Goal: Task Accomplishment & Management: Use online tool/utility

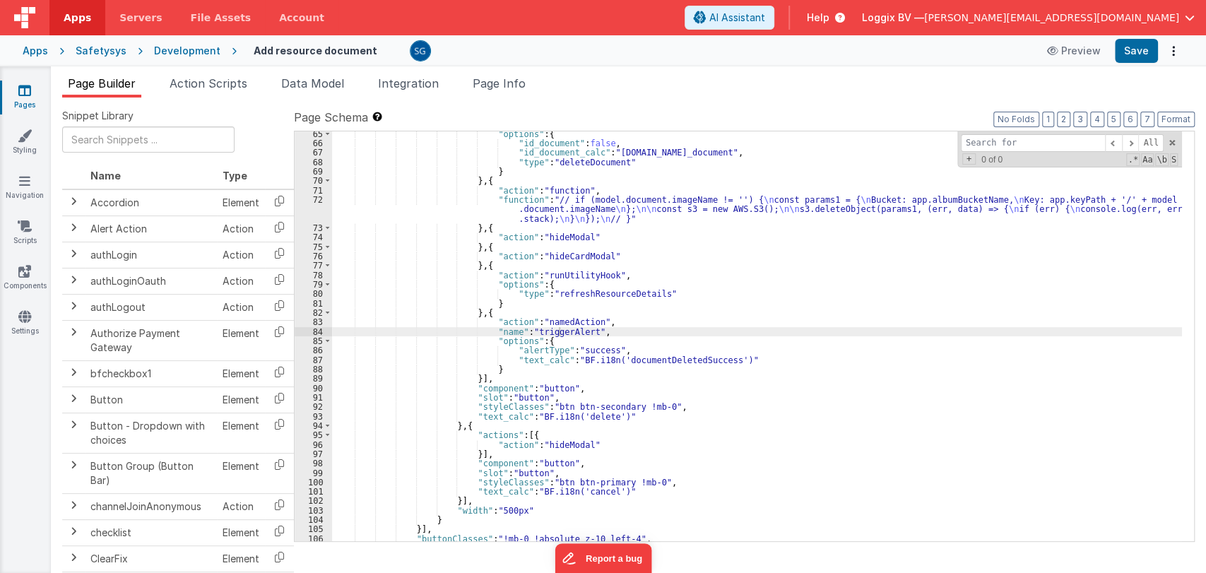
scroll to position [737, 0]
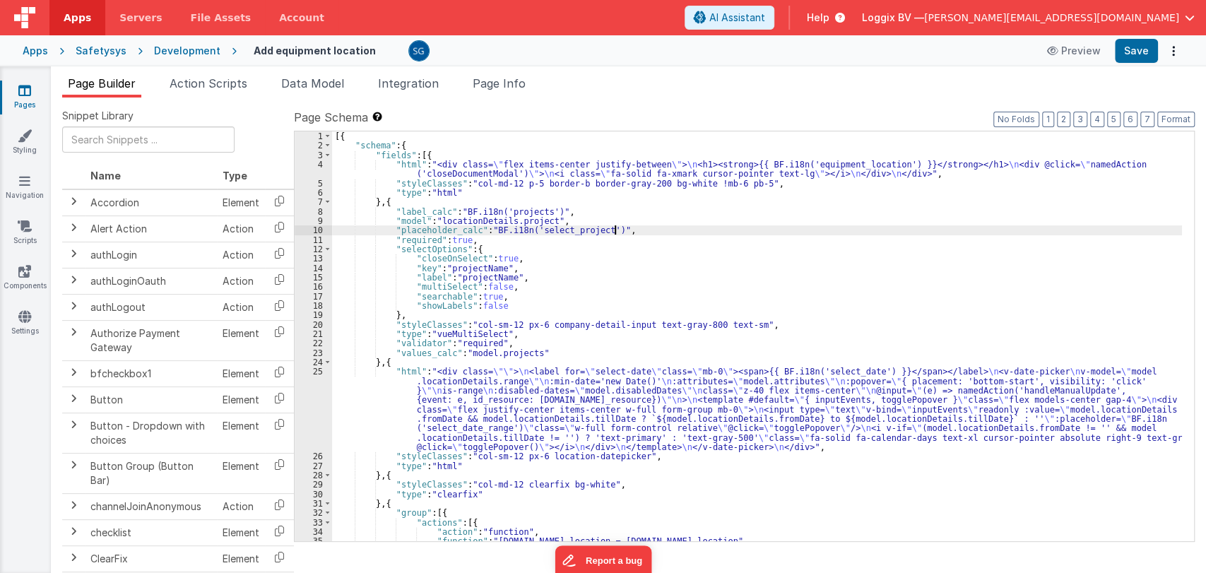
click at [623, 230] on div "[{ "schema" : { "fields" : [{ "html" : "<div class= \" flex items-center justif…" at bounding box center [757, 345] width 850 height 429
click at [23, 89] on icon at bounding box center [24, 90] width 13 height 14
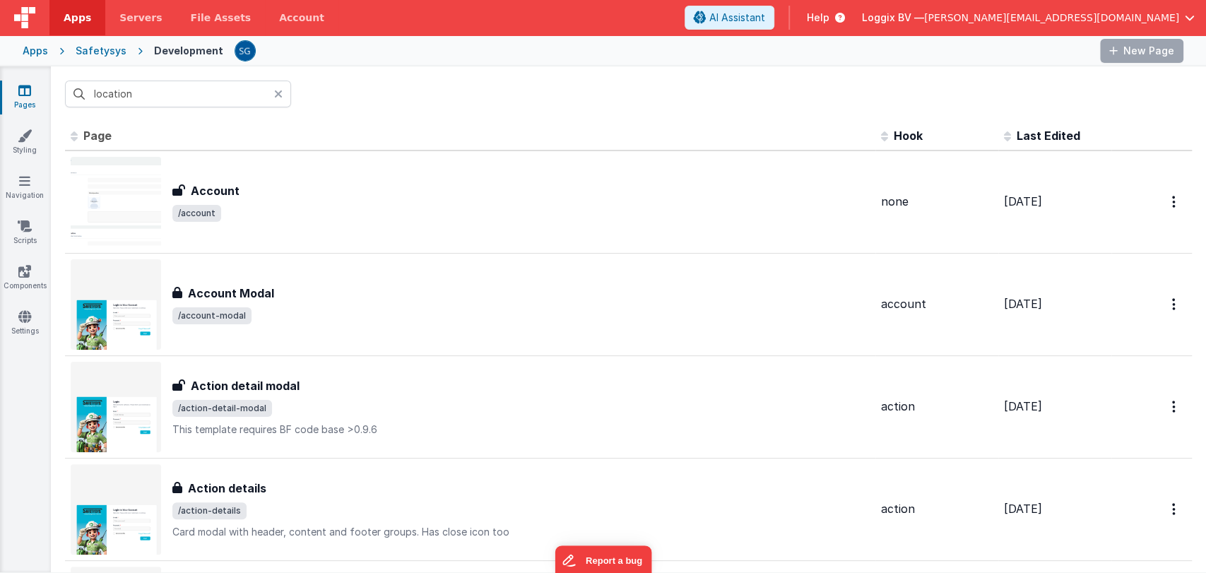
click at [23, 89] on icon at bounding box center [24, 90] width 13 height 14
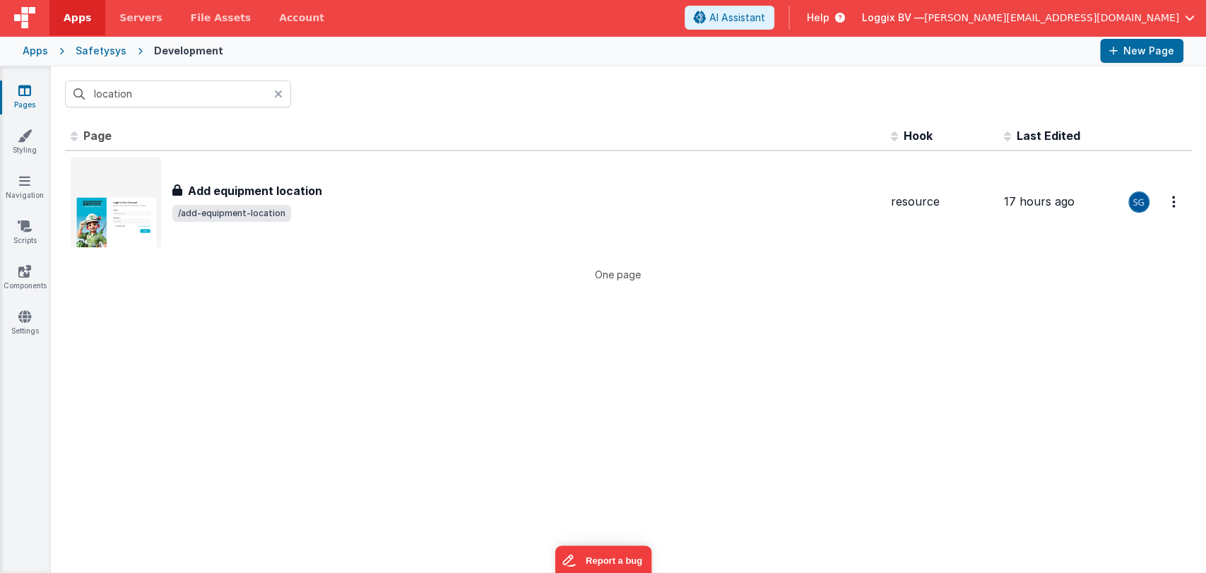
click at [24, 92] on icon at bounding box center [24, 90] width 13 height 14
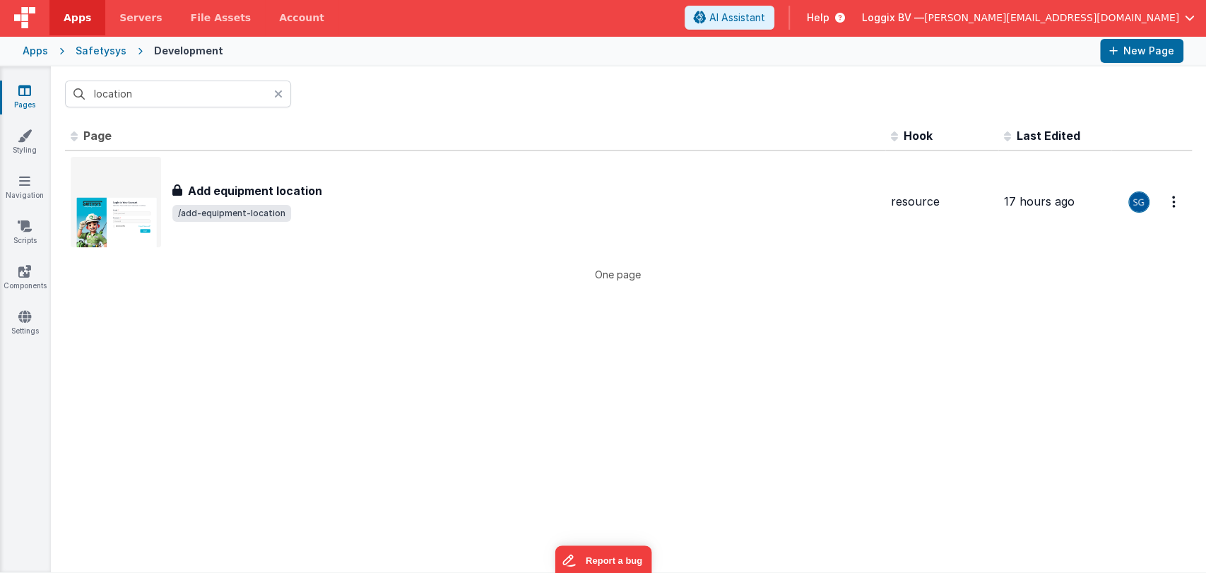
click at [24, 92] on icon at bounding box center [24, 90] width 13 height 14
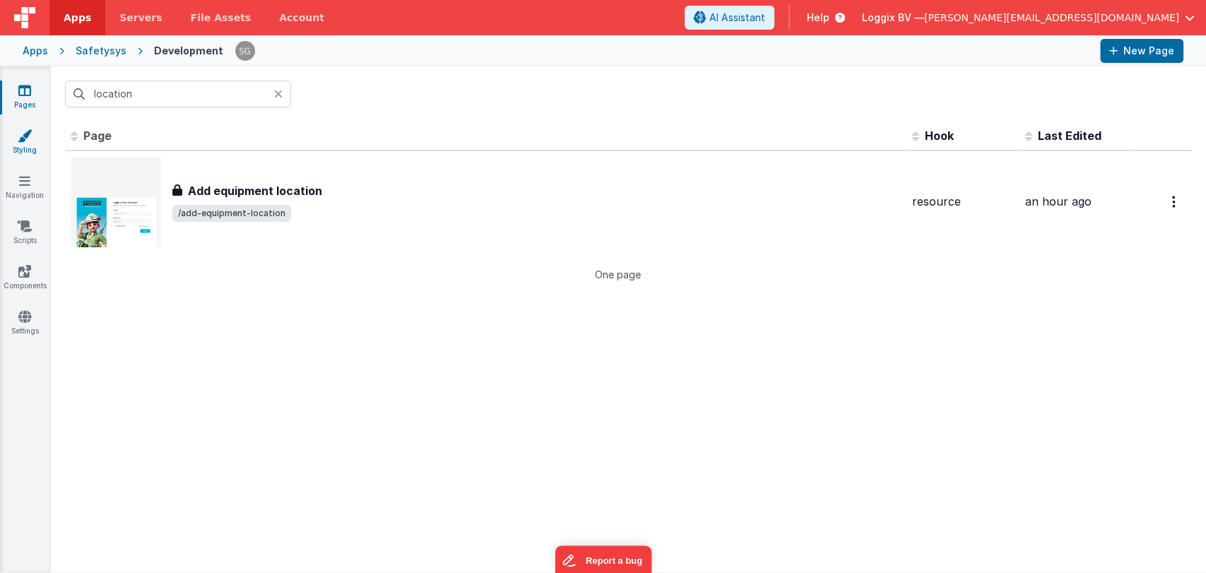
click at [23, 148] on link "Styling" at bounding box center [24, 143] width 51 height 28
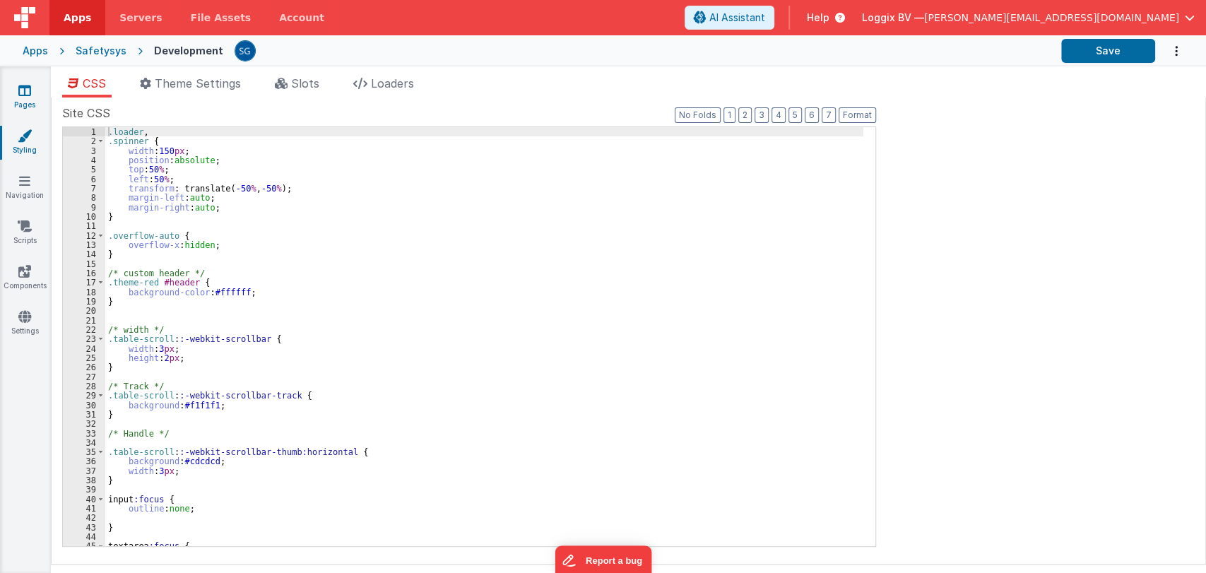
click at [34, 106] on link "Pages" at bounding box center [24, 97] width 51 height 28
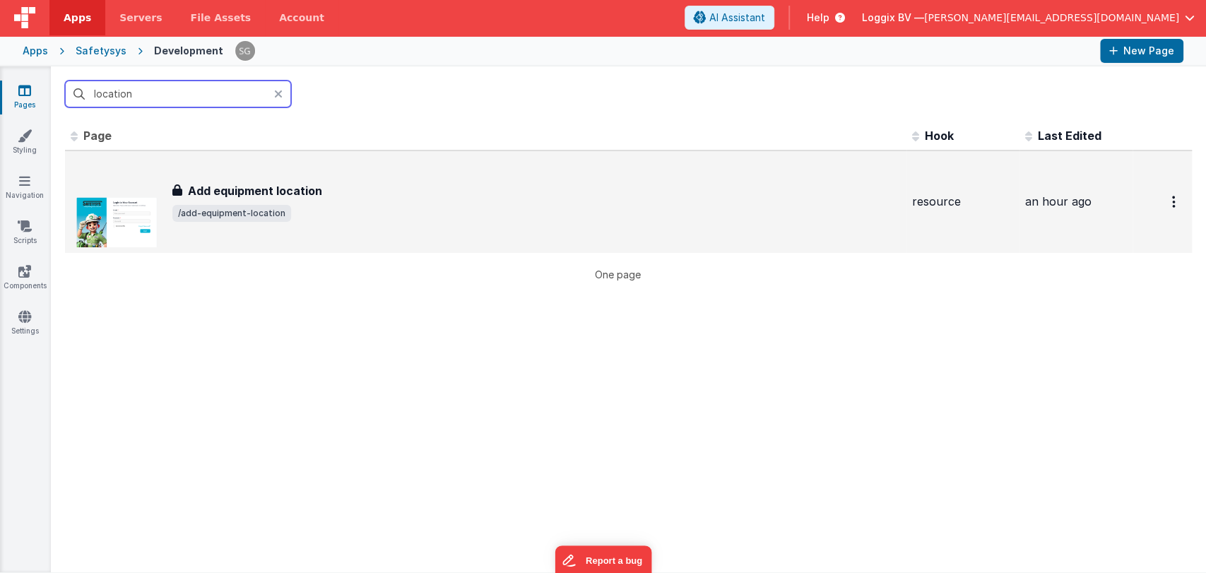
click at [218, 193] on h3 "Add equipment location" at bounding box center [255, 190] width 134 height 17
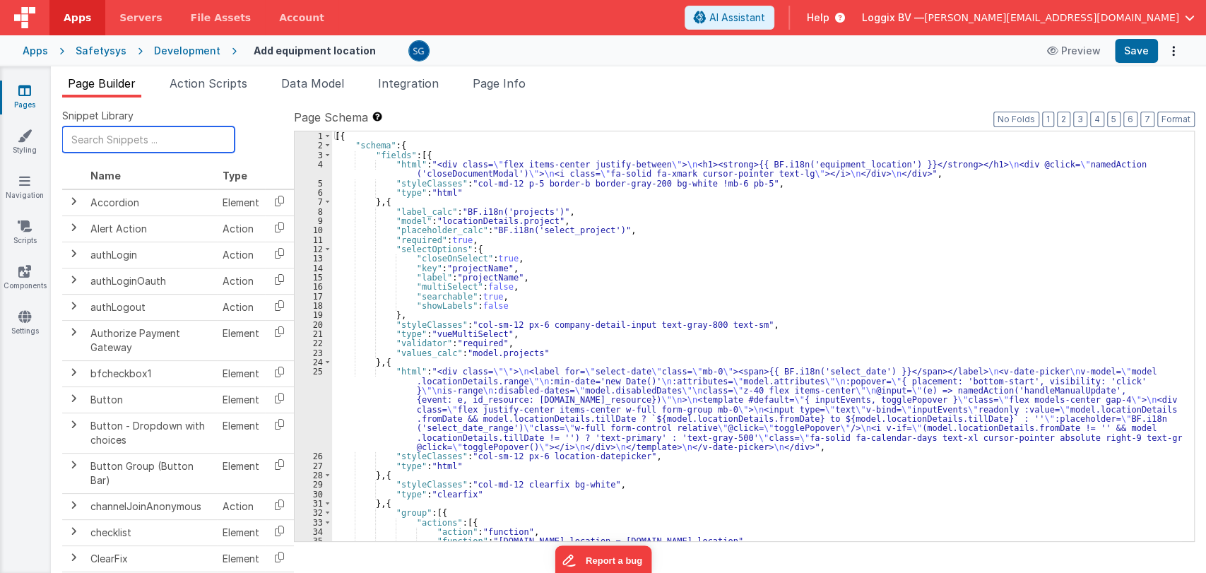
click at [150, 137] on input "text" at bounding box center [148, 139] width 172 height 26
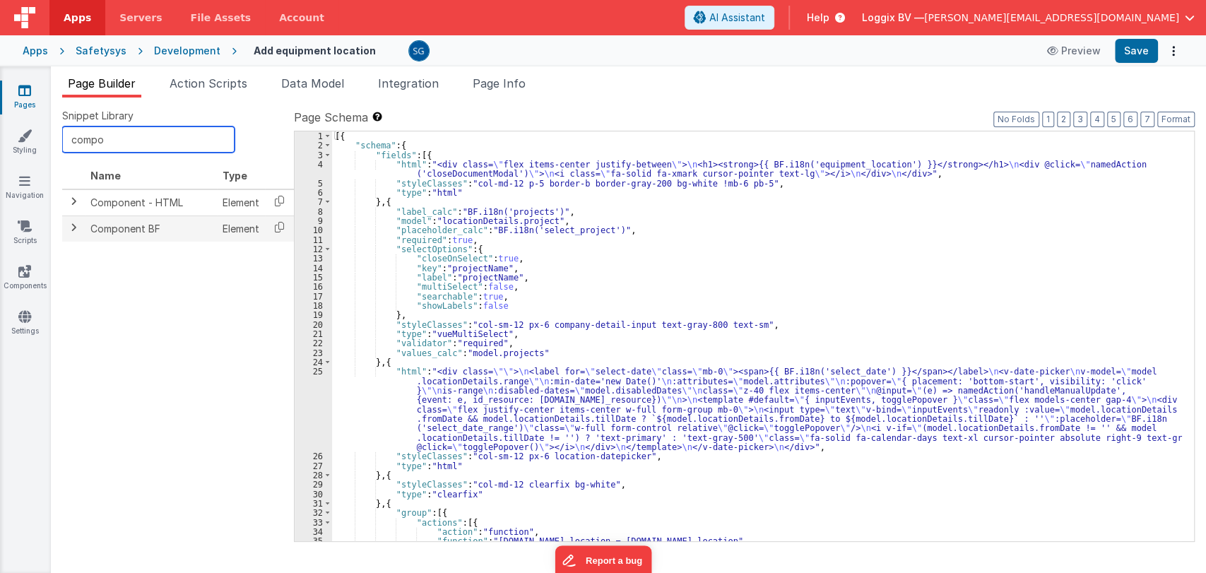
type input "compo"
click at [102, 221] on td "Component BF" at bounding box center [151, 228] width 132 height 26
click at [71, 228] on span at bounding box center [73, 227] width 11 height 11
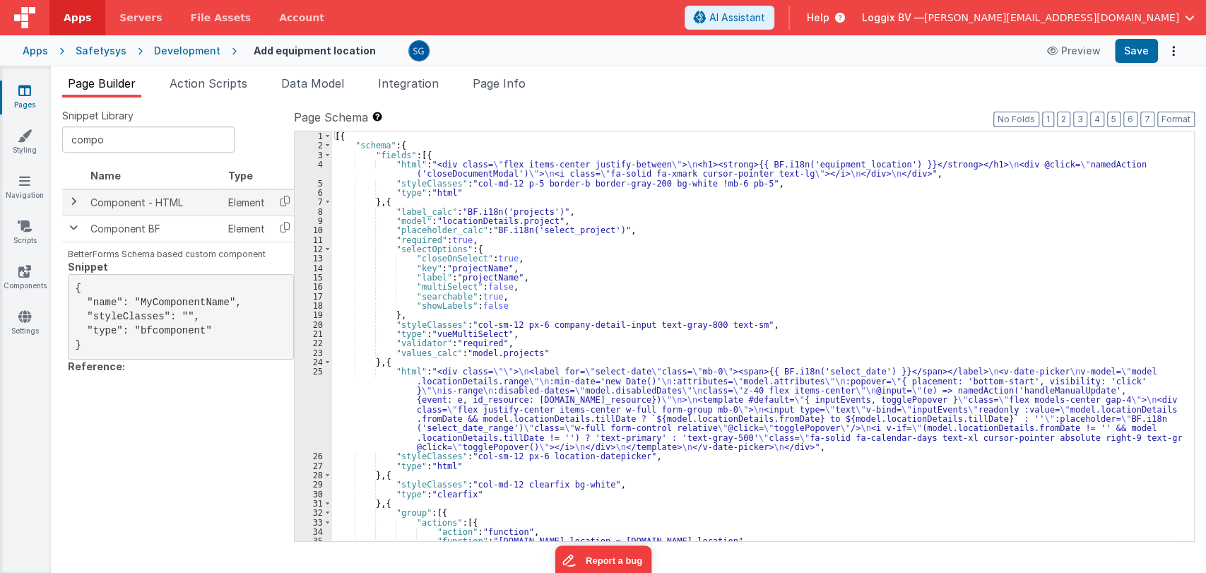
click at [103, 196] on td "Component - HTML" at bounding box center [154, 202] width 138 height 27
click at [76, 198] on span at bounding box center [73, 201] width 11 height 11
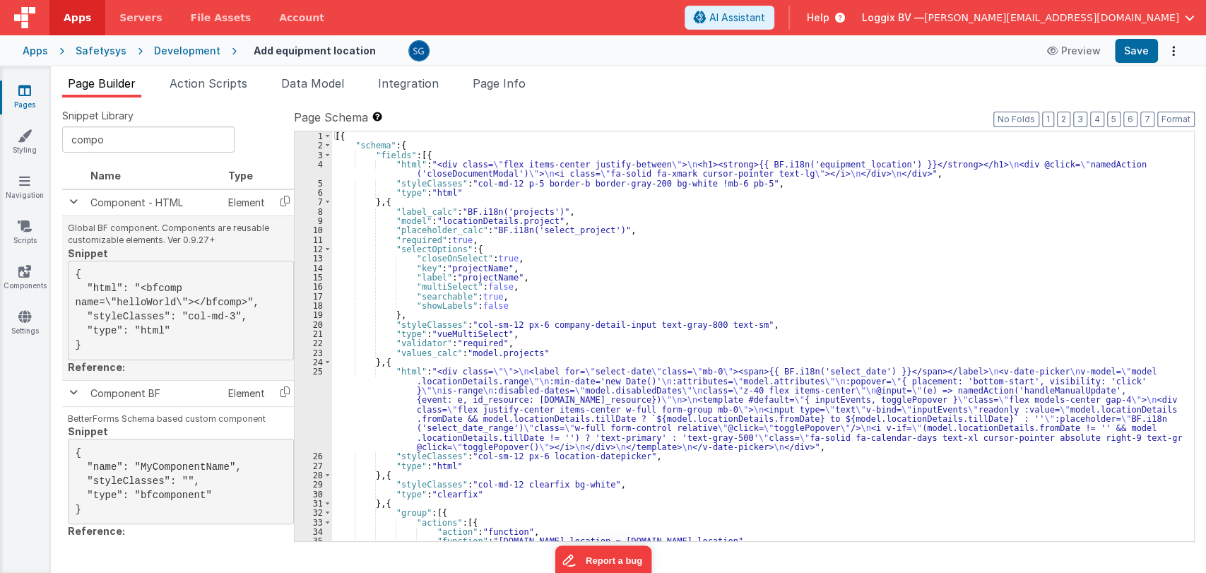
drag, startPoint x: 161, startPoint y: 328, endPoint x: 127, endPoint y: 323, distance: 34.4
click at [127, 323] on pre "{ "html": "<bfcomp name=\"helloWorld\"></bfcomp>", "styleClasses": "col-md-3", …" at bounding box center [181, 311] width 226 height 100
click at [180, 335] on pre "{ "html": "<bfcomp name=\"helloWorld\"></bfcomp>", "styleClasses": "col-md-3", …" at bounding box center [181, 311] width 226 height 100
click at [97, 201] on td "Component - HTML" at bounding box center [154, 202] width 138 height 27
click at [74, 200] on span at bounding box center [73, 201] width 11 height 11
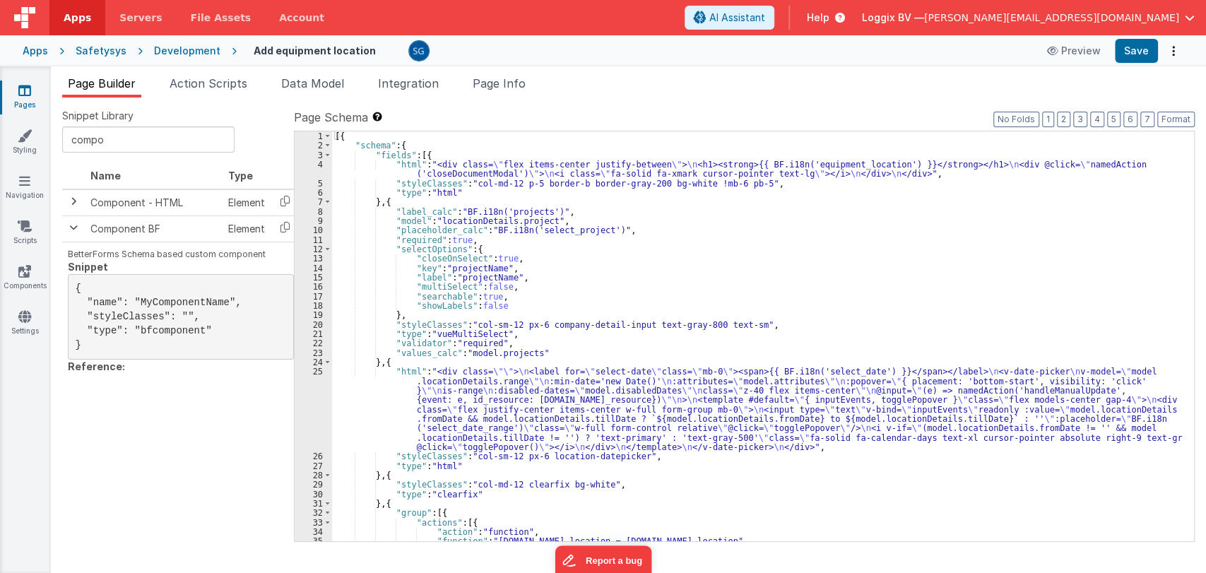
click at [27, 95] on icon at bounding box center [24, 90] width 13 height 14
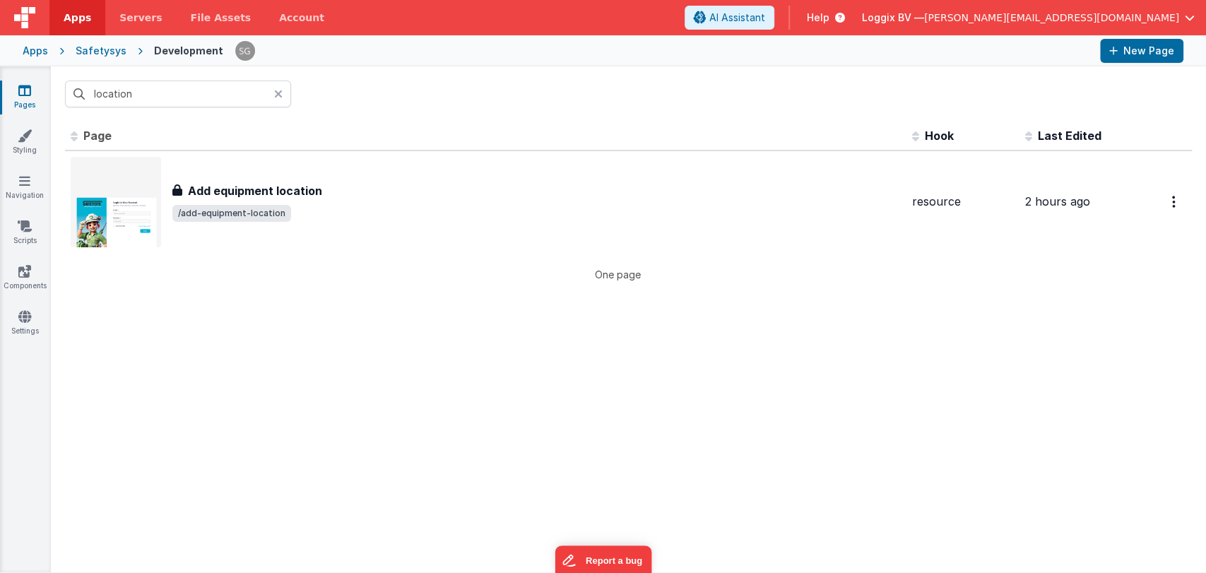
click at [280, 92] on icon at bounding box center [278, 93] width 8 height 11
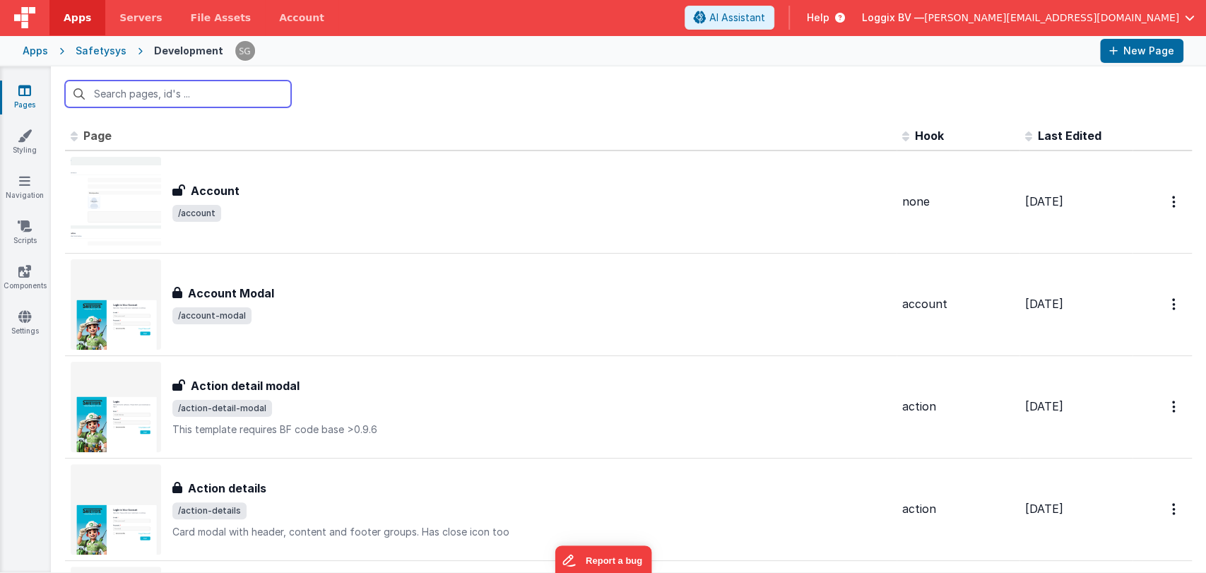
click at [225, 92] on input "text" at bounding box center [178, 94] width 226 height 27
click at [179, 93] on input "text" at bounding box center [178, 94] width 226 height 27
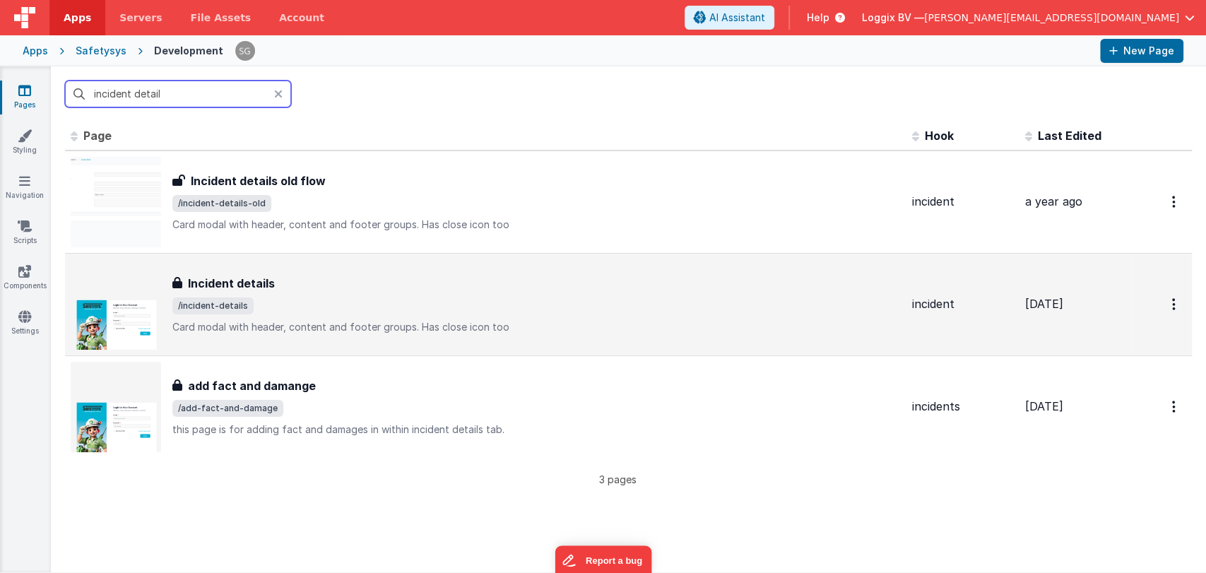
type input "incident detail"
click at [256, 280] on h3 "Incident details" at bounding box center [231, 283] width 87 height 17
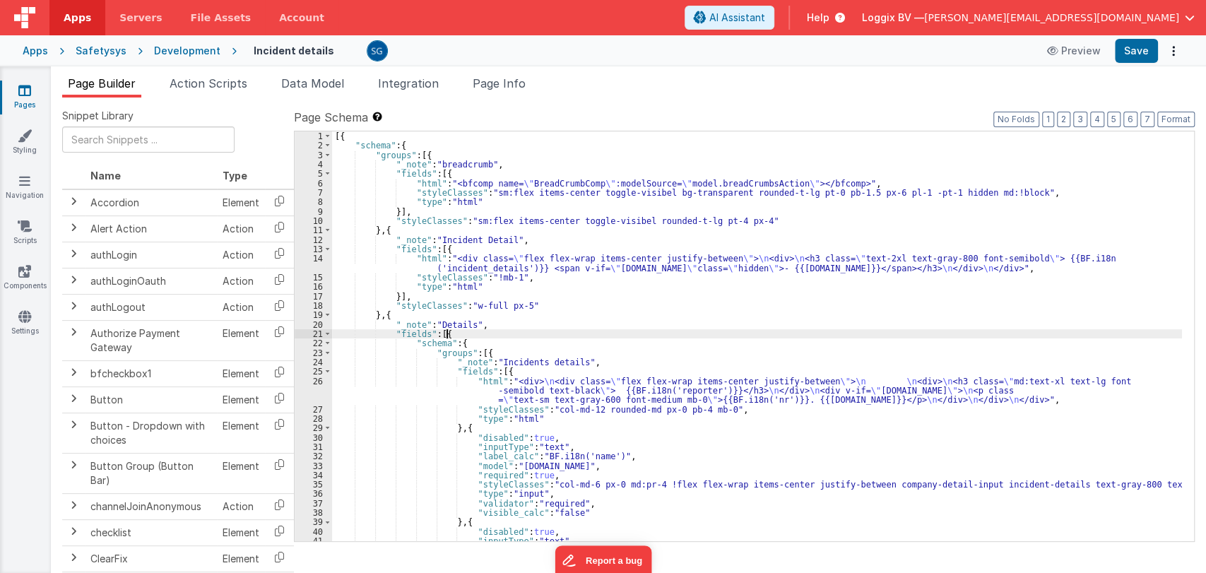
click at [605, 335] on div "[{ "schema" : { "groups" : [{ "_note" : "breadcrumb" , "fields" : [{ "html" : "…" at bounding box center [757, 345] width 850 height 429
click at [581, 323] on div "[{ "schema" : { "groups" : [{ "_note" : "breadcrumb" , "fields" : [{ "html" : "…" at bounding box center [757, 345] width 850 height 429
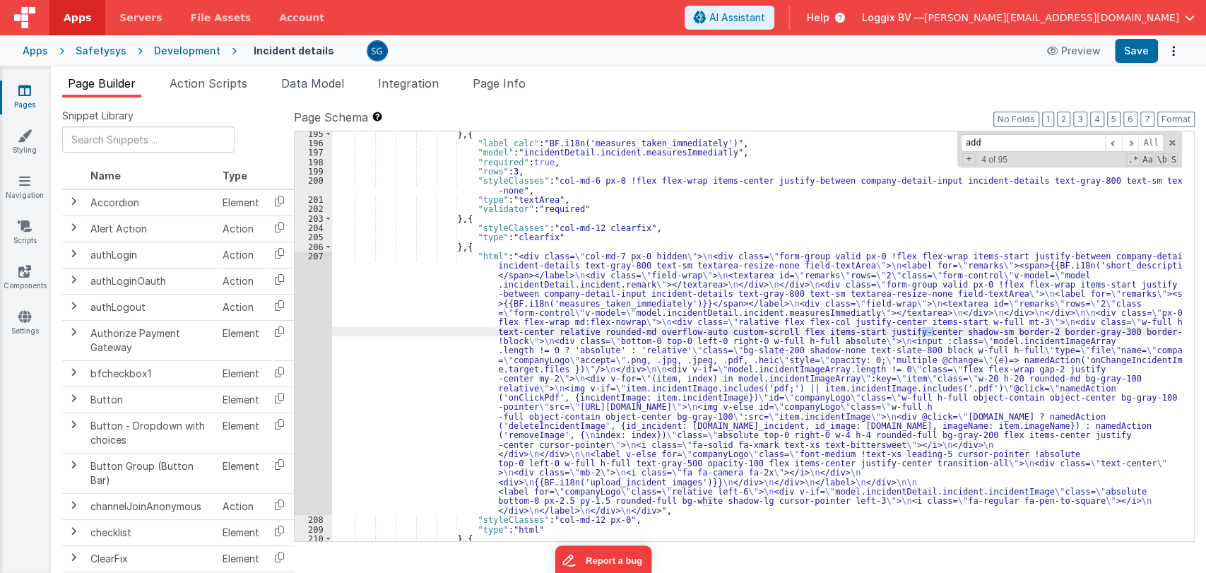
scroll to position [2884, 0]
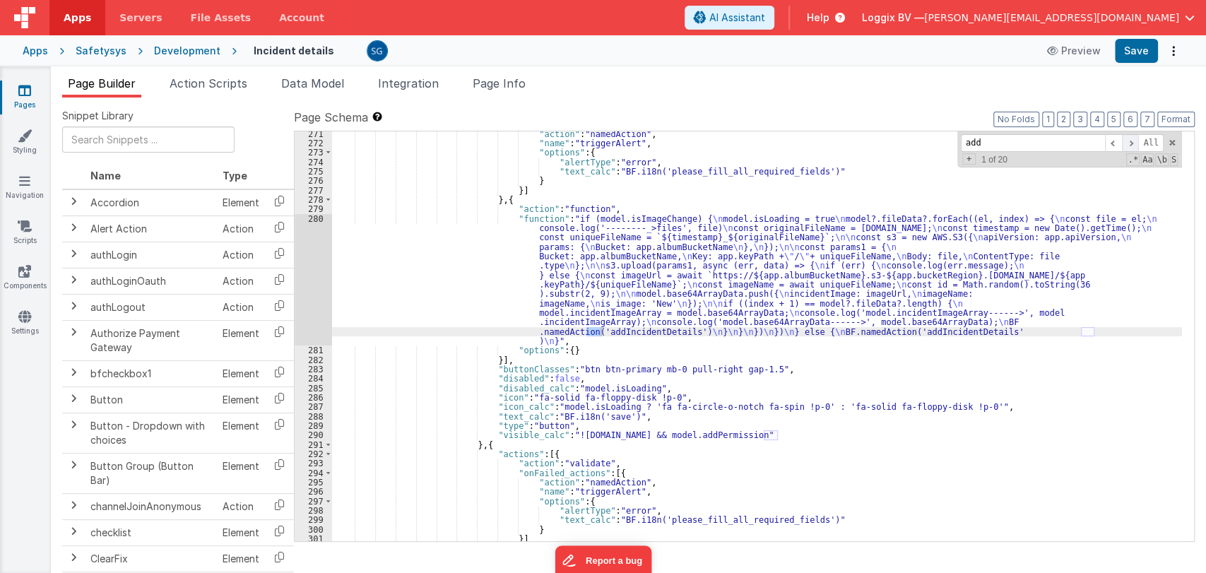
type input "add"
click at [1135, 148] on span at bounding box center [1130, 143] width 17 height 18
click at [1134, 150] on span at bounding box center [1130, 143] width 17 height 18
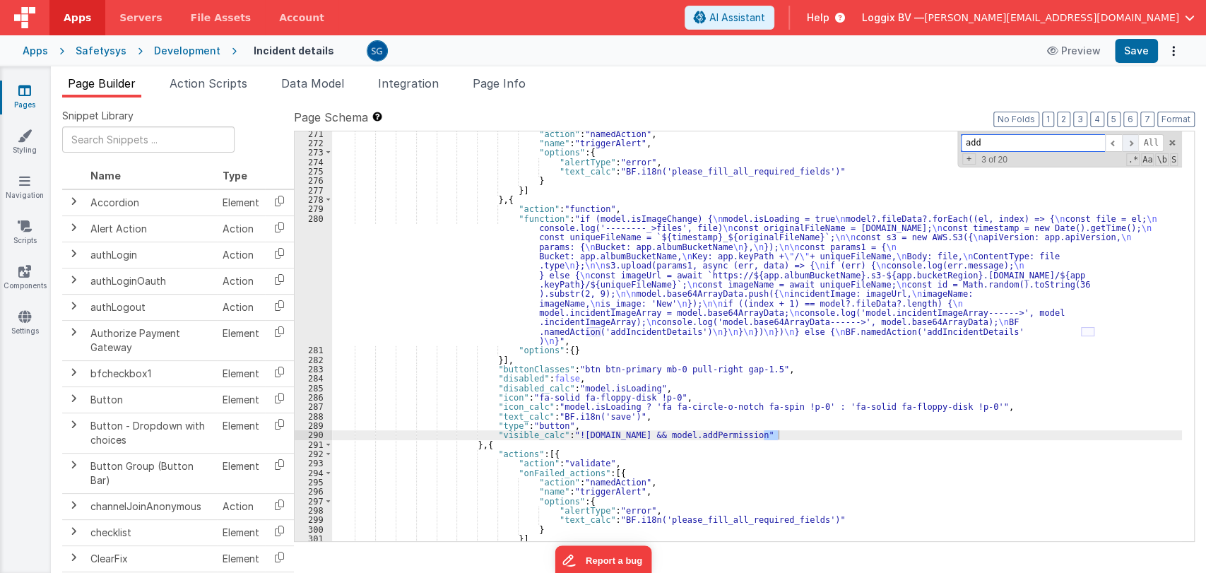
click at [1134, 150] on span at bounding box center [1130, 143] width 17 height 18
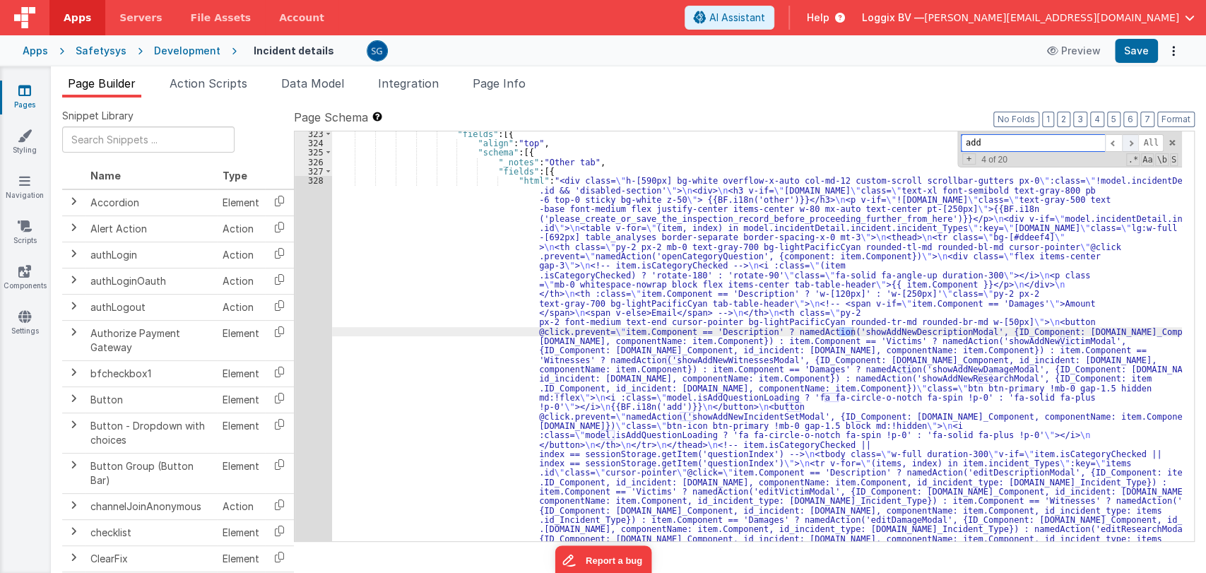
scroll to position [3618, 0]
drag, startPoint x: 215, startPoint y: 83, endPoint x: 152, endPoint y: 148, distance: 90.4
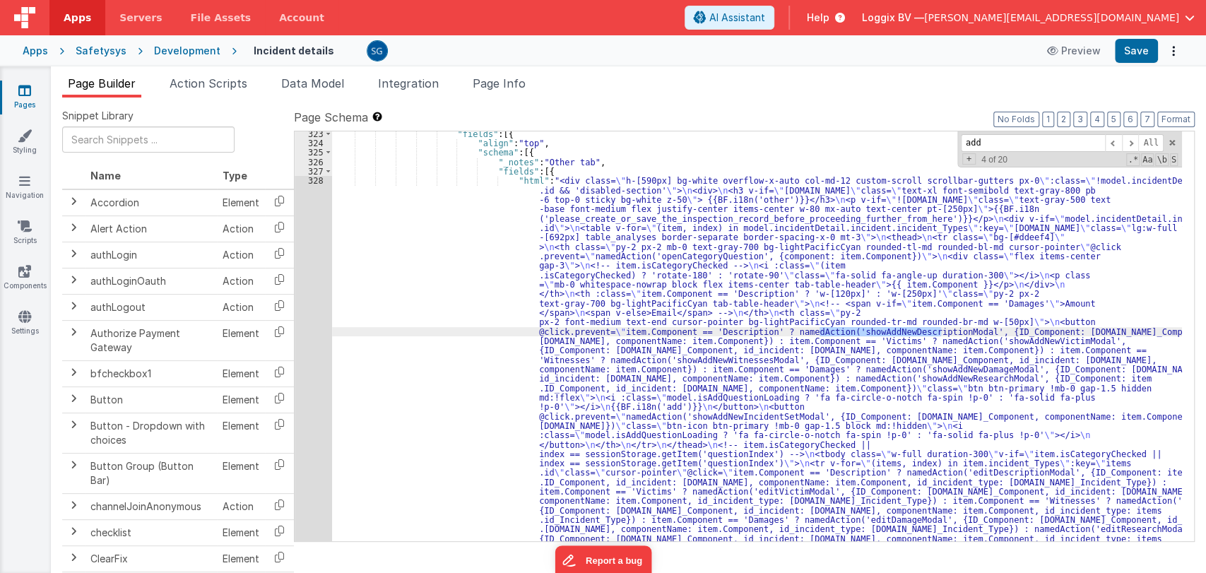
click at [215, 83] on span "Action Scripts" at bounding box center [209, 83] width 78 height 14
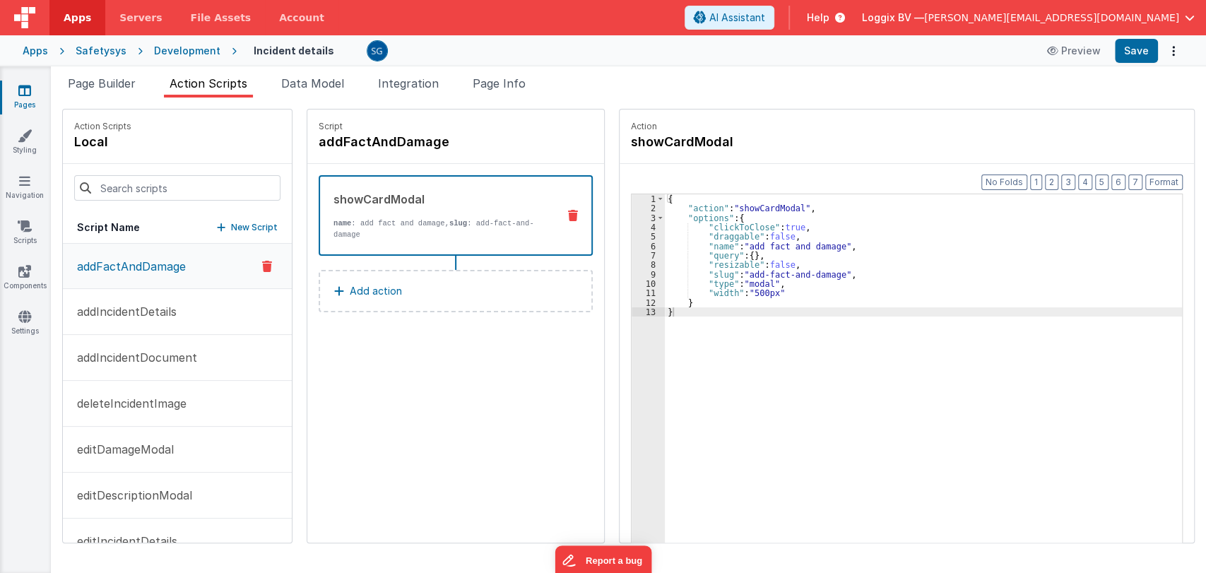
click at [144, 139] on div "Action Scripts local" at bounding box center [177, 136] width 229 height 54
click at [135, 184] on input at bounding box center [177, 187] width 206 height 25
paste input "showAddNewDescriptionModal"
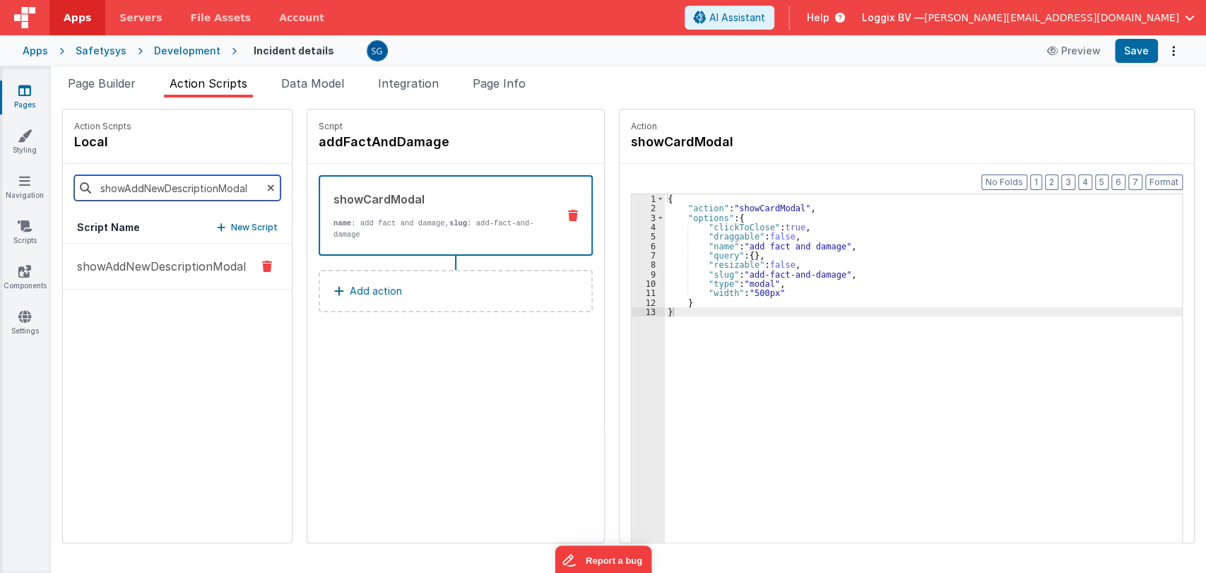
type input "showAddNewDescriptionModal"
click at [124, 270] on p "showAddNewDescriptionModal" at bounding box center [157, 266] width 177 height 17
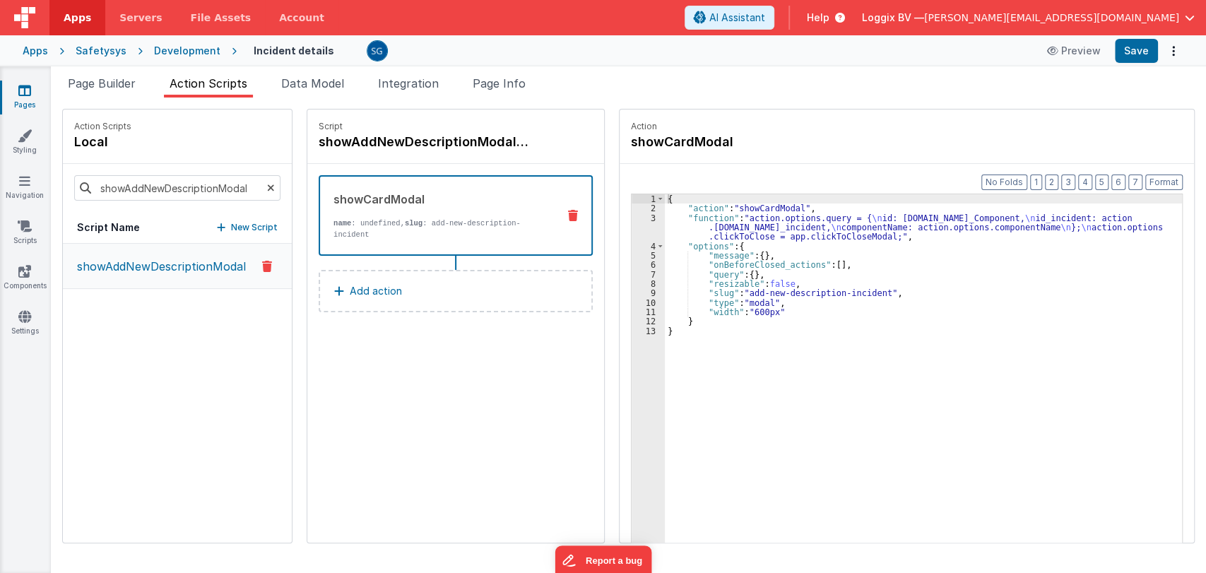
click at [29, 102] on link "Pages" at bounding box center [24, 97] width 51 height 28
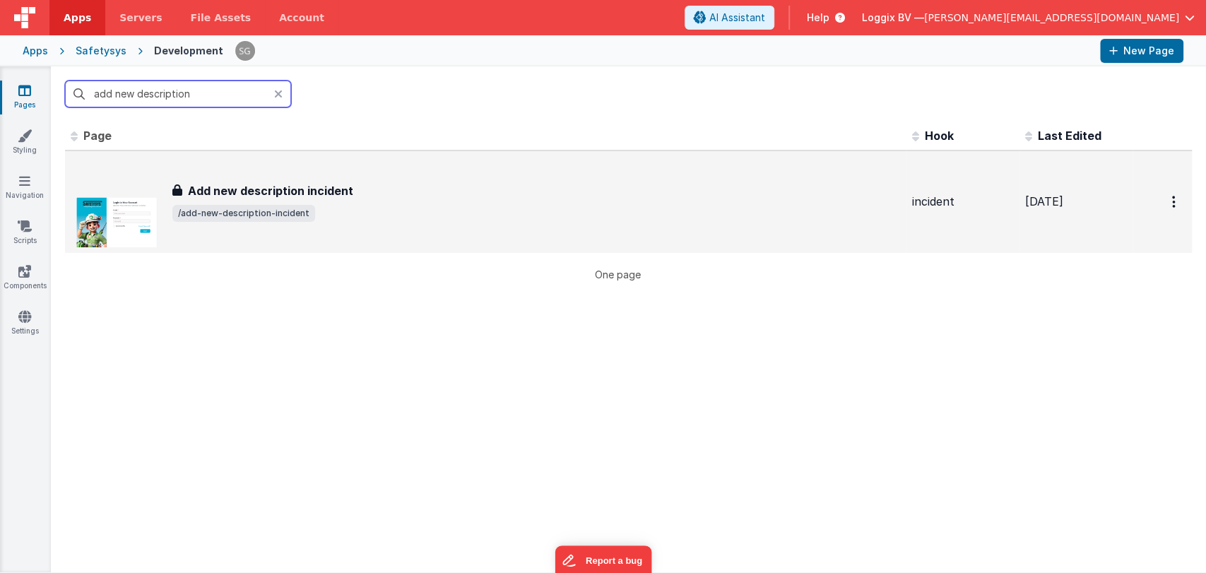
type input "add new description"
click at [283, 194] on h3 "Add new description incident" at bounding box center [270, 190] width 165 height 17
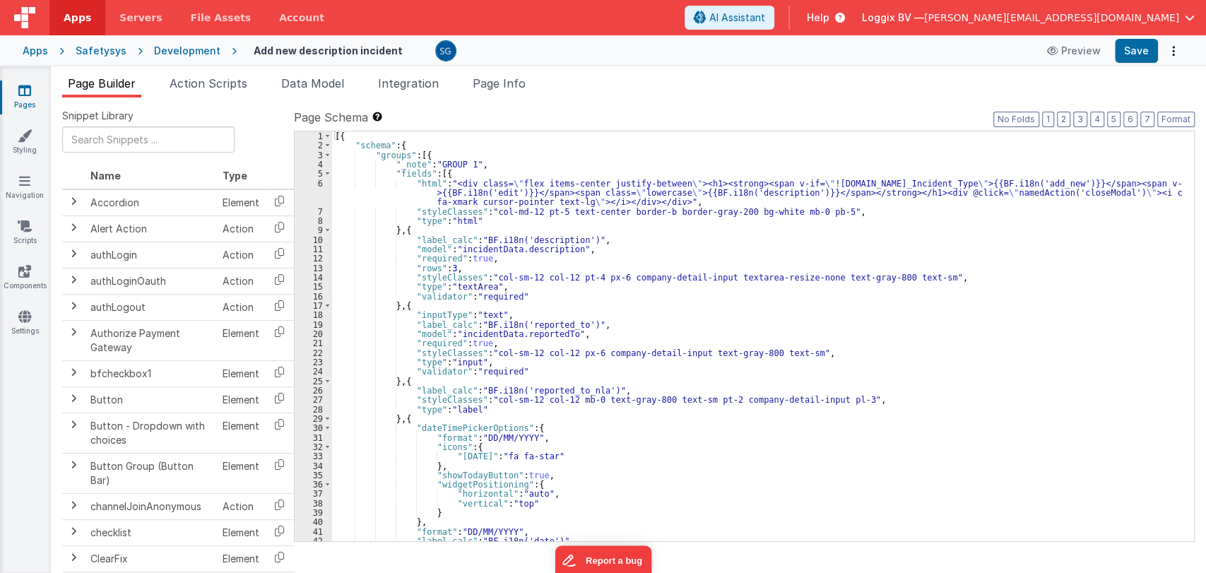
click at [477, 193] on div "[{ "schema" : { "groups" : [{ "_note" : "GROUP 1" , "fields" : [{ "html" : "<di…" at bounding box center [757, 345] width 850 height 429
click at [320, 182] on div "6" at bounding box center [313, 193] width 37 height 28
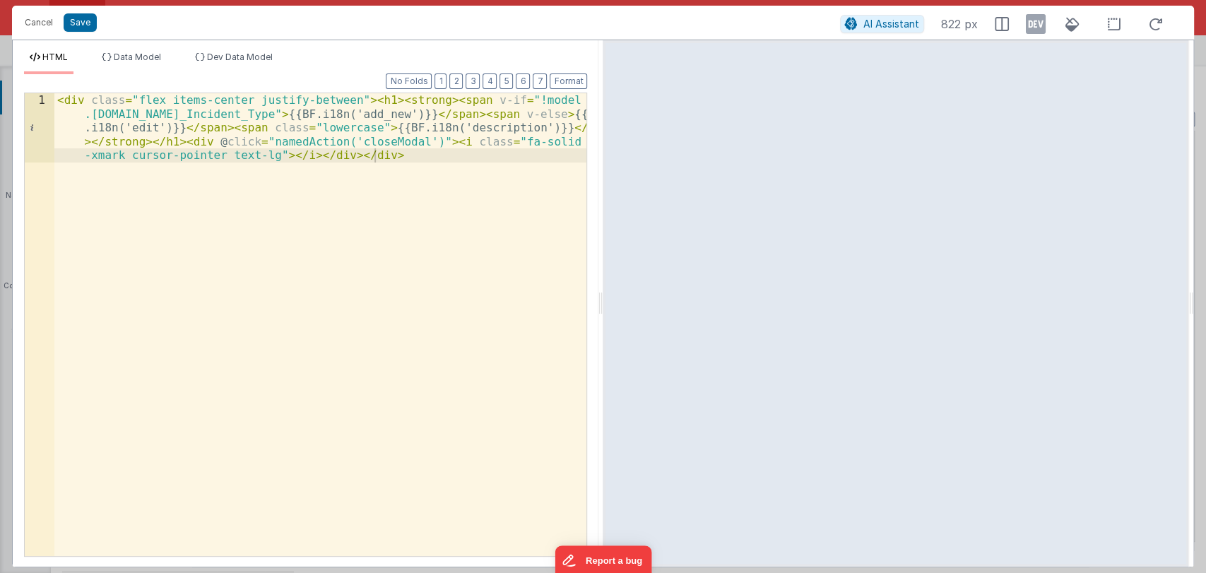
click at [459, 126] on div "< div class = "flex items-center justify-between" > < h1 > < strong > < span v-…" at bounding box center [320, 393] width 533 height 601
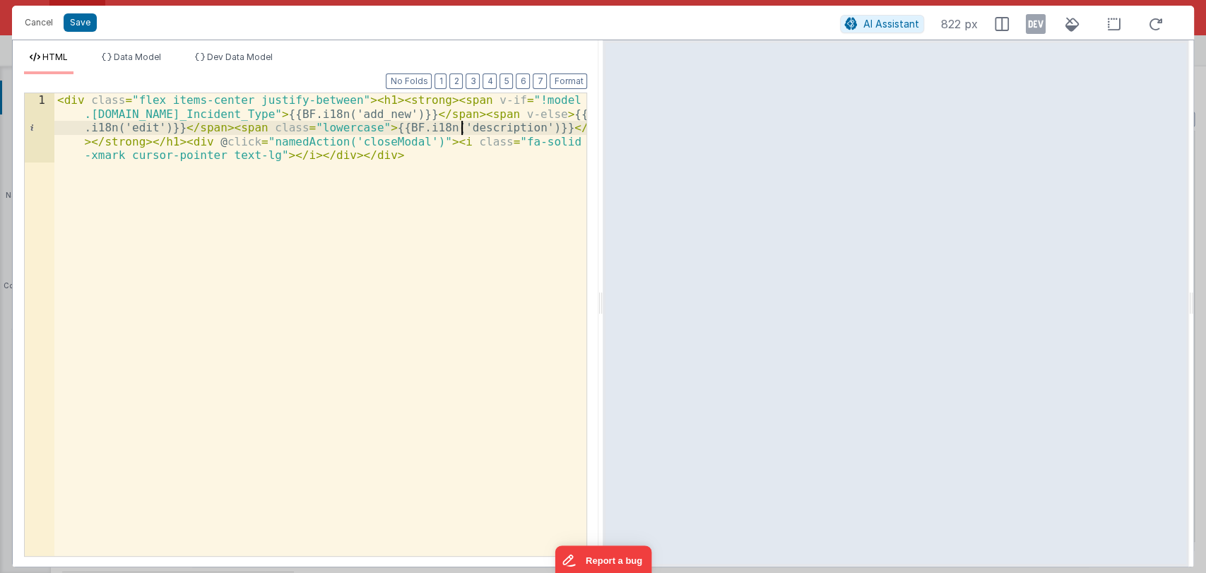
click at [459, 126] on div "< div class = "flex items-center justify-between" > < h1 > < strong > < span v-…" at bounding box center [320, 393] width 533 height 601
click at [366, 131] on div "< div class = "flex items-center justify-between" > < h1 > < strong > < span v-…" at bounding box center [320, 393] width 533 height 601
click at [78, 16] on button "Save" at bounding box center [80, 22] width 33 height 18
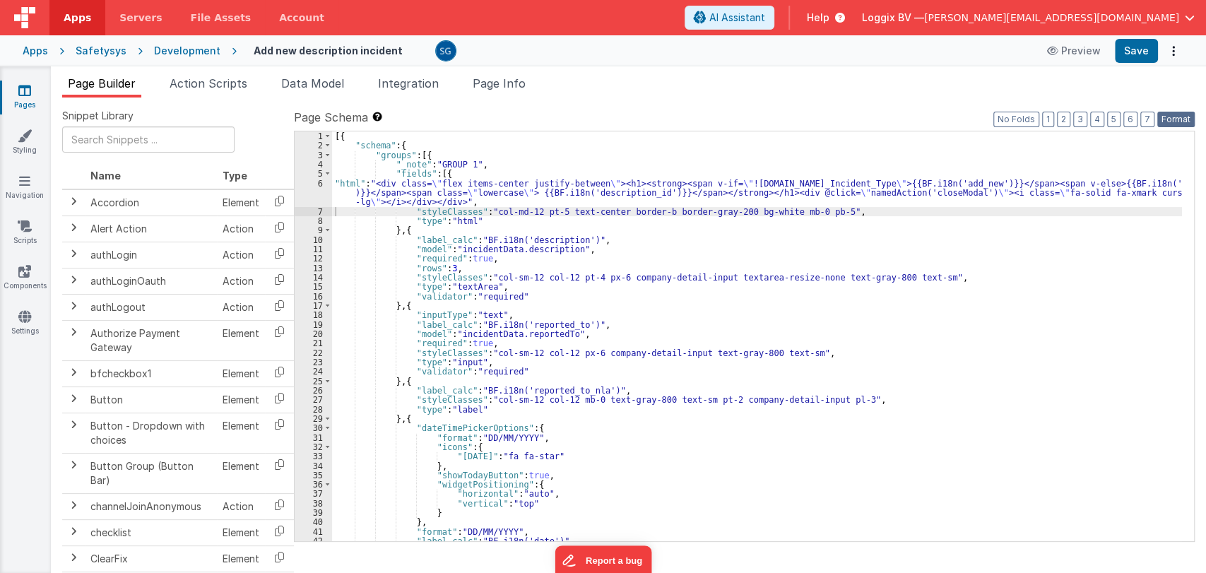
click at [1162, 119] on button "Format" at bounding box center [1175, 120] width 37 height 16
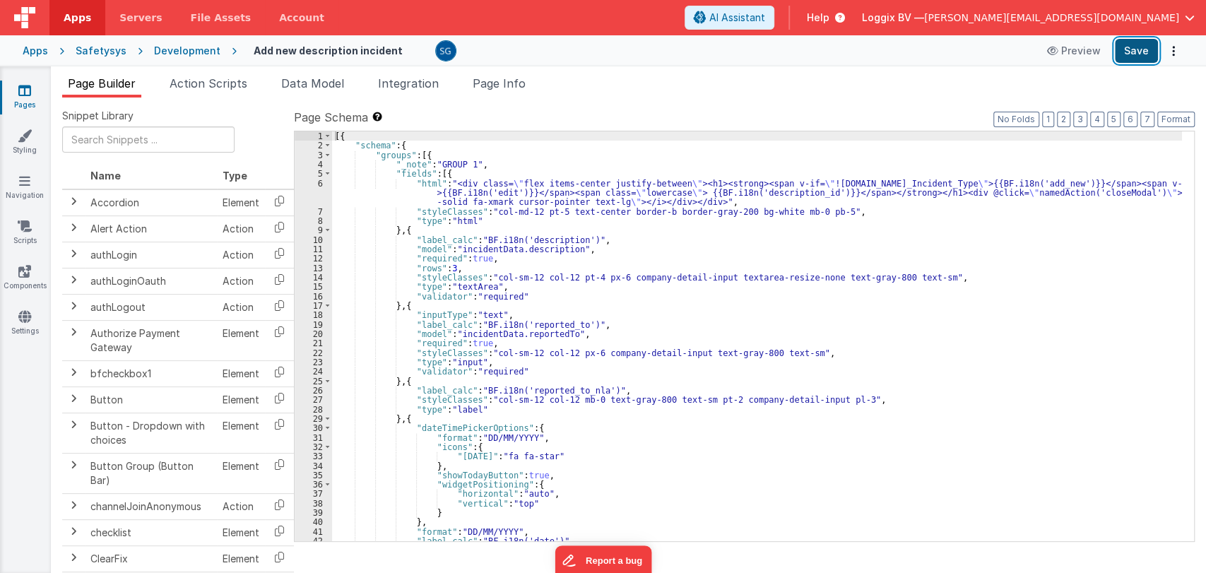
click at [1134, 57] on button "Save" at bounding box center [1136, 51] width 43 height 24
click at [23, 100] on link "Pages" at bounding box center [24, 97] width 51 height 28
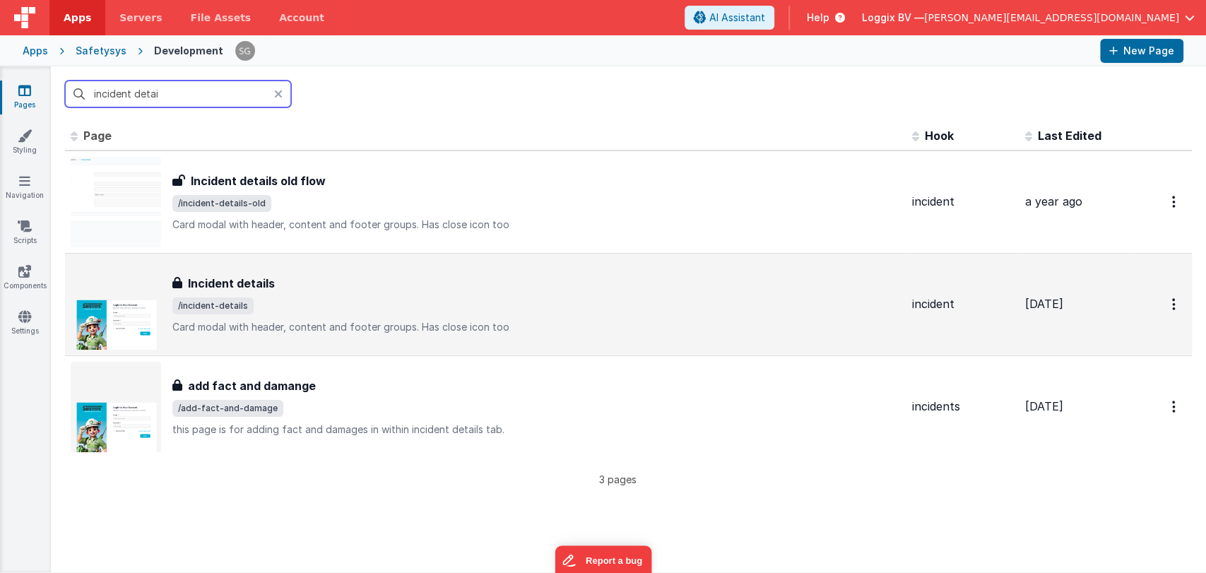
type input "incident detai"
click at [290, 286] on div "Incident details" at bounding box center [536, 283] width 728 height 17
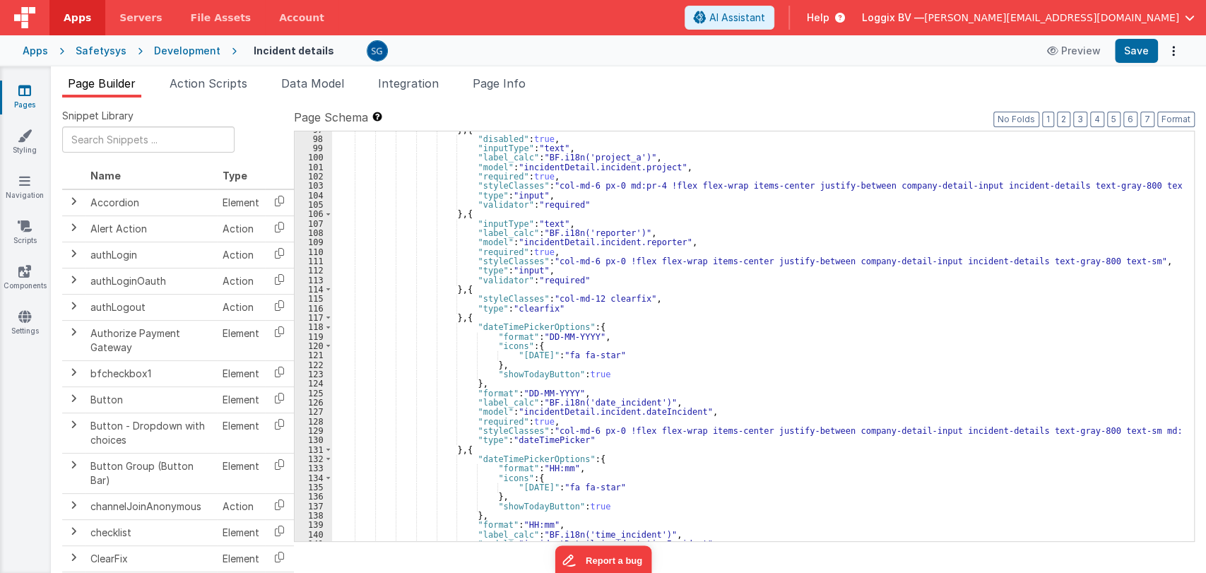
scroll to position [910, 0]
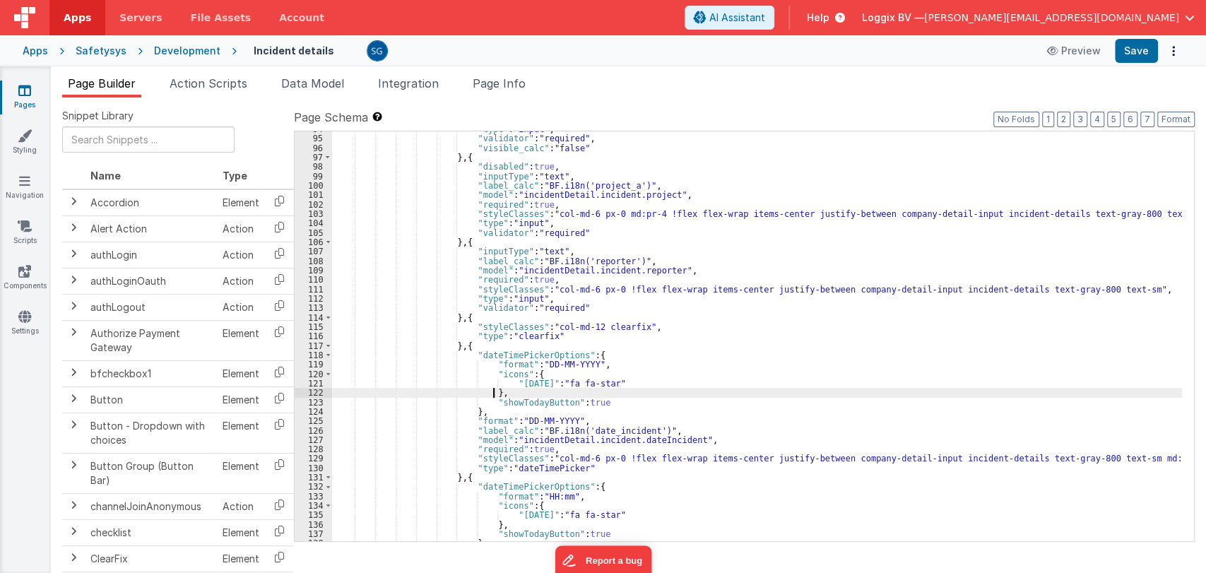
click at [733, 388] on div ""type" : "input" , "validator" : "required" , "visible_calc" : "false" } , { "d…" at bounding box center [757, 338] width 850 height 429
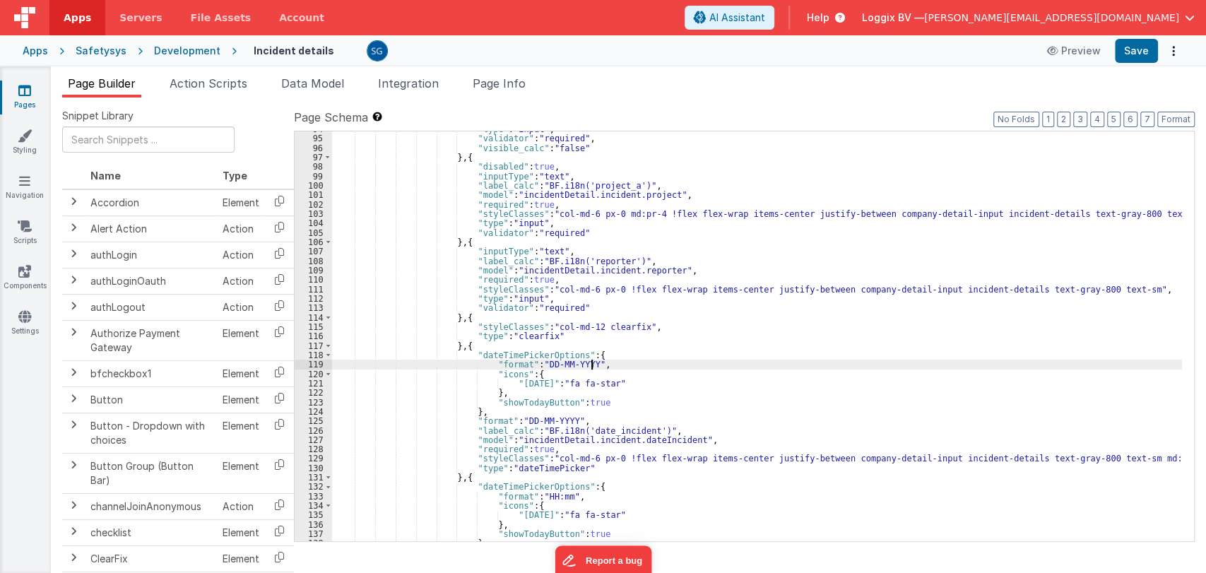
click at [842, 361] on div ""type" : "input" , "validator" : "required" , "visible_calc" : "false" } , { "d…" at bounding box center [757, 338] width 850 height 429
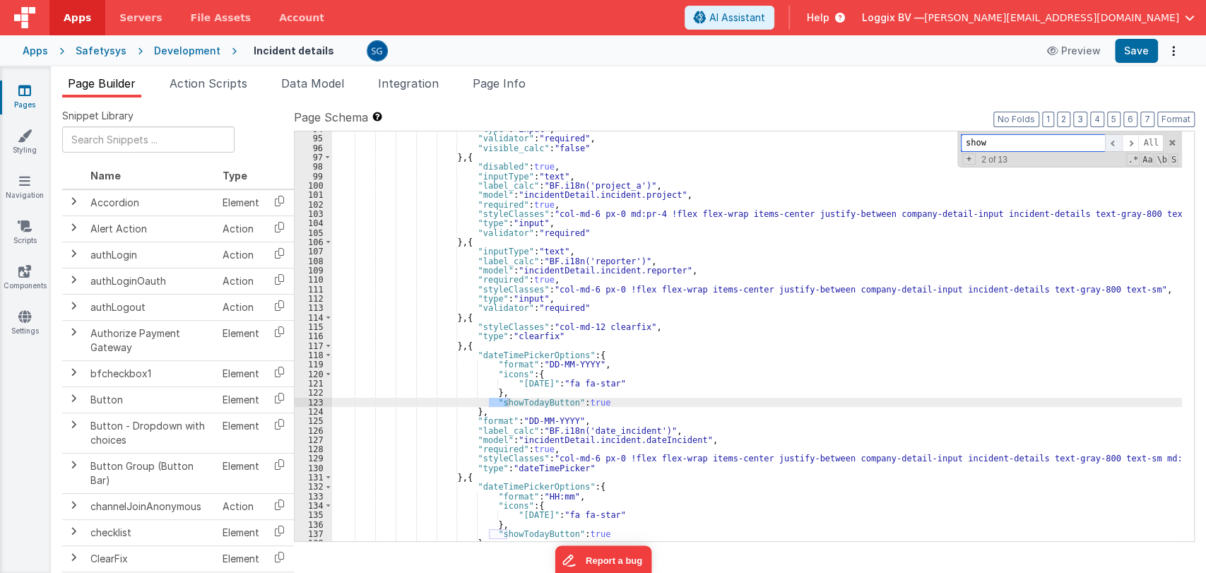
click at [1112, 145] on span at bounding box center [1113, 143] width 17 height 18
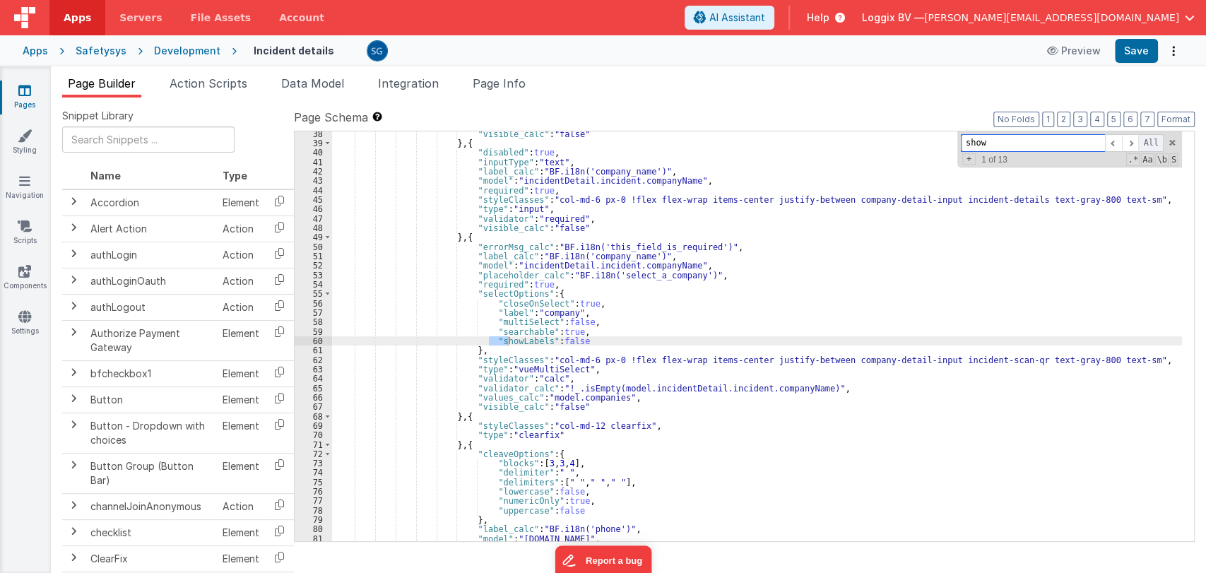
click at [1141, 140] on span "All" at bounding box center [1150, 143] width 25 height 18
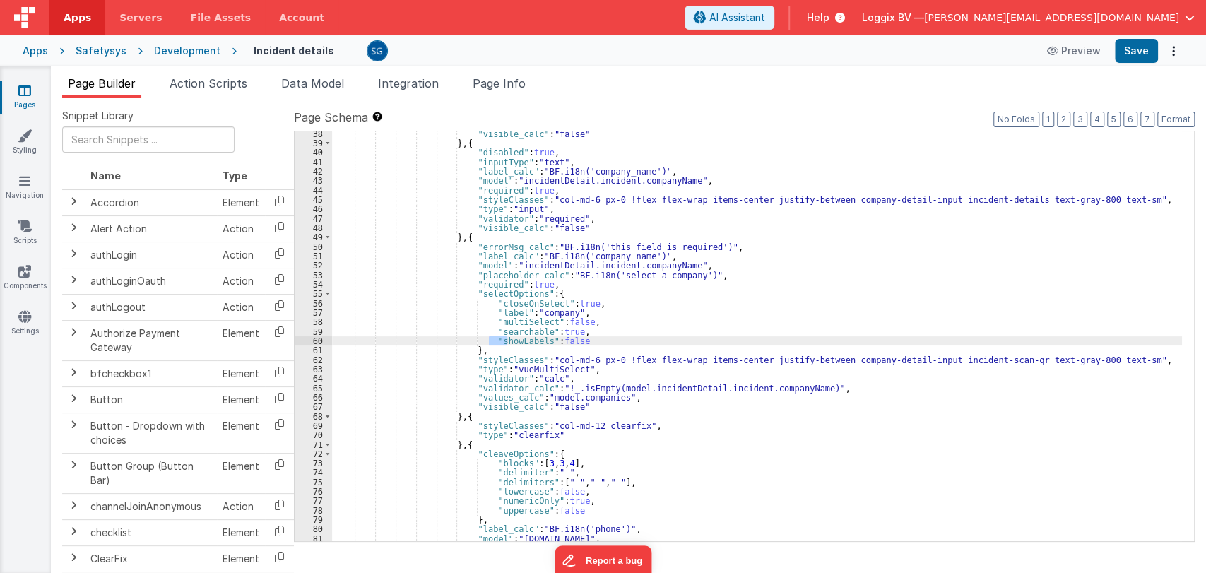
click at [1116, 146] on div ""visible_calc" : "false" } , { "disabled" : true , "inputType" : "text" , "labe…" at bounding box center [757, 343] width 850 height 429
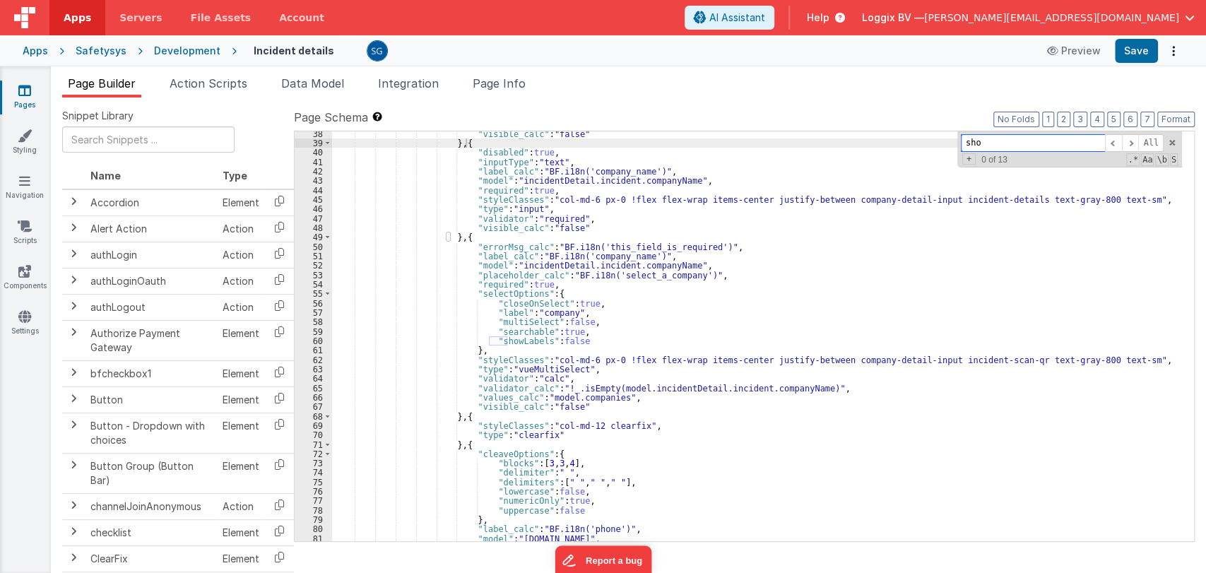
type input "show"
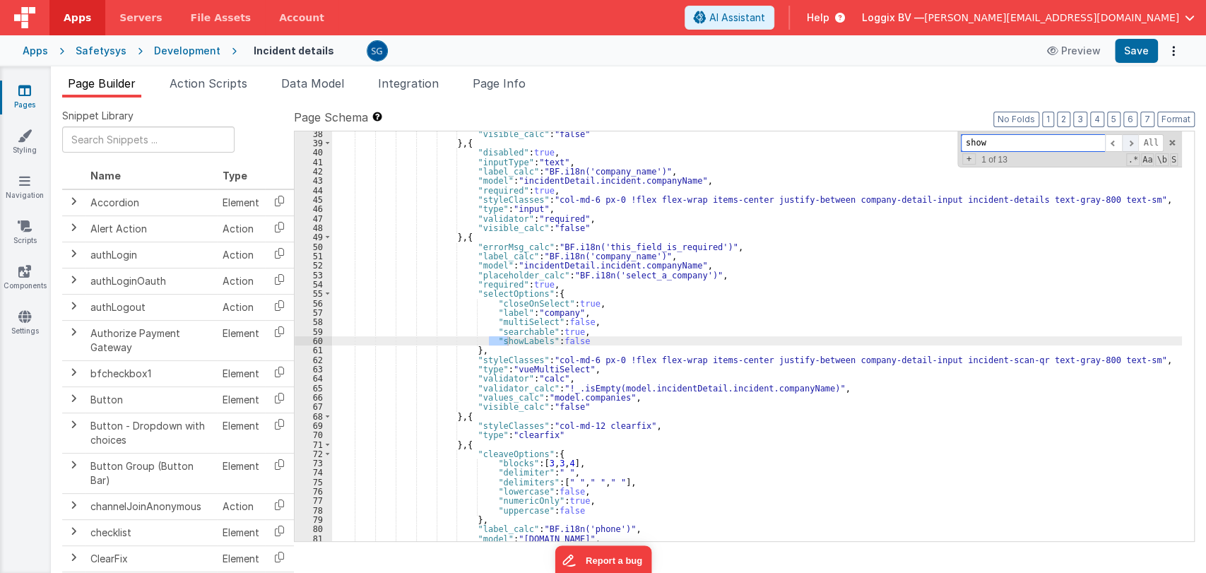
click at [1129, 143] on span at bounding box center [1130, 143] width 17 height 18
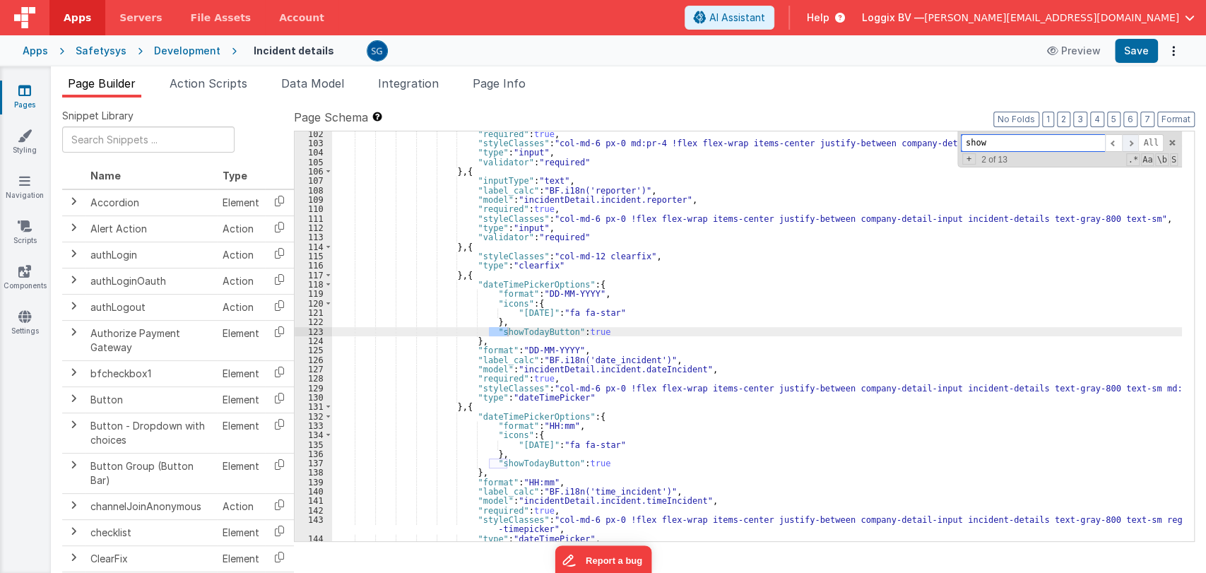
click at [1129, 143] on span at bounding box center [1130, 143] width 17 height 18
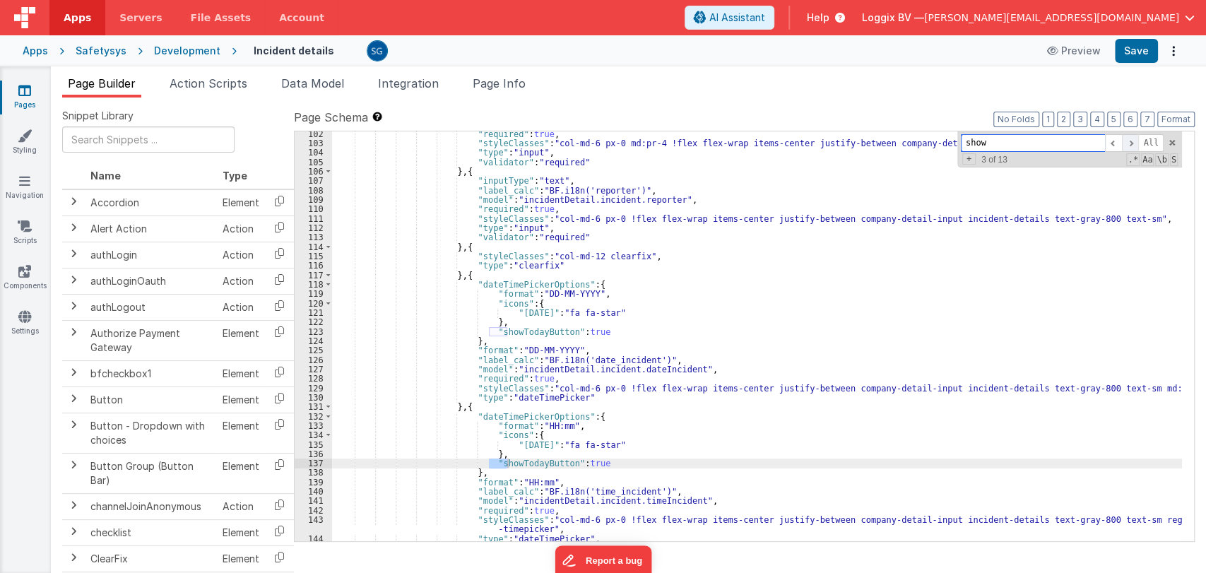
click at [1131, 143] on span at bounding box center [1130, 143] width 17 height 18
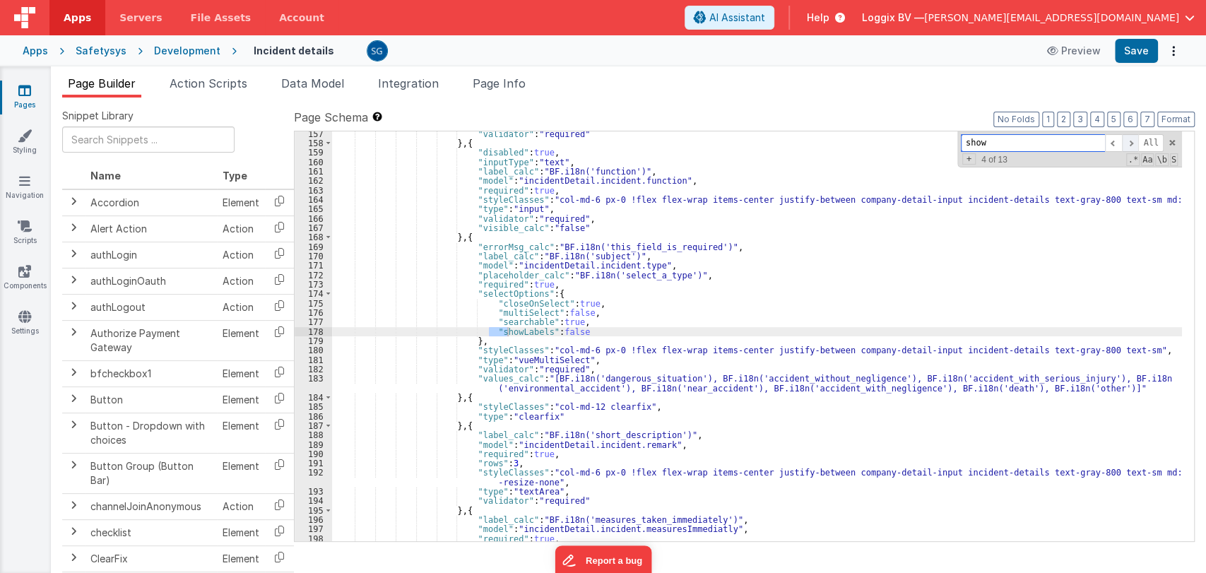
click at [1131, 143] on span at bounding box center [1130, 143] width 17 height 18
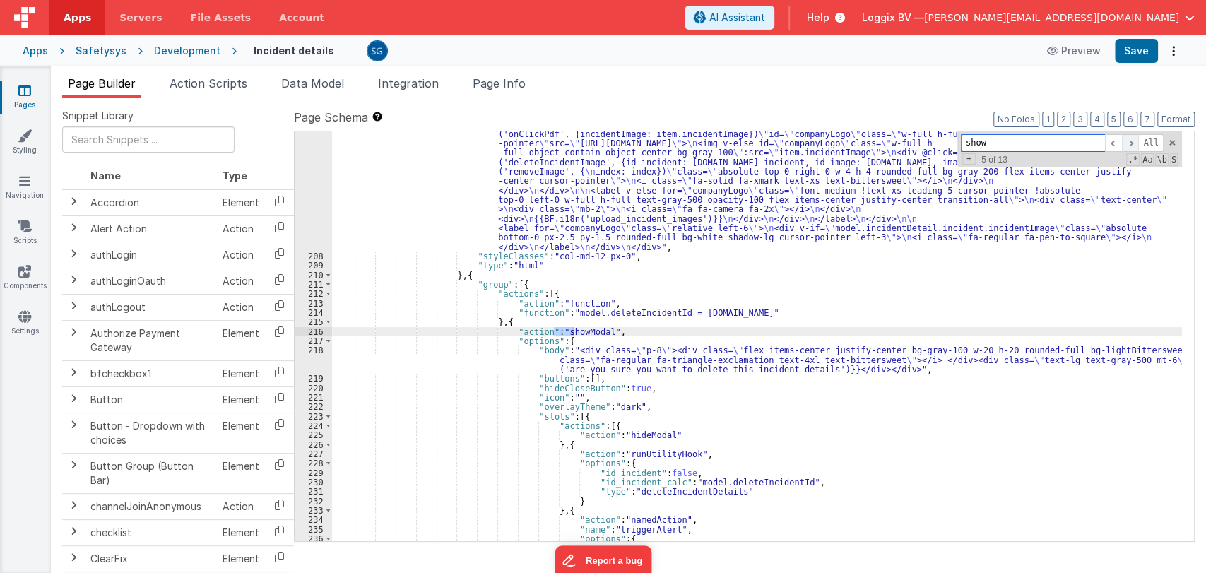
click at [1131, 143] on span at bounding box center [1130, 143] width 17 height 18
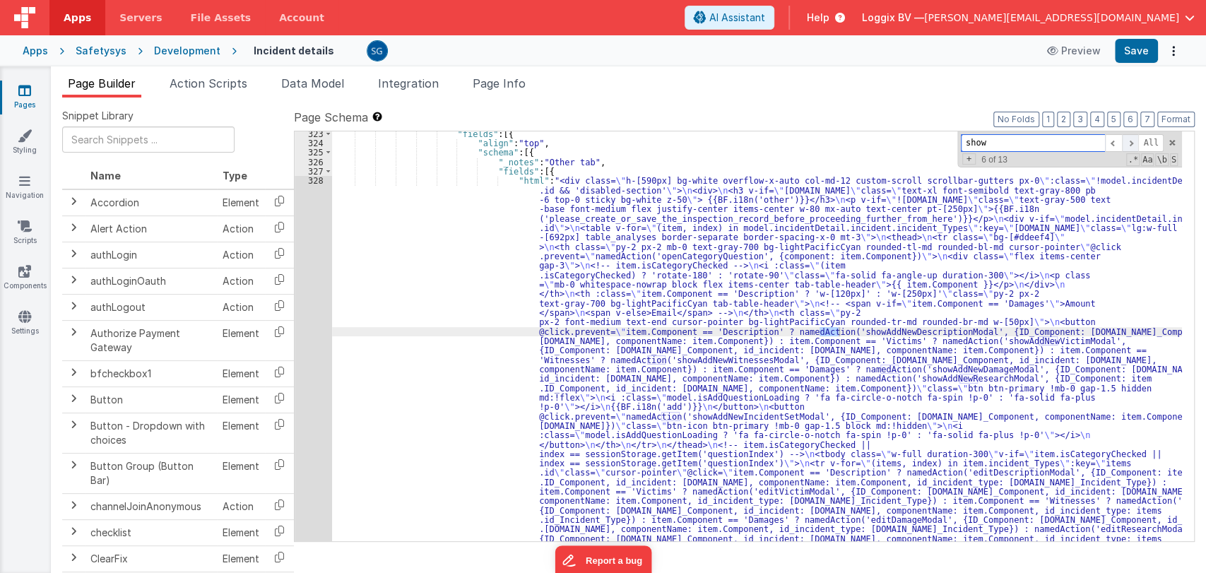
scroll to position [3618, 0]
click at [1131, 143] on span at bounding box center [1130, 143] width 17 height 18
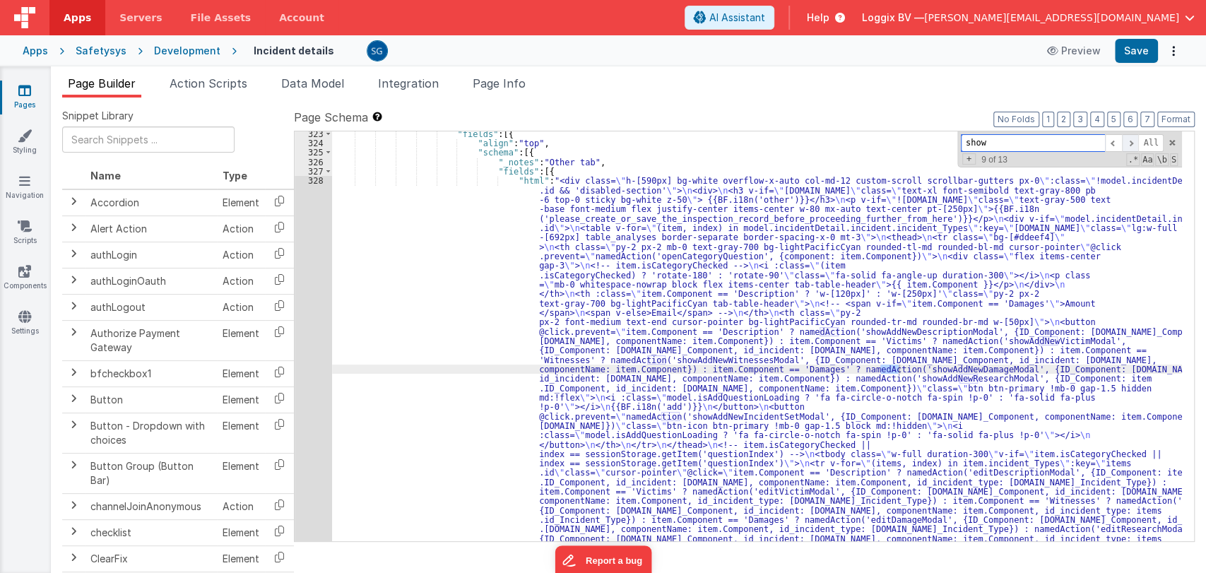
click at [1131, 143] on span at bounding box center [1130, 143] width 17 height 18
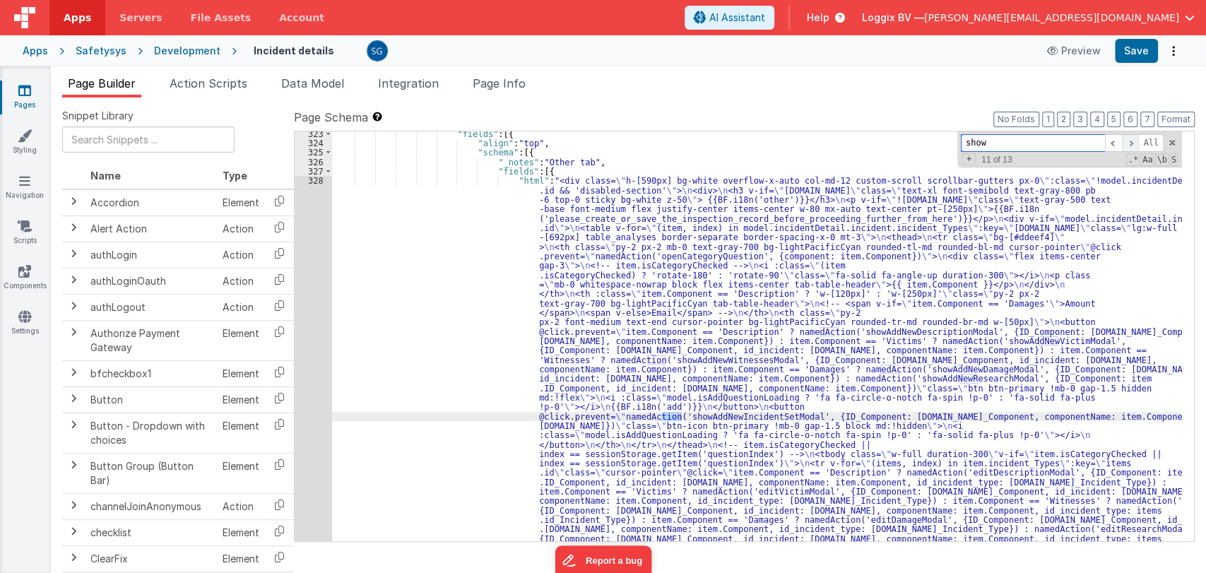
click at [1131, 143] on span at bounding box center [1130, 143] width 17 height 18
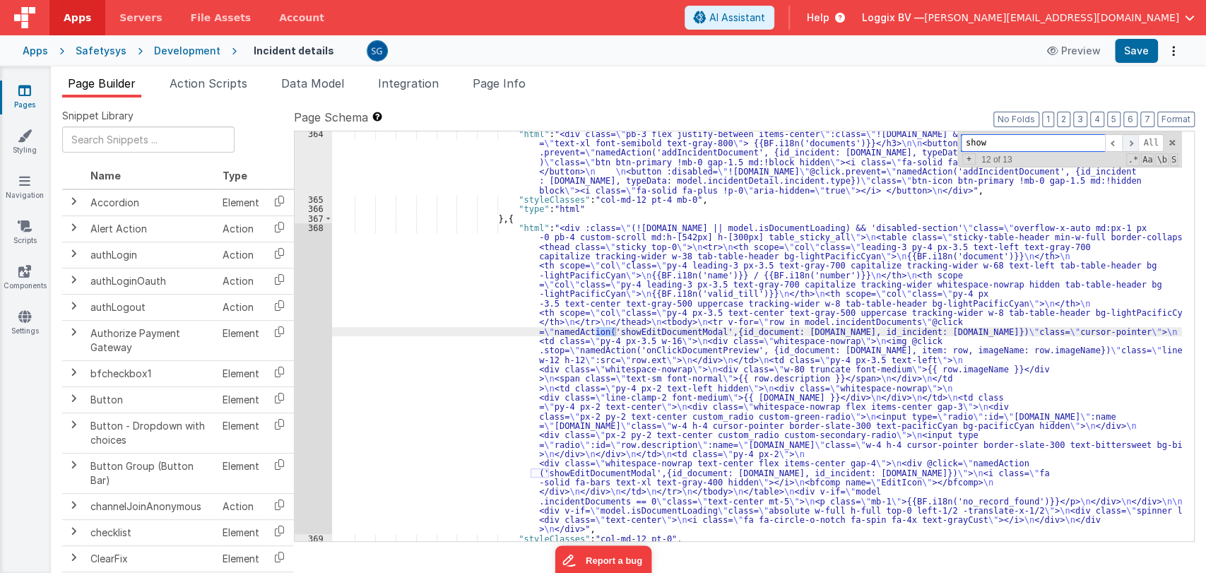
scroll to position [5361, 0]
click at [1131, 143] on span at bounding box center [1130, 143] width 17 height 18
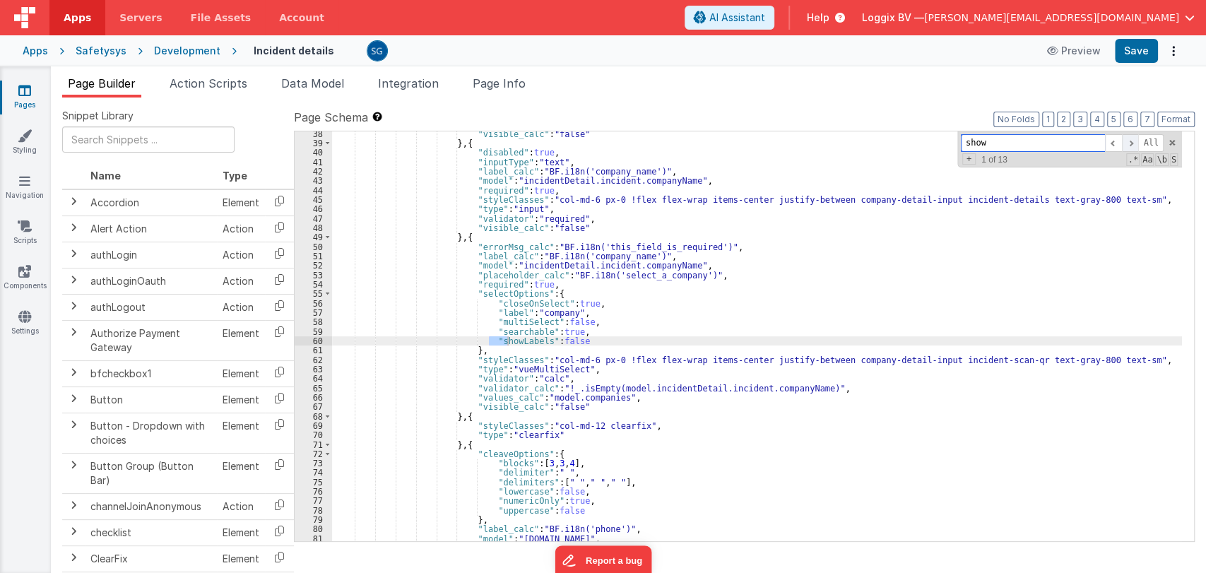
click at [1131, 143] on span at bounding box center [1130, 143] width 17 height 18
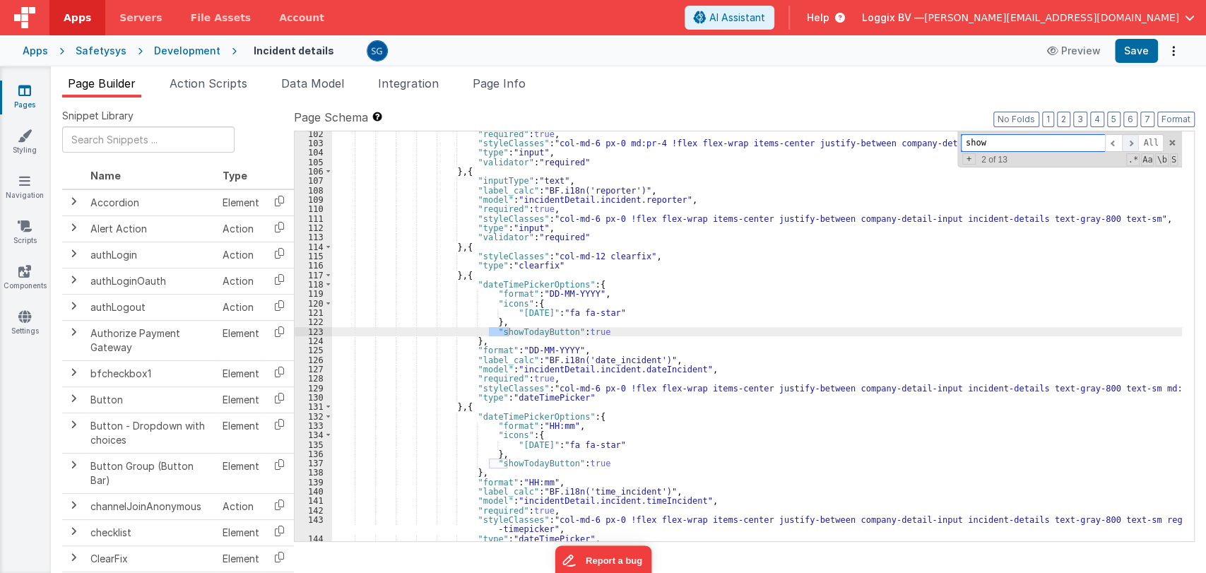
scroll to position [982, 0]
click at [1004, 145] on input "show" at bounding box center [1033, 143] width 144 height 18
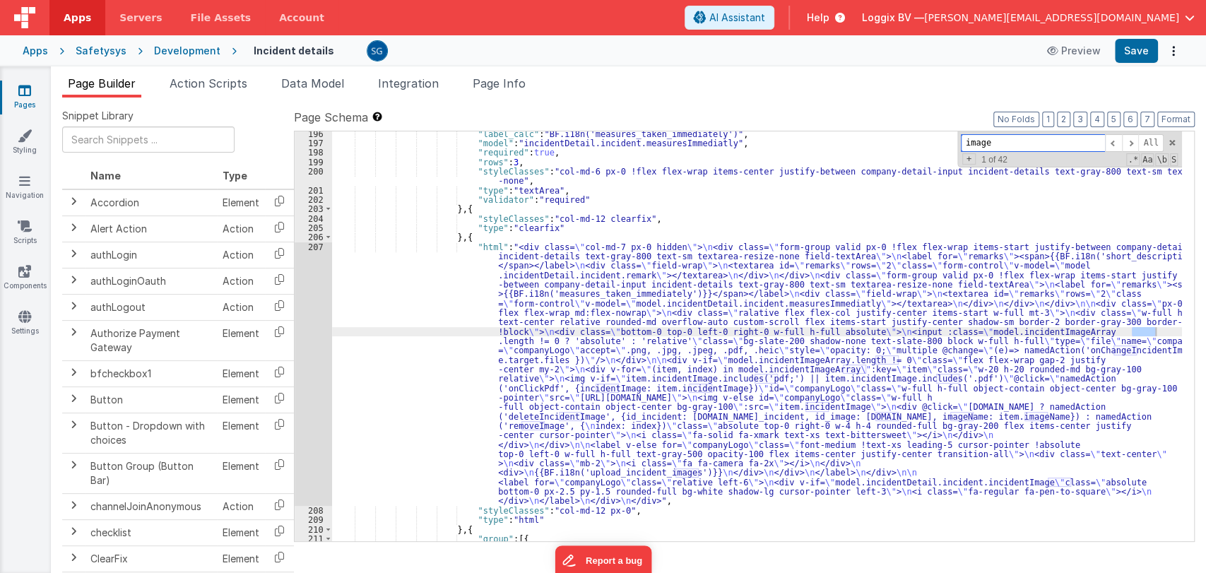
scroll to position [1895, 0]
click at [1131, 148] on span at bounding box center [1130, 143] width 17 height 18
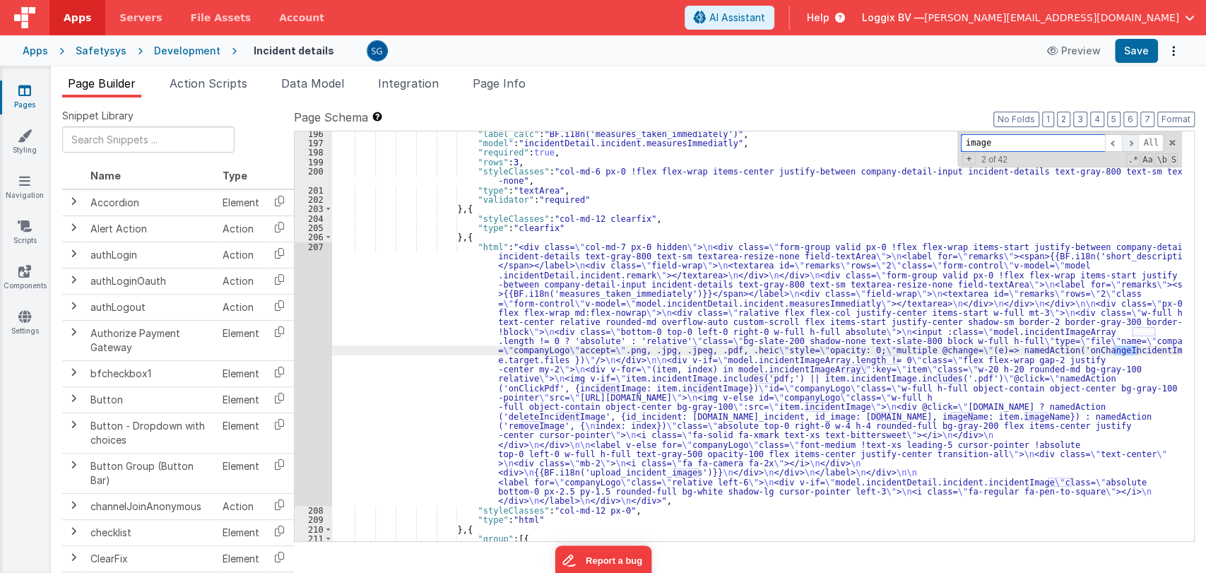
click at [1131, 148] on span at bounding box center [1130, 143] width 17 height 18
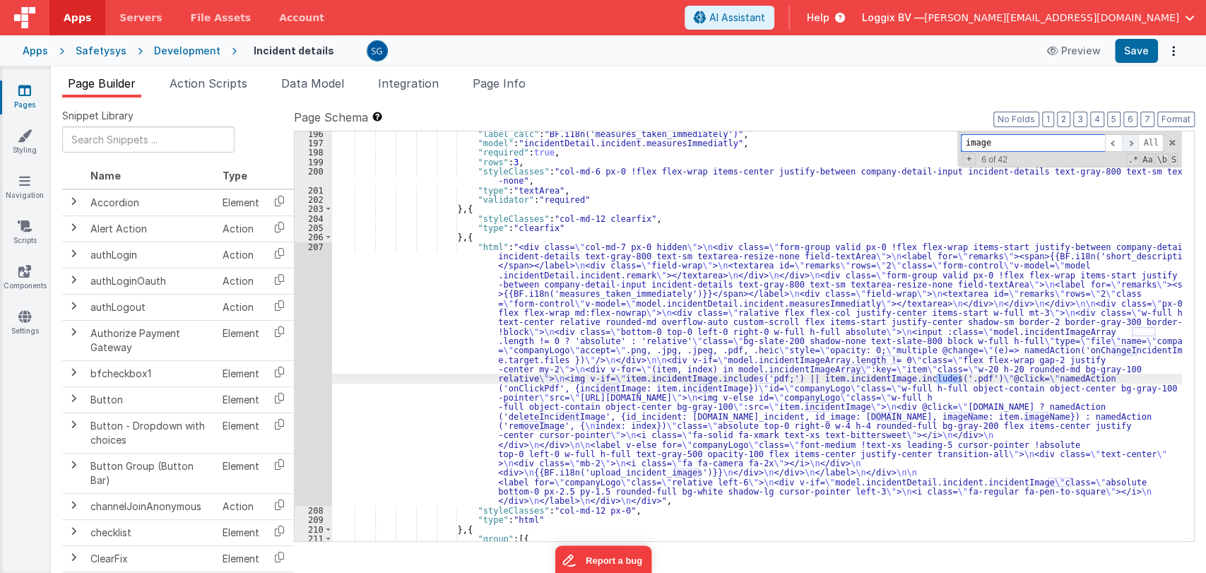
click at [1131, 148] on span at bounding box center [1130, 143] width 17 height 18
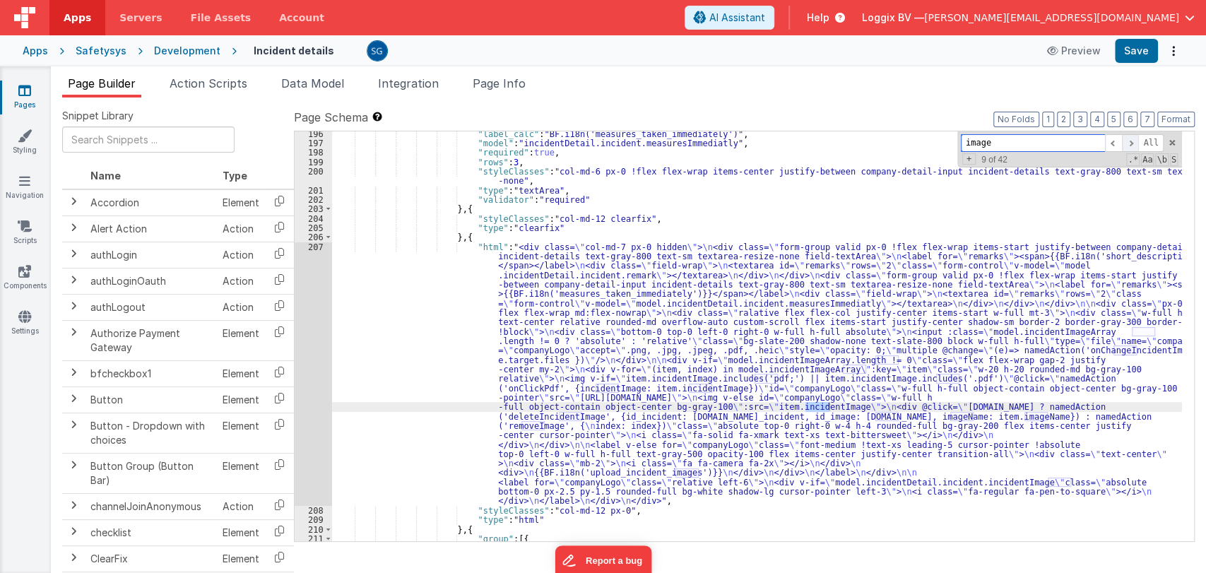
click at [1131, 148] on span at bounding box center [1130, 143] width 17 height 18
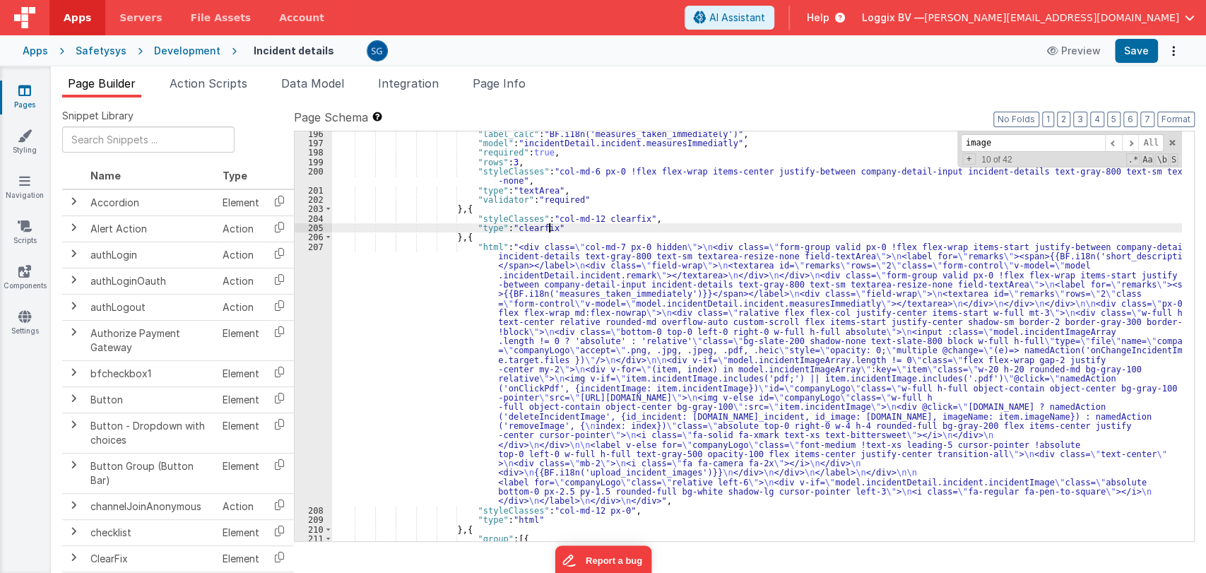
click at [778, 231] on div ""label_calc" : "BF.i18n('measures_taken_immediately')" , "model" : "incidentDet…" at bounding box center [757, 343] width 850 height 429
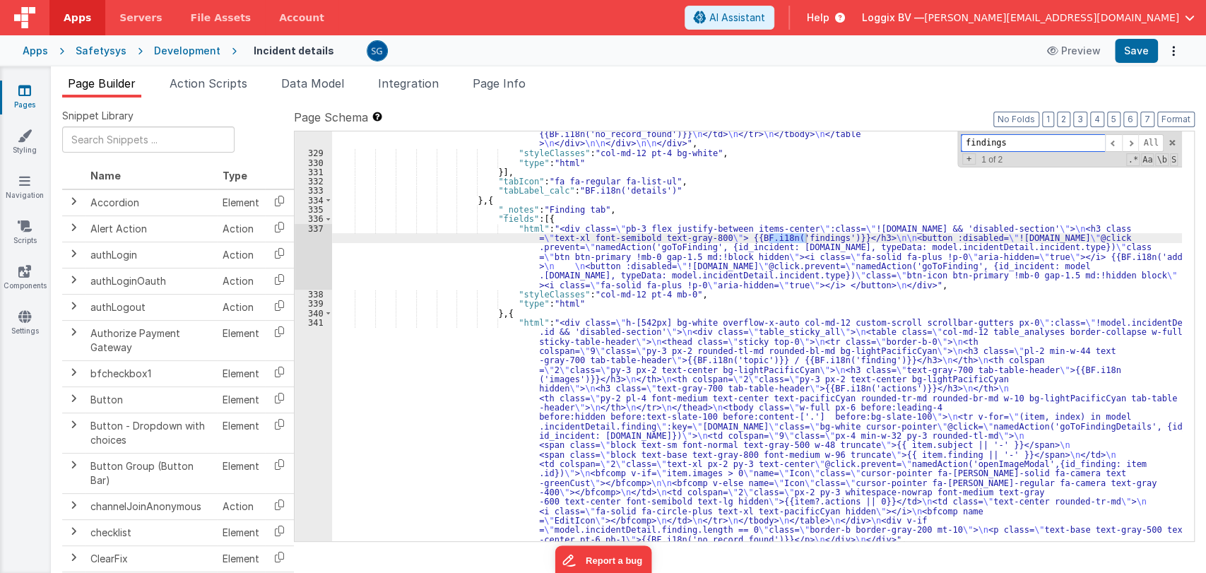
scroll to position [4493, 0]
type input "findings"
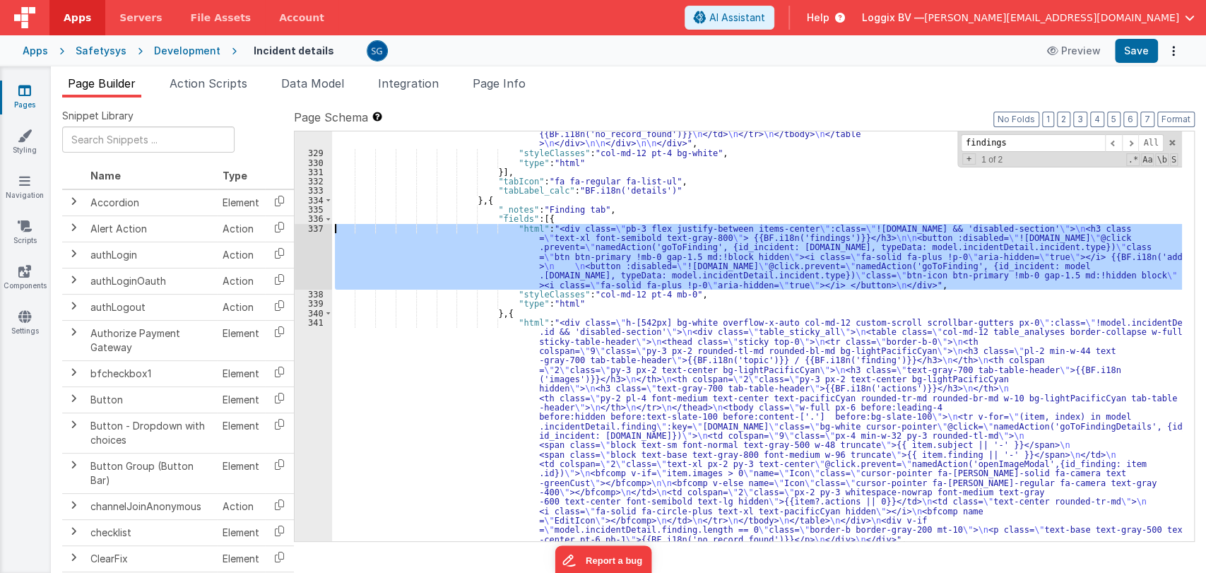
click at [315, 228] on div "337" at bounding box center [313, 257] width 37 height 66
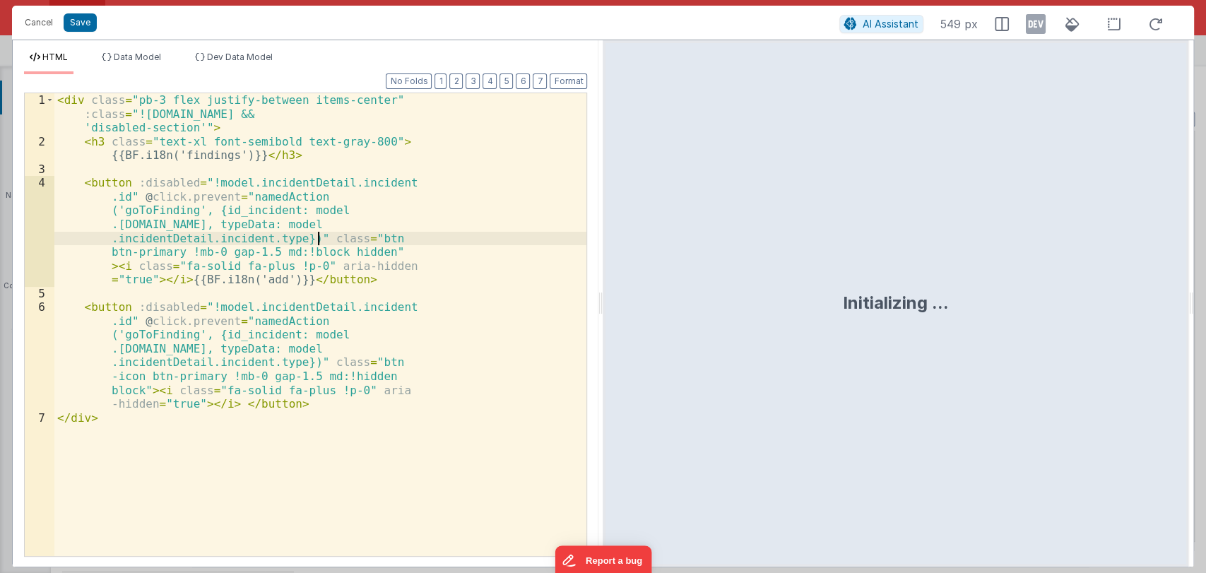
click at [315, 228] on div "< div class = "pb-3 flex justify-between items-center" :class = "!model.inciden…" at bounding box center [320, 352] width 532 height 518
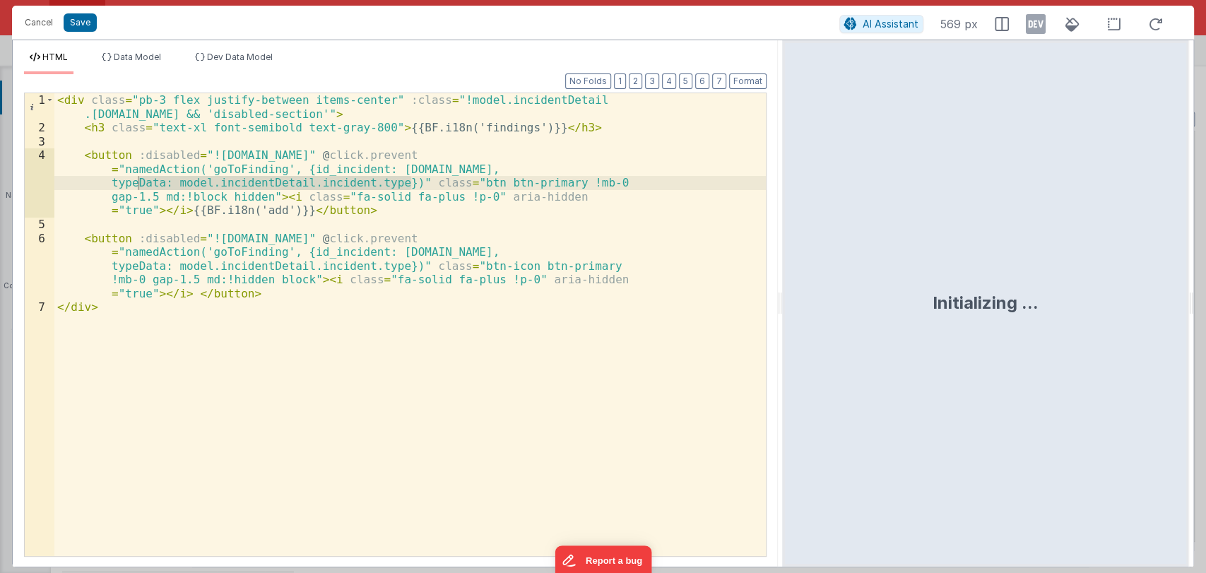
drag, startPoint x: 599, startPoint y: 297, endPoint x: 783, endPoint y: 331, distance: 186.6
click at [783, 331] on html "Cancel Save AI Assistant 569 px HTML Data Model Dev Data Model Format 7 6 5 4 3…" at bounding box center [603, 286] width 1206 height 573
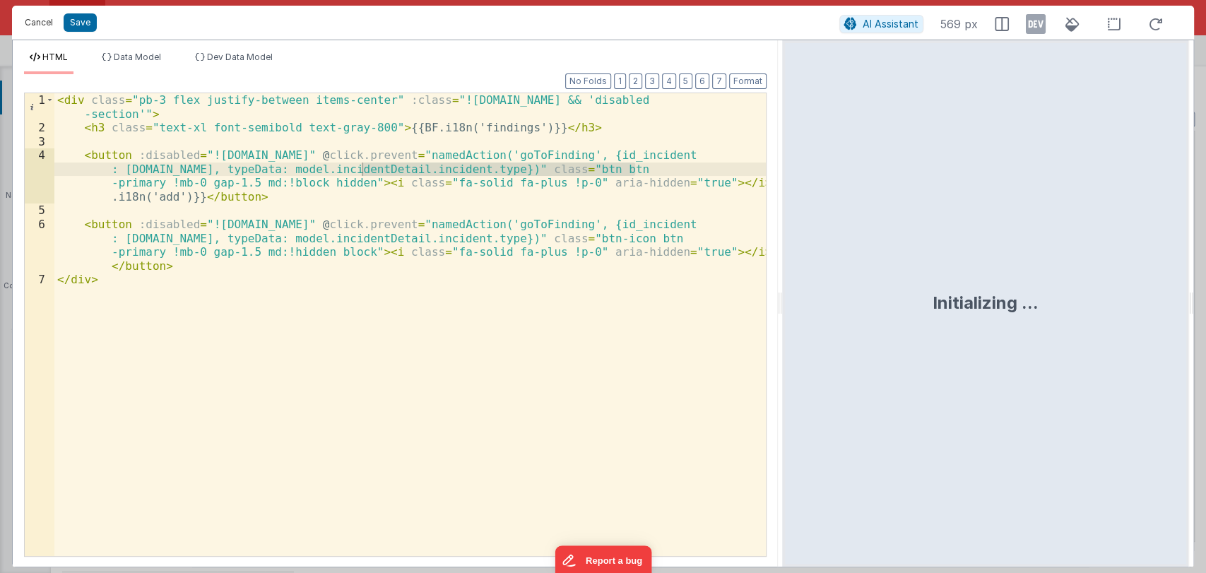
click at [30, 27] on button "Cancel" at bounding box center [39, 23] width 42 height 20
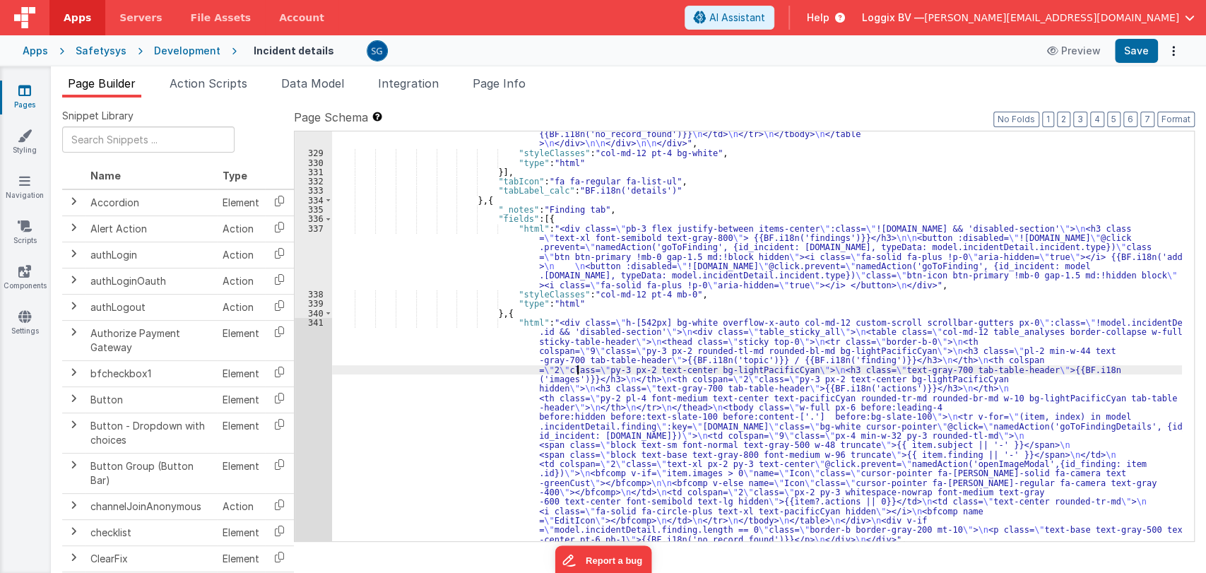
click at [314, 323] on div "341" at bounding box center [313, 431] width 37 height 226
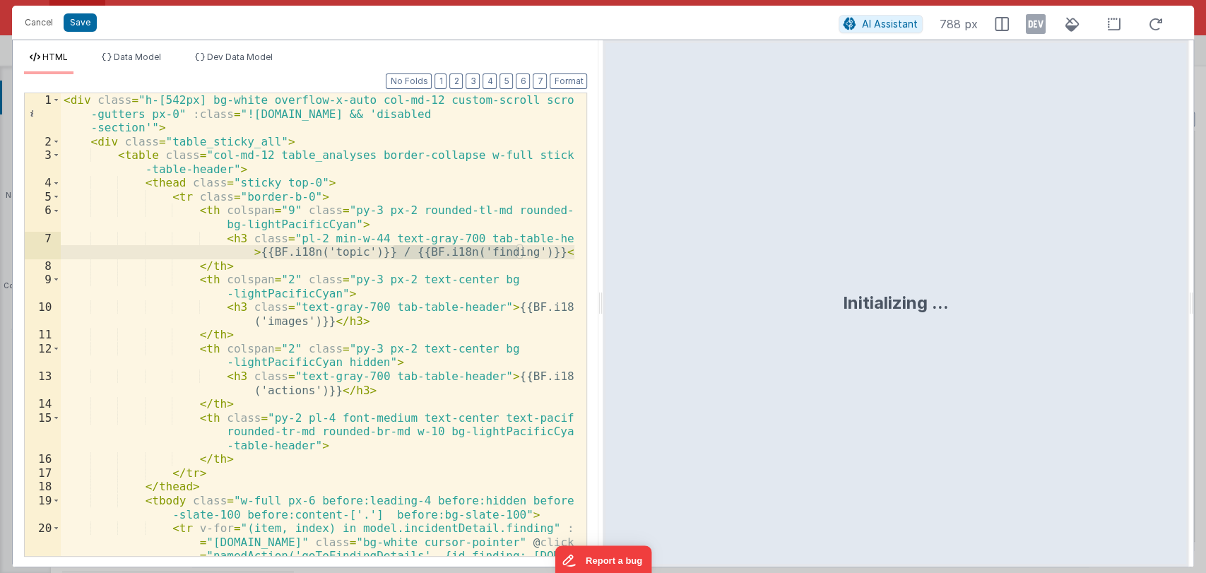
drag, startPoint x: 602, startPoint y: 299, endPoint x: 968, endPoint y: 331, distance: 367.9
click at [968, 331] on html "Cancel Save AI Assistant 788 px HTML Data Model Dev Data Model Format 7 6 5 4 3…" at bounding box center [603, 286] width 1206 height 573
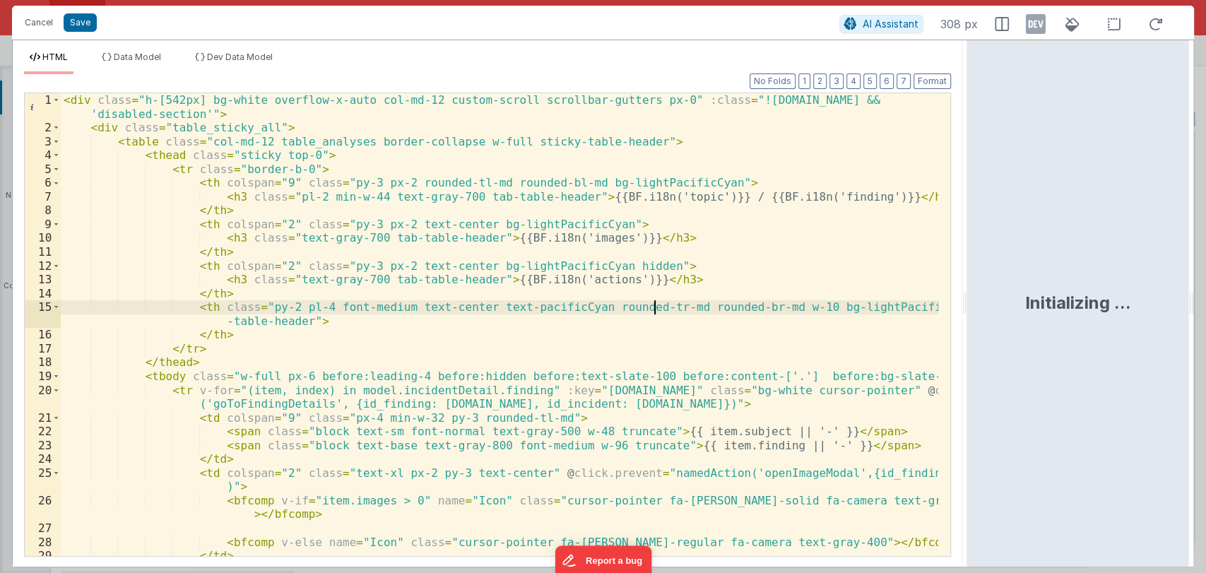
click at [654, 307] on div "< div class = "h-[542px] bg-white overflow-x-auto col-md-12 custom-scroll scrol…" at bounding box center [500, 352] width 878 height 518
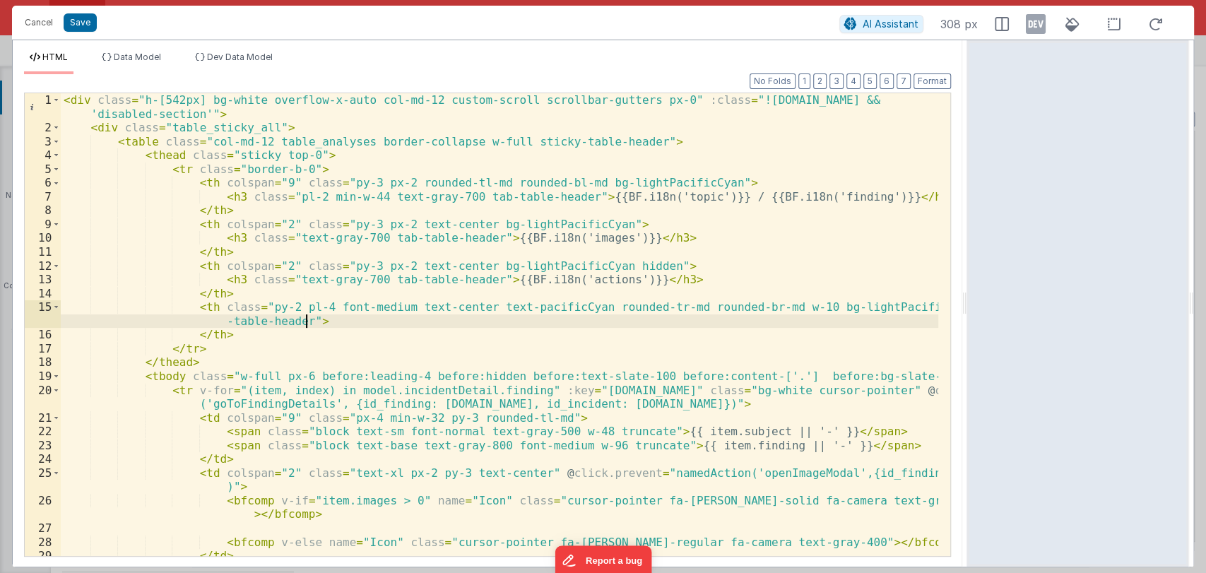
click at [650, 322] on div "< div class = "h-[542px] bg-white overflow-x-auto col-md-12 custom-scroll scrol…" at bounding box center [500, 352] width 878 height 518
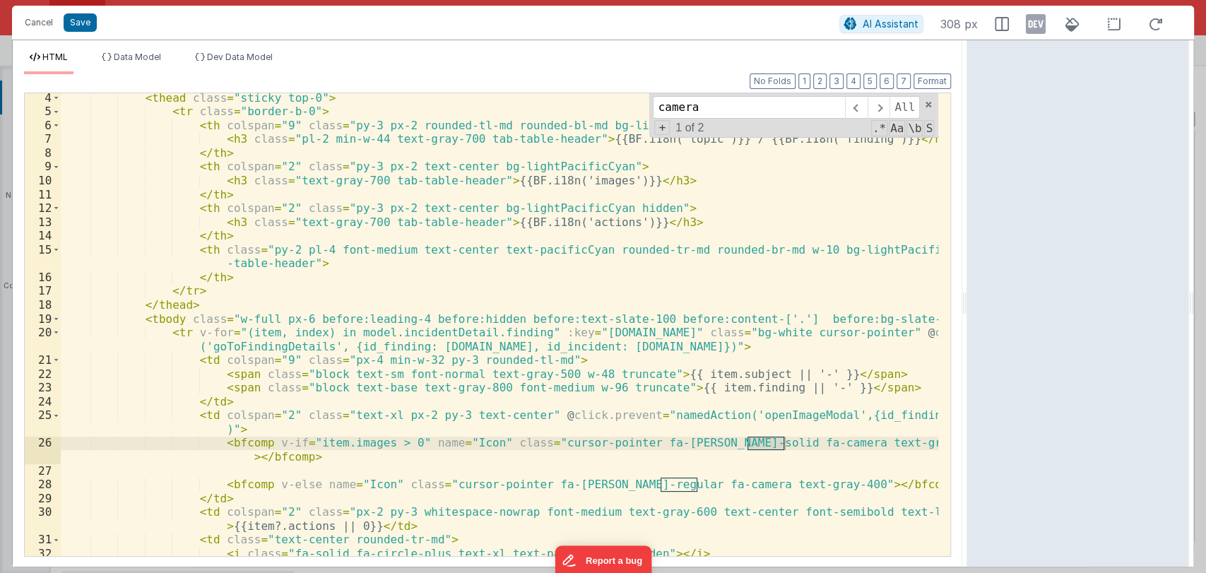
scroll to position [57, 0]
type input "camera"
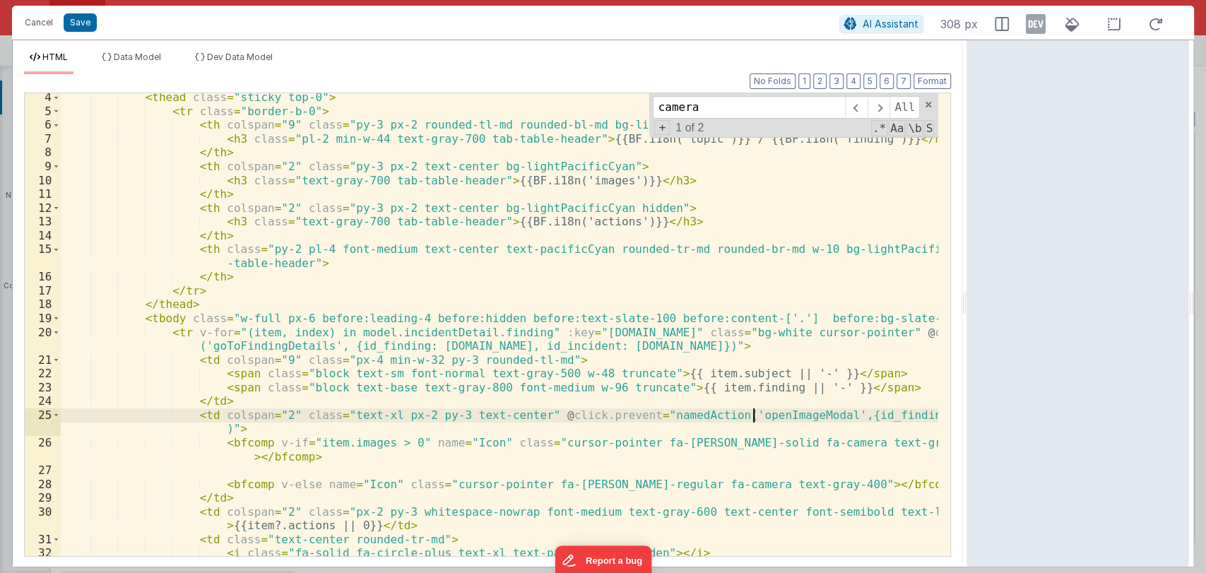
click at [750, 414] on div "< thead class = "sticky top-0" > < tr class = "border-b-0" > < th colspan = "9"…" at bounding box center [500, 335] width 878 height 490
click at [35, 35] on div "Cancel Save AI Assistant 308 px" at bounding box center [603, 23] width 1182 height 34
click at [35, 26] on button "Cancel" at bounding box center [39, 23] width 42 height 20
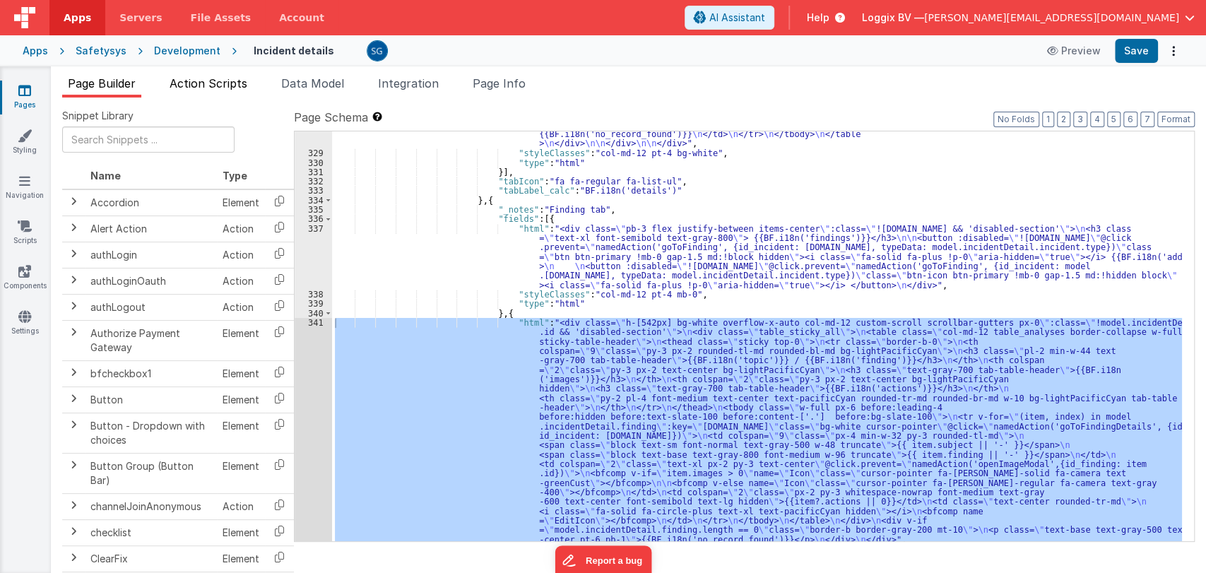
click at [203, 87] on span "Action Scripts" at bounding box center [209, 83] width 78 height 14
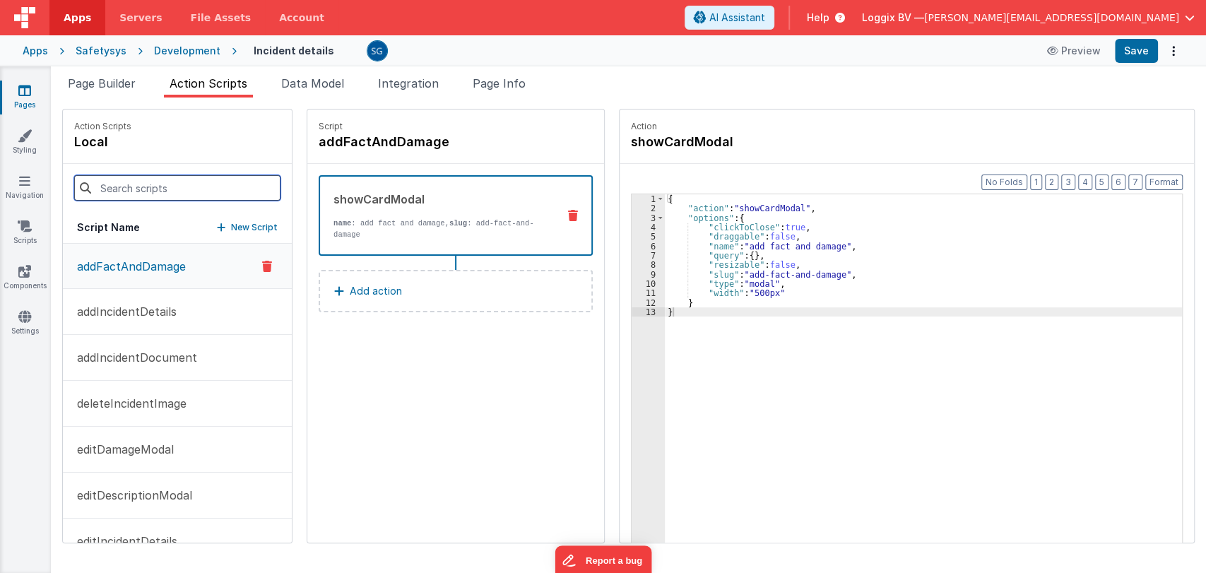
click at [155, 185] on input at bounding box center [177, 187] width 206 height 25
paste input "openImageModal"
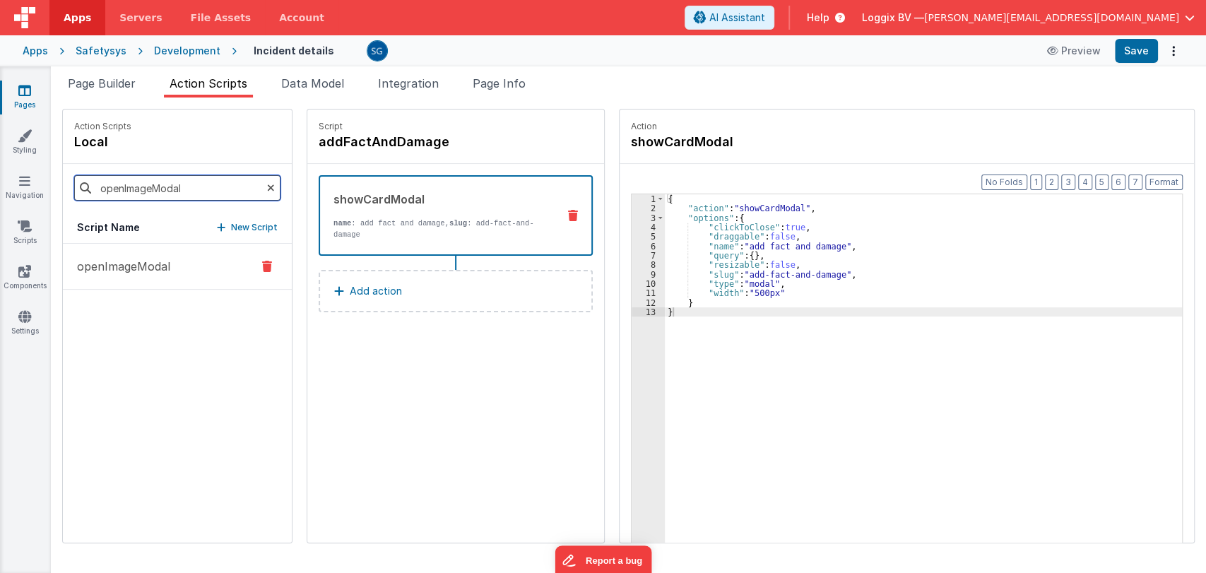
type input "openImageModal"
click at [124, 268] on p "openImageModal" at bounding box center [120, 266] width 102 height 17
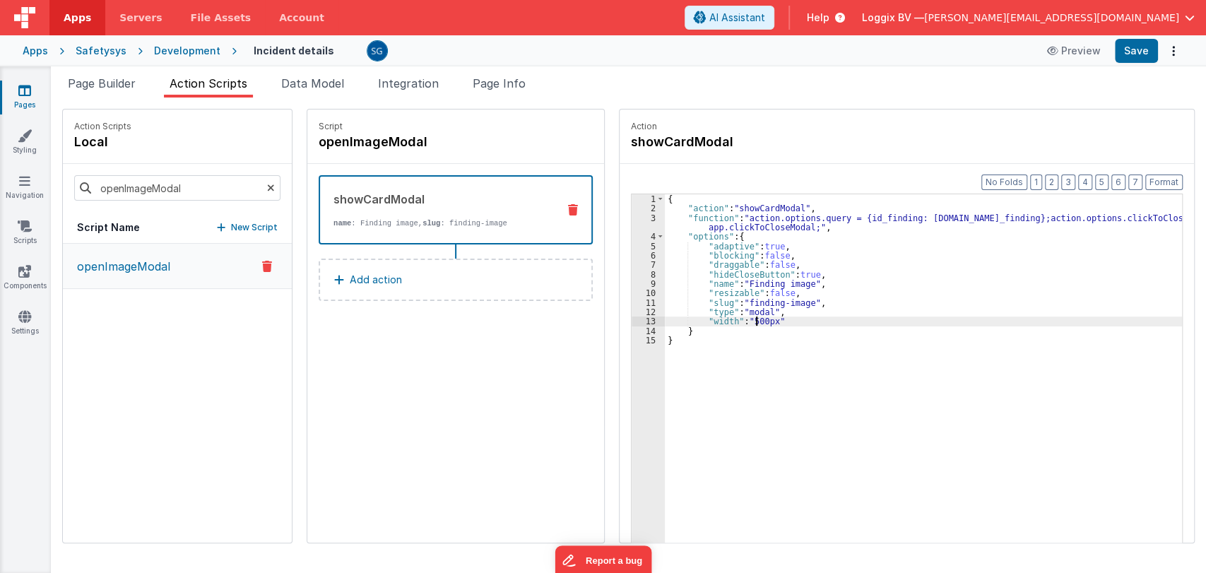
click at [742, 320] on div "{ "action" : "showCardModal" , "function" : "action.options.query = {id_finding…" at bounding box center [925, 399] width 521 height 411
click at [1124, 55] on button "Save" at bounding box center [1136, 51] width 43 height 24
click at [751, 320] on div "{ "action" : "showCardModal" , "function" : "action.options.query = {id_finding…" at bounding box center [925, 399] width 521 height 411
click at [1158, 55] on div "Preview Save" at bounding box center [1110, 51] width 145 height 24
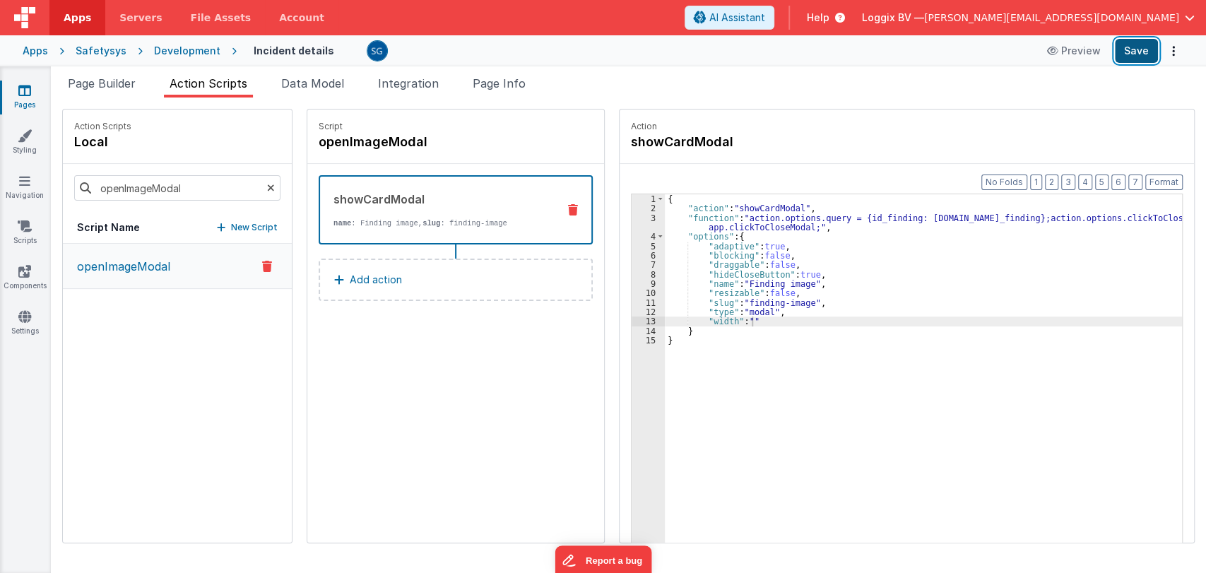
click at [1146, 52] on button "Save" at bounding box center [1136, 51] width 43 height 24
click at [736, 318] on div "{ "action" : "showCardModal" , "function" : "action.options.query = {id_finding…" at bounding box center [925, 399] width 521 height 411
click at [1148, 52] on button "Save" at bounding box center [1136, 51] width 43 height 24
click at [749, 319] on div "{ "action" : "showCardModal" , "function" : "action.options.query = {id_finding…" at bounding box center [925, 399] width 521 height 411
click at [773, 319] on div "{ "action" : "showCardModal" , "function" : "action.options.query = {id_finding…" at bounding box center [925, 399] width 521 height 411
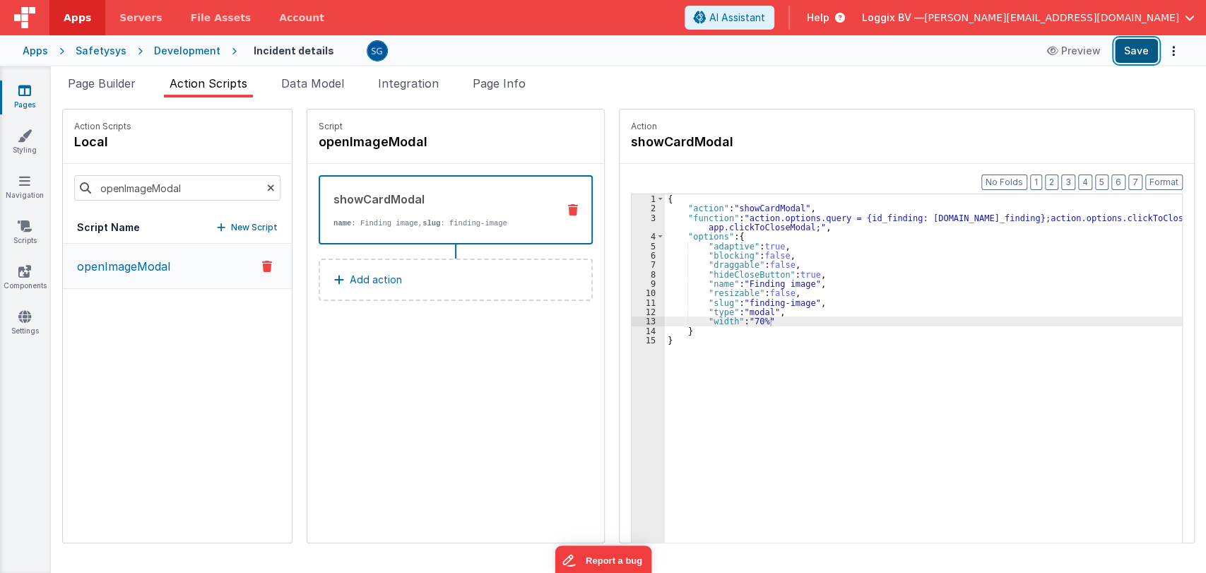
click at [1141, 49] on button "Save" at bounding box center [1136, 51] width 43 height 24
click at [1137, 52] on button "Save" at bounding box center [1136, 51] width 43 height 24
click at [107, 82] on span "Page Builder" at bounding box center [102, 83] width 68 height 14
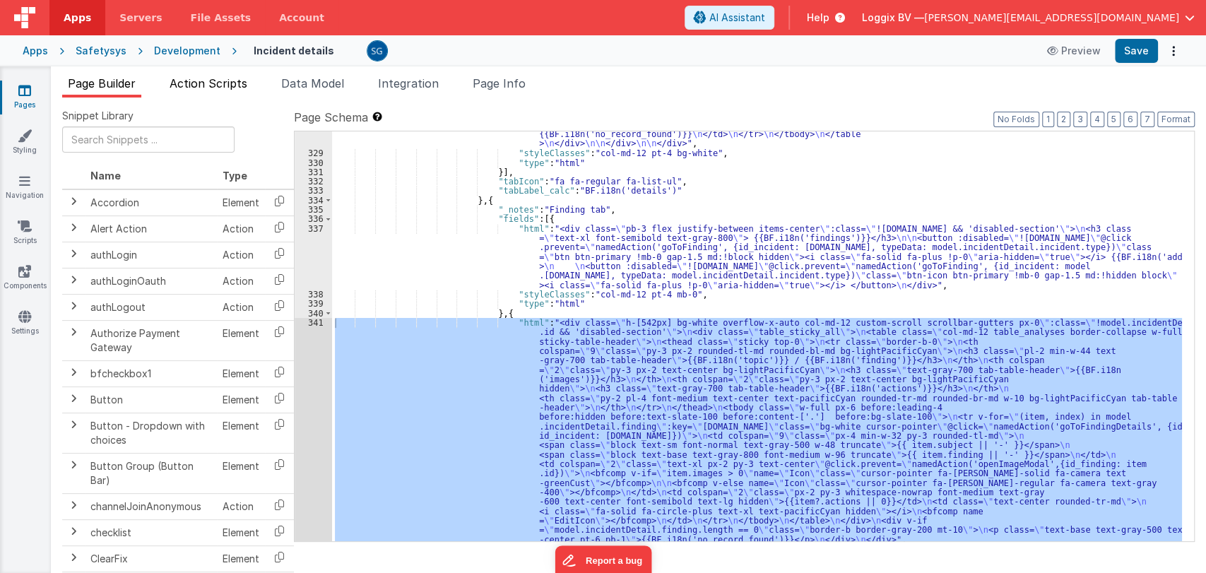
click at [194, 83] on span "Action Scripts" at bounding box center [209, 83] width 78 height 14
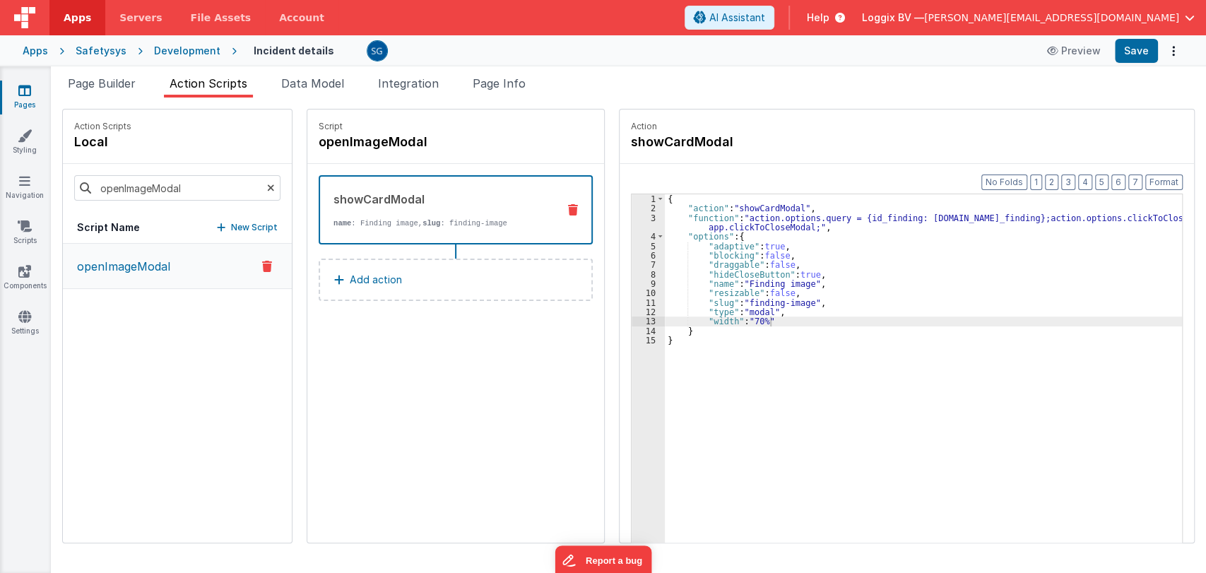
click at [25, 97] on link "Pages" at bounding box center [24, 97] width 51 height 28
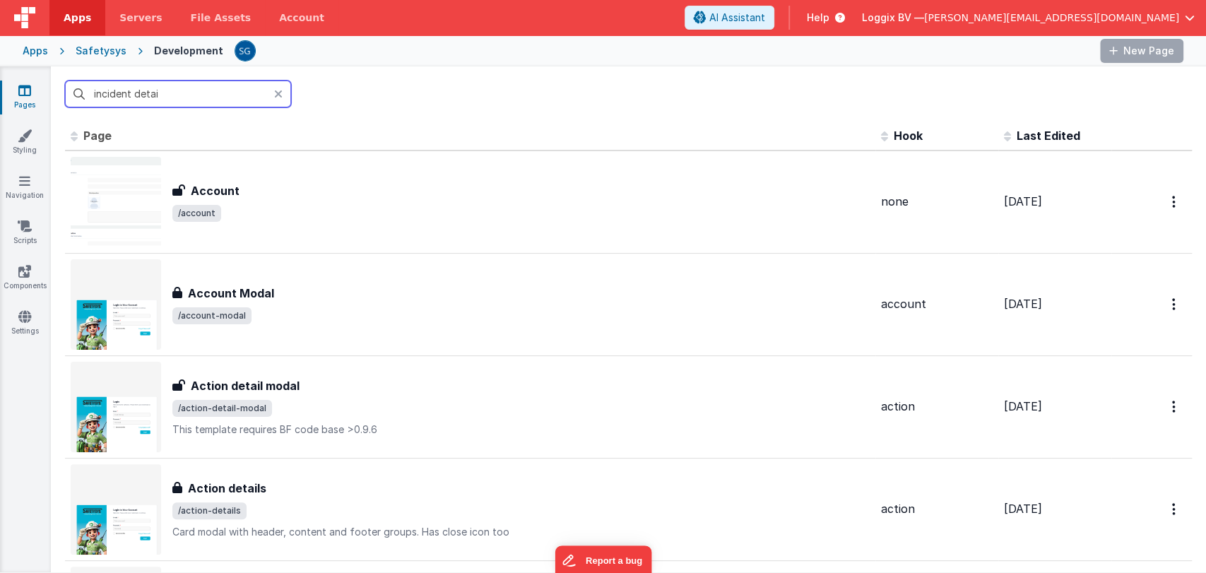
click at [238, 91] on input "incident detai" at bounding box center [178, 94] width 226 height 27
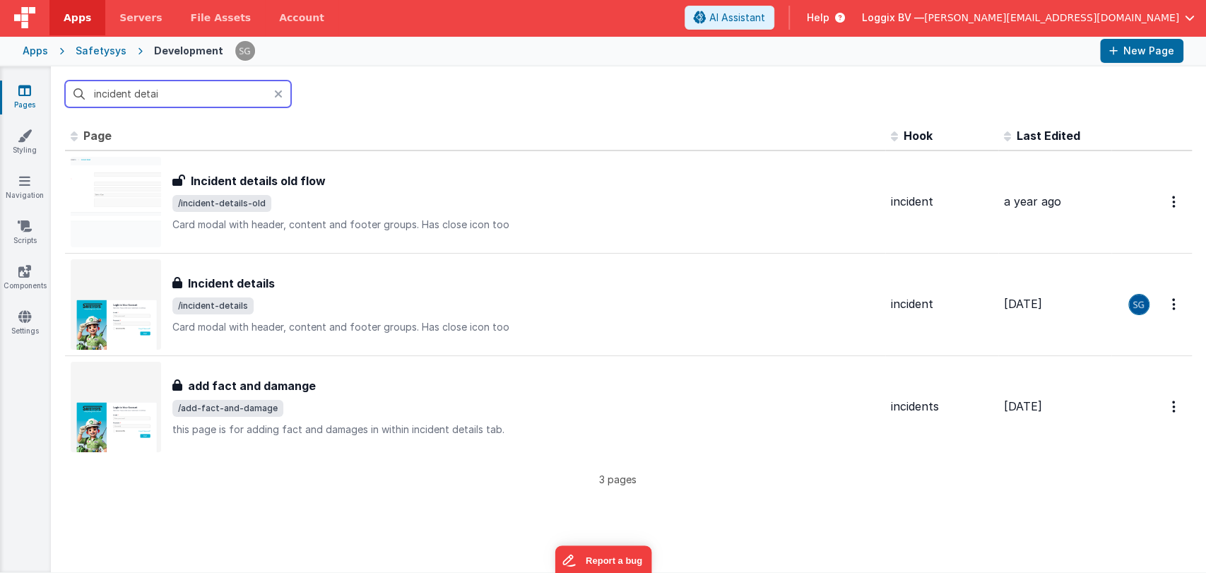
click at [238, 91] on input "incident detai" at bounding box center [178, 94] width 226 height 27
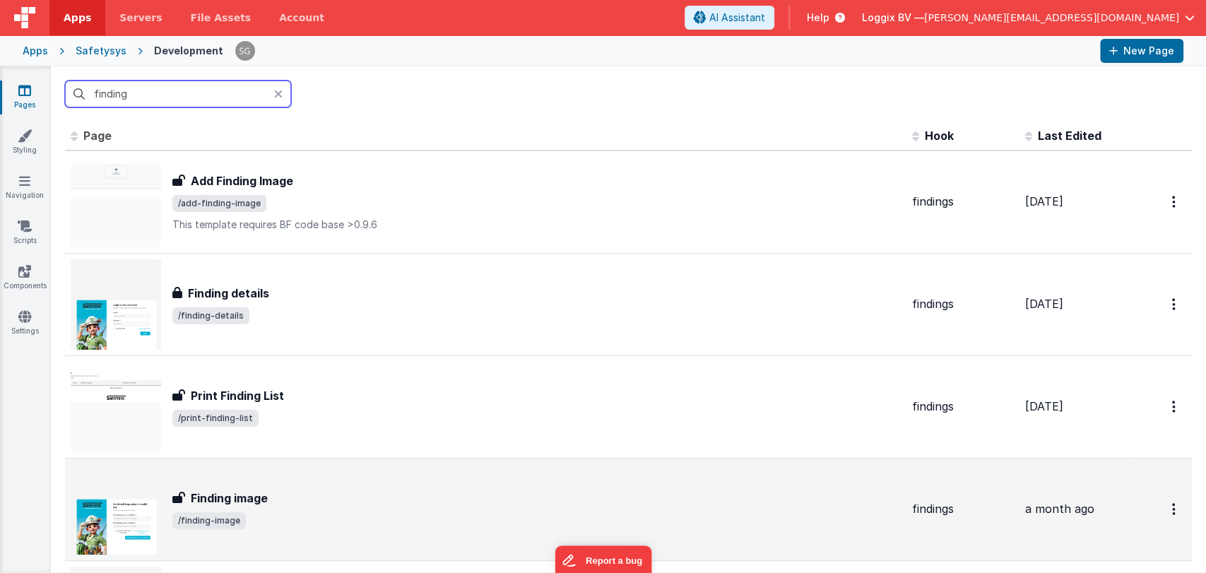
type input "finding"
click at [246, 482] on div "Finding image Finding image /finding-image" at bounding box center [486, 509] width 830 height 90
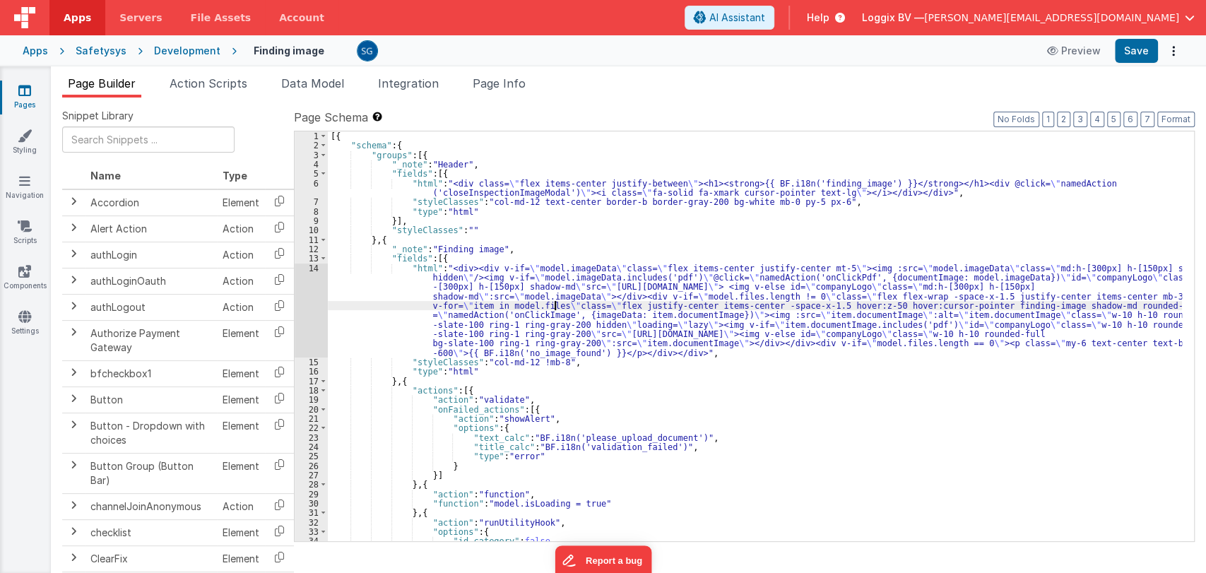
click at [556, 302] on div "[{ "schema" : { "groups" : [{ "_note" : "Header" , "fields" : [{ "html" : "<div…" at bounding box center [755, 345] width 854 height 429
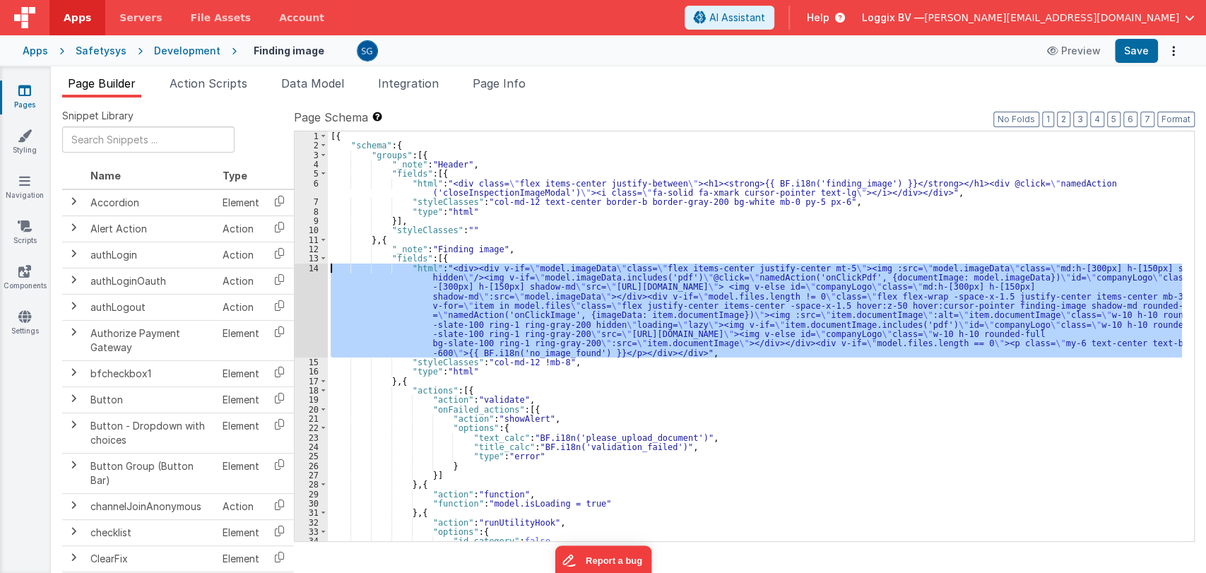
click at [313, 267] on div "14" at bounding box center [311, 310] width 33 height 94
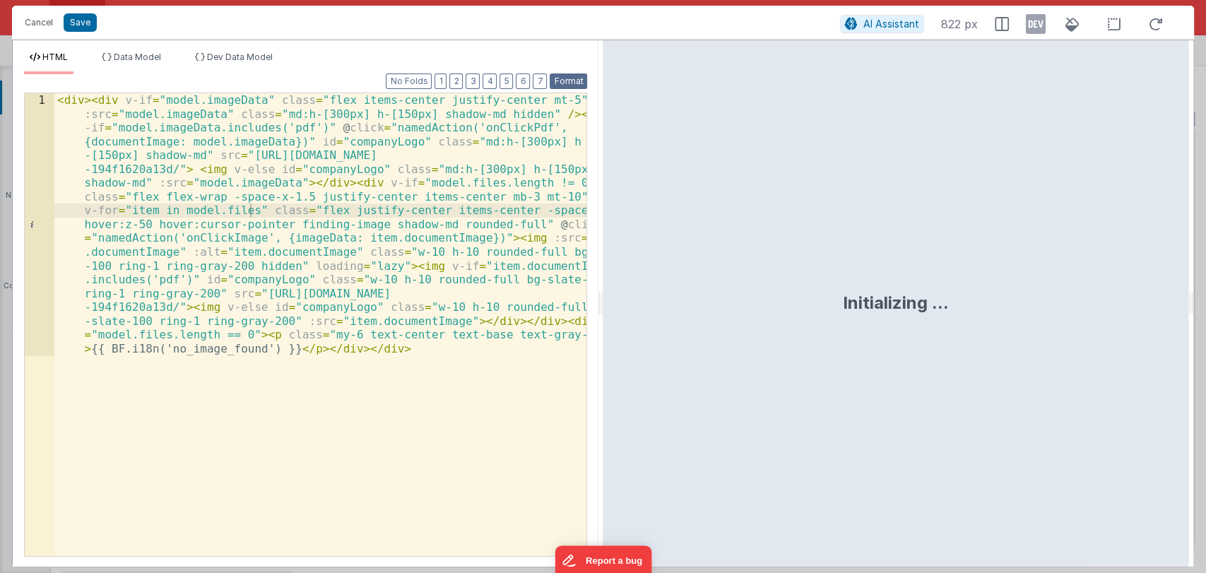
click at [564, 78] on button "Format" at bounding box center [567, 81] width 37 height 16
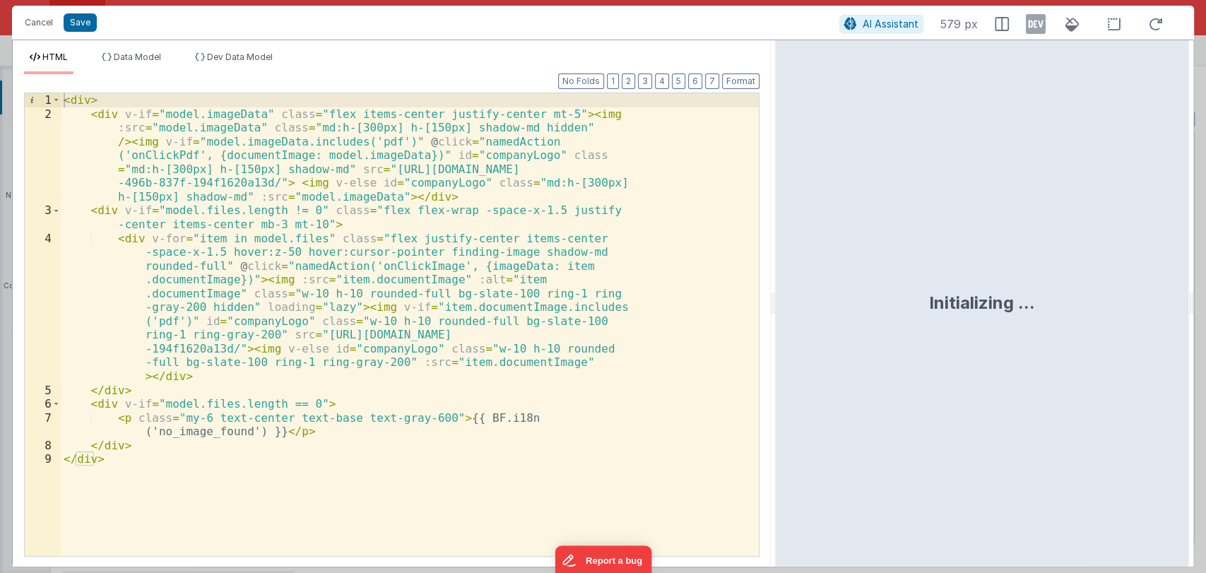
drag, startPoint x: 602, startPoint y: 311, endPoint x: 778, endPoint y: 318, distance: 176.7
click at [778, 318] on html "Cancel Save AI Assistant 579 px HTML Data Model Dev Data Model Format 7 6 5 4 3…" at bounding box center [603, 286] width 1206 height 573
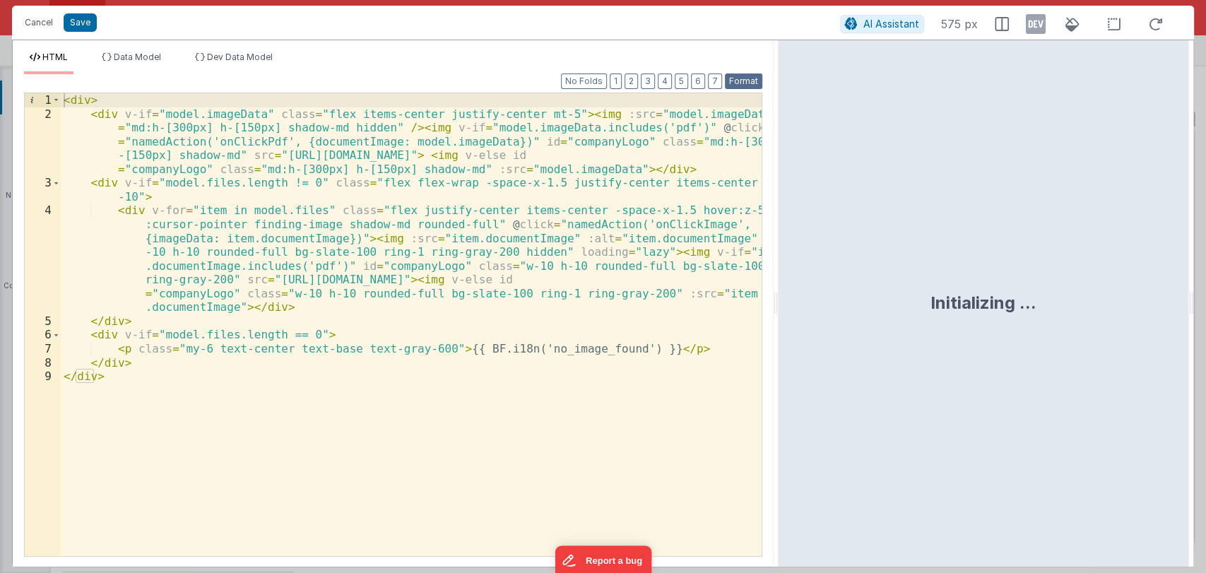
click at [745, 77] on button "Format" at bounding box center [743, 81] width 37 height 16
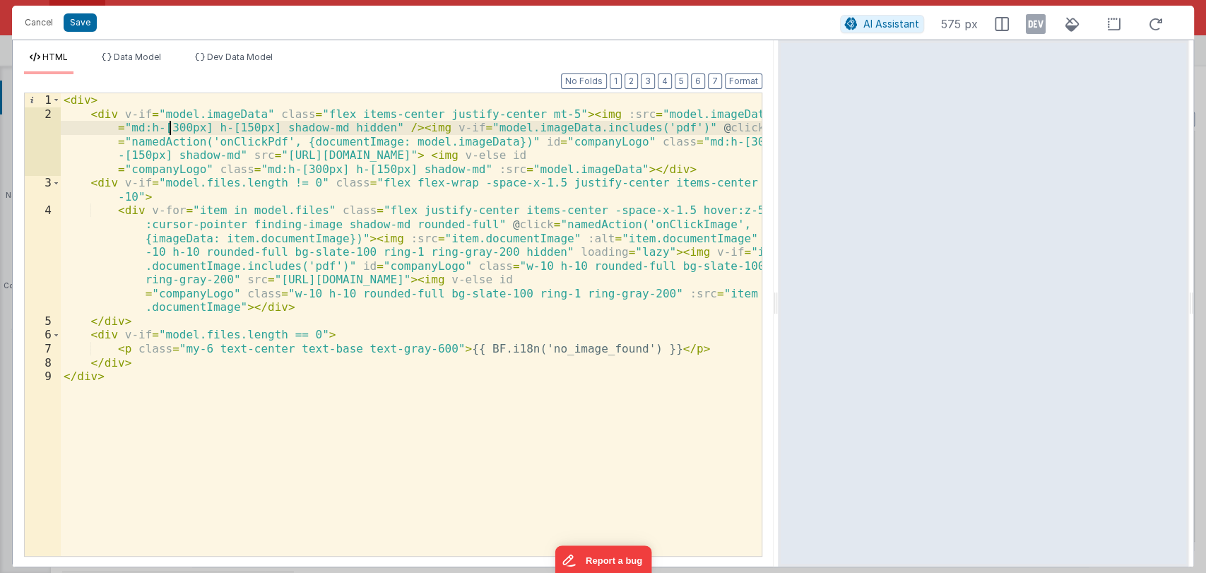
click at [170, 127] on div "< div > < div v-if = "model.imageData" class = "flex items-center justify-cente…" at bounding box center [411, 338] width 701 height 490
click at [169, 127] on div "< div > < div v-if = "model.imageData" class = "flex items-center justify-cente…" at bounding box center [411, 338] width 701 height 490
click at [232, 127] on div "< div > < div v-if = "model.imageData" class = "flex items-center justify-cente…" at bounding box center [411, 338] width 701 height 490
click at [77, 25] on button "Save" at bounding box center [80, 22] width 33 height 18
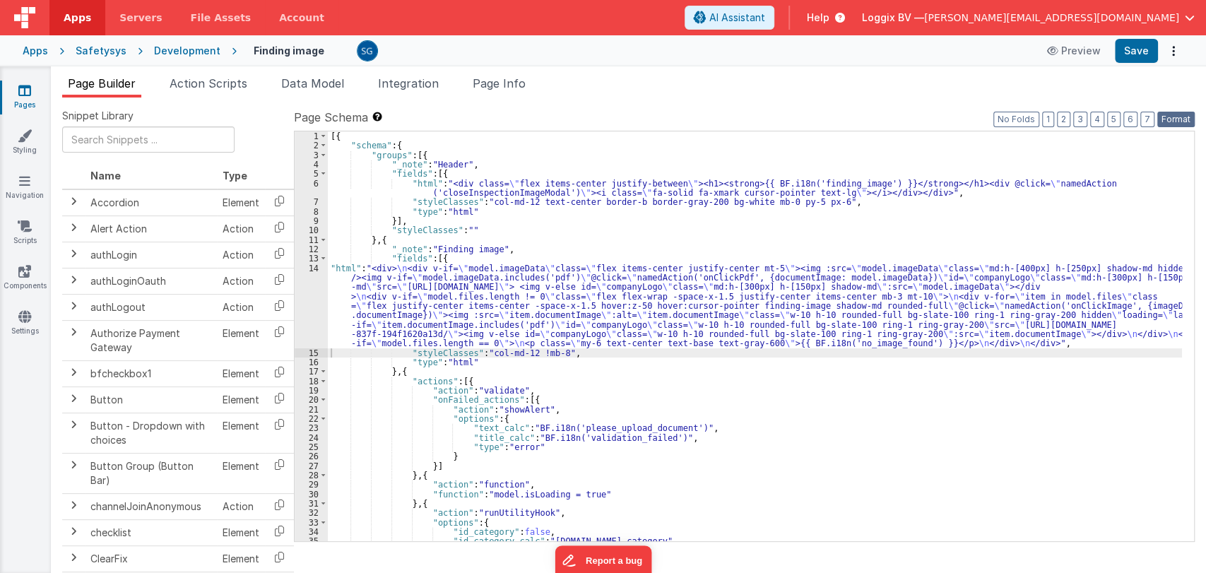
click at [1171, 122] on button "Format" at bounding box center [1175, 120] width 37 height 16
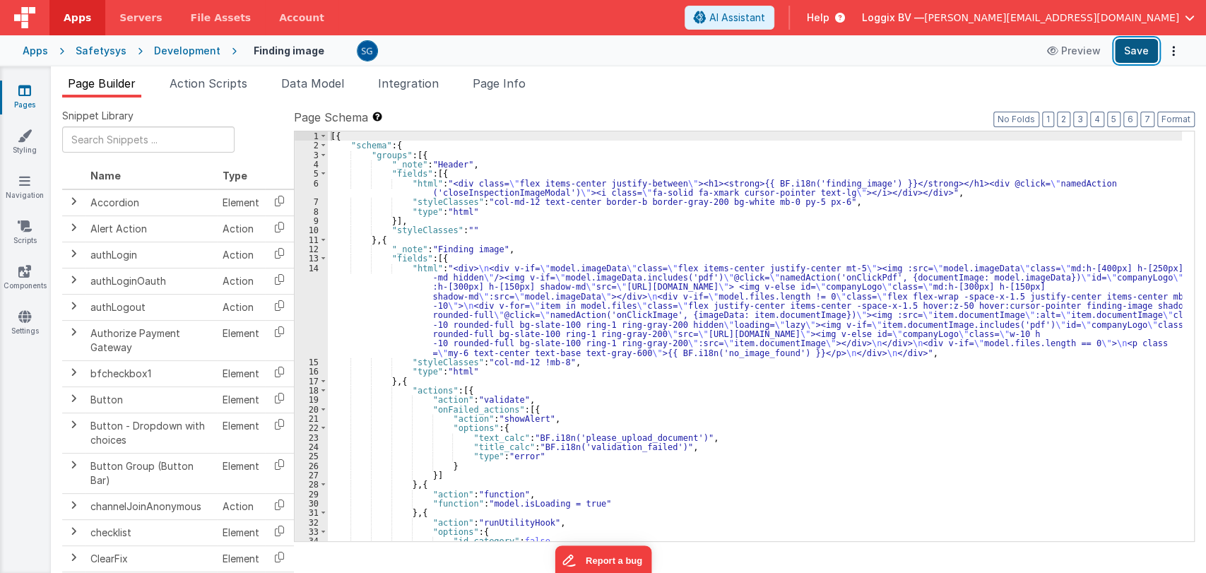
click at [1142, 39] on button "Save" at bounding box center [1136, 51] width 43 height 24
click at [27, 86] on icon at bounding box center [24, 90] width 13 height 14
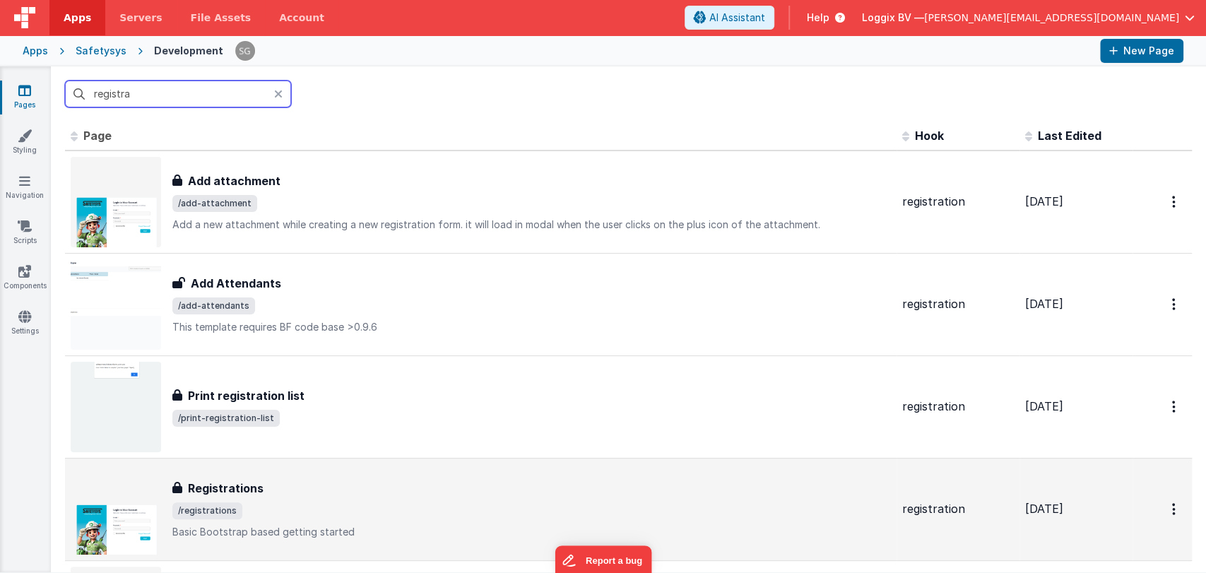
type input "registra"
click at [282, 470] on div "Registrations Registrations /registrations Basic Bootstrap based getting started" at bounding box center [481, 509] width 820 height 90
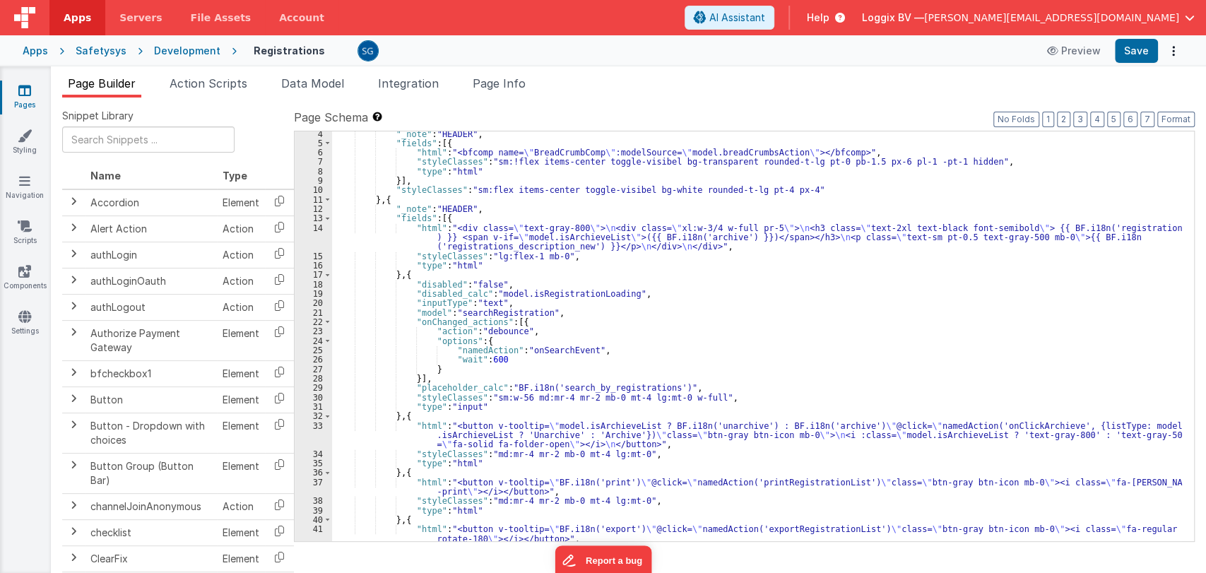
scroll to position [32, 0]
click at [653, 358] on div ""_note" : "HEADER" , "fields" : [{ "html" : "<bfcomp name= \" BreadCrumbComp \"…" at bounding box center [757, 342] width 850 height 429
click at [642, 347] on div ""_note" : "HEADER" , "fields" : [{ "html" : "<bfcomp name= \" BreadCrumbComp \"…" at bounding box center [757, 342] width 850 height 429
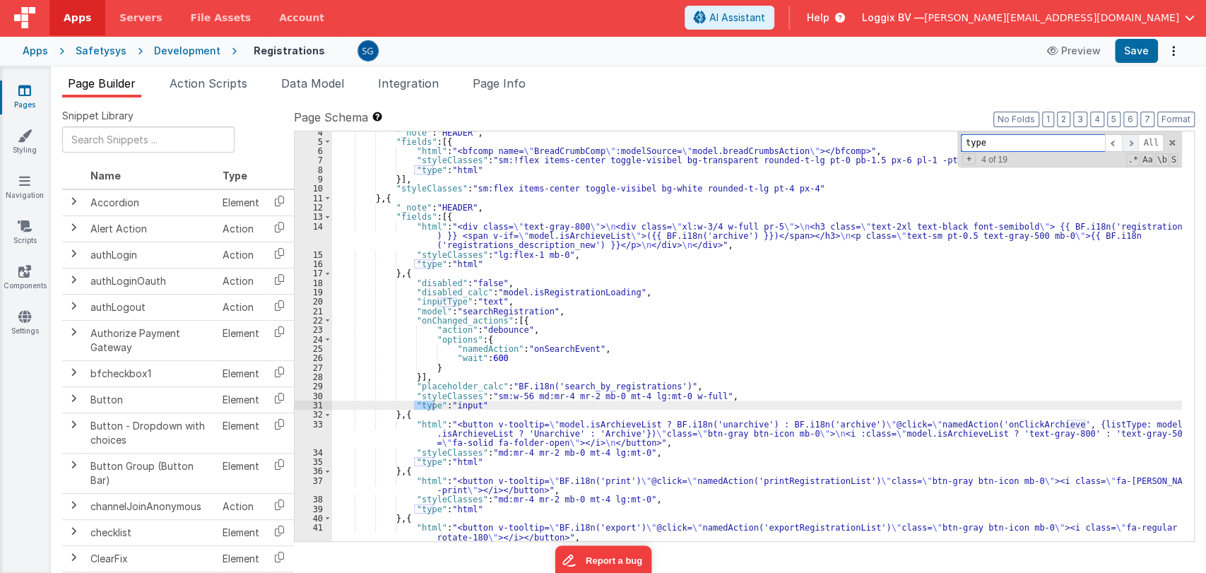
click at [1129, 143] on span at bounding box center [1130, 143] width 17 height 18
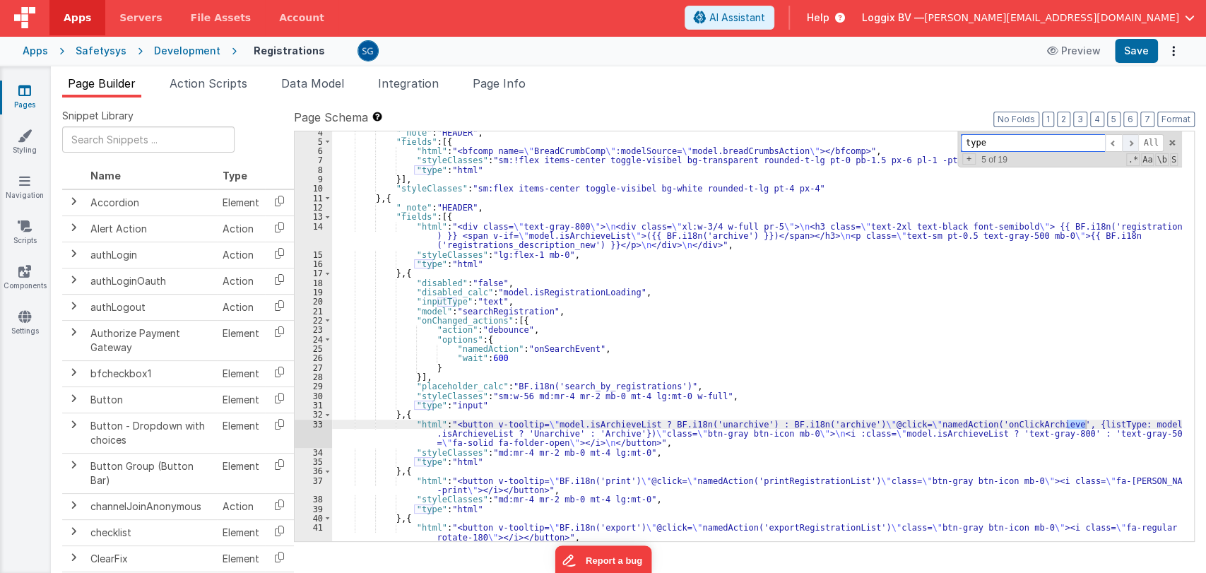
click at [1129, 143] on span at bounding box center [1130, 143] width 17 height 18
click at [1128, 143] on span at bounding box center [1130, 143] width 17 height 18
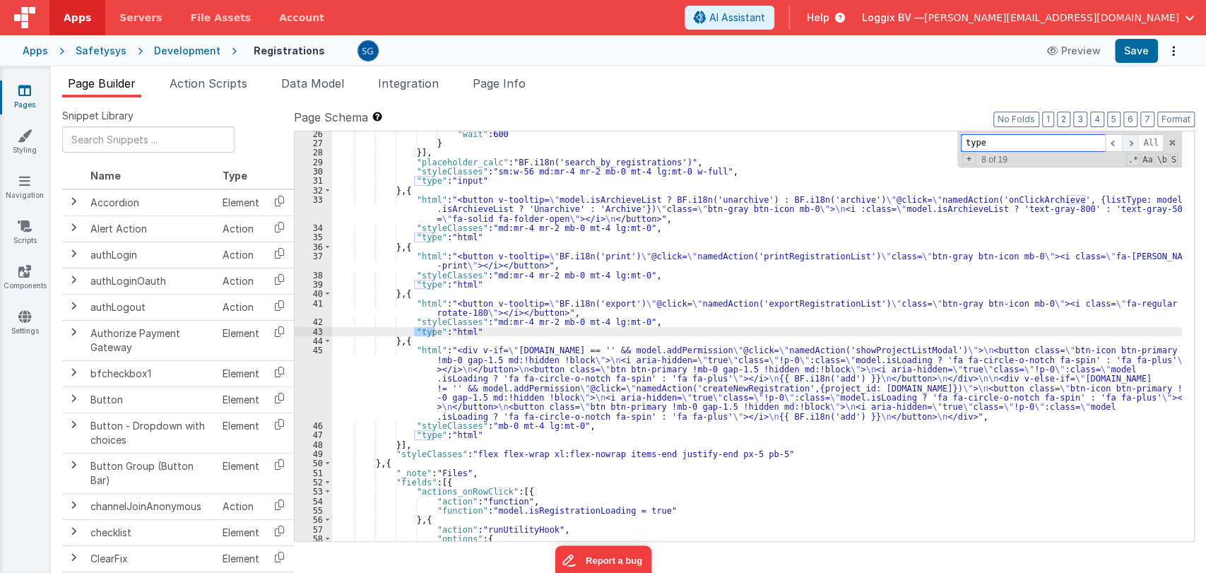
click at [1128, 143] on span at bounding box center [1130, 143] width 17 height 18
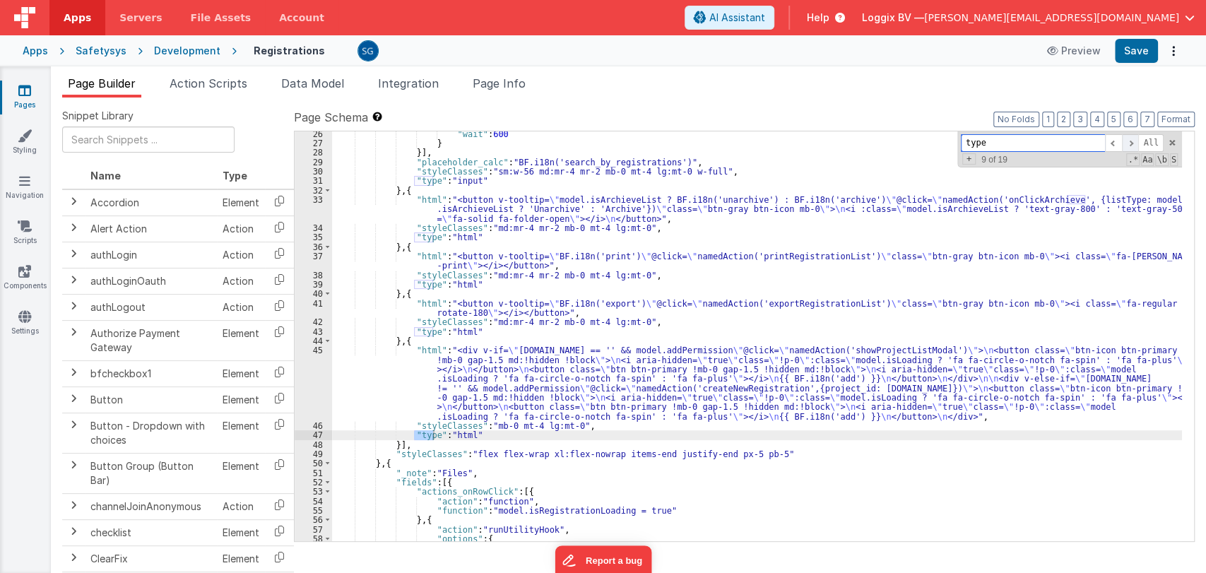
click at [1127, 143] on span at bounding box center [1130, 143] width 17 height 18
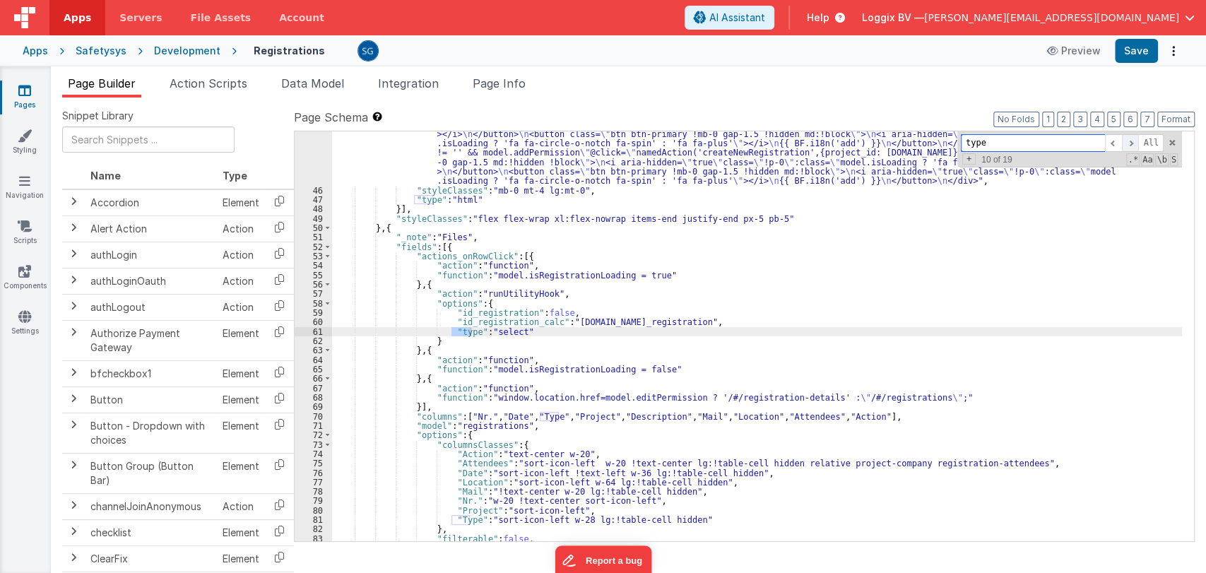
click at [1127, 143] on span at bounding box center [1130, 143] width 17 height 18
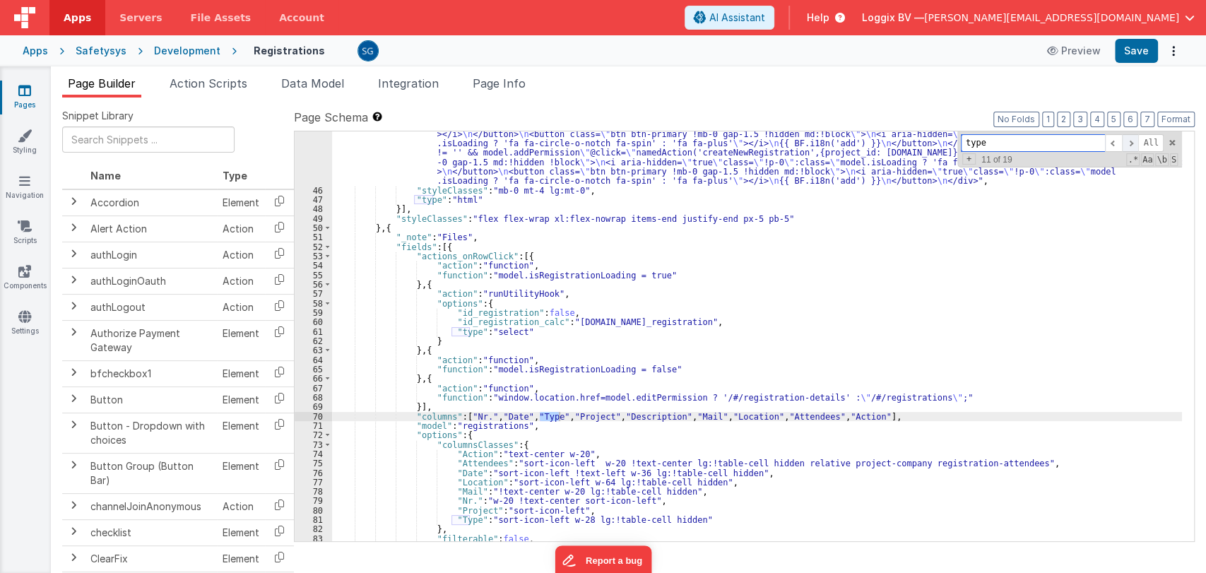
click at [1127, 145] on span at bounding box center [1130, 143] width 17 height 18
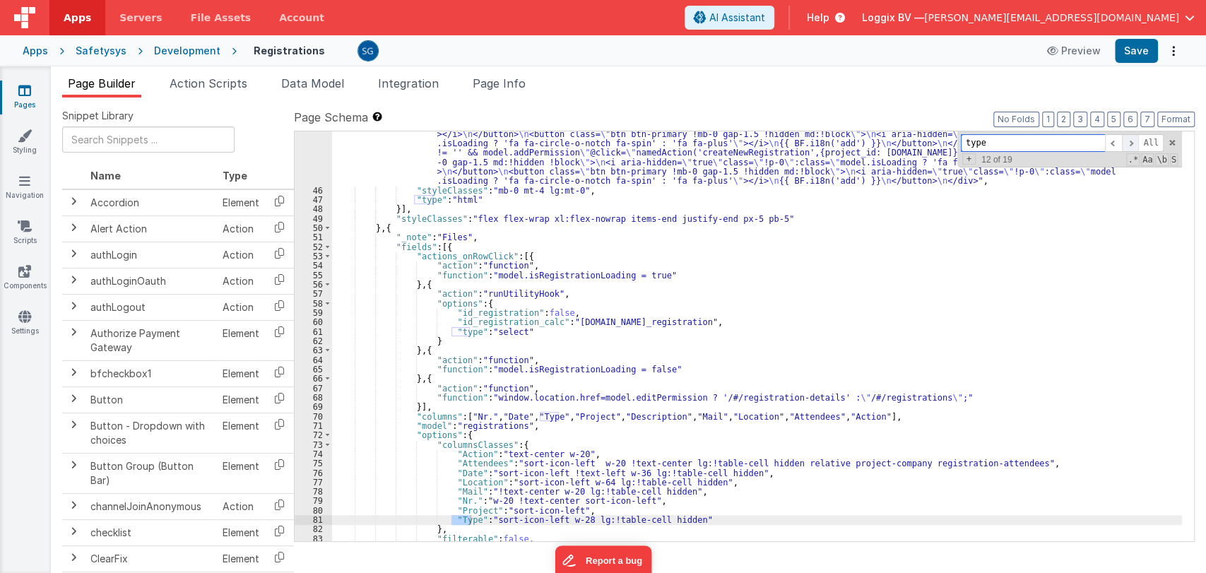
click at [1127, 145] on span at bounding box center [1130, 143] width 17 height 18
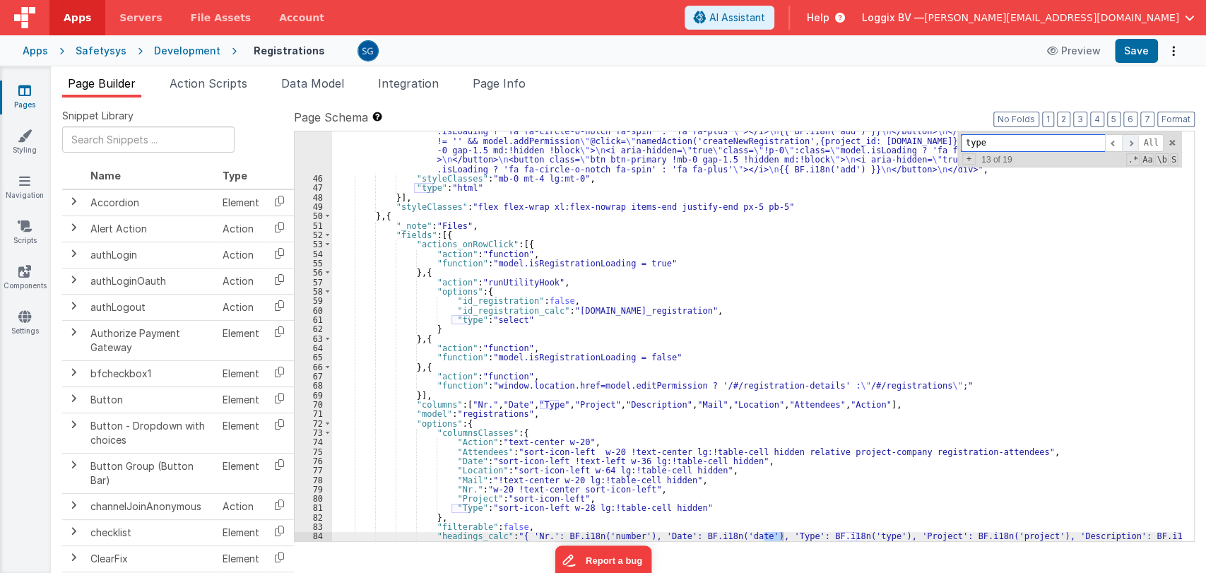
click at [1127, 145] on span at bounding box center [1130, 143] width 17 height 18
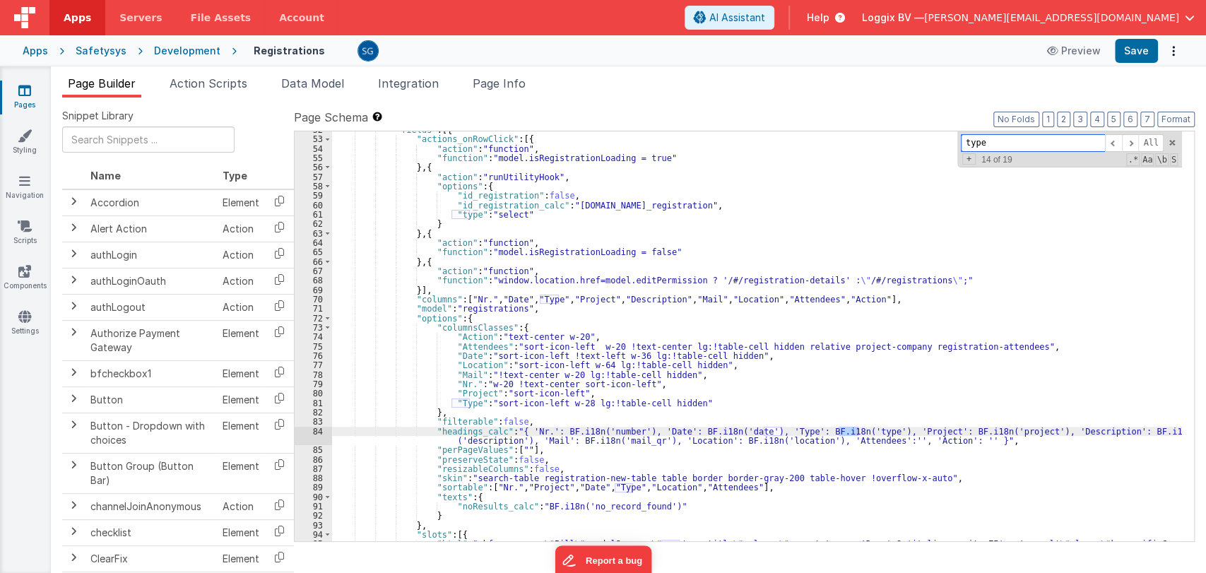
scroll to position [610, 0]
click at [1131, 138] on span at bounding box center [1130, 143] width 17 height 18
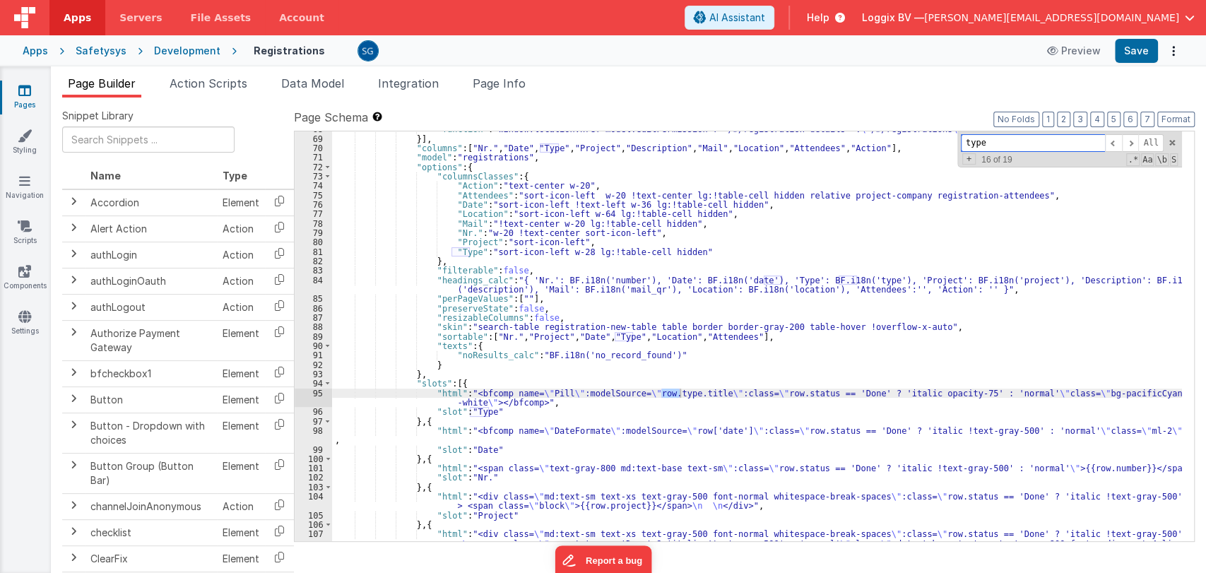
scroll to position [760, 0]
click at [1134, 142] on span at bounding box center [1130, 143] width 17 height 18
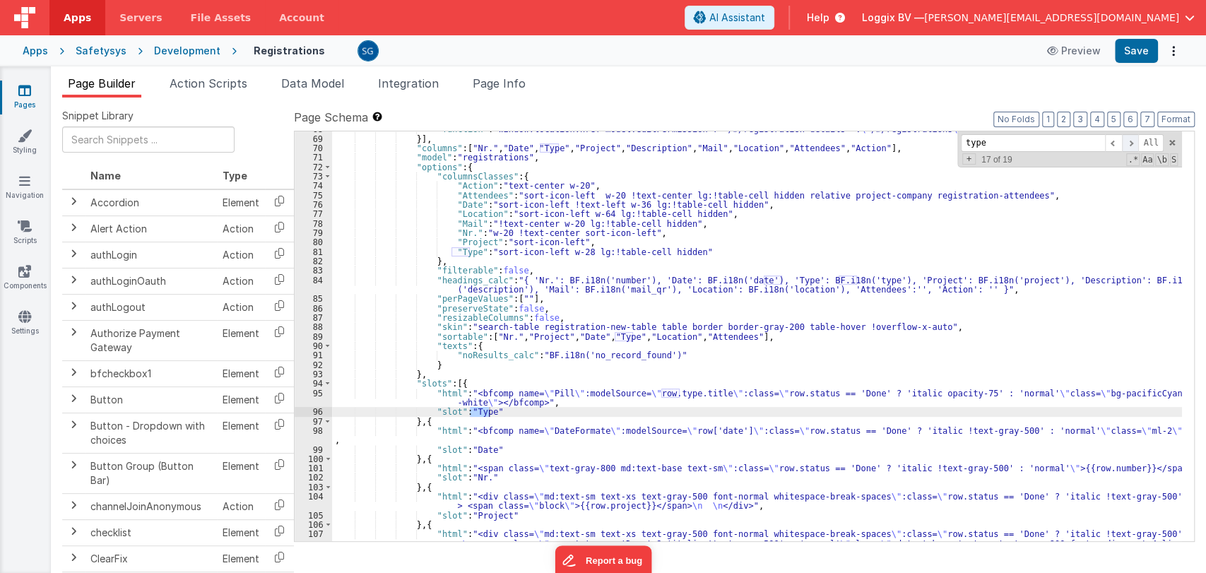
click at [1134, 142] on span at bounding box center [1130, 143] width 17 height 18
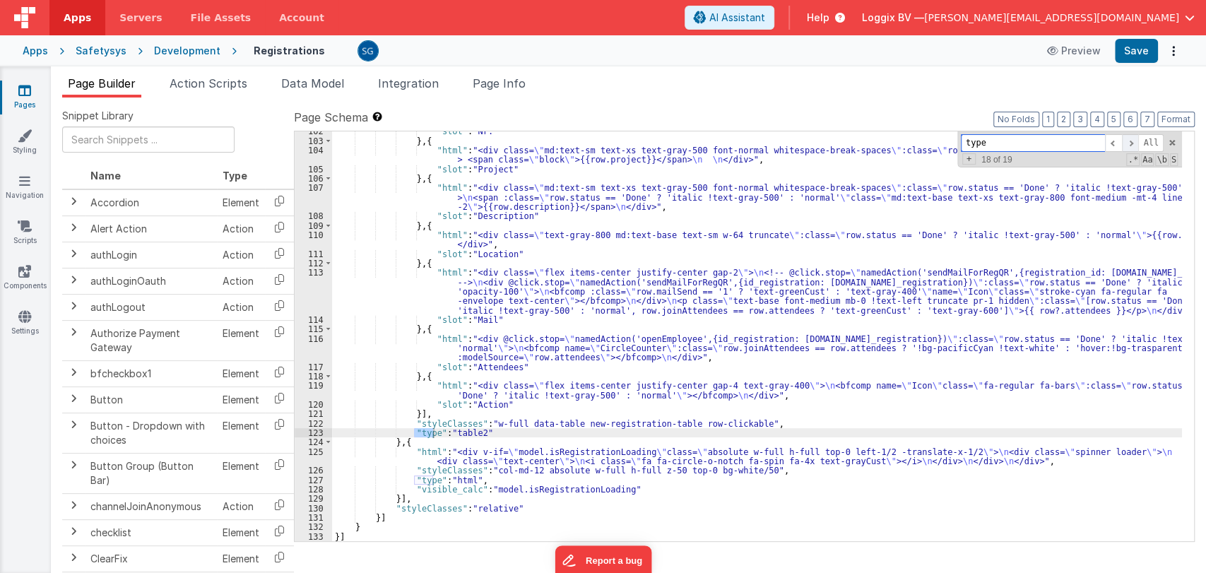
scroll to position [1107, 0]
click at [948, 307] on div ""slot" : "Nr." } , { "html" : "<div class= \" md:text-sm text-xs text-gray-500 …" at bounding box center [757, 340] width 850 height 429
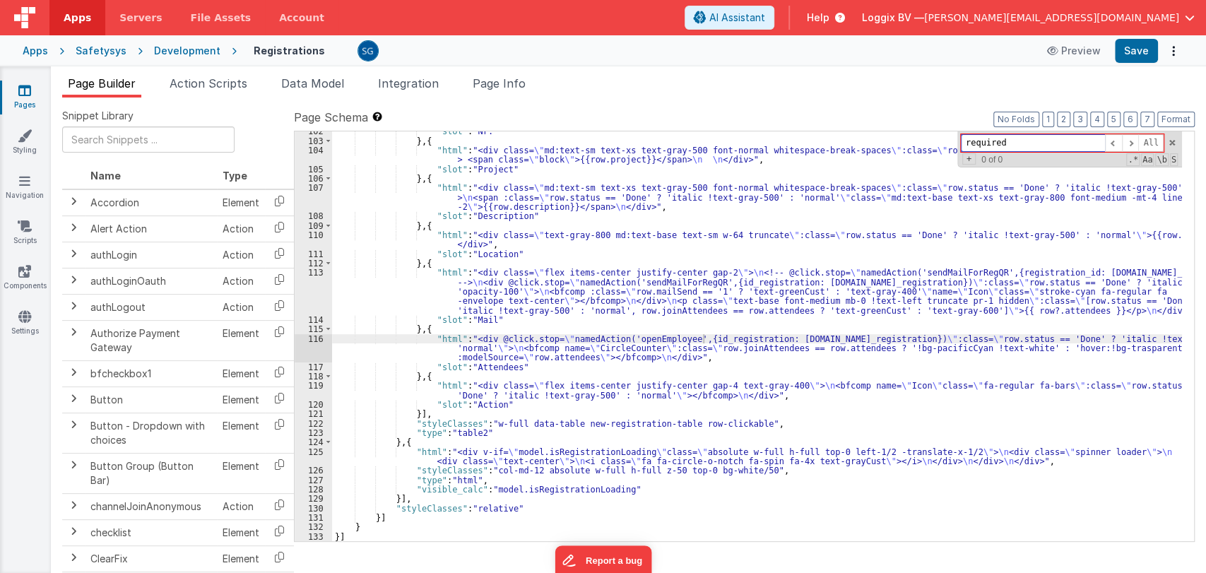
type input "required"
click at [28, 99] on link "Pages" at bounding box center [24, 97] width 51 height 28
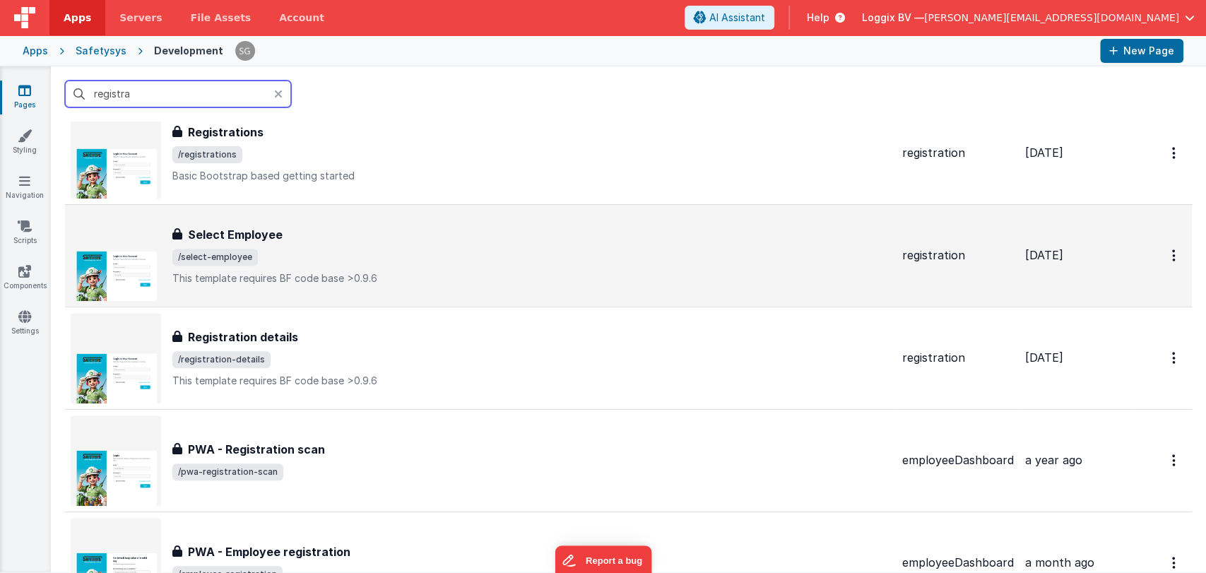
scroll to position [376, 0]
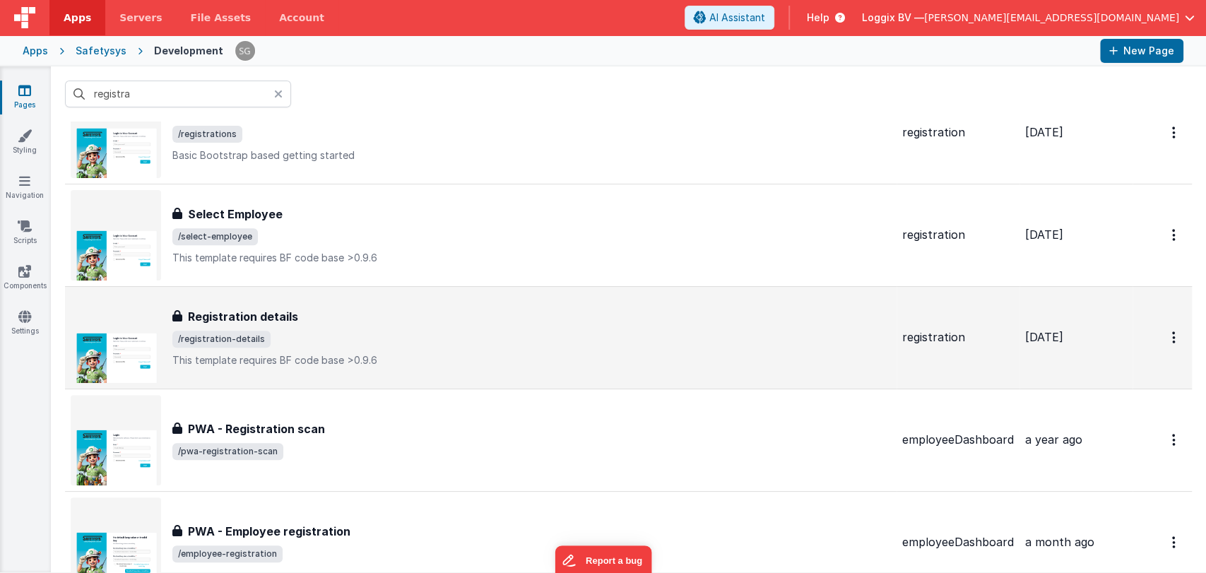
click at [285, 359] on p "This template requires BF code base >0.9.6" at bounding box center [531, 360] width 718 height 14
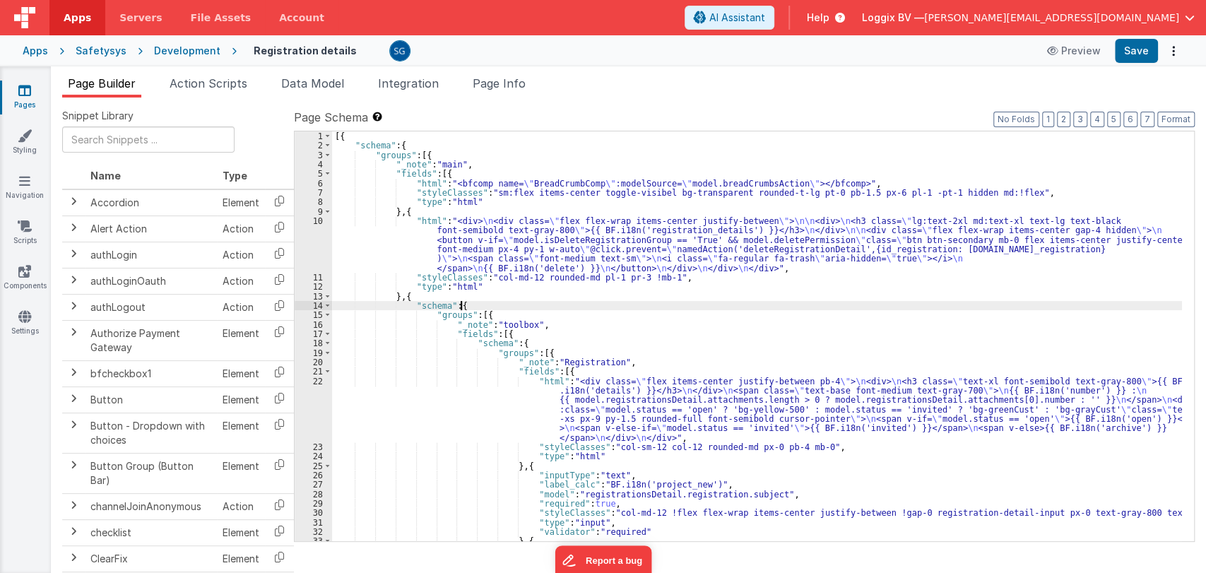
click at [657, 300] on div "[{ "schema" : { "groups" : [{ "_note" : "main" , "fields" : [{ "html" : "<bfcom…" at bounding box center [757, 345] width 850 height 429
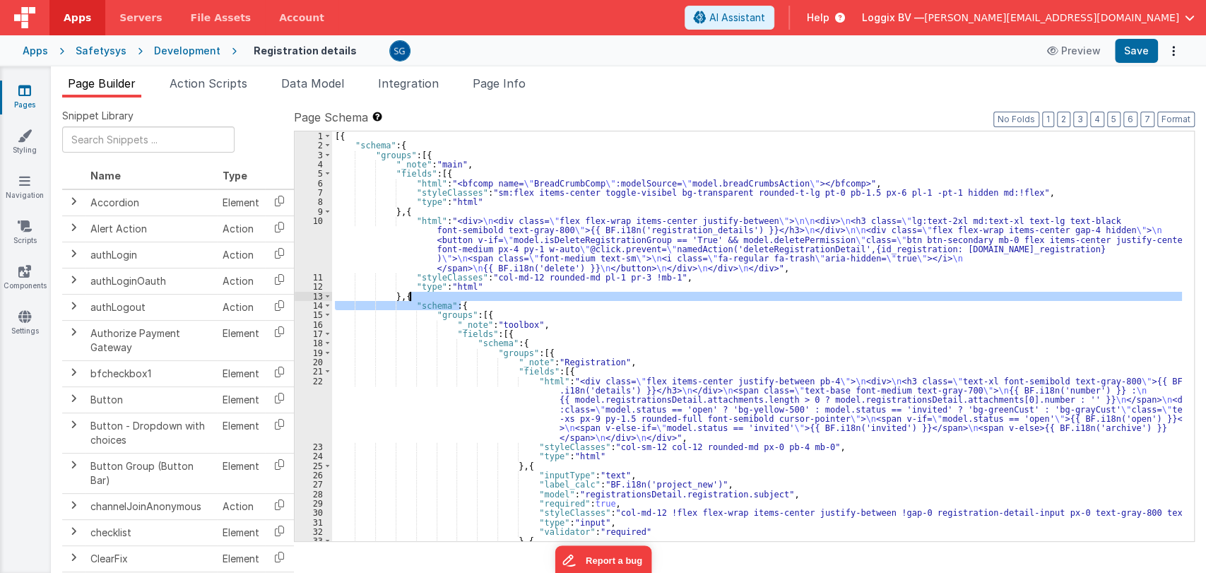
click at [658, 311] on div "[{ "schema" : { "groups" : [{ "_note" : "main" , "fields" : [{ "html" : "<bfcom…" at bounding box center [757, 345] width 850 height 429
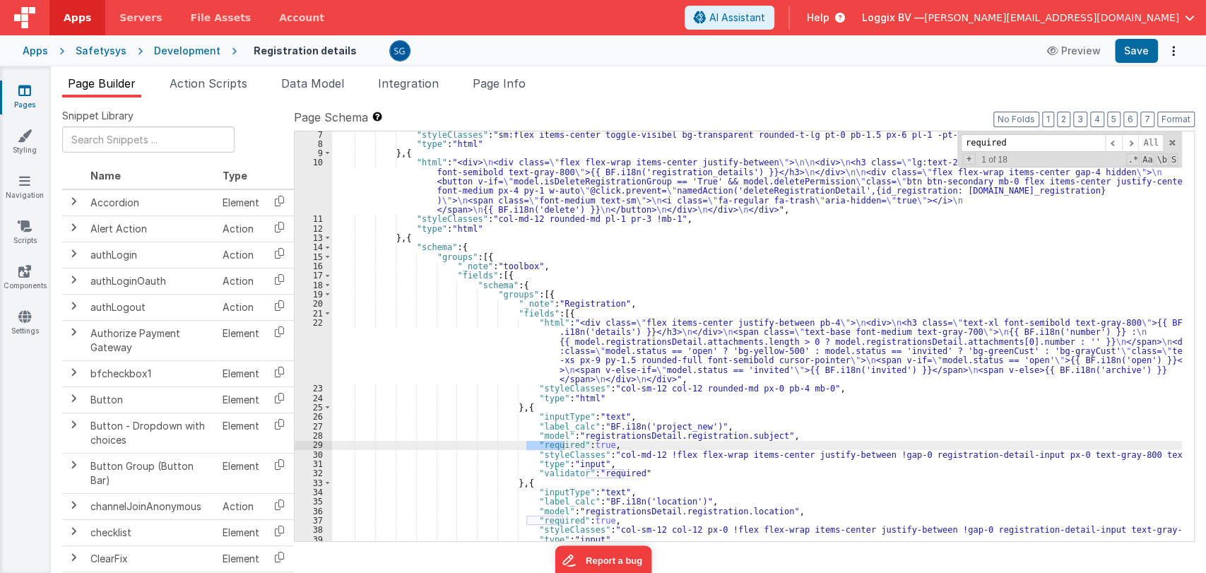
scroll to position [58, 0]
click at [1136, 140] on span at bounding box center [1130, 143] width 17 height 18
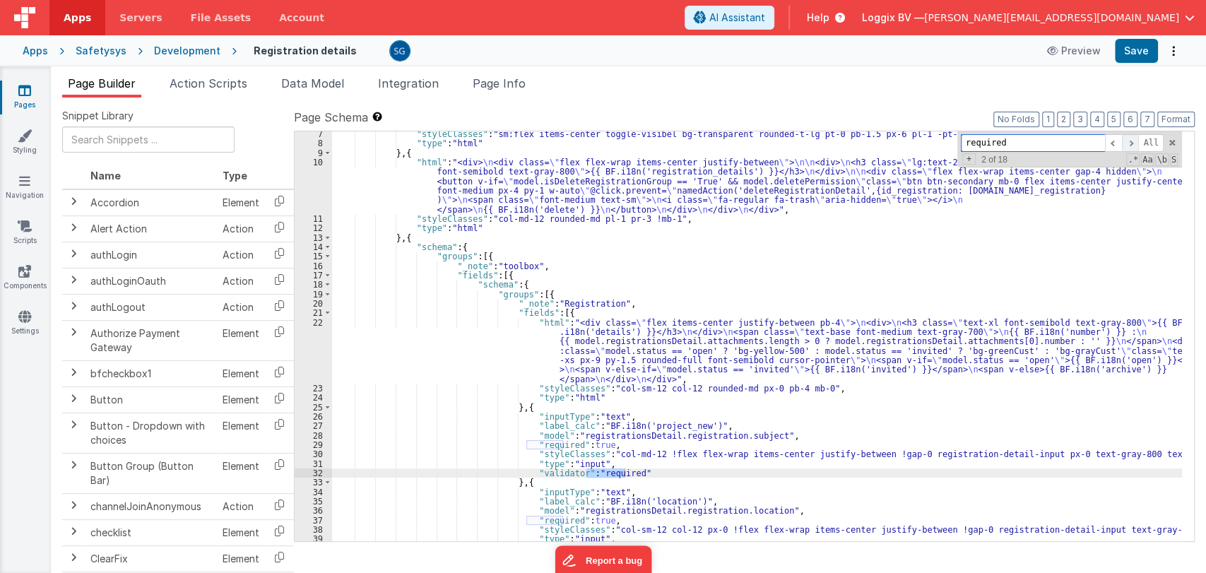
click at [1136, 140] on span at bounding box center [1130, 143] width 17 height 18
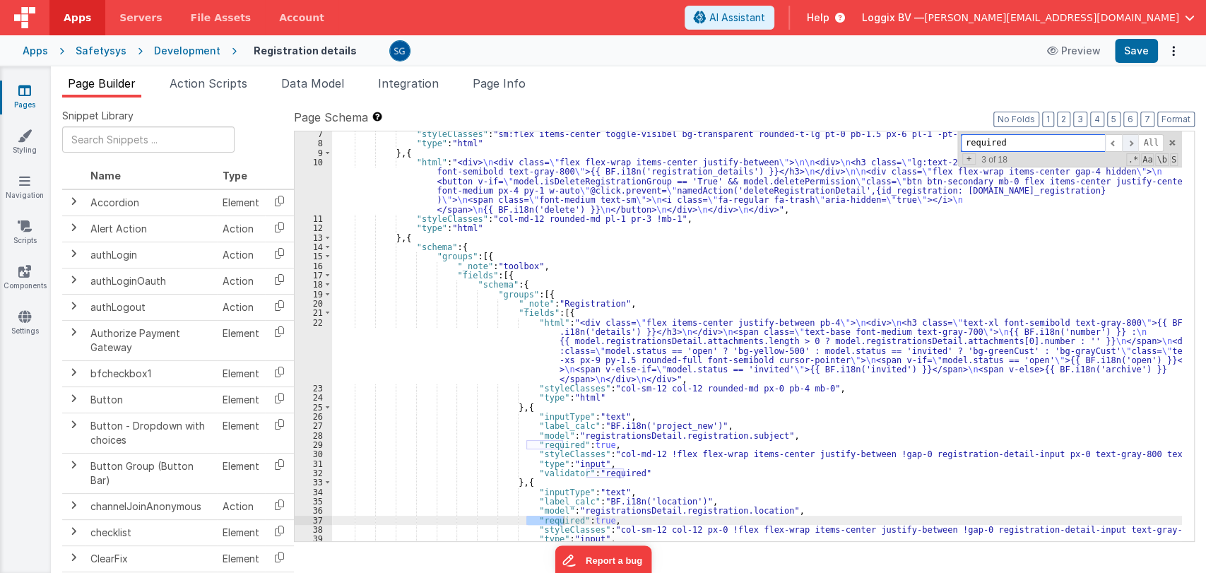
click at [1136, 140] on span at bounding box center [1130, 143] width 17 height 18
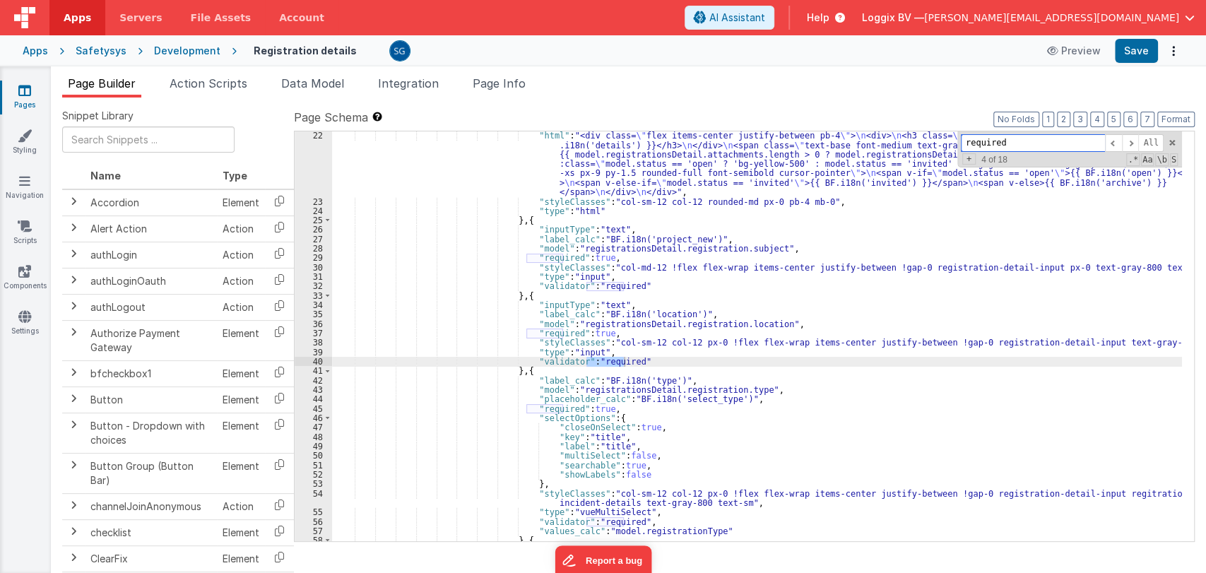
scroll to position [245, 0]
click at [1133, 145] on span at bounding box center [1130, 143] width 17 height 18
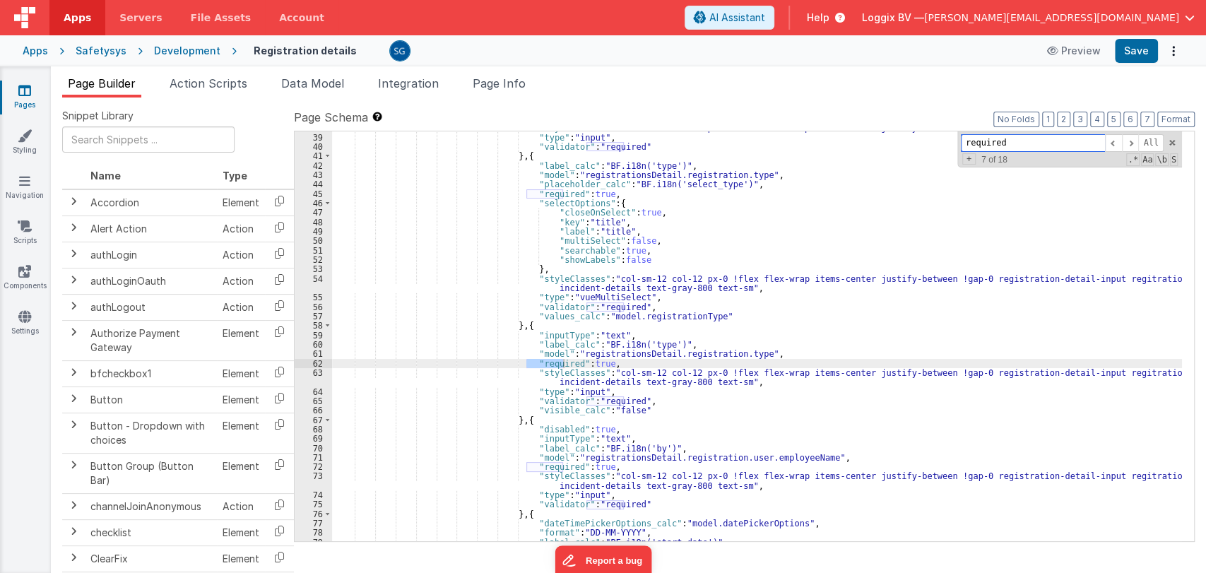
scroll to position [458, 0]
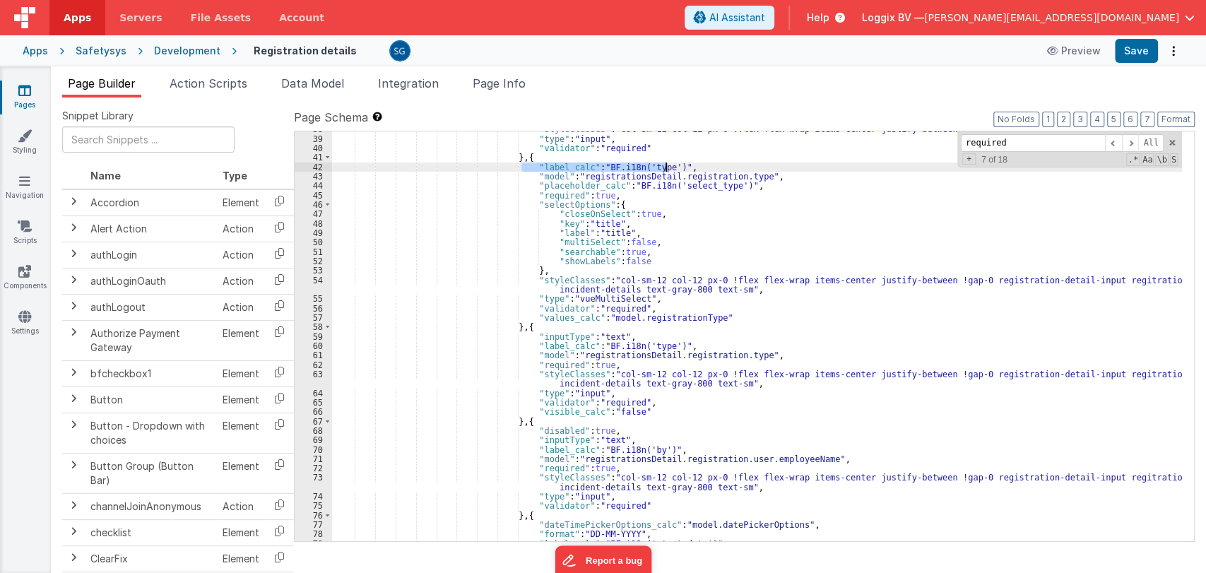
drag, startPoint x: 520, startPoint y: 165, endPoint x: 665, endPoint y: 165, distance: 144.8
click at [665, 165] on div ""styleClasses" : "col-sm-12 col-12 px-0 !flex flex-wrap items-center justify-be…" at bounding box center [757, 338] width 850 height 429
type input ""label_calc": "BF.i18n('type')""
click at [1133, 139] on span at bounding box center [1130, 143] width 17 height 18
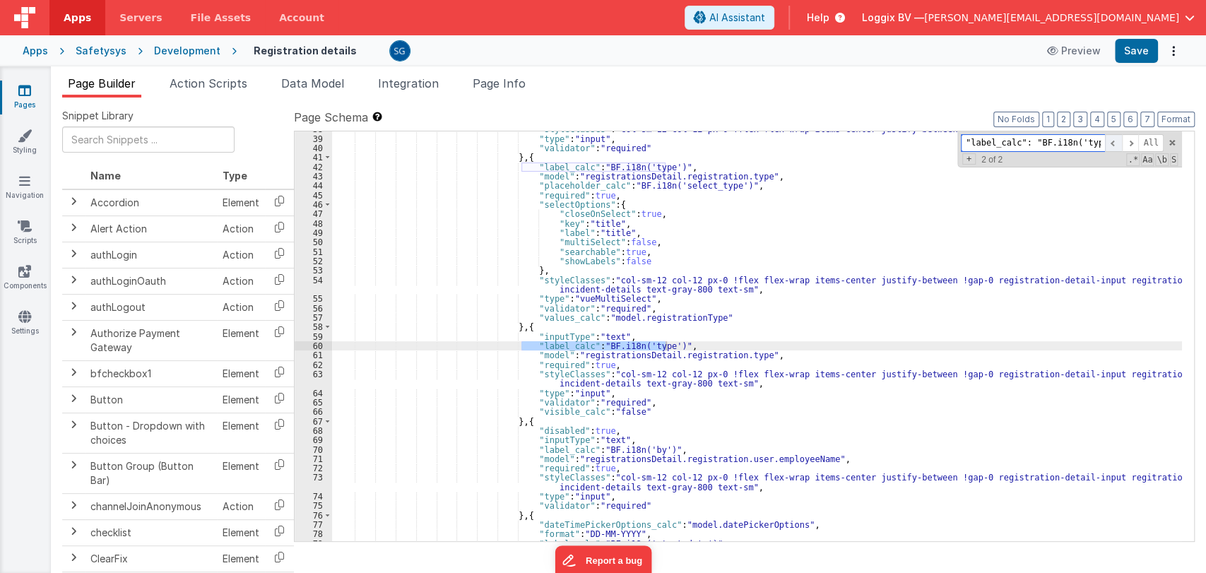
click at [1117, 138] on span at bounding box center [1113, 143] width 17 height 18
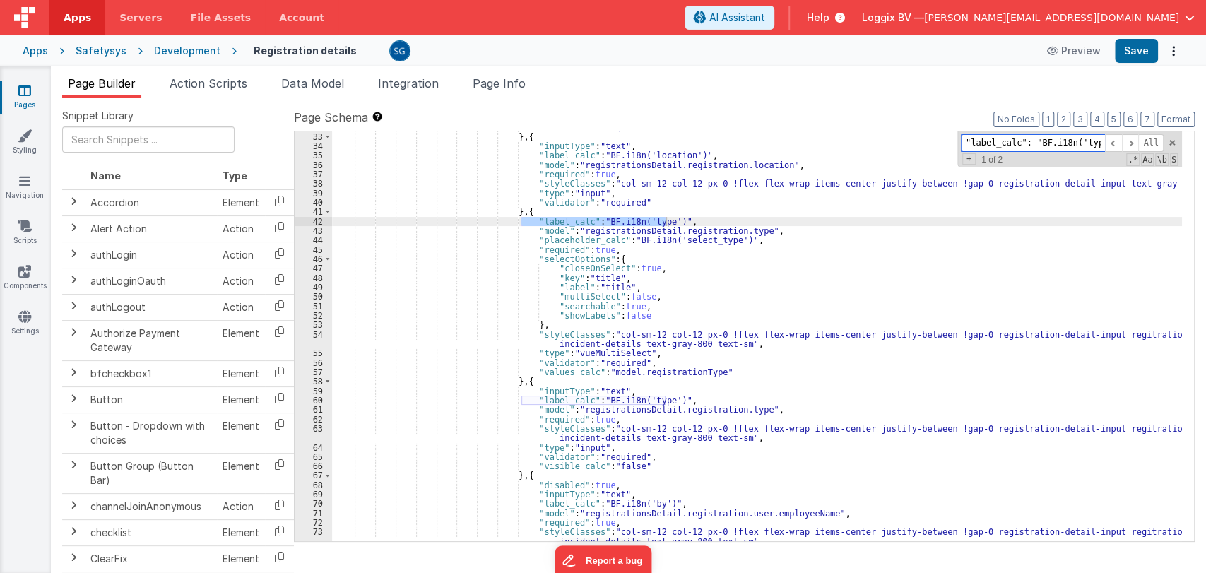
scroll to position [402, 0]
click at [28, 101] on link "Pages" at bounding box center [24, 97] width 51 height 28
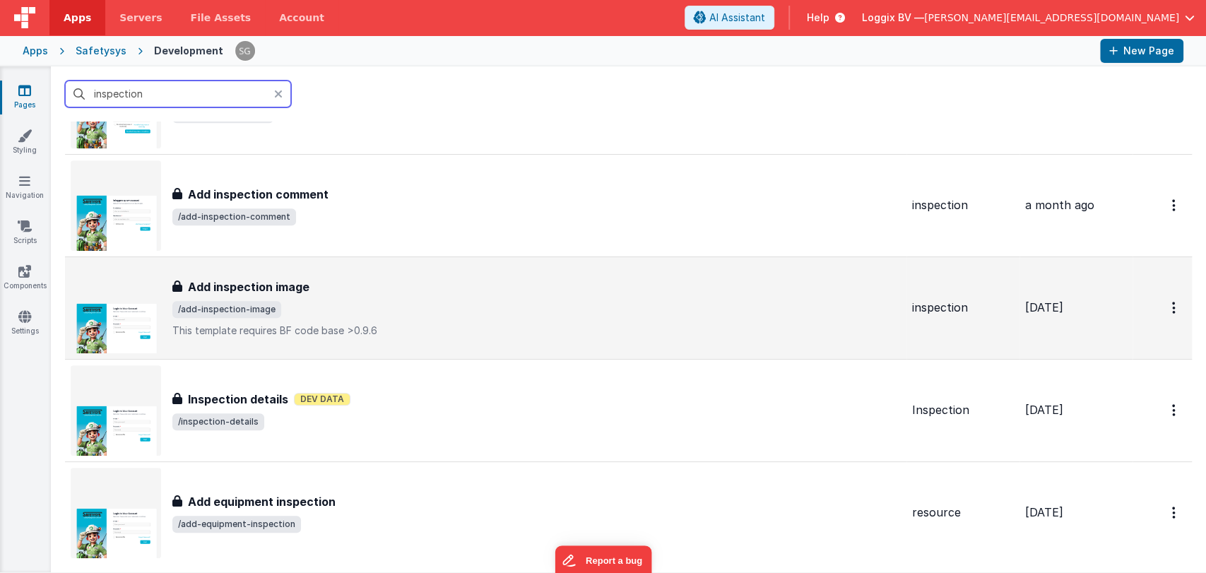
scroll to position [510, 0]
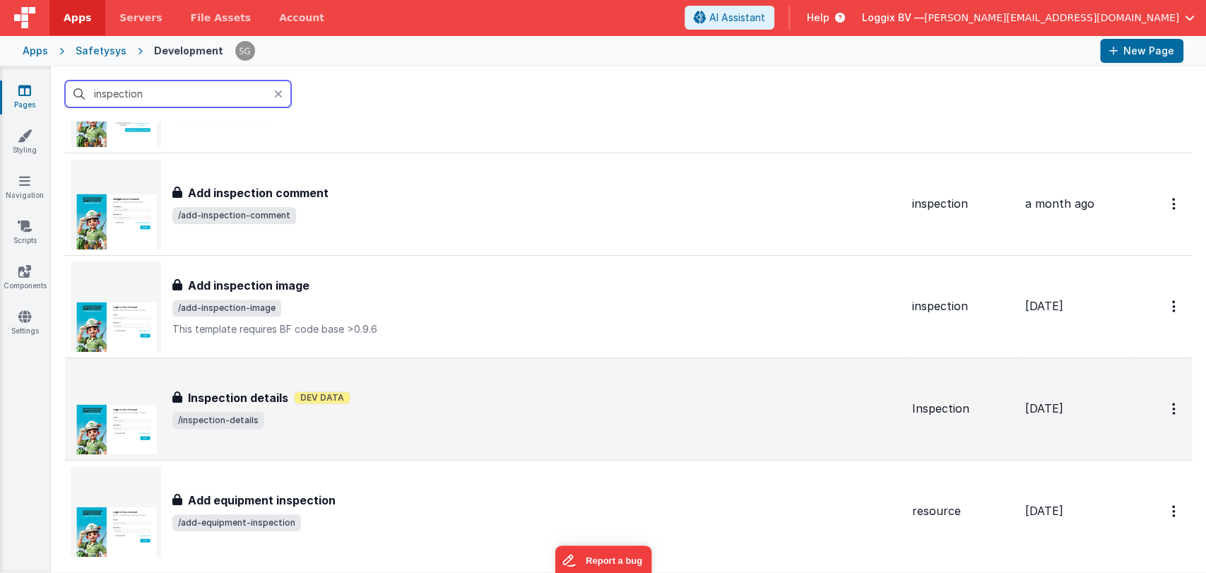
type input "inspection"
click at [315, 403] on div "Inspection details Dev Data" at bounding box center [536, 397] width 728 height 17
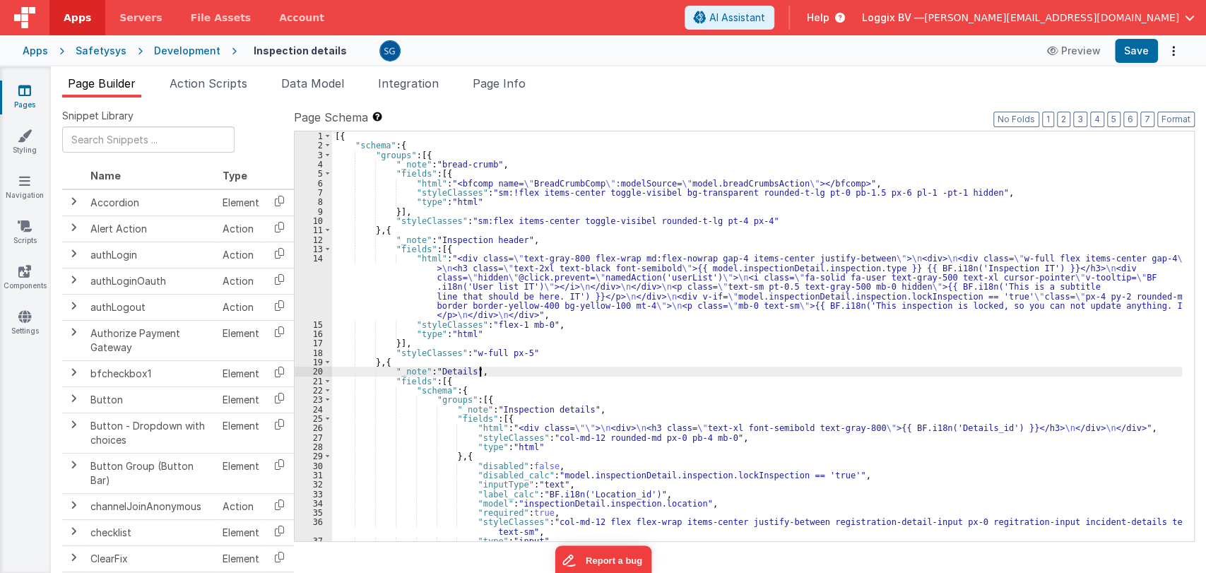
click at [757, 372] on div "[{ "schema" : { "groups" : [{ "_note" : "bread-crumb" , "fields" : [{ "html" : …" at bounding box center [757, 345] width 850 height 429
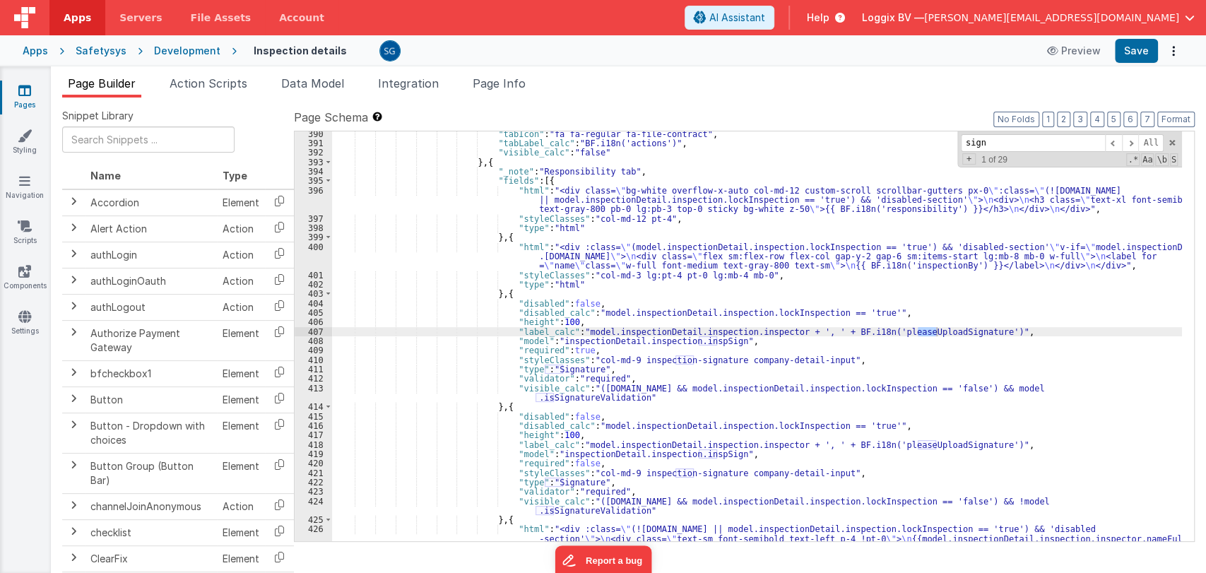
scroll to position [4946, 0]
click at [1134, 141] on span at bounding box center [1130, 143] width 17 height 18
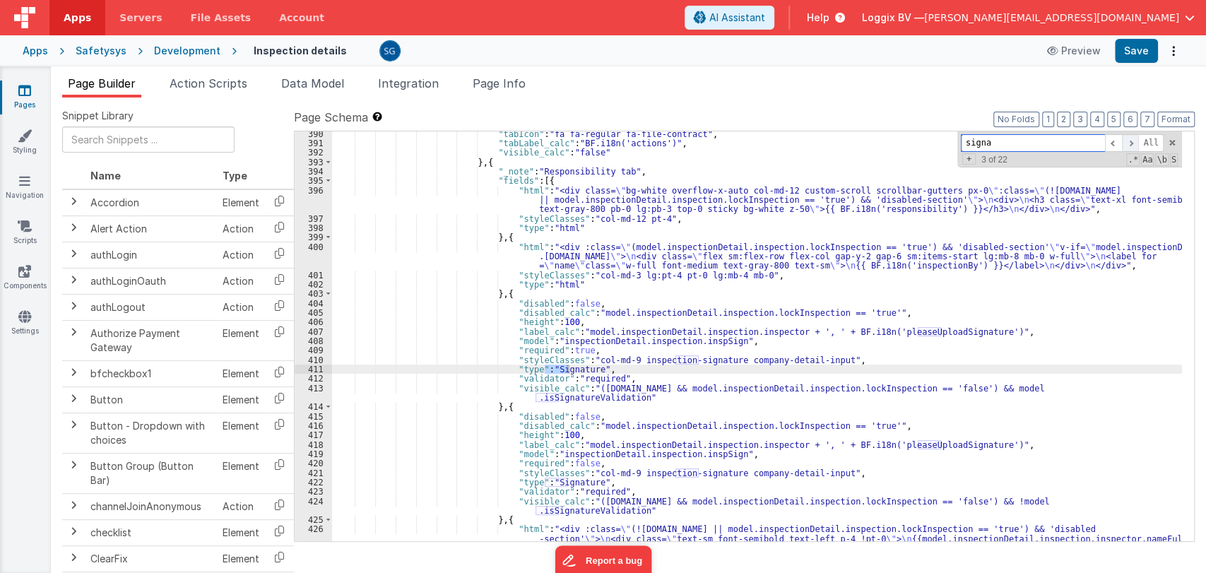
click at [1134, 141] on span at bounding box center [1130, 143] width 17 height 18
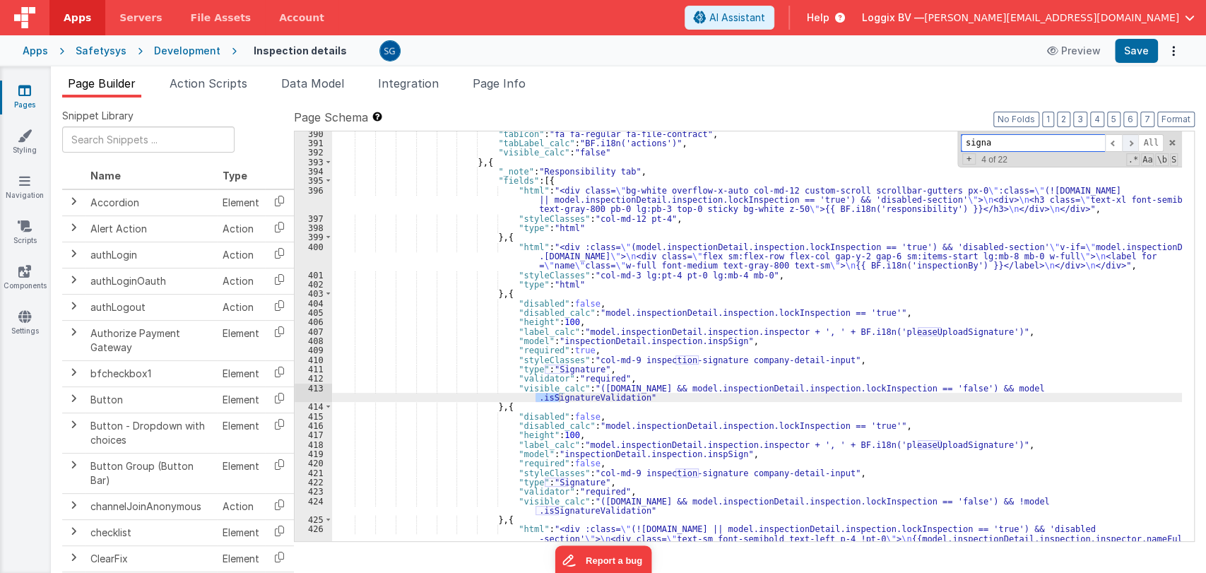
click at [1134, 141] on span at bounding box center [1130, 143] width 17 height 18
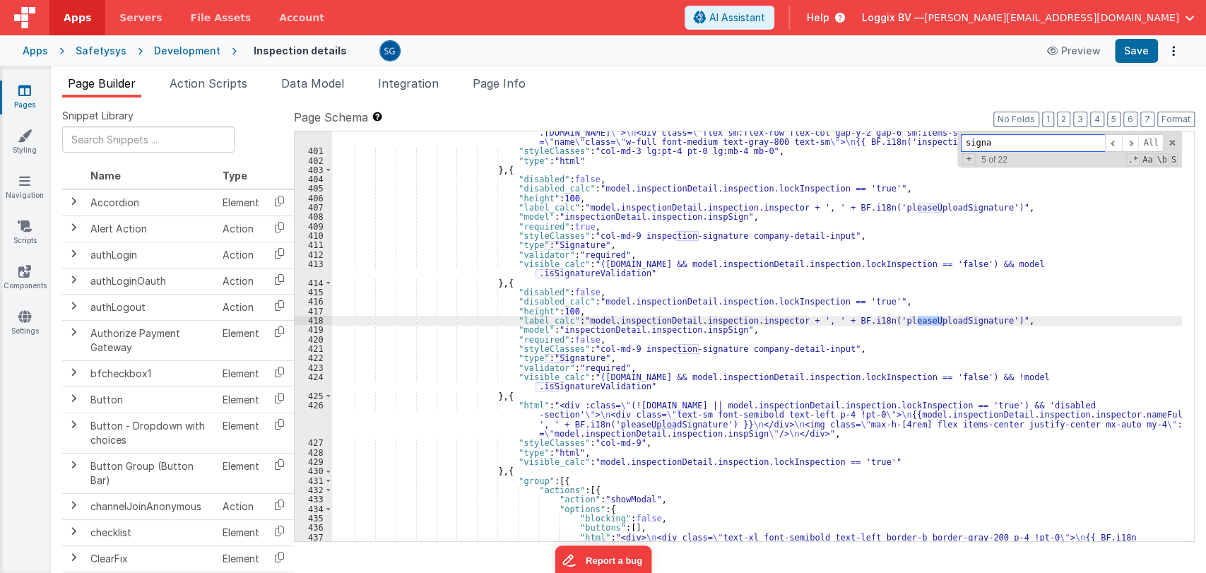
scroll to position [5070, 0]
drag, startPoint x: 503, startPoint y: 328, endPoint x: 732, endPoint y: 326, distance: 229.6
click at [732, 326] on div ""html" : "<div :class= \" (model.inspectionDetail.inspection.lockInspection == …" at bounding box center [757, 351] width 850 height 466
type input ""model": "inspectionDetail.inspection.inspSign","
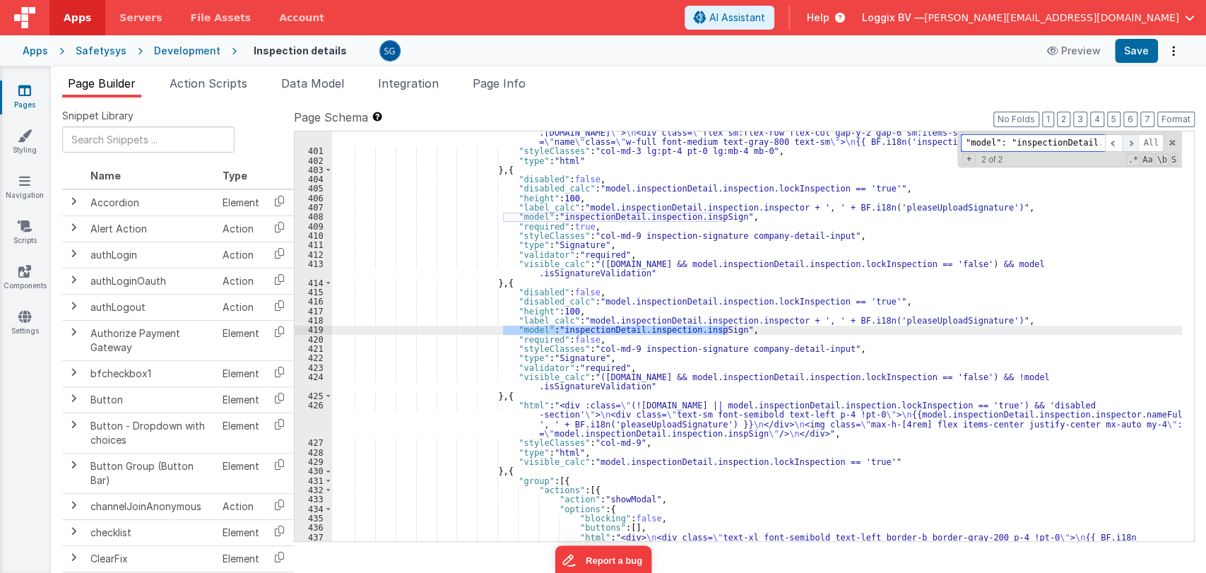
click at [1129, 143] on span at bounding box center [1130, 143] width 17 height 18
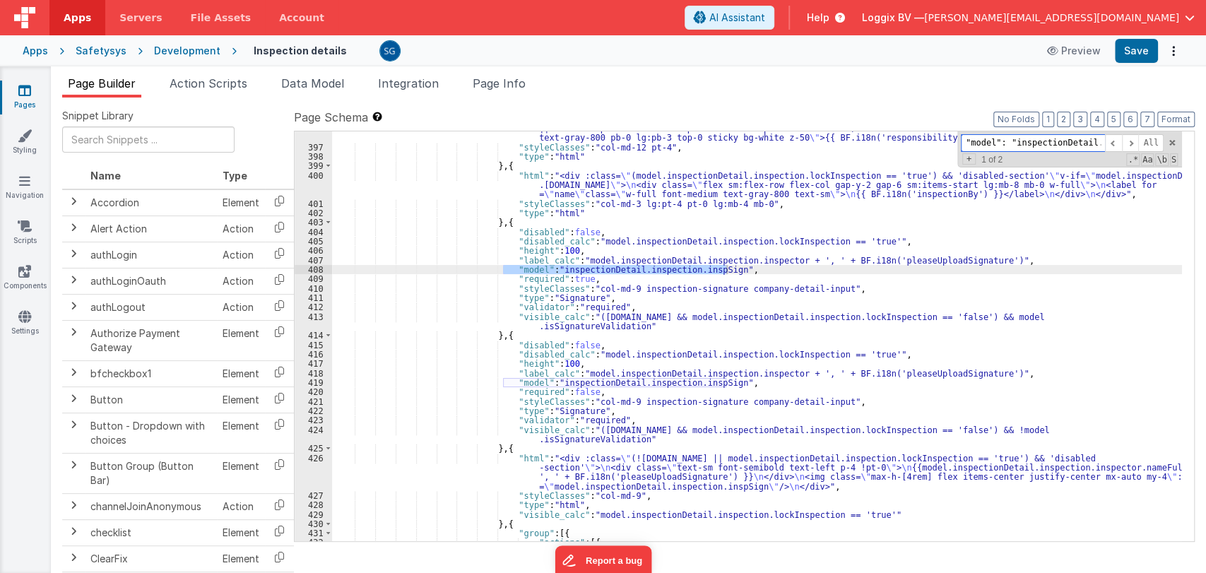
scroll to position [5017, 0]
click at [735, 270] on div ""html" : "<div class= \" bg-white overflow-x-auto col-md-12 custom-scroll scrol…" at bounding box center [757, 336] width 850 height 410
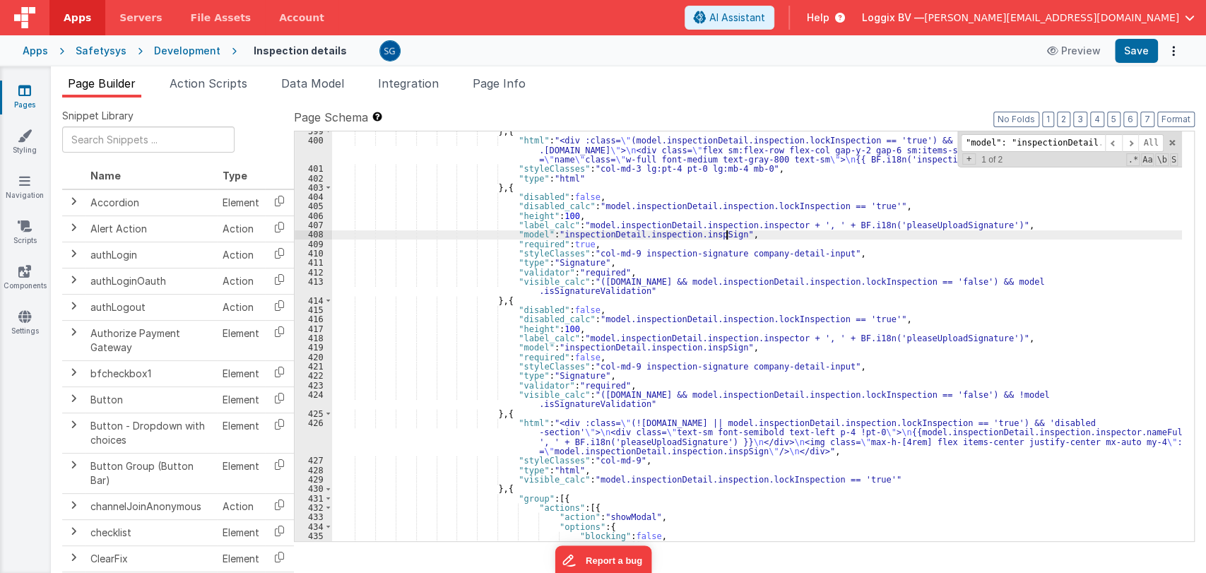
scroll to position [5052, 0]
click at [710, 434] on div "} , { "html" : "<div :class= \" (model.inspectionDetail.inspection.lockInspecti…" at bounding box center [757, 340] width 850 height 429
click at [311, 423] on div "426" at bounding box center [313, 436] width 37 height 37
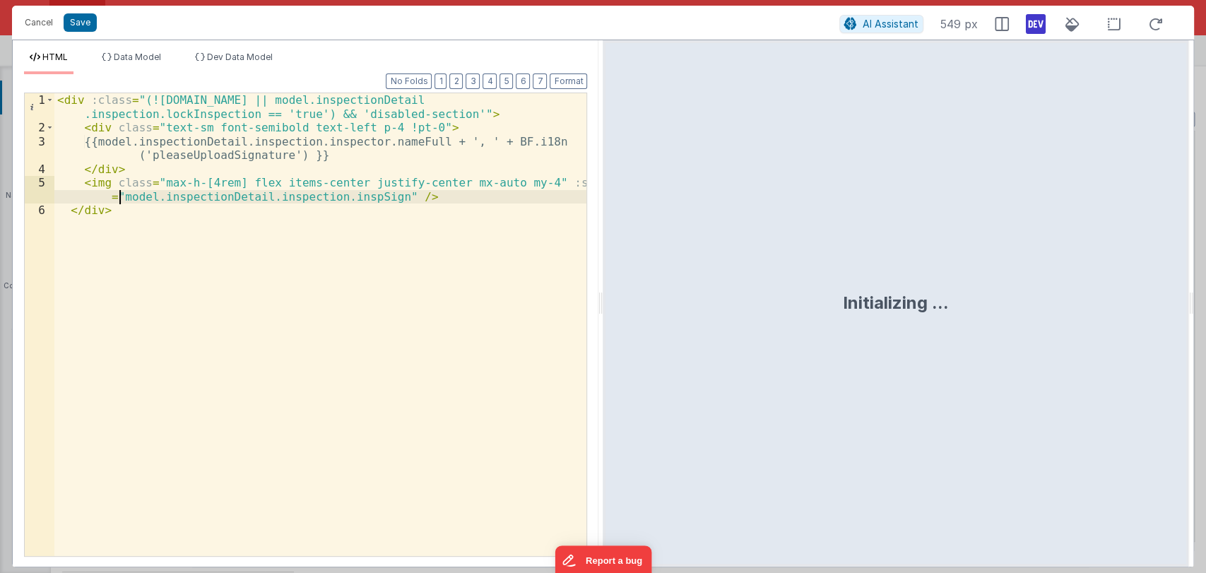
click at [119, 196] on div "< div :class = "(!model.inspectionDetail.inspection.id || model.inspectionDetai…" at bounding box center [320, 345] width 533 height 504
click at [381, 192] on div "< div :class = "(!model.inspectionDetail.inspection.id || model.inspectionDetai…" at bounding box center [320, 345] width 533 height 504
click at [424, 201] on div "< div :class = "(!model.inspectionDetail.inspection.id || model.inspectionDetai…" at bounding box center [320, 345] width 533 height 504
drag, startPoint x: 119, startPoint y: 196, endPoint x: 379, endPoint y: 201, distance: 260.7
click at [379, 201] on div "< div :class = "(!model.inspectionDetail.inspection.id || model.inspectionDetai…" at bounding box center [320, 345] width 533 height 504
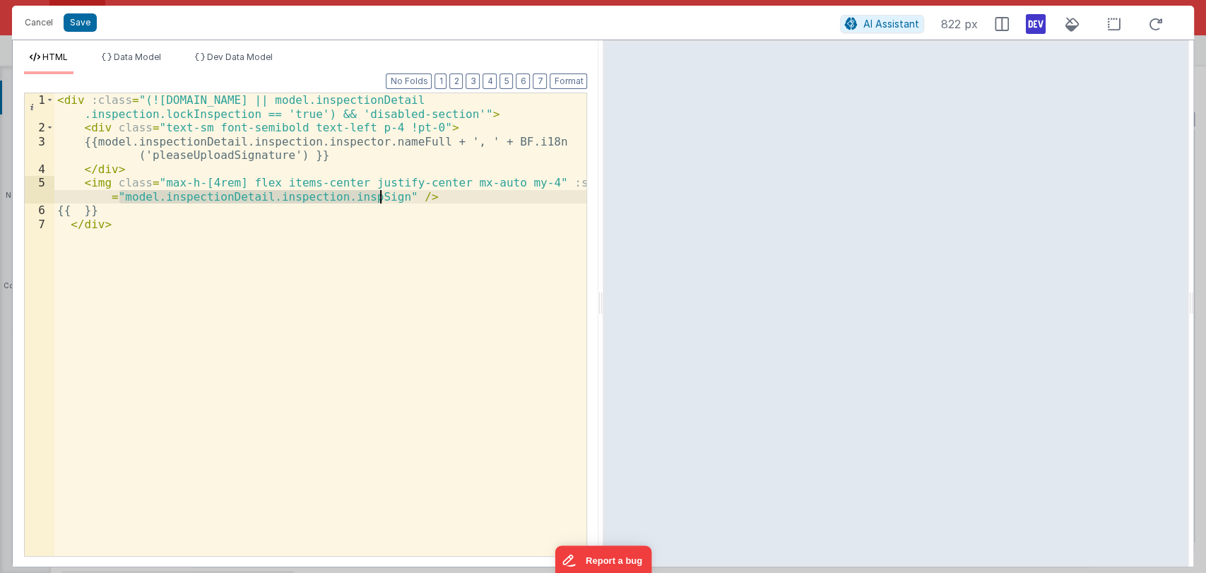
click at [102, 208] on div "< div :class = "(!model.inspectionDetail.inspection.id || model.inspectionDetai…" at bounding box center [320, 345] width 533 height 504
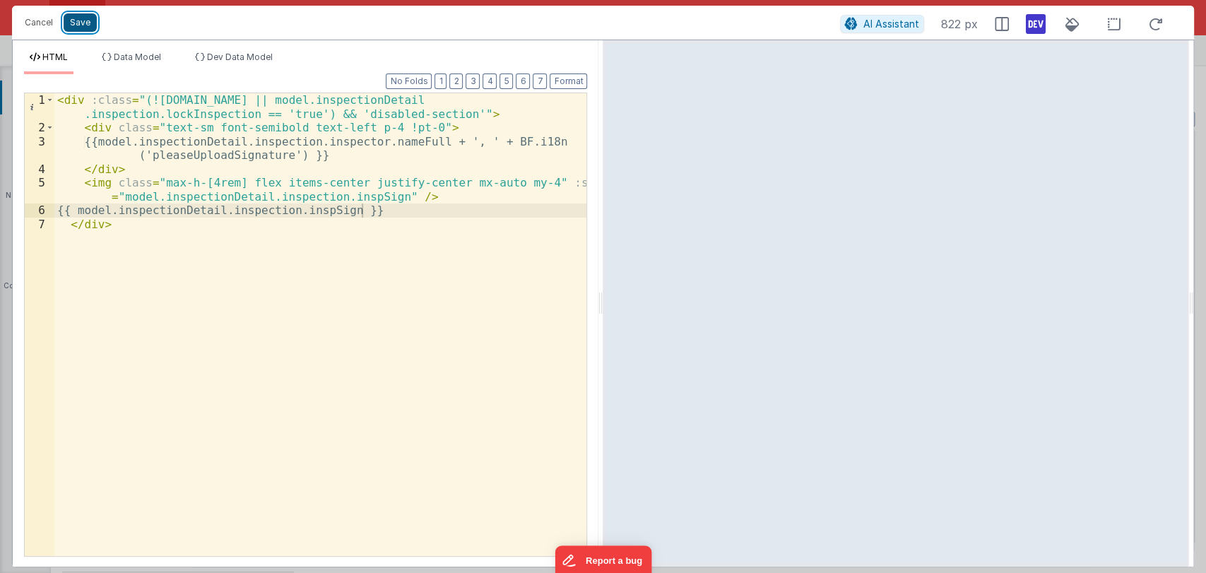
click at [81, 15] on button "Save" at bounding box center [80, 22] width 33 height 18
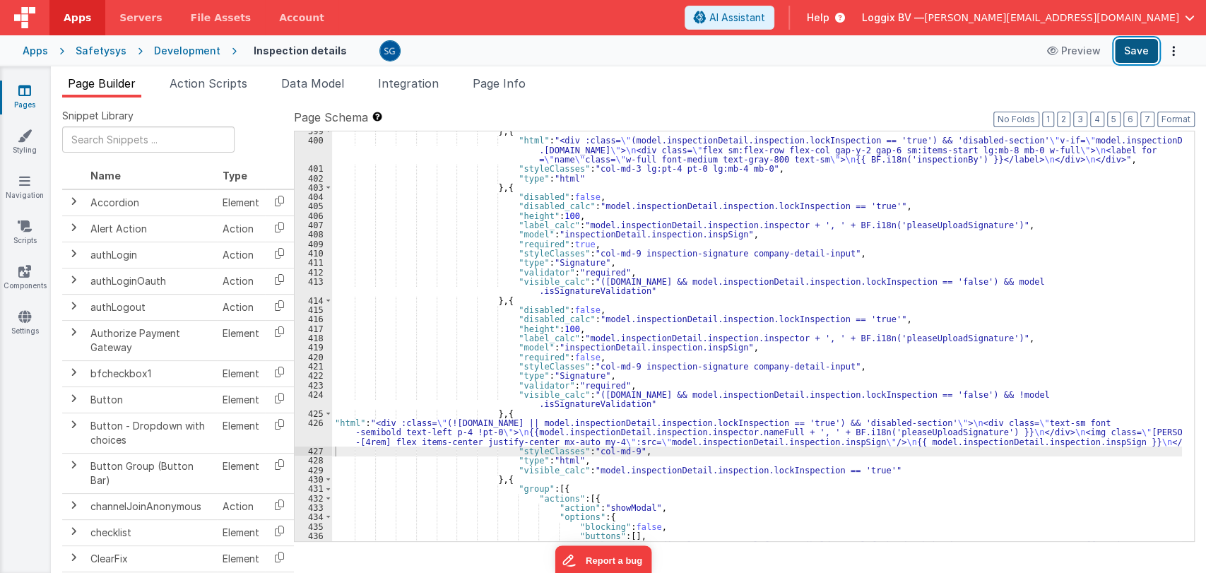
click at [1144, 52] on button "Save" at bounding box center [1136, 51] width 43 height 24
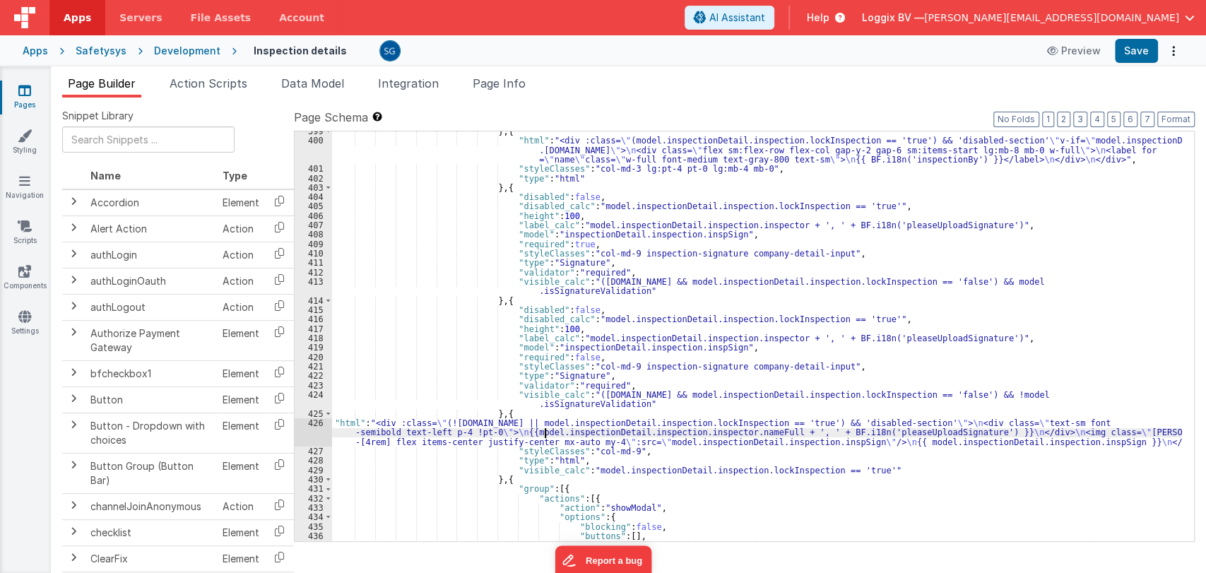
click at [546, 431] on div "} , { "html" : "<div :class= \" (model.inspectionDetail.inspection.lockInspecti…" at bounding box center [757, 349] width 850 height 447
click at [314, 422] on div "426" at bounding box center [313, 432] width 37 height 28
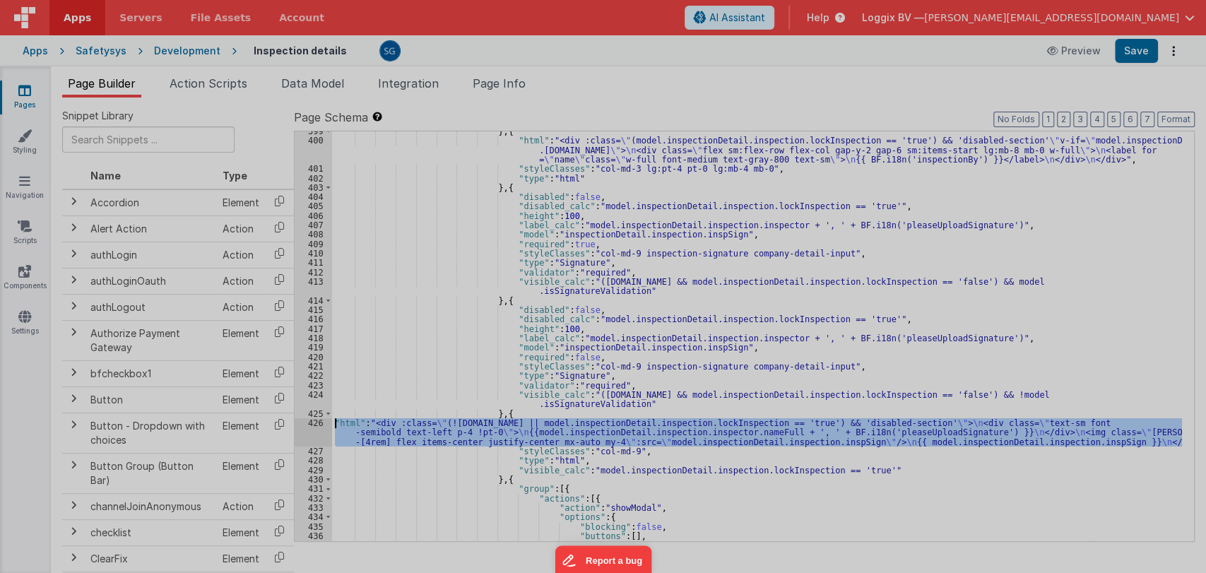
click at [314, 422] on div at bounding box center [603, 286] width 1206 height 573
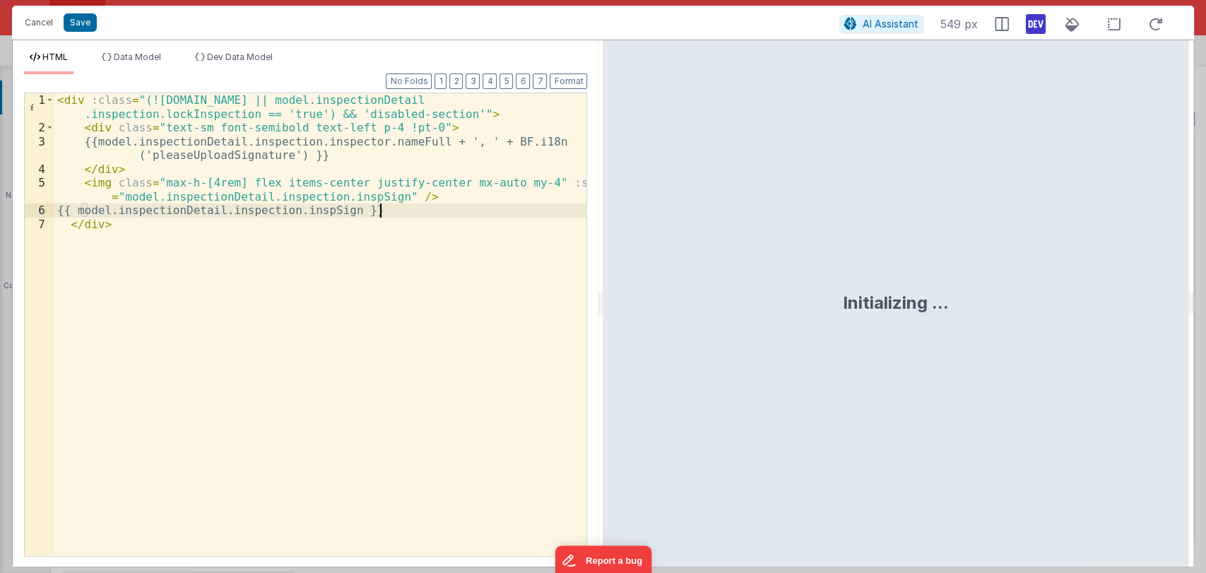
click at [400, 205] on div "< div :class = "(!model.inspectionDetail.inspection.id || model.inspectionDetai…" at bounding box center [320, 345] width 533 height 504
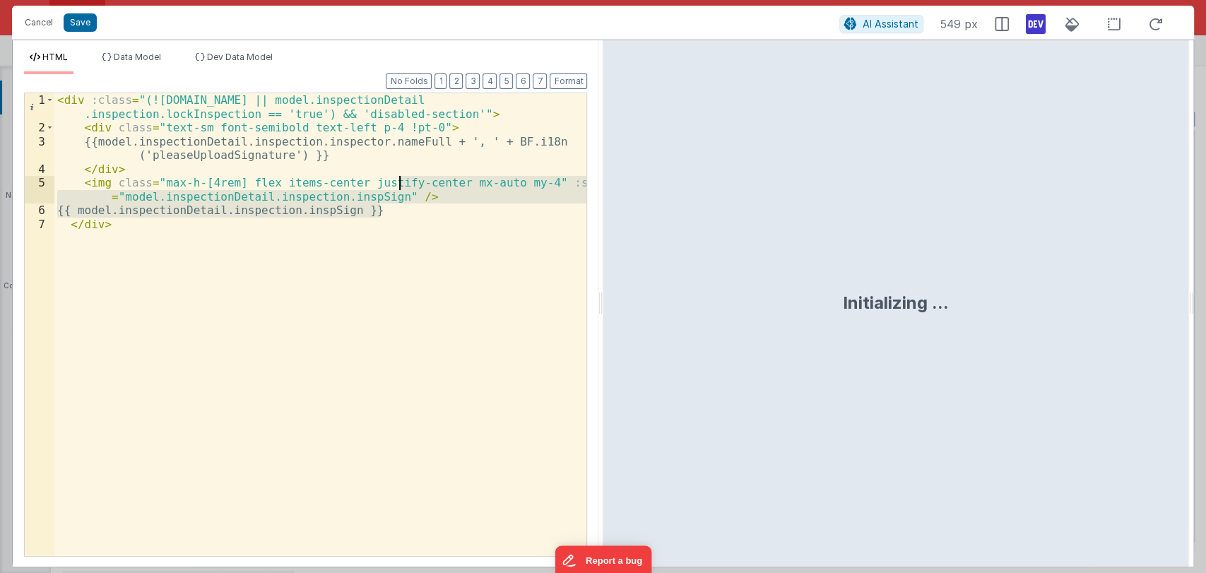
drag, startPoint x: 400, startPoint y: 205, endPoint x: 396, endPoint y: 188, distance: 17.3
click at [396, 188] on div "< div :class = "(!model.inspectionDetail.inspection.id || model.inspectionDetai…" at bounding box center [320, 345] width 533 height 504
click at [388, 218] on div "< div :class = "(!model.inspectionDetail.inspection.id || model.inspectionDetai…" at bounding box center [320, 345] width 533 height 504
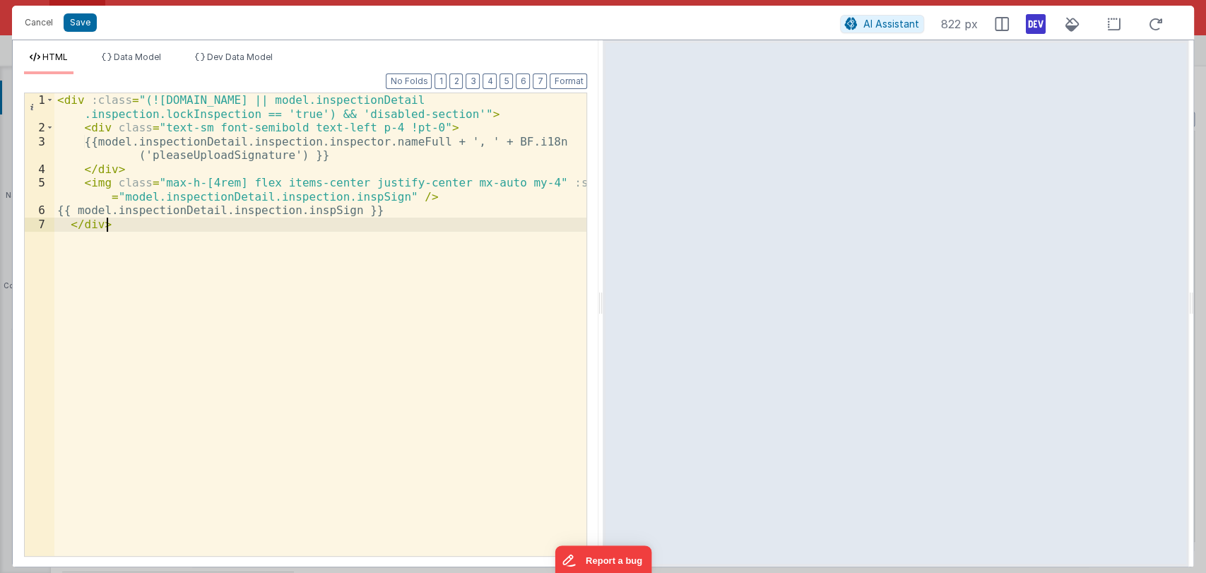
click at [81, 188] on div "< div :class = "(!model.inspectionDetail.inspection.id || model.inspectionDetai…" at bounding box center [320, 345] width 533 height 504
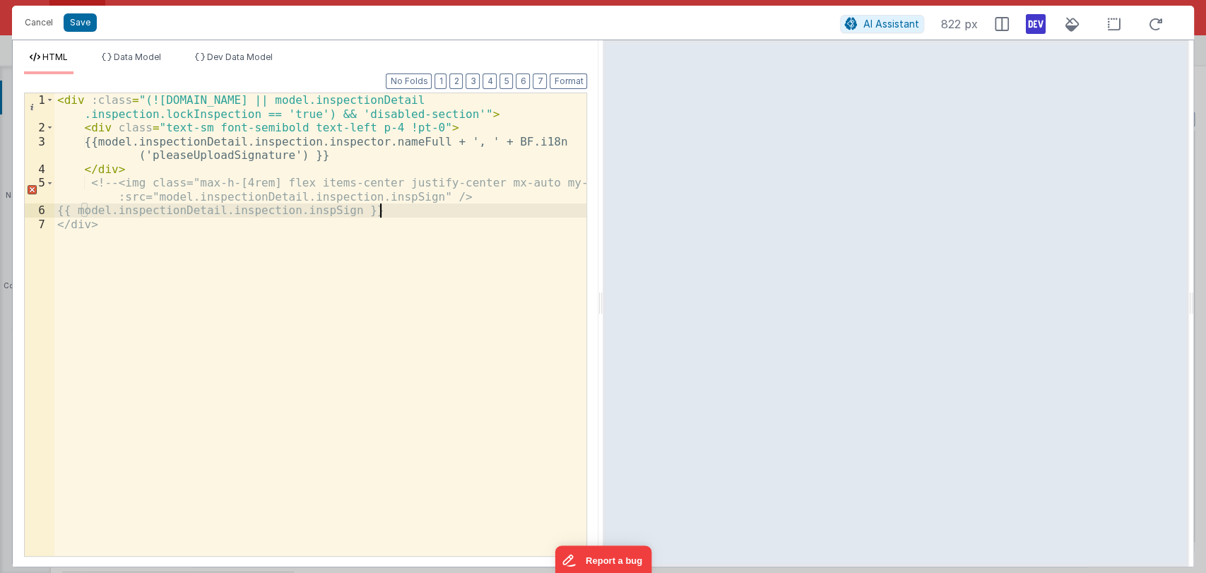
click at [398, 213] on div "< div :class = "(!model.inspectionDetail.inspection.id || model.inspectionDetai…" at bounding box center [320, 345] width 533 height 504
click at [554, 88] on button "Format" at bounding box center [567, 81] width 37 height 16
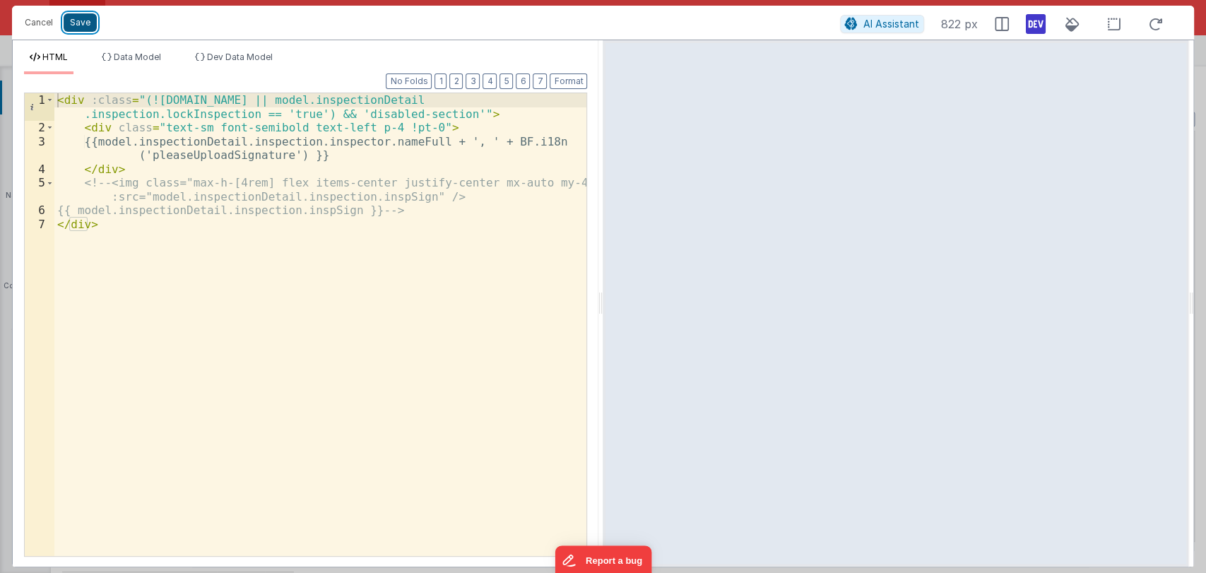
click at [85, 18] on button "Save" at bounding box center [80, 22] width 33 height 18
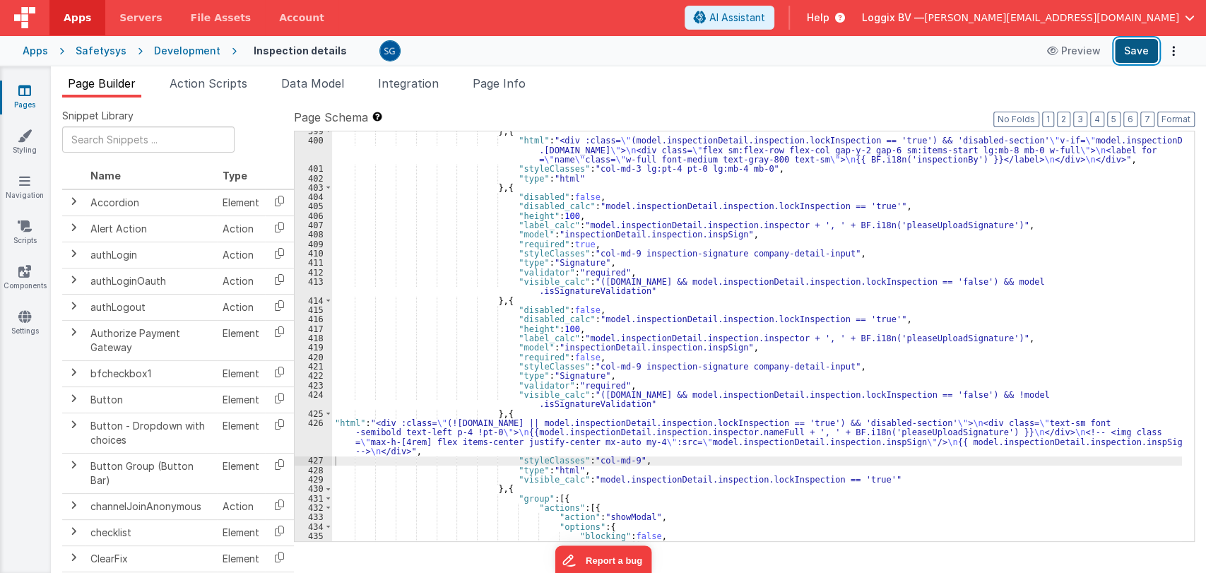
click at [1127, 42] on button "Save" at bounding box center [1136, 51] width 43 height 24
click at [316, 422] on div "426" at bounding box center [313, 436] width 37 height 37
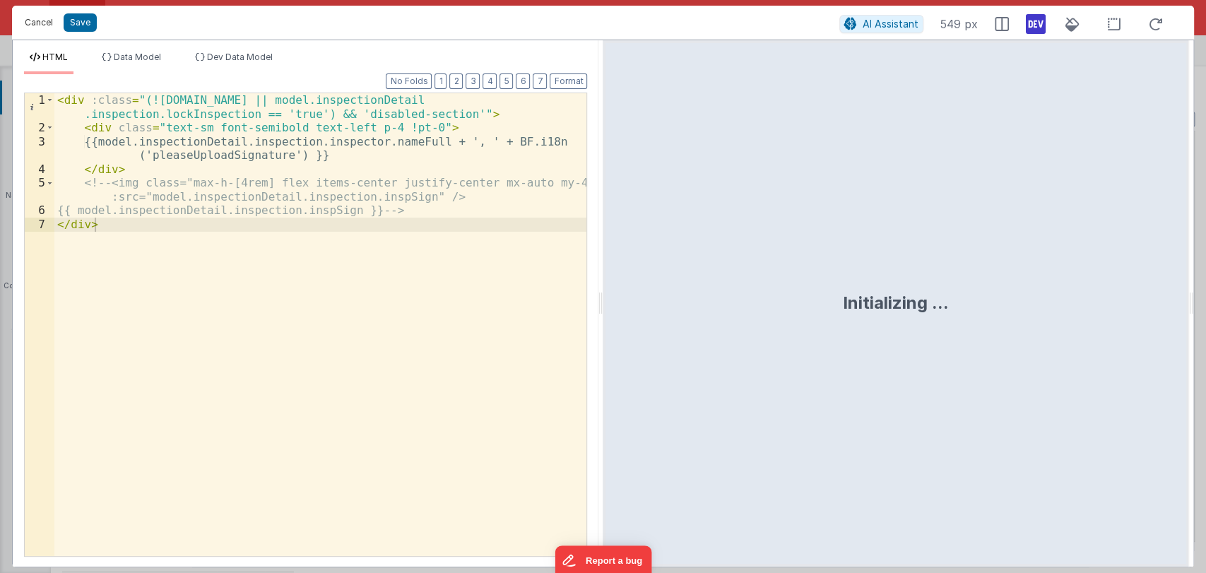
click at [47, 24] on button "Cancel" at bounding box center [39, 23] width 42 height 20
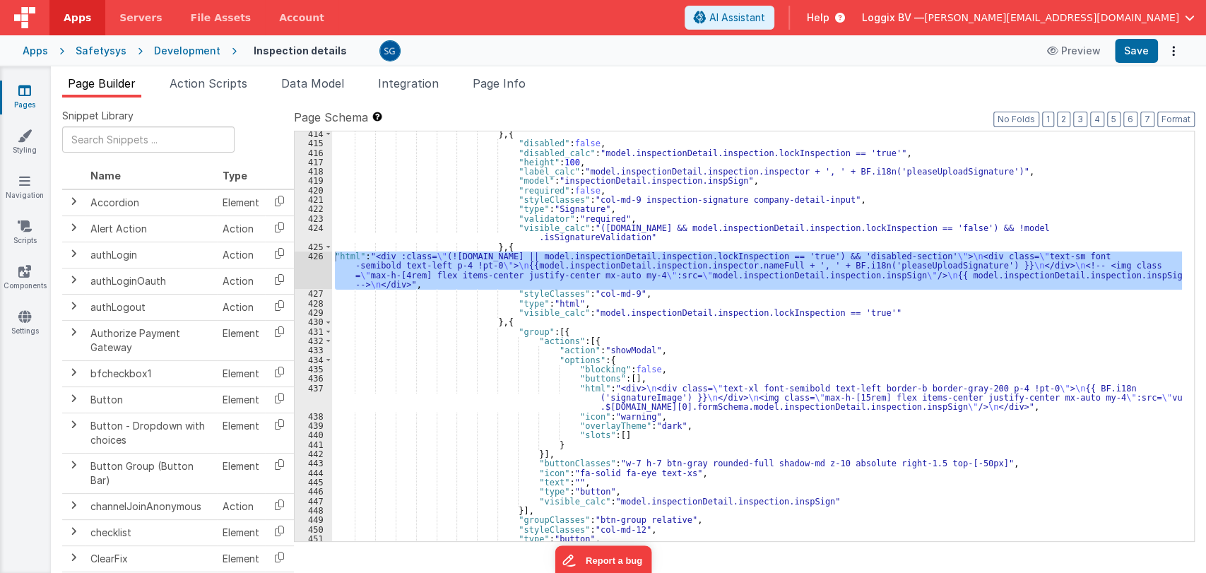
scroll to position [5219, 0]
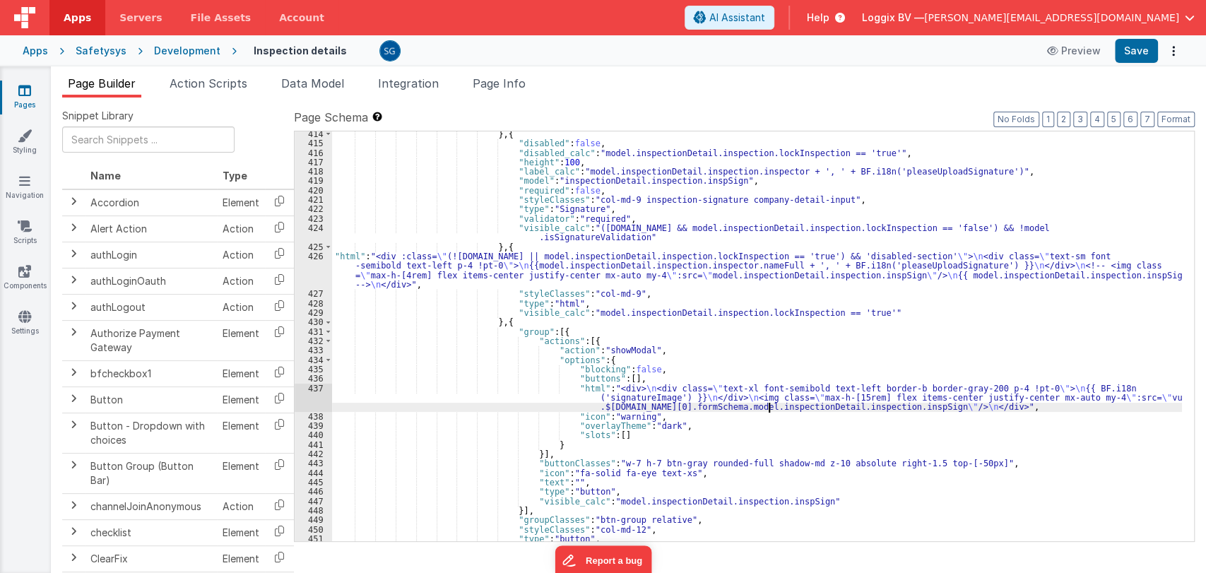
click at [767, 405] on div "} , { "disabled" : false , "disabled_calc" : "model.inspectionDetail.inspection…" at bounding box center [757, 343] width 850 height 429
click at [736, 391] on div "} , { "disabled" : false , "disabled_calc" : "model.inspectionDetail.inspection…" at bounding box center [757, 343] width 850 height 429
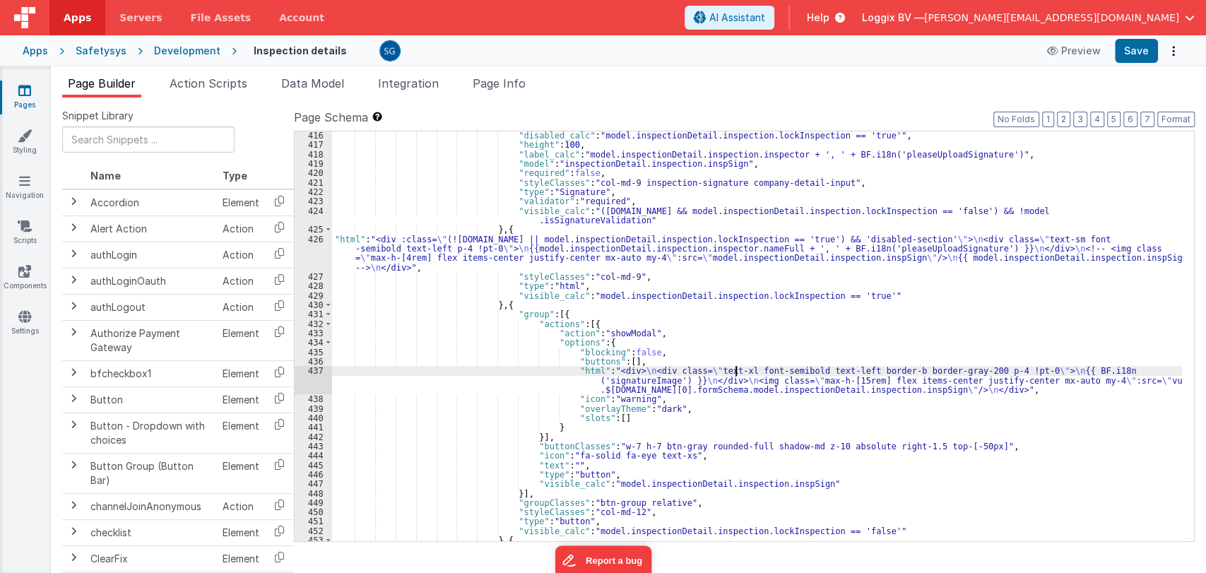
scroll to position [5237, 0]
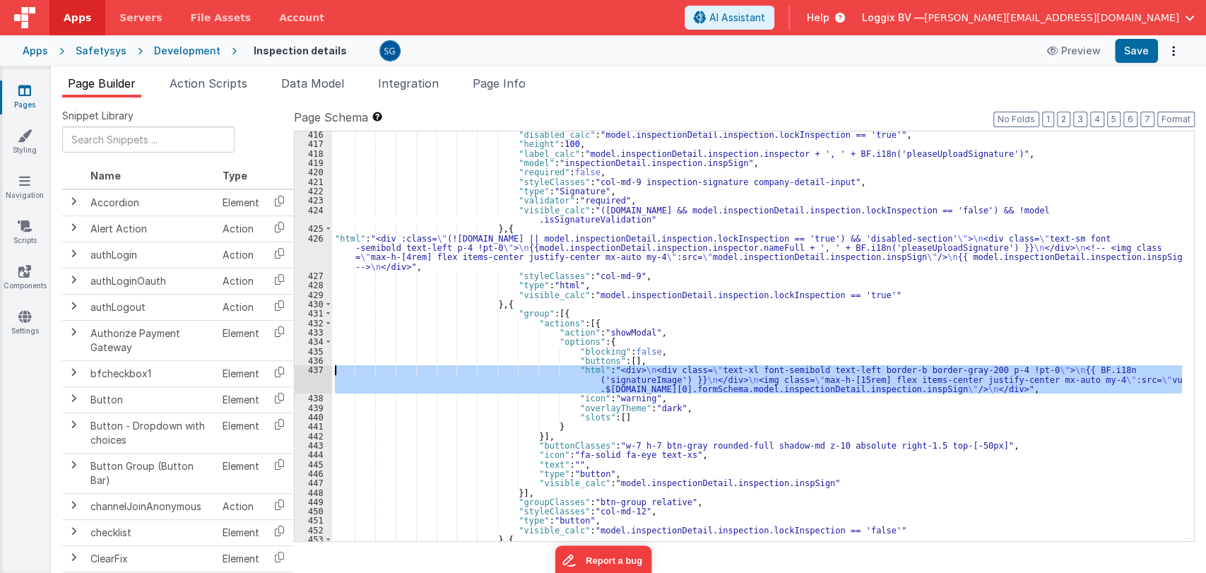
click at [316, 371] on div "437" at bounding box center [313, 379] width 37 height 28
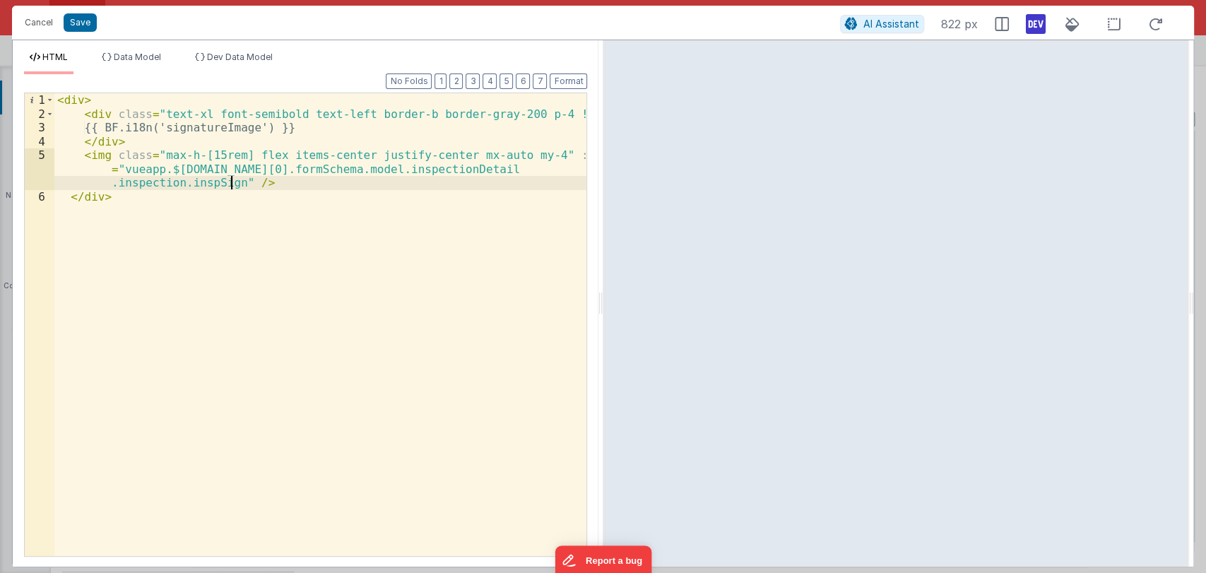
click at [231, 184] on div "< div > < div class = "text-xl font-semibold text-left border-b border-gray-200…" at bounding box center [320, 338] width 533 height 490
click at [232, 184] on div "< div > < div class = "text-xl font-semibold text-left border-b border-gray-200…" at bounding box center [320, 338] width 533 height 490
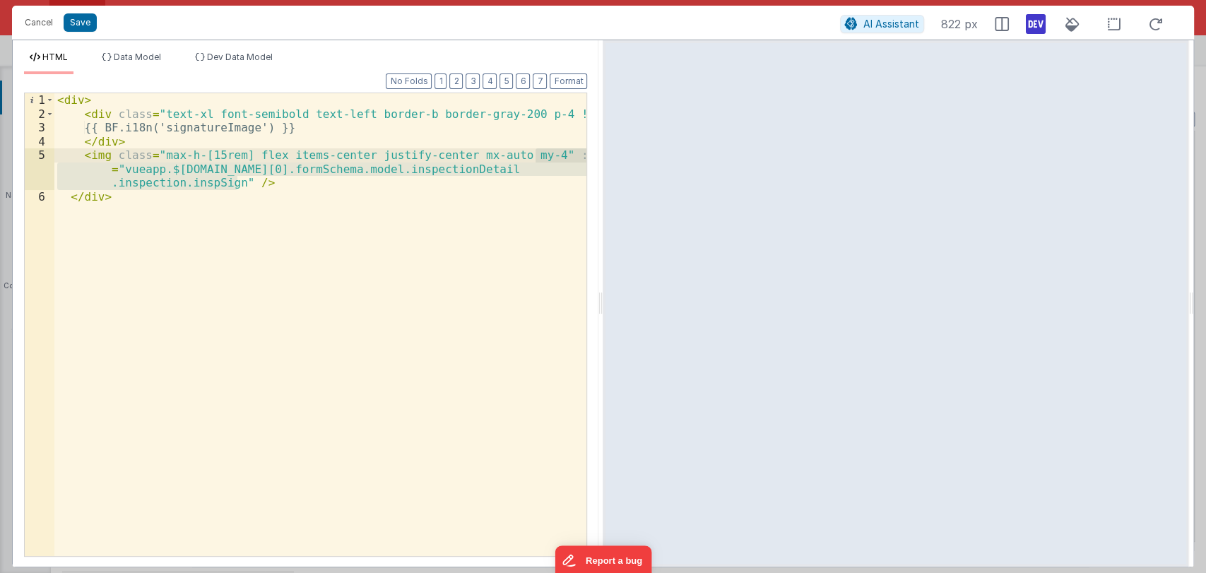
drag, startPoint x: 237, startPoint y: 182, endPoint x: 537, endPoint y: 155, distance: 300.7
click at [537, 155] on div "< div > < div class = "text-xl font-semibold text-left border-b border-gray-200…" at bounding box center [320, 338] width 533 height 490
click at [37, 20] on button "Cancel" at bounding box center [39, 23] width 42 height 20
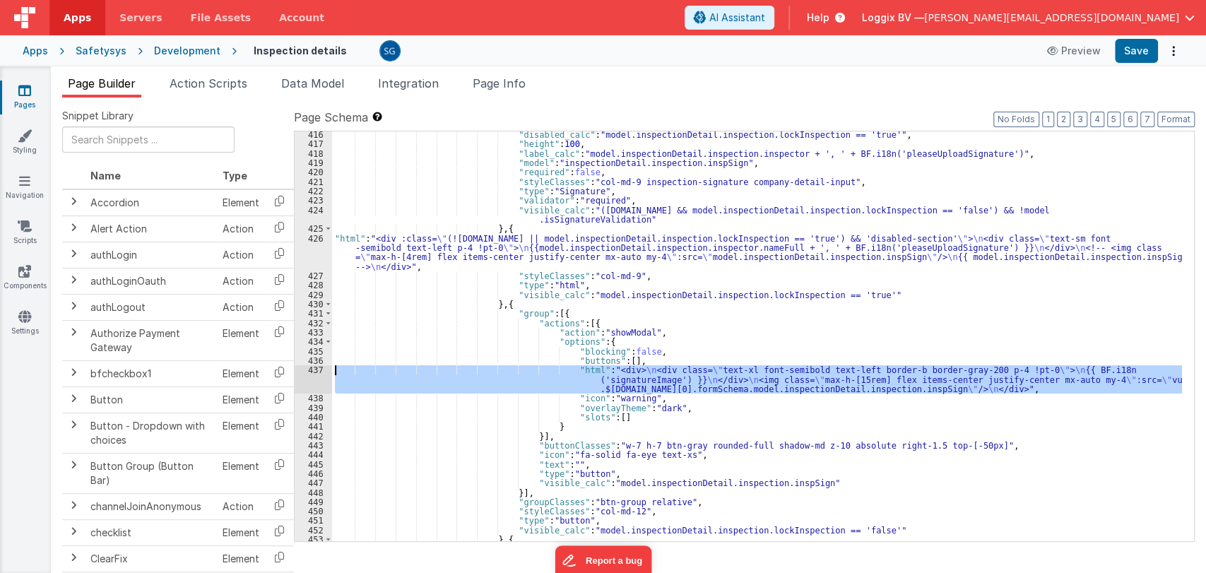
click at [317, 369] on div "437" at bounding box center [313, 379] width 37 height 28
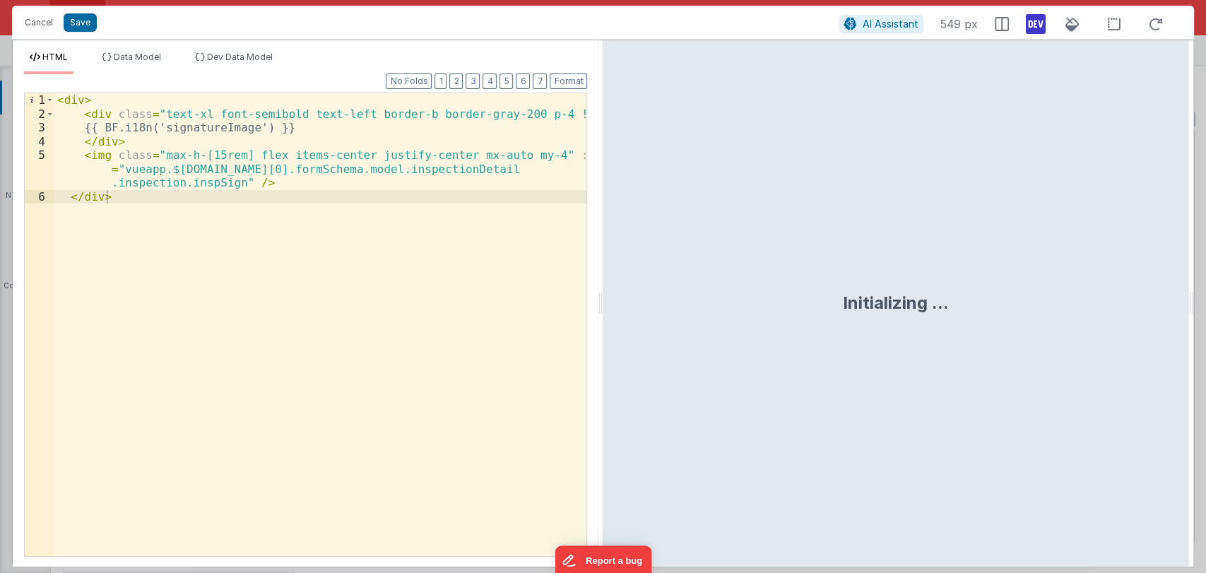
click at [78, 150] on div "< div > < div class = "text-xl font-semibold text-left border-b border-gray-200…" at bounding box center [320, 338] width 533 height 490
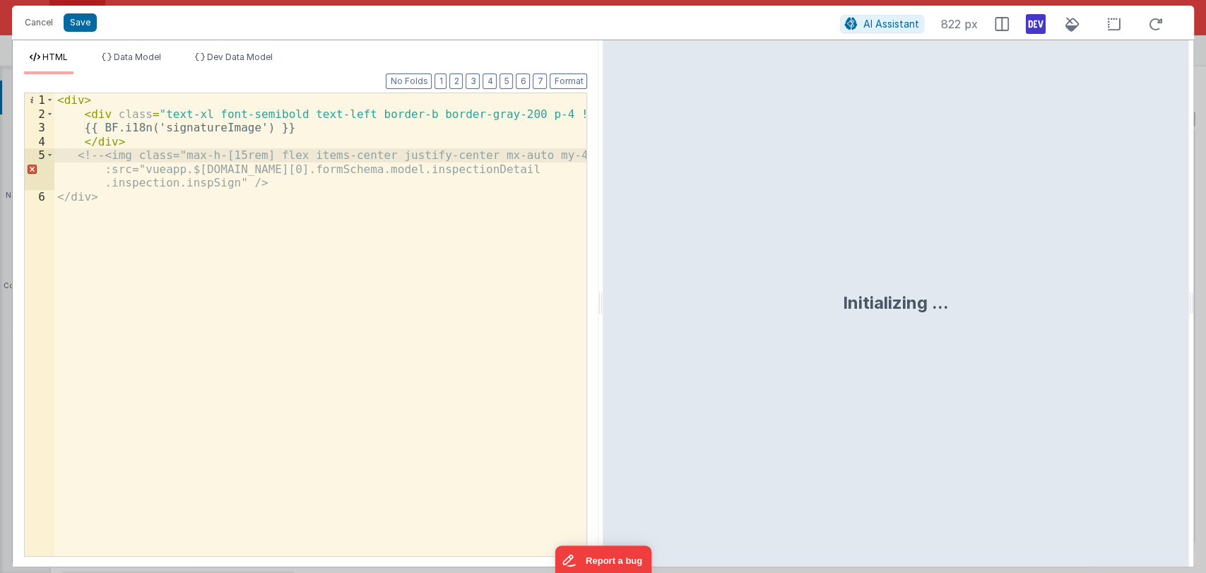
click at [263, 181] on div "< div > < div class = "text-xl font-semibold text-left border-b border-gray-200…" at bounding box center [320, 338] width 533 height 490
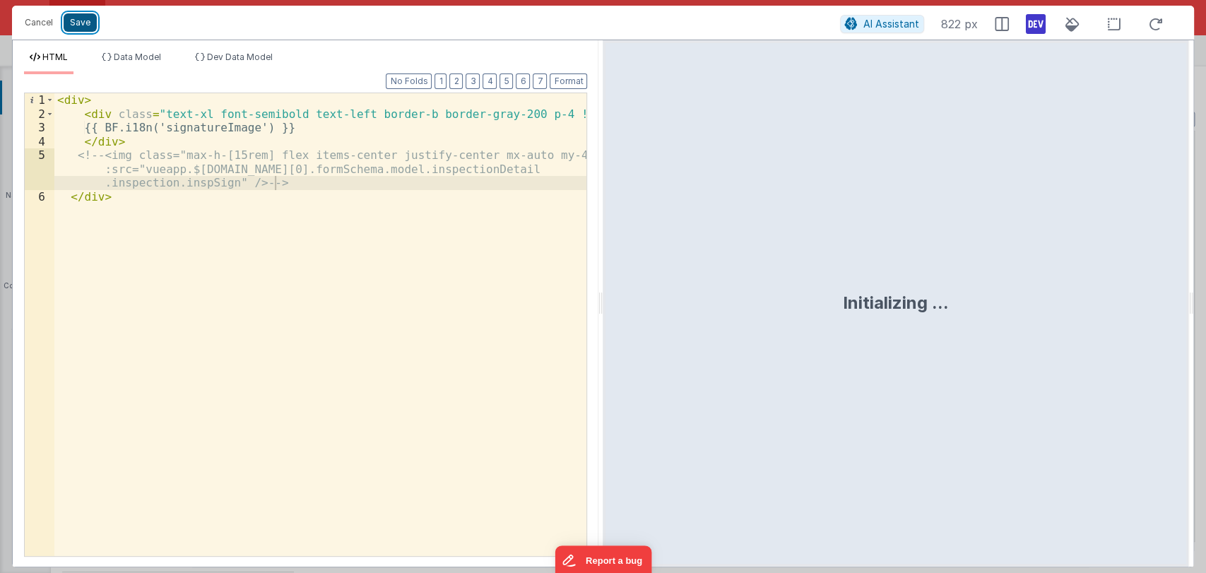
click at [82, 24] on button "Save" at bounding box center [80, 22] width 33 height 18
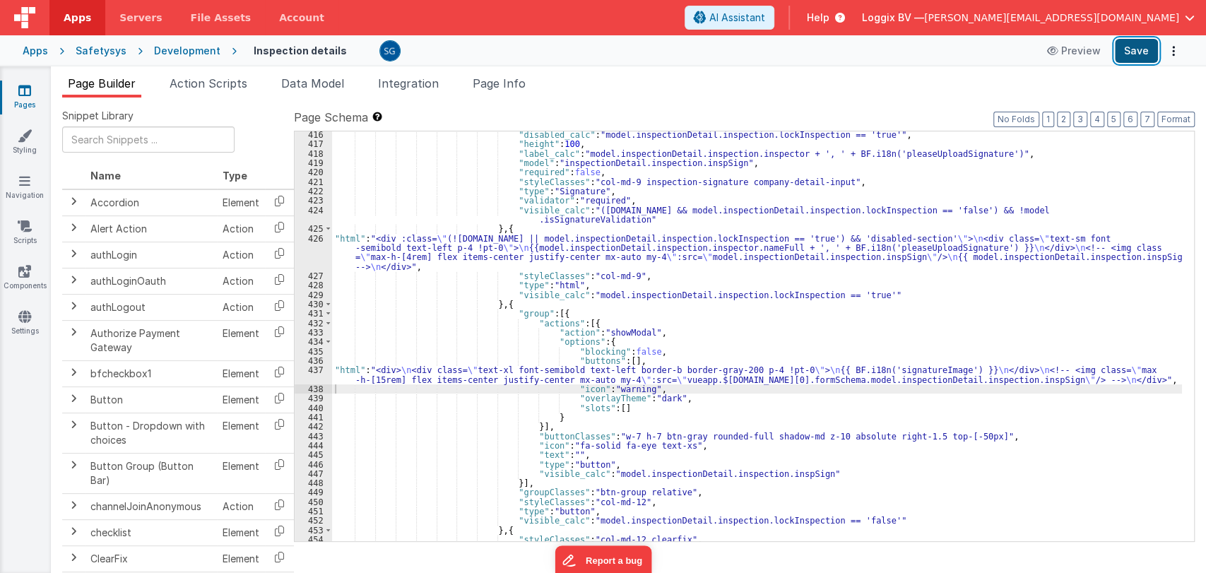
click at [1129, 56] on button "Save" at bounding box center [1136, 51] width 43 height 24
click at [315, 369] on div "437" at bounding box center [313, 374] width 37 height 19
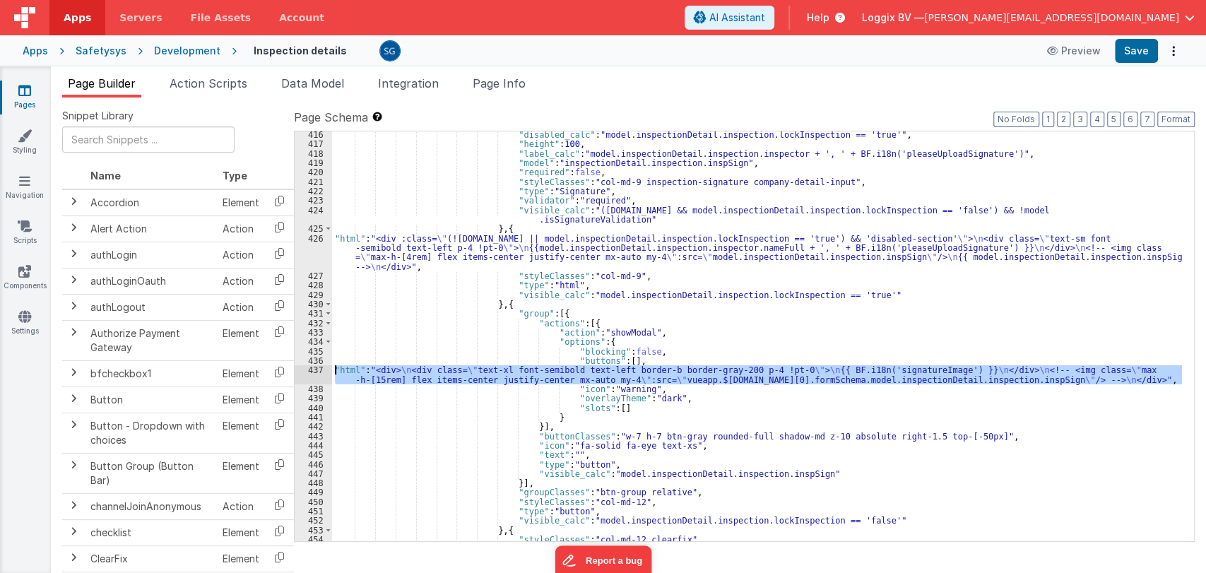
click at [315, 370] on div "437" at bounding box center [313, 374] width 37 height 19
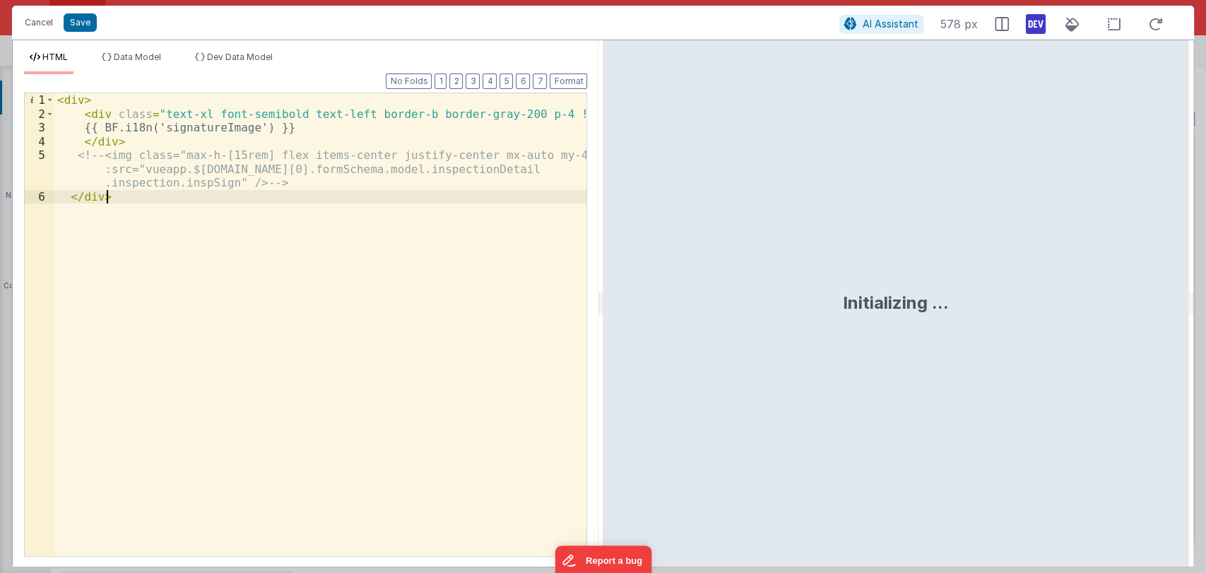
click at [108, 155] on div "< div > < div class = "text-xl font-semibold text-left border-b border-gray-200…" at bounding box center [320, 338] width 533 height 490
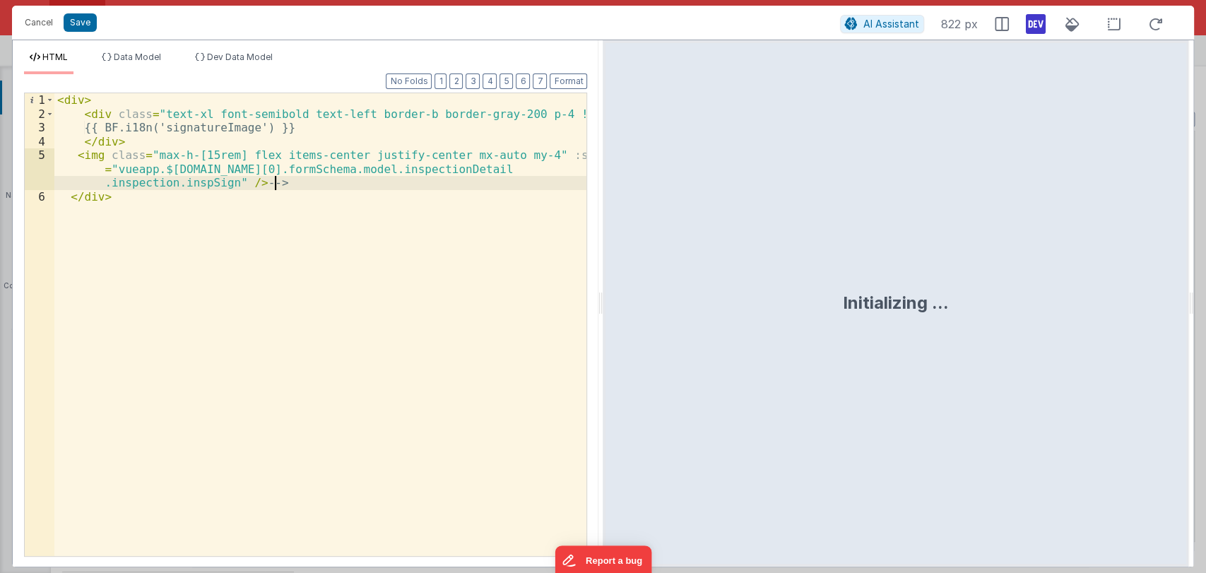
click at [275, 179] on div "< div > < div class = "text-xl font-semibold text-left border-b border-gray-200…" at bounding box center [320, 338] width 533 height 490
click at [87, 23] on button "Save" at bounding box center [80, 22] width 33 height 18
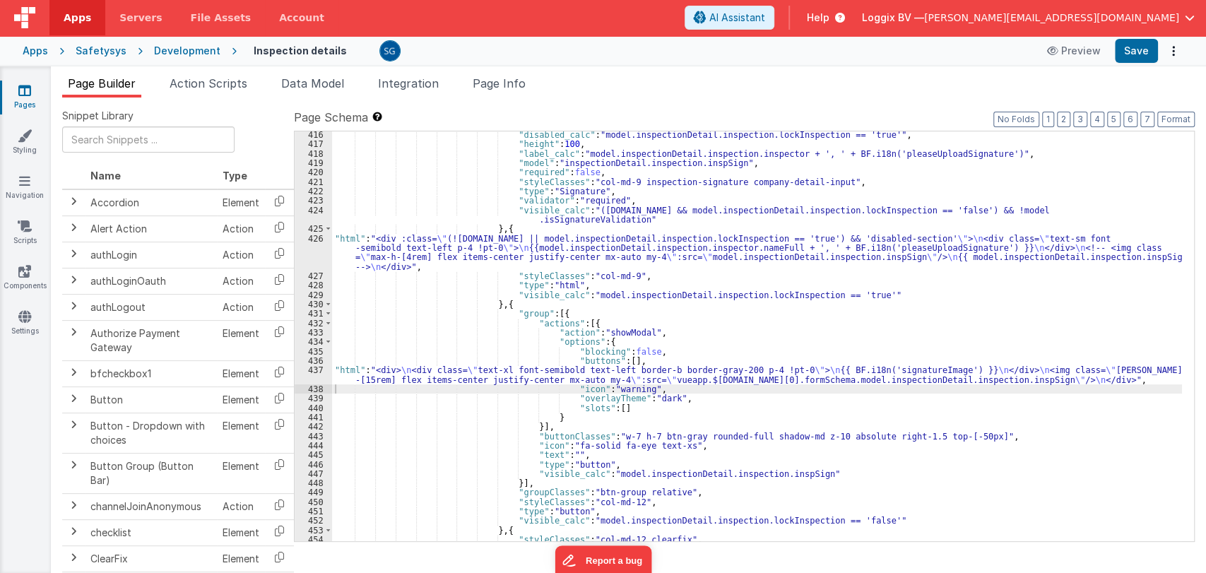
click at [368, 250] on div ""disabled_calc" : "model.inspectionDetail.inspection.lockInspection == 'true'" …" at bounding box center [757, 344] width 850 height 429
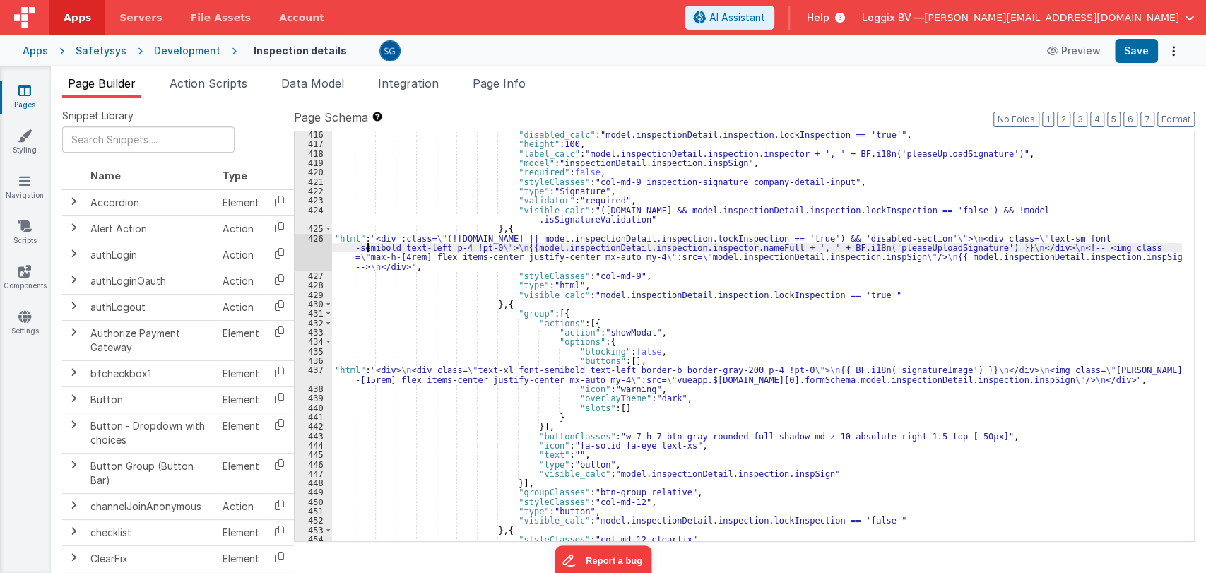
click at [316, 236] on div "426" at bounding box center [313, 252] width 37 height 37
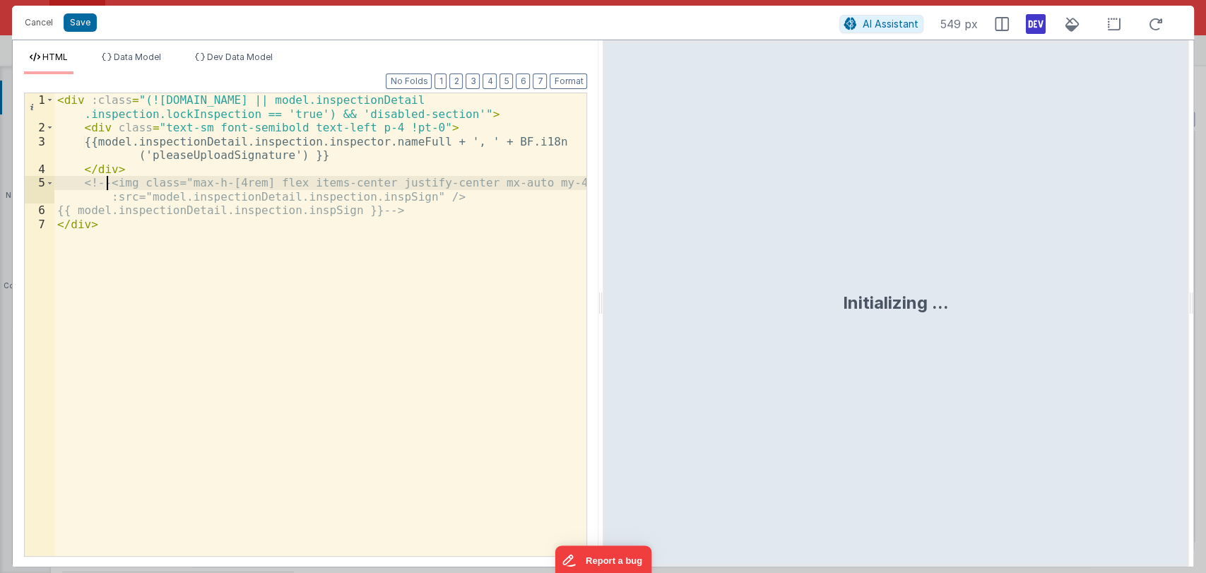
click at [104, 186] on div "< div :class = "(!model.inspectionDetail.inspection.id || model.inspectionDetai…" at bounding box center [320, 345] width 533 height 504
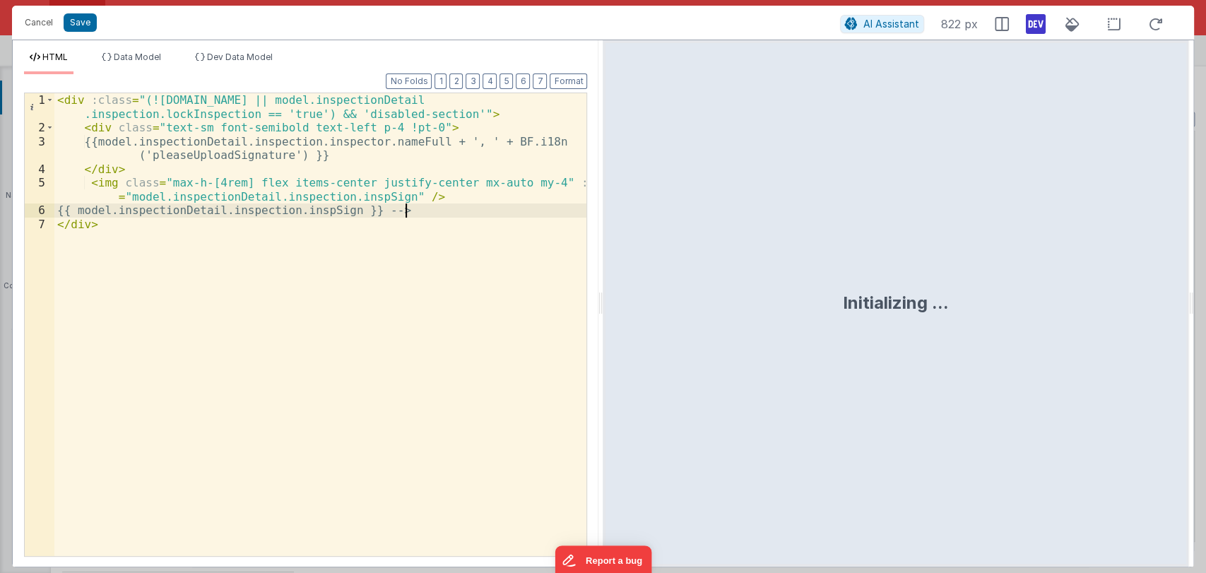
click at [443, 210] on div "< div :class = "(!model.inspectionDetail.inspection.id || model.inspectionDetai…" at bounding box center [320, 345] width 533 height 504
drag, startPoint x: 416, startPoint y: 208, endPoint x: 427, endPoint y: 200, distance: 13.6
click at [427, 200] on div "< div :class = "(!model.inspectionDetail.inspection.id || model.inspectionDetai…" at bounding box center [320, 345] width 533 height 504
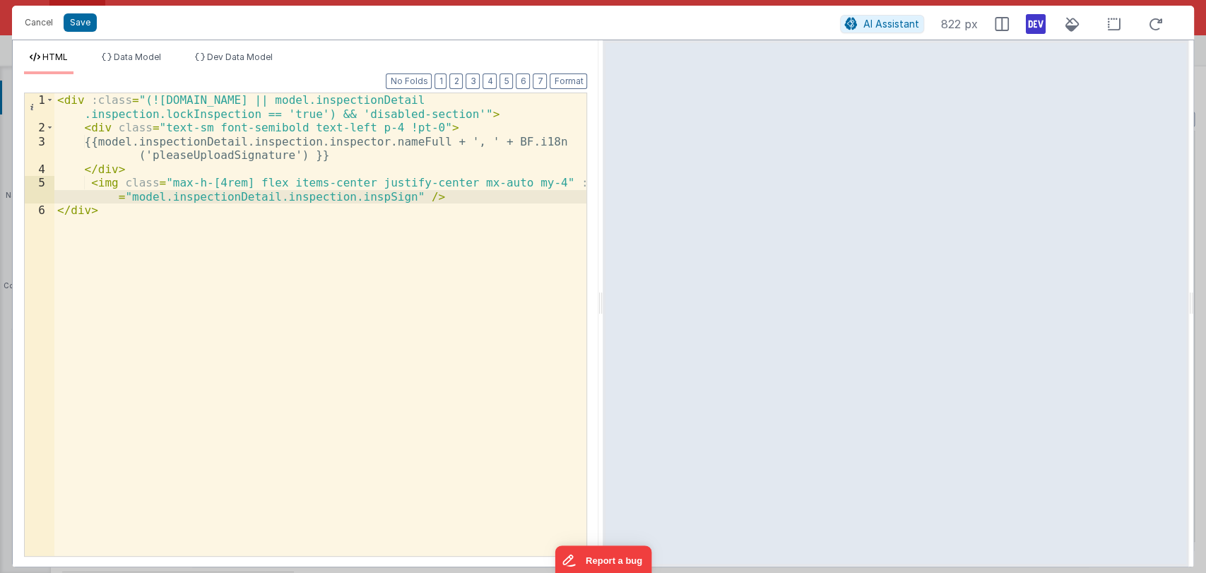
click at [424, 193] on div "< div :class = "(!model.inspectionDetail.inspection.id || model.inspectionDetai…" at bounding box center [320, 345] width 533 height 504
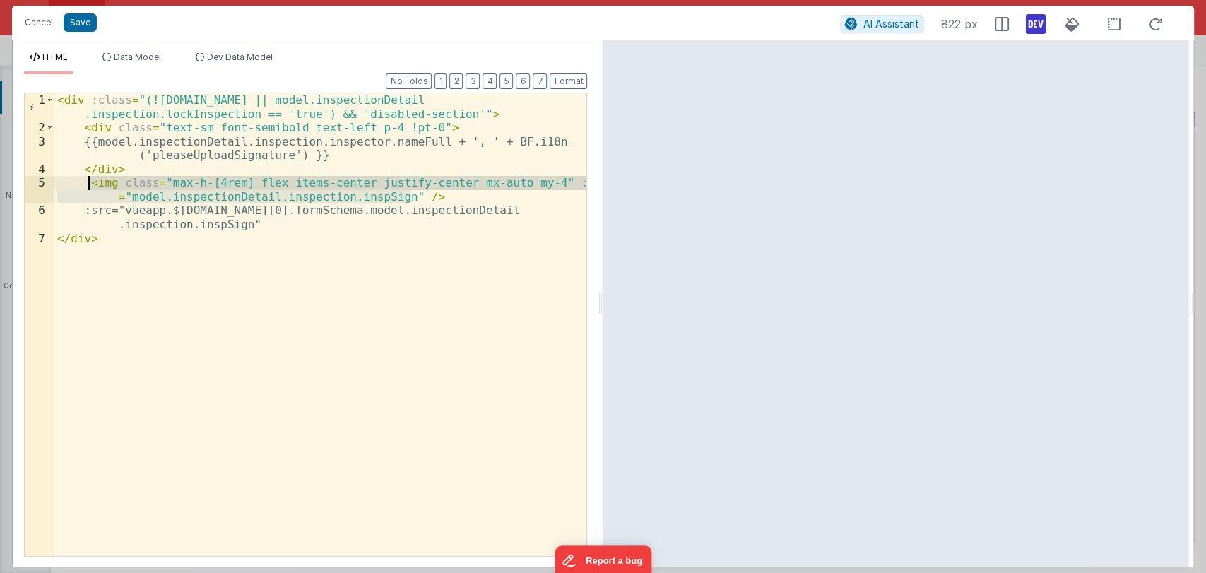
drag, startPoint x: 435, startPoint y: 195, endPoint x: 87, endPoint y: 179, distance: 348.5
click at [87, 179] on div "< div :class = "(!model.inspectionDetail.inspection.id || model.inspectionDetai…" at bounding box center [320, 345] width 533 height 504
click at [430, 200] on div "< div :class = "(!model.inspectionDetail.inspection.id || model.inspectionDetai…" at bounding box center [320, 324] width 532 height 463
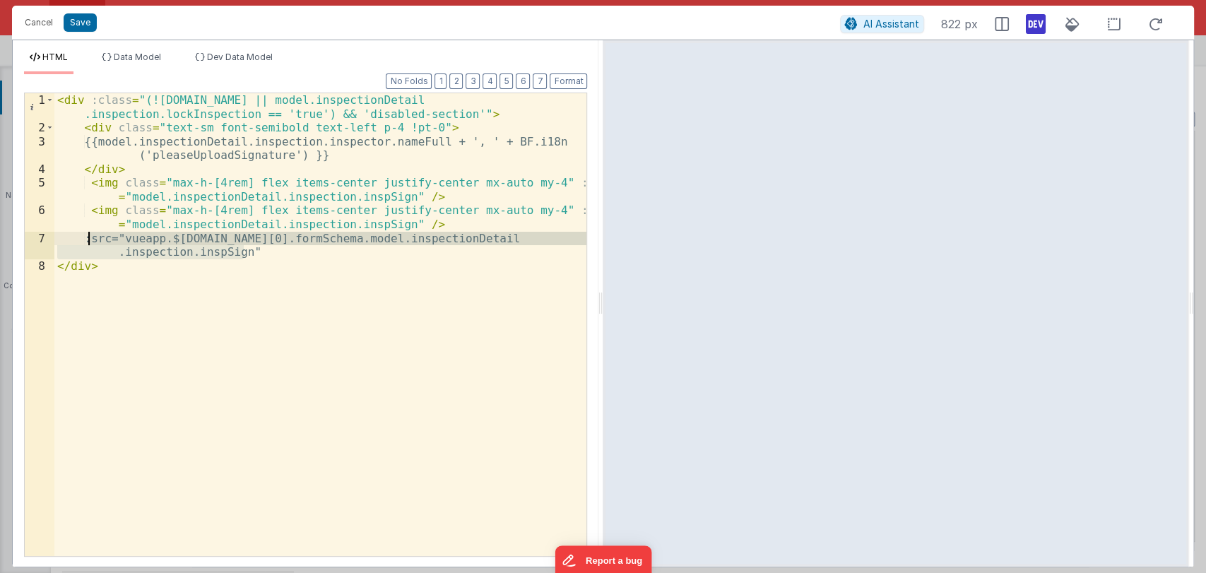
drag, startPoint x: 265, startPoint y: 250, endPoint x: 89, endPoint y: 243, distance: 176.0
click at [89, 243] on div "< div :class = "(!model.inspectionDetail.inspection.id || model.inspectionDetai…" at bounding box center [320, 345] width 533 height 504
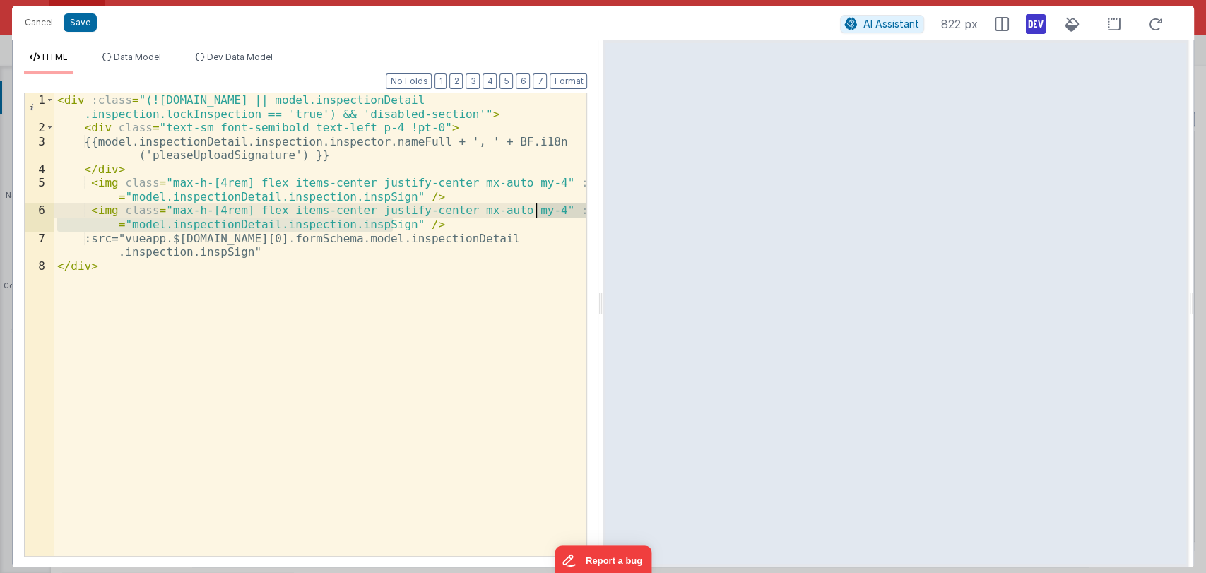
drag, startPoint x: 392, startPoint y: 222, endPoint x: 537, endPoint y: 210, distance: 145.9
click at [537, 210] on div "< div :class = "(!model.inspectionDetail.inspection.id || model.inspectionDetai…" at bounding box center [320, 345] width 533 height 504
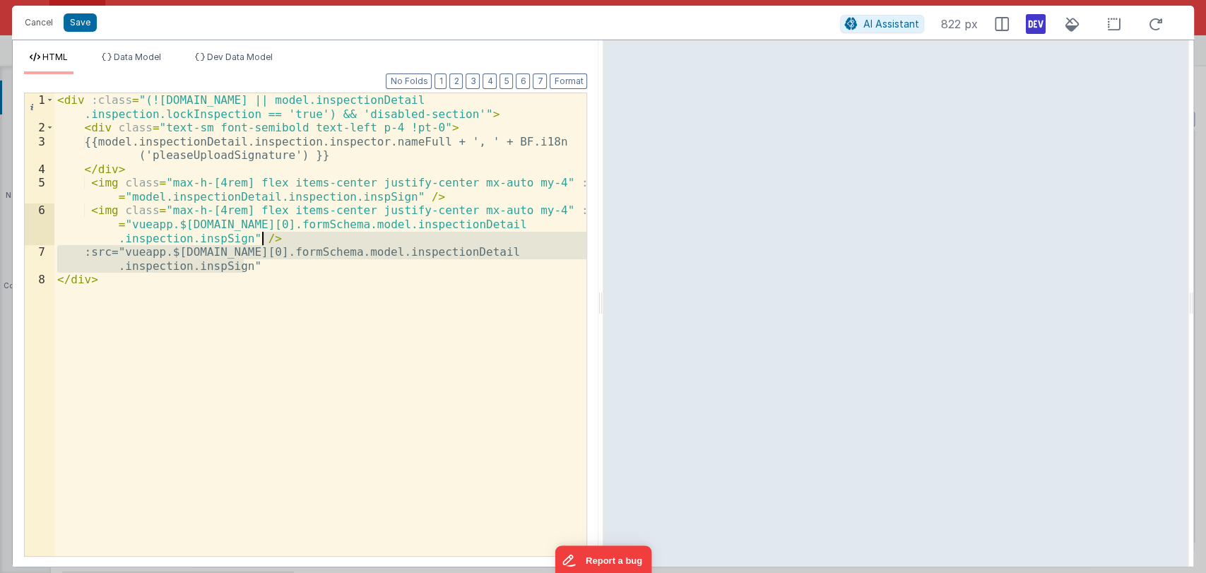
drag, startPoint x: 273, startPoint y: 268, endPoint x: 273, endPoint y: 241, distance: 26.8
click at [273, 241] on div "< div :class = "(!model.inspectionDetail.inspection.id || model.inspectionDetai…" at bounding box center [320, 345] width 533 height 504
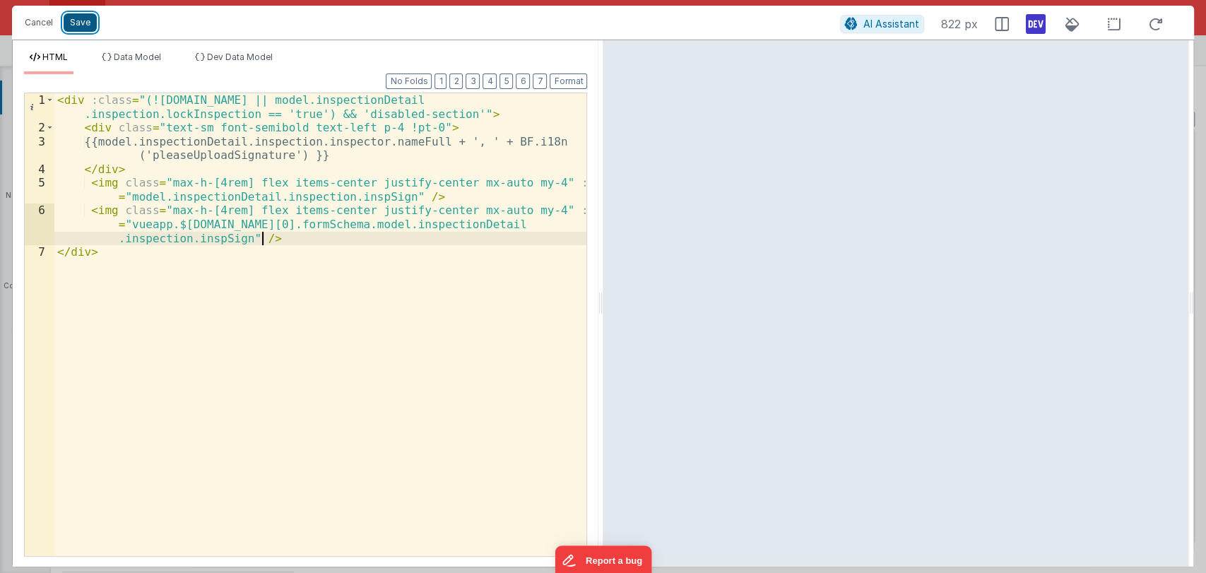
click at [79, 30] on button "Save" at bounding box center [80, 22] width 33 height 18
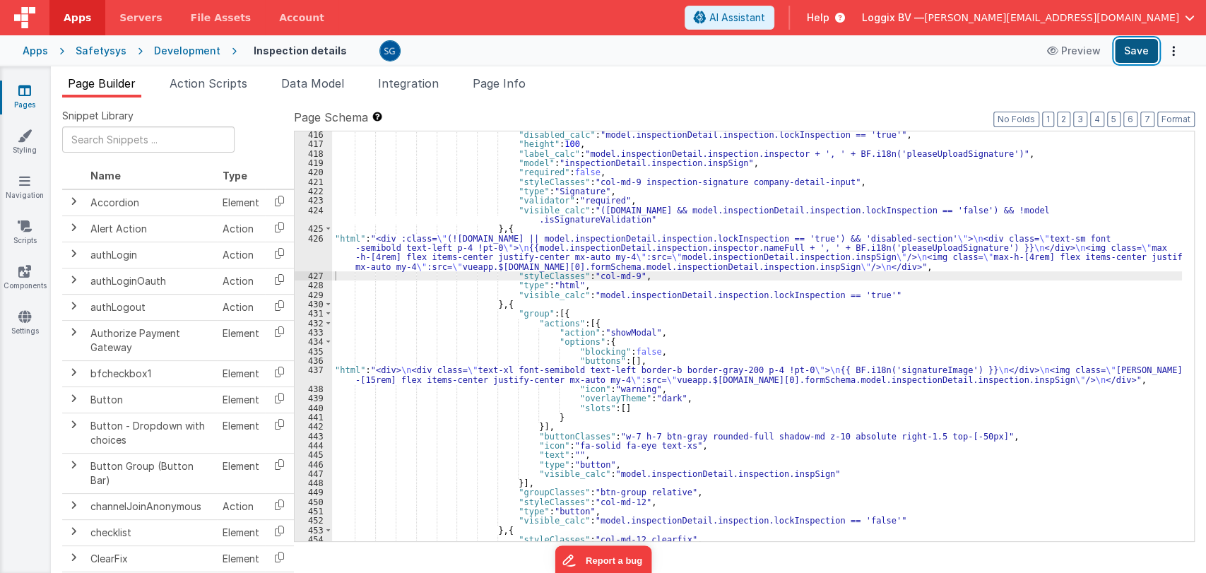
click at [1136, 52] on button "Save" at bounding box center [1136, 51] width 43 height 24
click at [480, 253] on div ""disabled_calc" : "model.inspectionDetail.inspection.lockInspection == 'true'" …" at bounding box center [757, 344] width 850 height 429
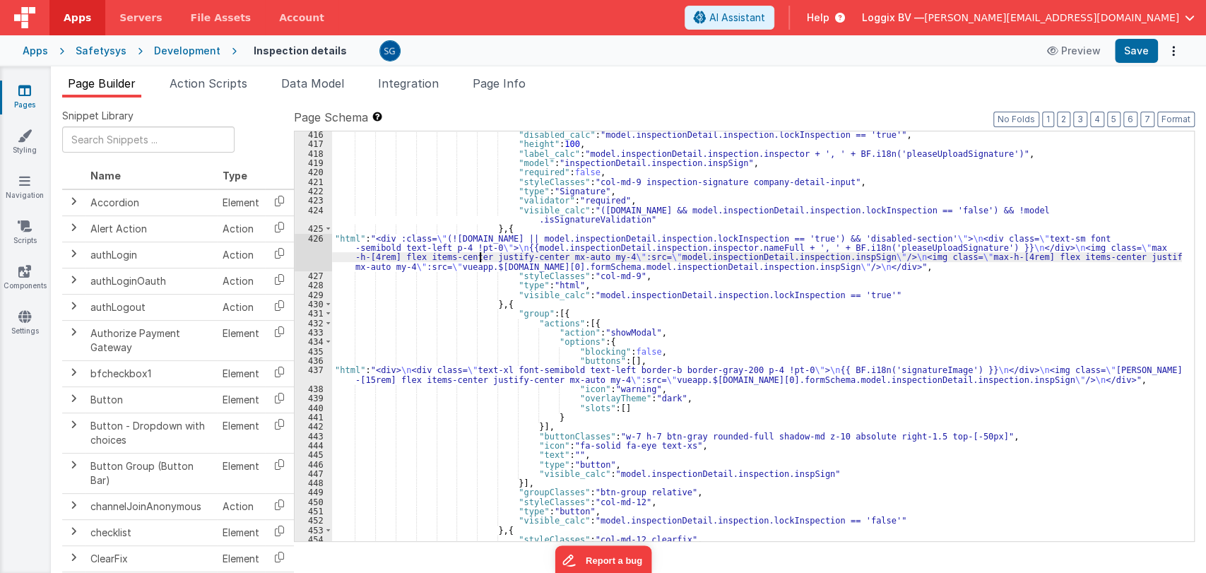
click at [318, 238] on div "426" at bounding box center [313, 252] width 37 height 37
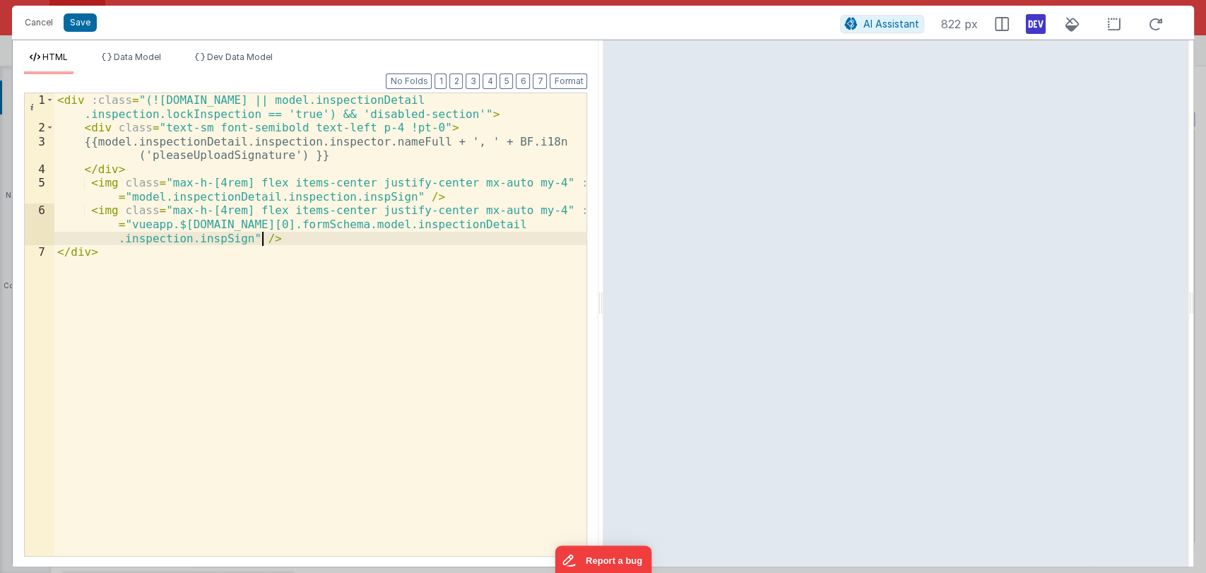
click at [286, 234] on div "< div :class = "(!model.inspectionDetail.inspection.id || model.inspectionDetai…" at bounding box center [320, 345] width 533 height 504
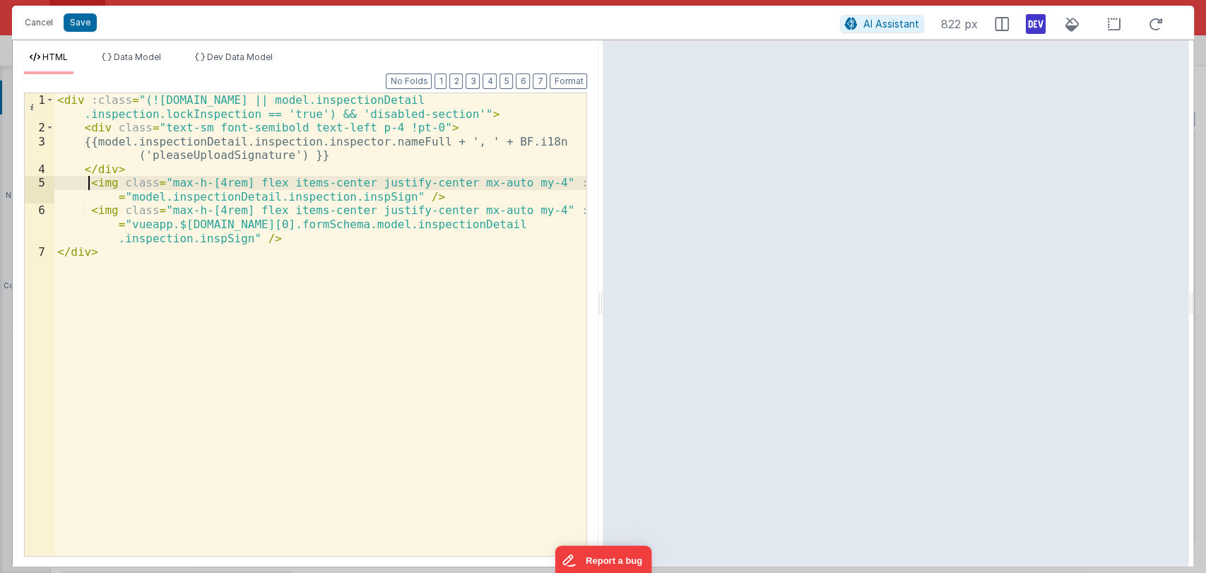
click at [88, 177] on div "< div :class = "(!model.inspectionDetail.inspection.id || model.inspectionDetai…" at bounding box center [320, 345] width 533 height 504
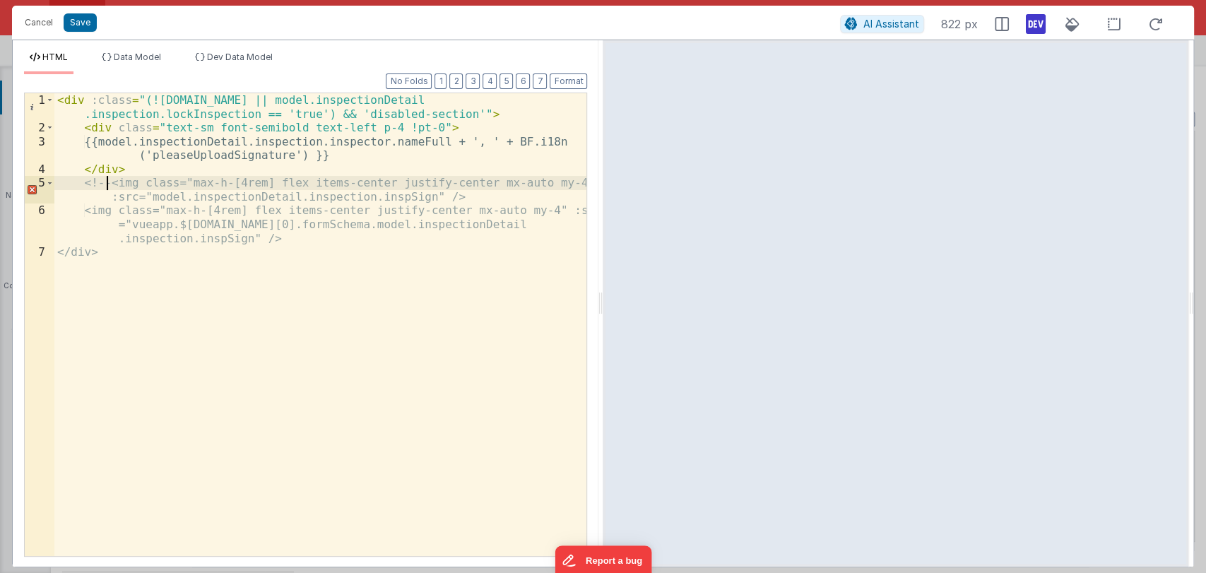
click at [270, 239] on div "< div :class = "(!model.inspectionDetail.inspection.id || model.inspectionDetai…" at bounding box center [320, 345] width 533 height 504
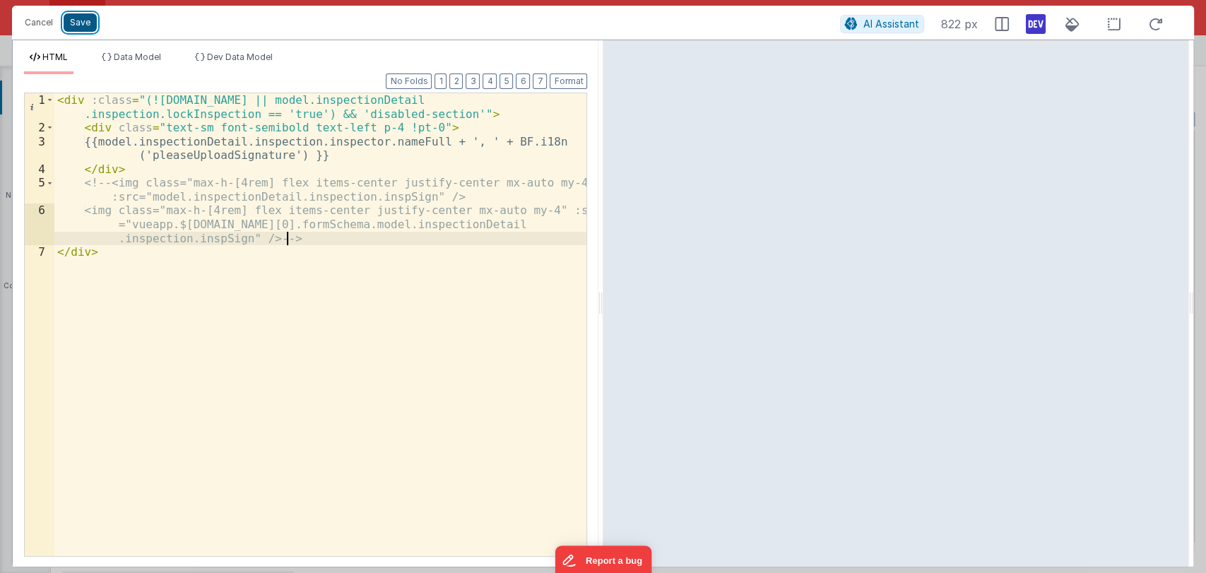
click at [82, 28] on button "Save" at bounding box center [80, 22] width 33 height 18
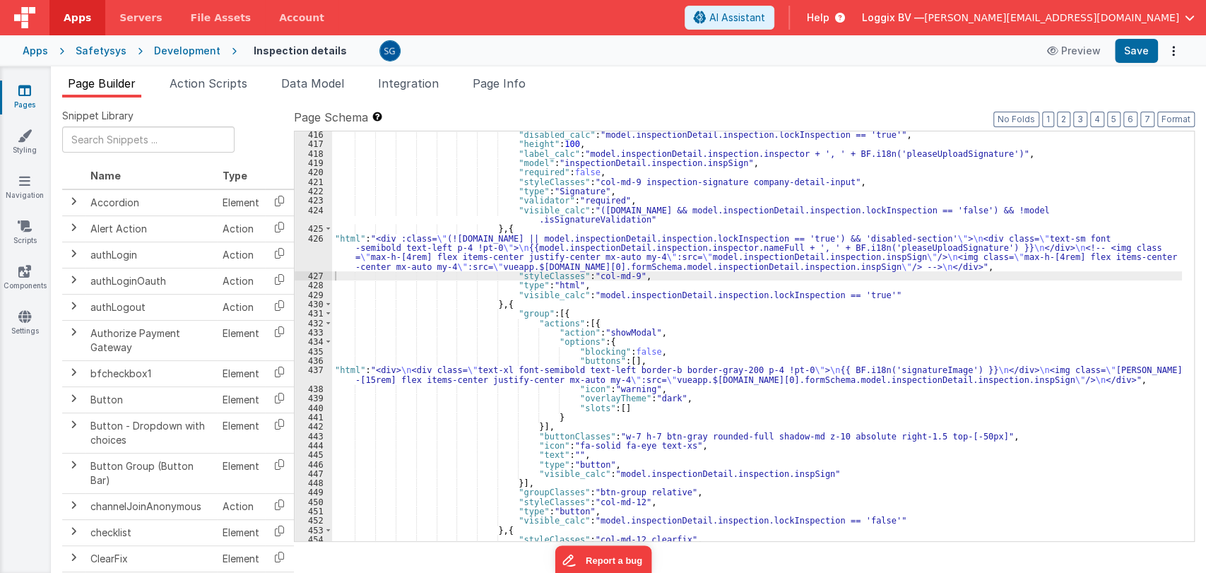
click at [1134, 63] on div "Apps Safetysys Development Inspection details Preview Save" at bounding box center [603, 50] width 1206 height 31
click at [1136, 55] on button "Save" at bounding box center [1136, 51] width 43 height 24
click at [642, 335] on div ""disabled_calc" : "model.inspectionDetail.inspection.lockInspection == 'true'" …" at bounding box center [757, 344] width 850 height 429
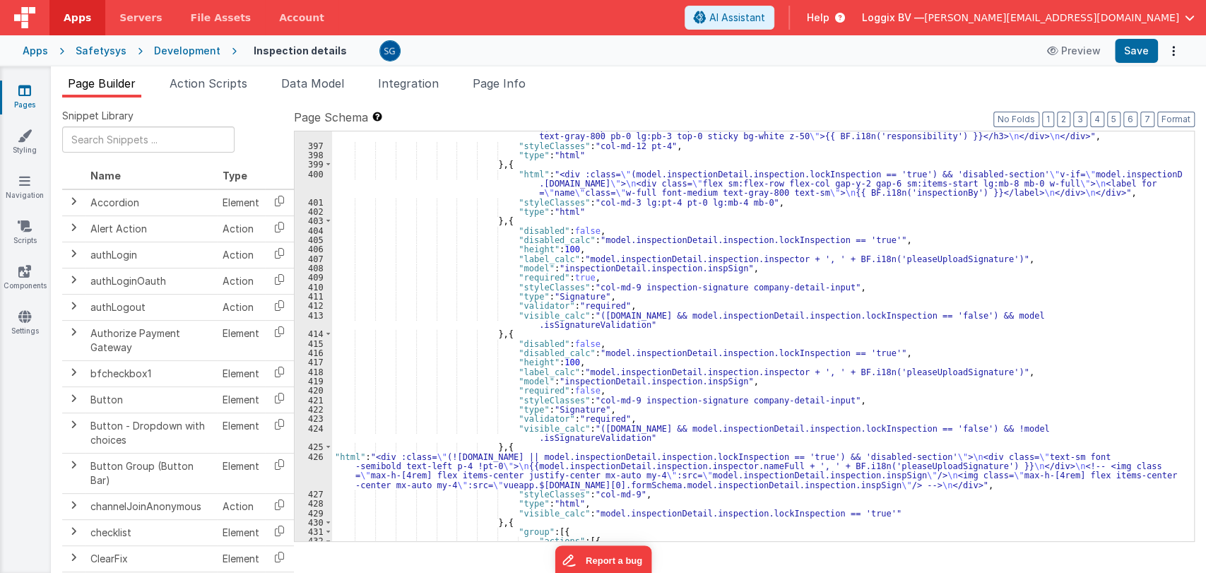
scroll to position [5019, 0]
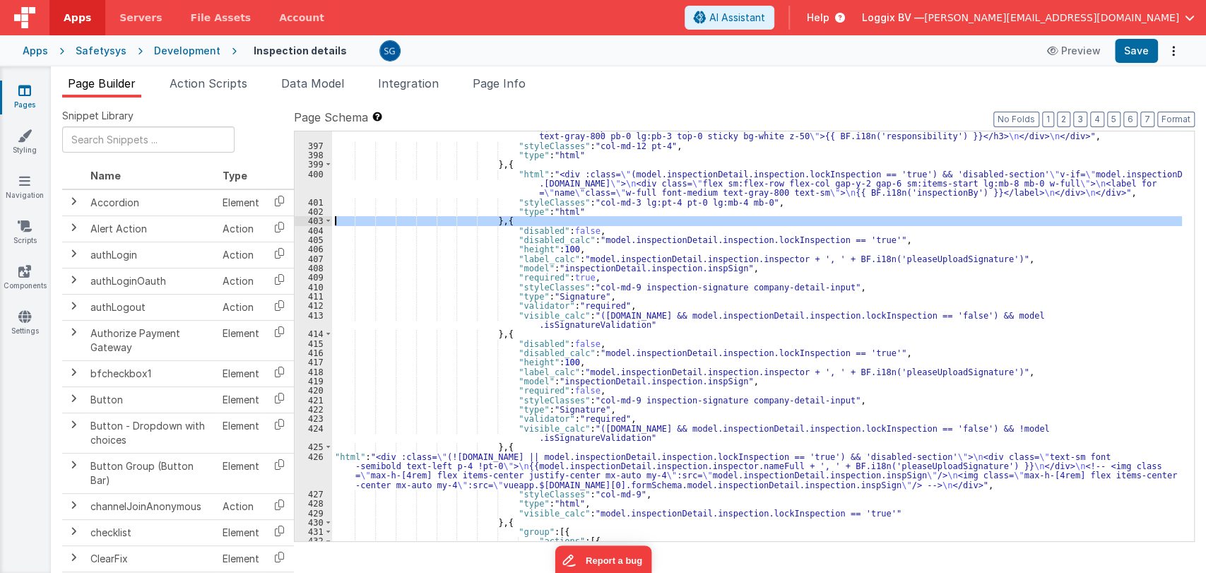
click at [322, 222] on div "403" at bounding box center [313, 220] width 37 height 9
click at [324, 221] on span at bounding box center [328, 220] width 8 height 9
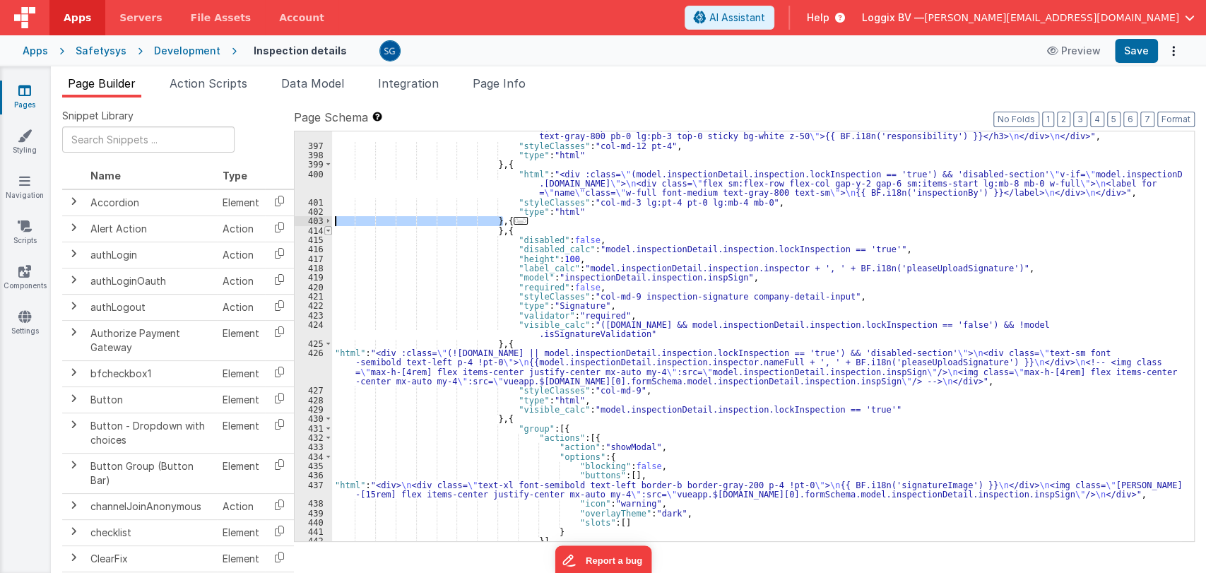
click at [326, 230] on span at bounding box center [328, 230] width 8 height 9
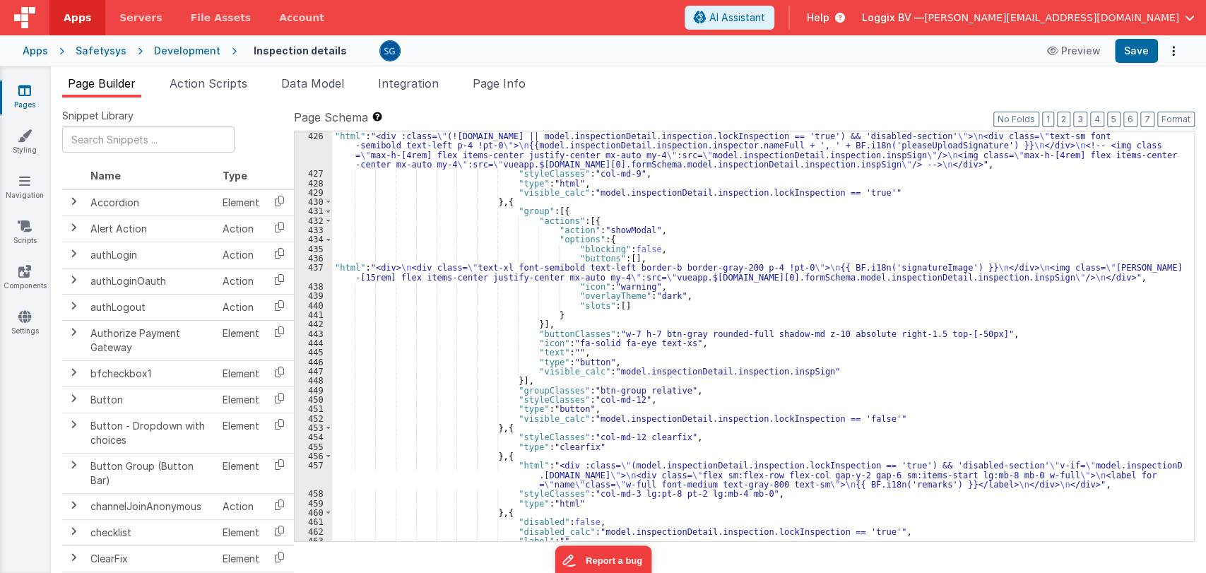
scroll to position [5132, 0]
click at [18, 98] on link "Pages" at bounding box center [24, 97] width 51 height 28
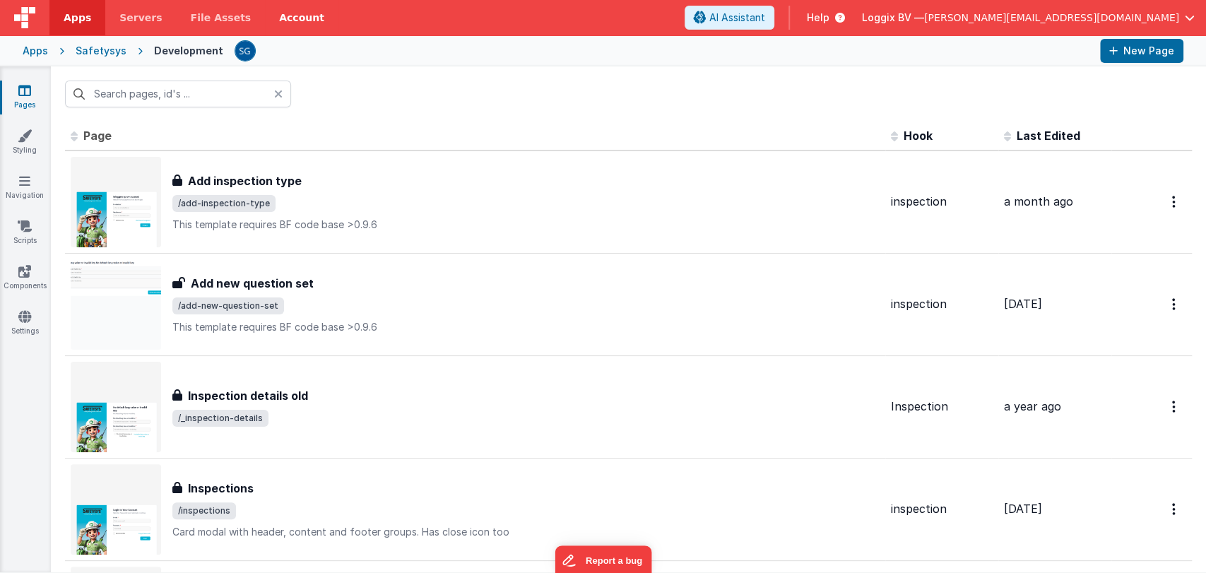
type input "inspection"
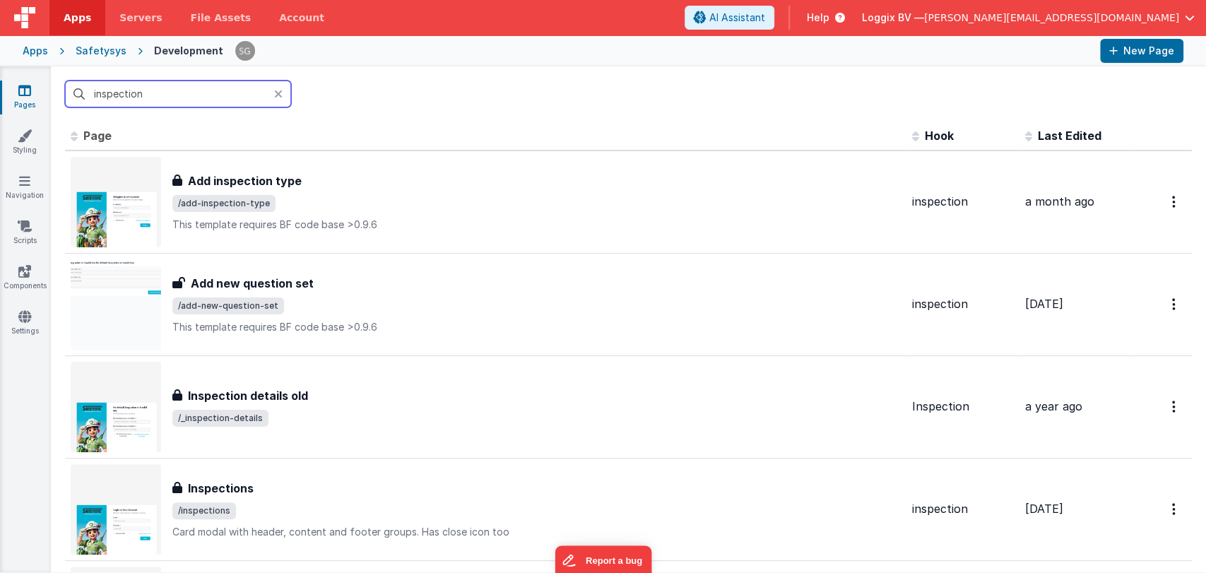
click at [198, 87] on input "inspection" at bounding box center [178, 94] width 226 height 27
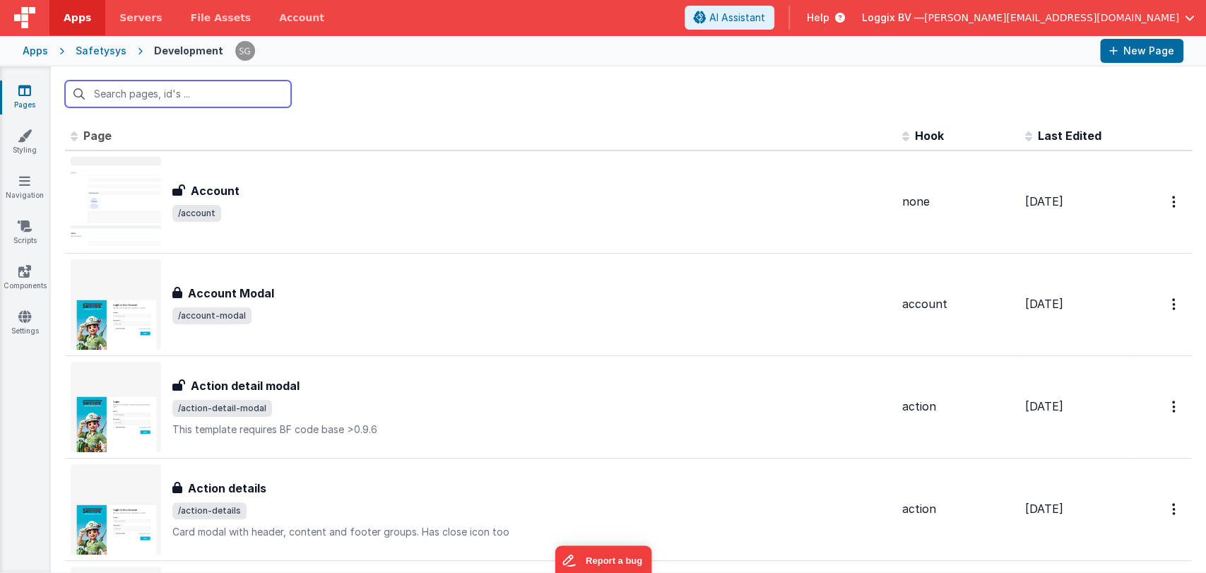
click at [194, 89] on input "text" at bounding box center [178, 94] width 226 height 27
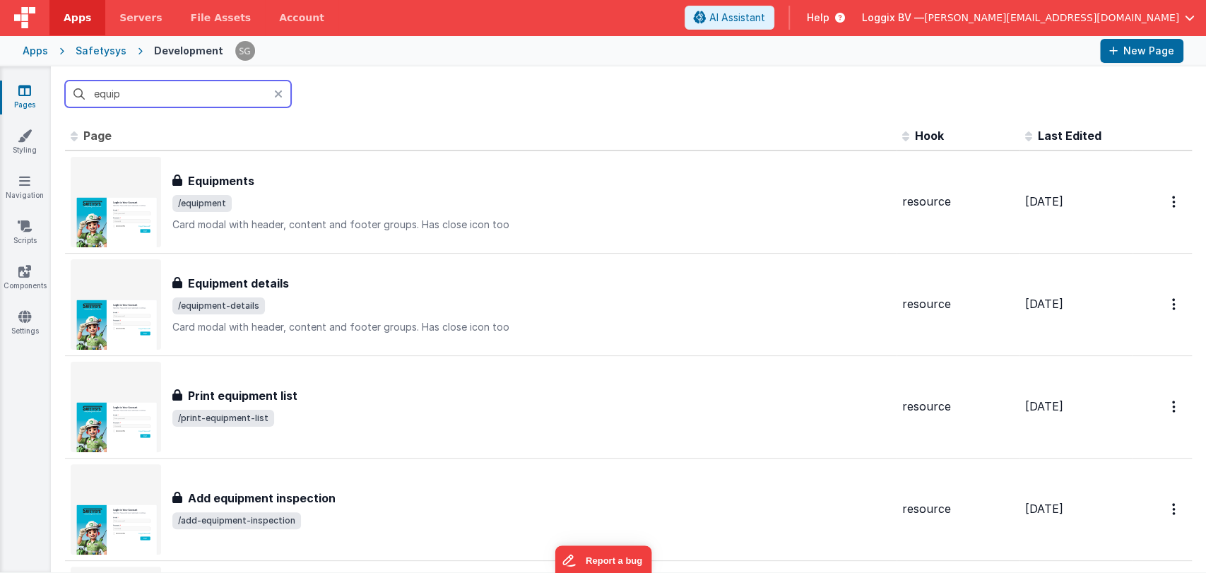
type input "equip"
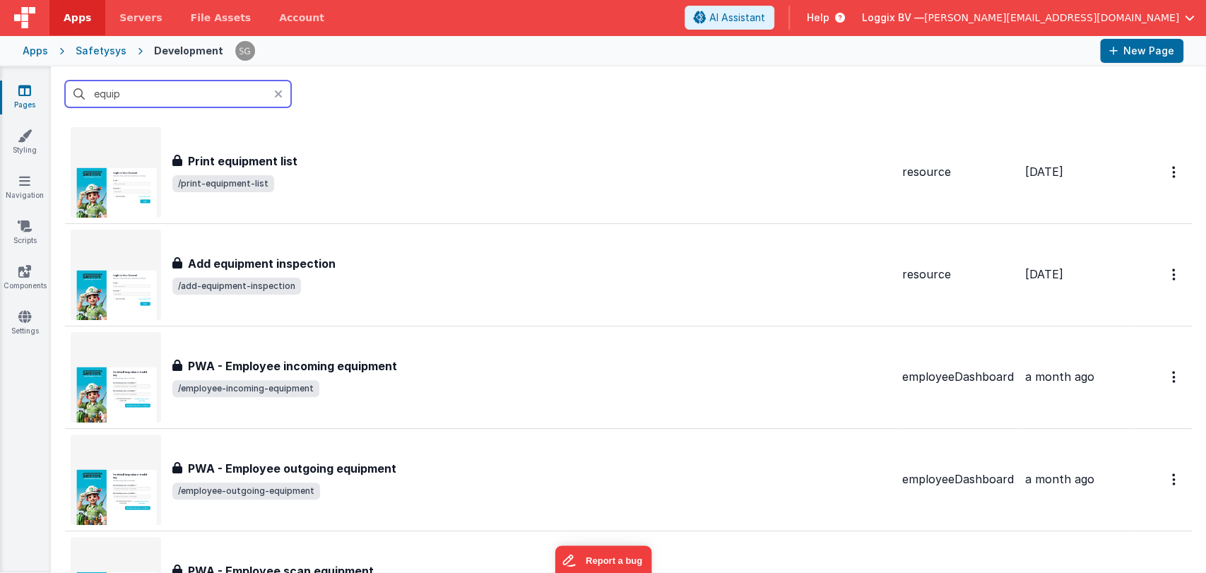
scroll to position [237, 0]
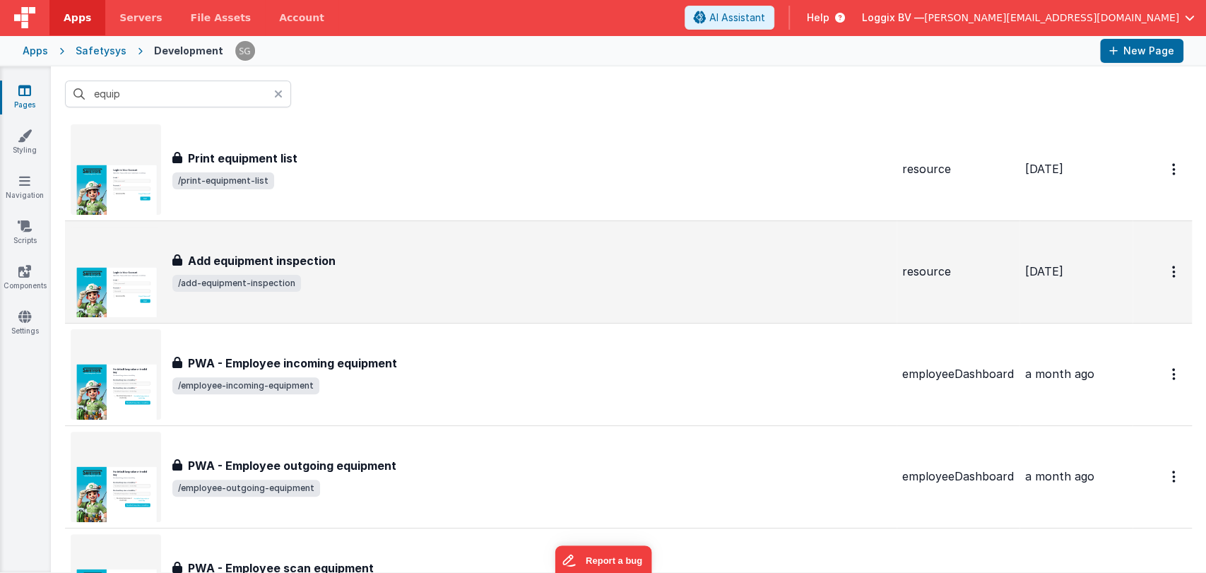
click at [306, 254] on h3 "Add equipment inspection" at bounding box center [262, 260] width 148 height 17
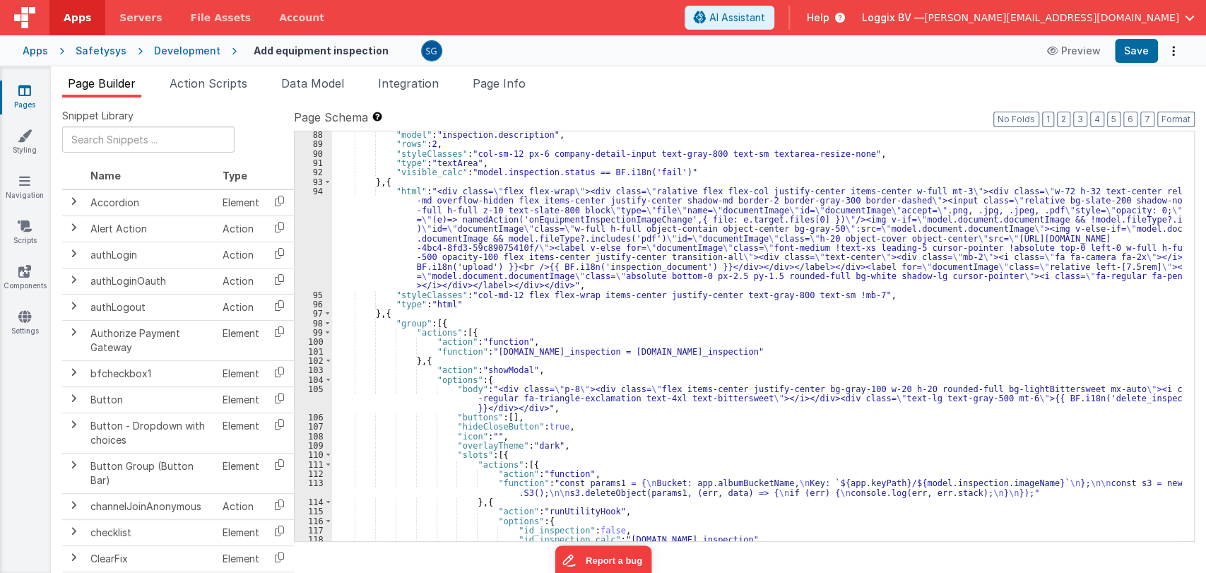
scroll to position [829, 0]
click at [650, 242] on div ""model" : "inspection.description" , "rows" : 2 , "styleClasses" : "col-sm-12 p…" at bounding box center [757, 345] width 850 height 429
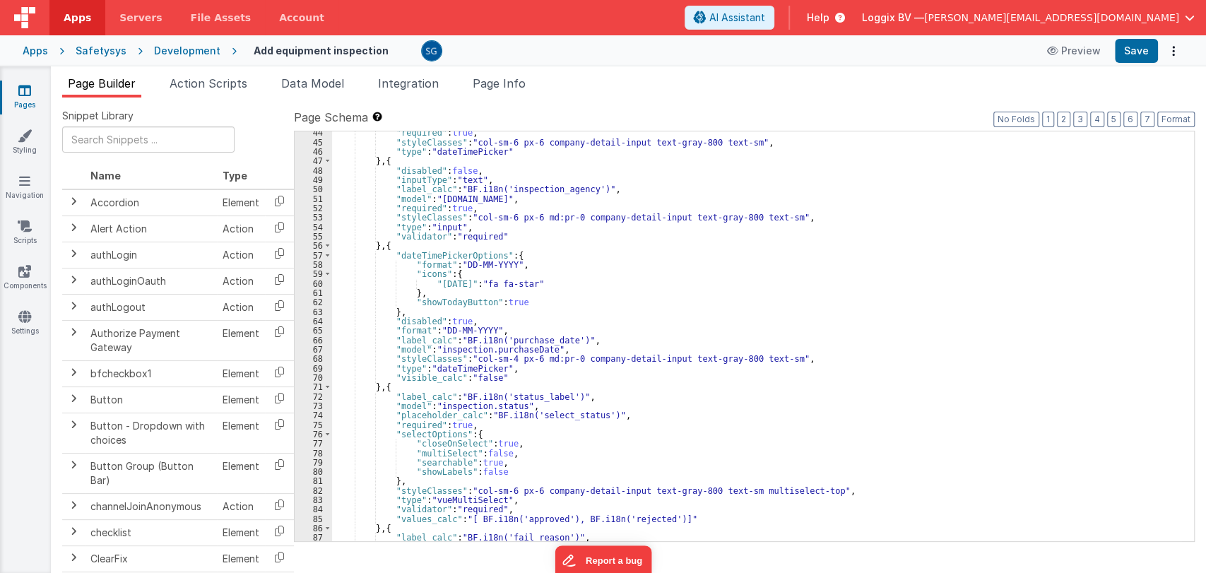
scroll to position [418, 0]
click at [701, 302] on div ""required" : true , "styleClasses" : "col-sm-6 px-6 company-detail-input text-g…" at bounding box center [757, 342] width 850 height 429
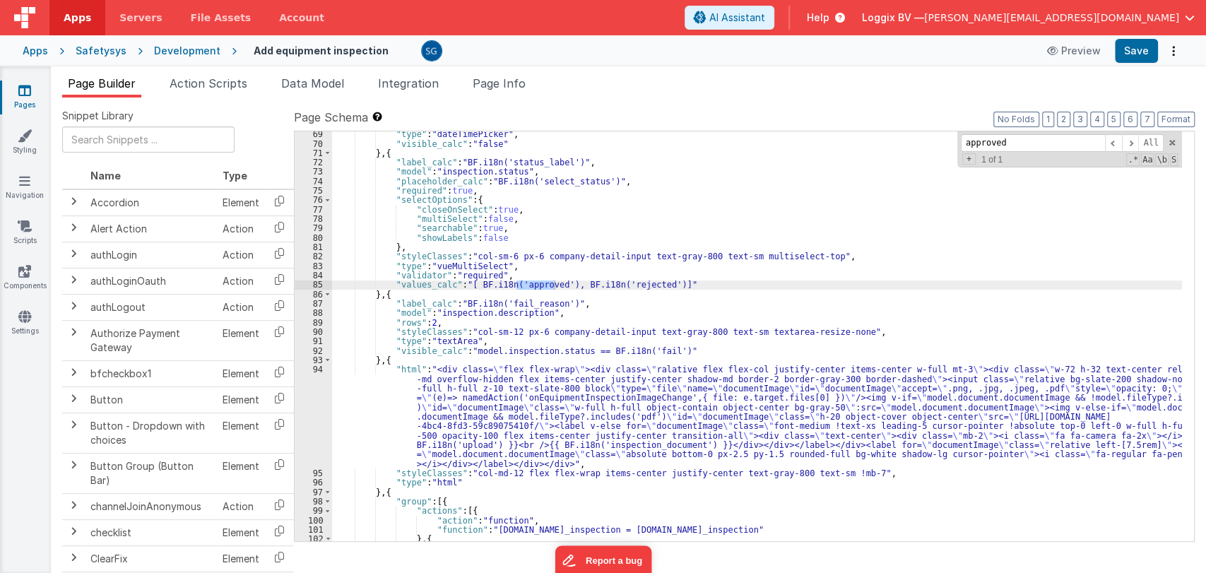
scroll to position [652, 0]
type input "approved"
click at [624, 412] on div ""type" : "dateTimePicker" , "visible_calc" : "false" } , { "label_calc" : "BF.i…" at bounding box center [757, 343] width 850 height 429
click at [321, 371] on div "94" at bounding box center [313, 416] width 37 height 104
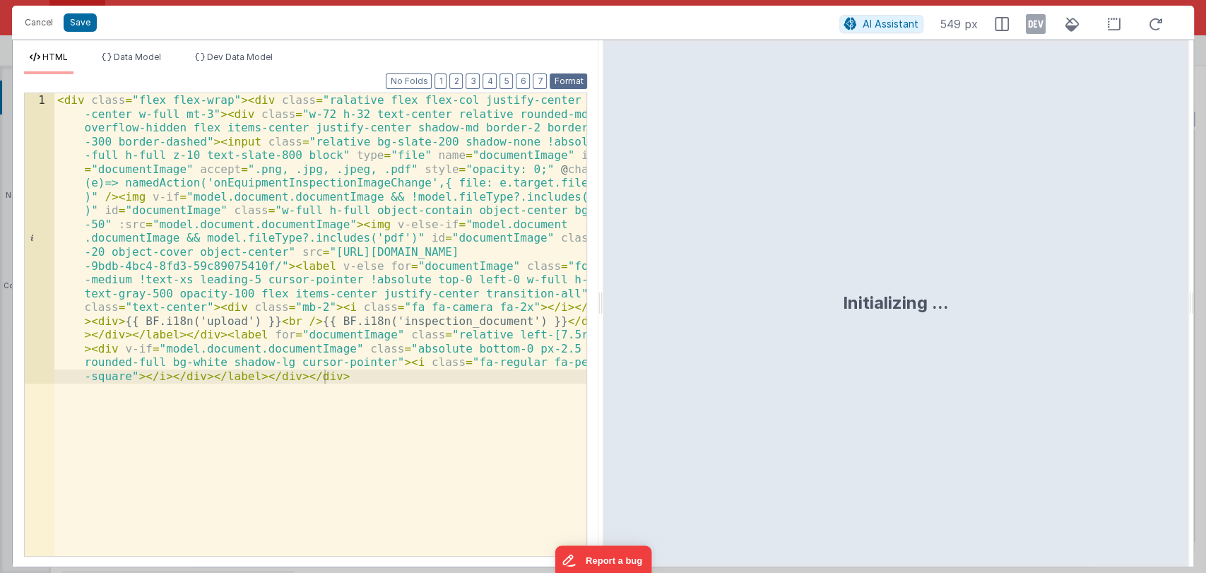
click at [569, 81] on button "Format" at bounding box center [567, 81] width 37 height 16
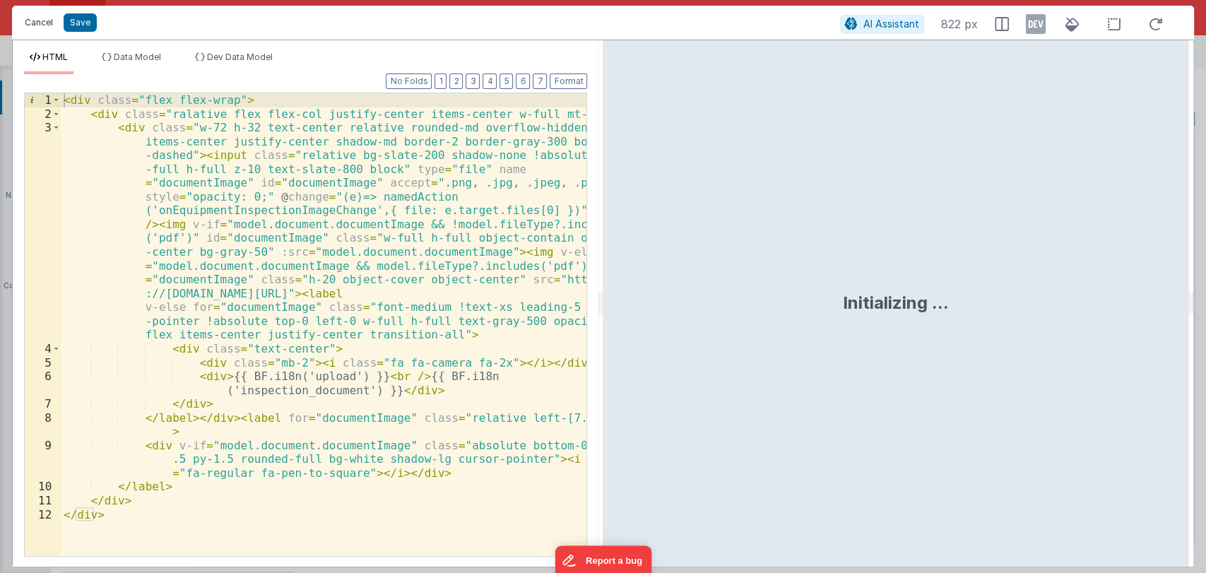
drag, startPoint x: 42, startPoint y: 21, endPoint x: 614, endPoint y: 223, distance: 606.0
click at [43, 21] on button "Cancel" at bounding box center [39, 23] width 42 height 20
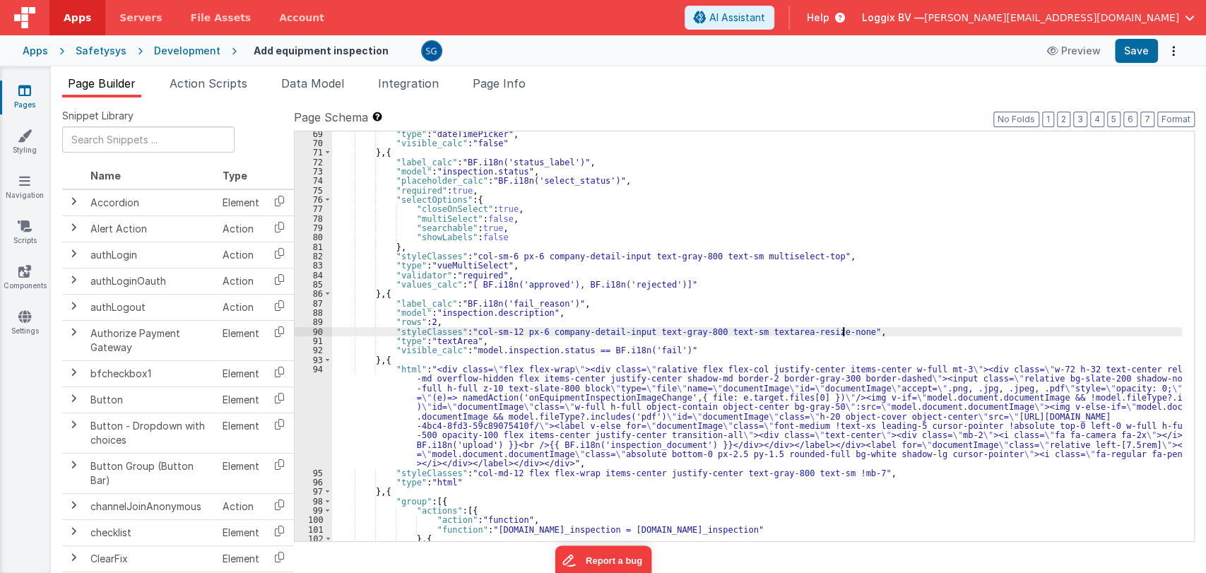
click at [877, 335] on div ""type" : "dateTimePicker" , "visible_calc" : "false" } , { "label_calc" : "BF.i…" at bounding box center [757, 343] width 850 height 429
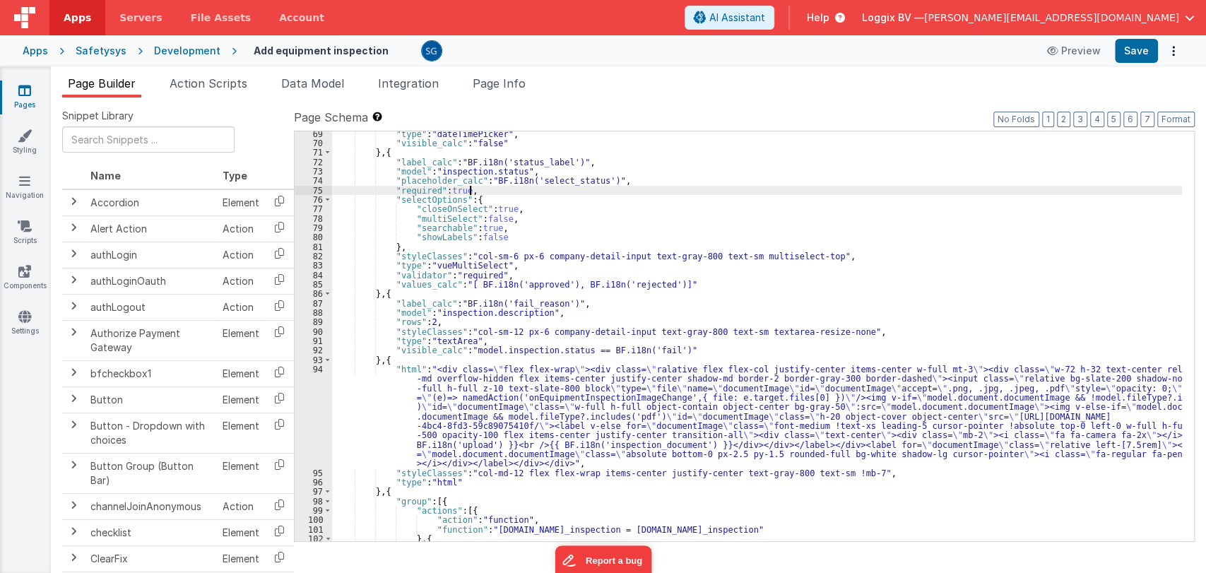
click at [1007, 191] on div ""type" : "dateTimePicker" , "visible_calc" : "false" } , { "label_calc" : "BF.i…" at bounding box center [757, 343] width 850 height 429
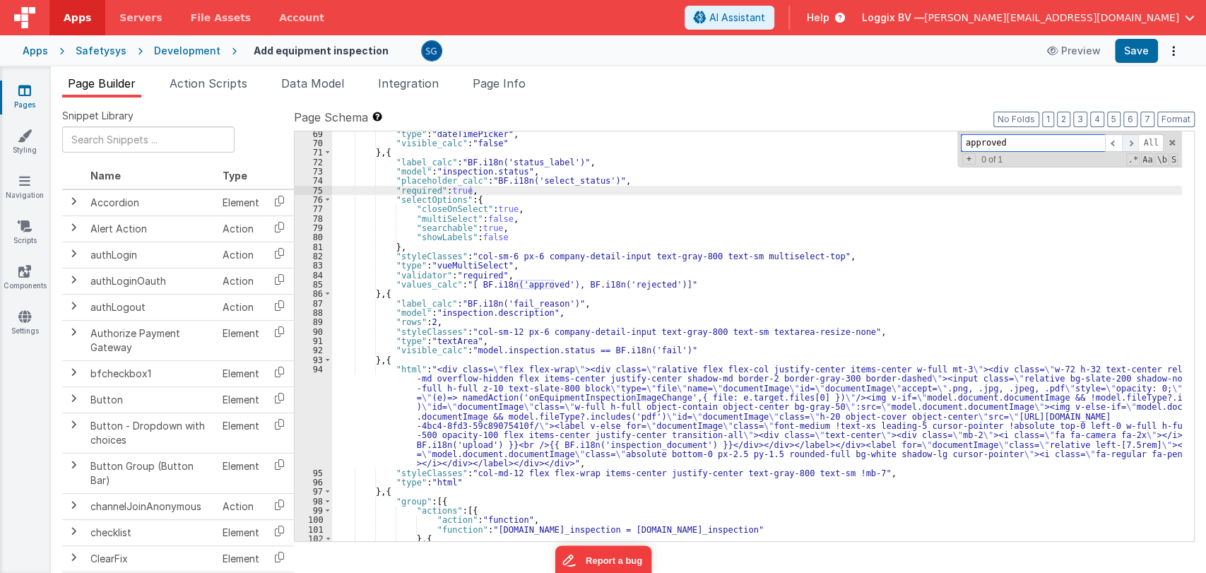
click at [1132, 143] on span at bounding box center [1130, 143] width 17 height 18
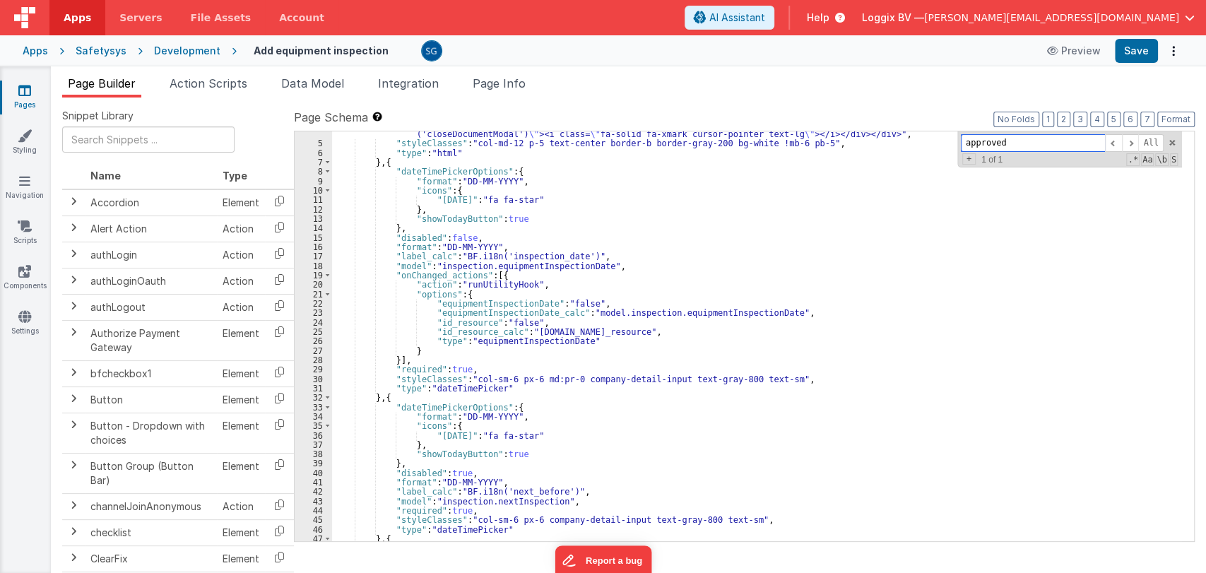
scroll to position [0, 0]
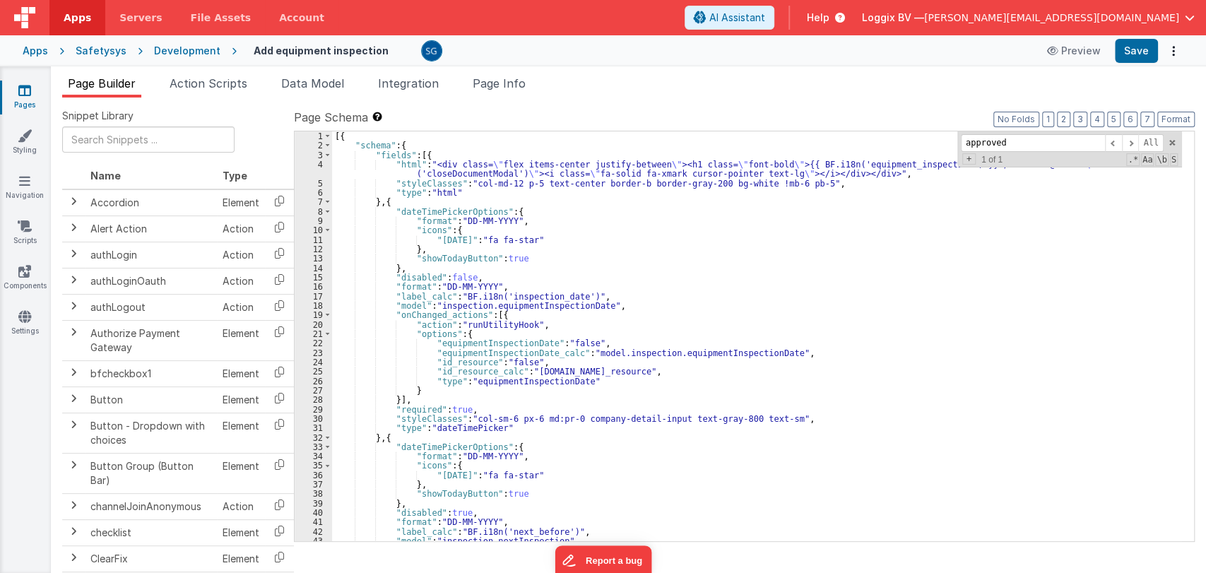
click at [23, 86] on icon at bounding box center [24, 90] width 13 height 14
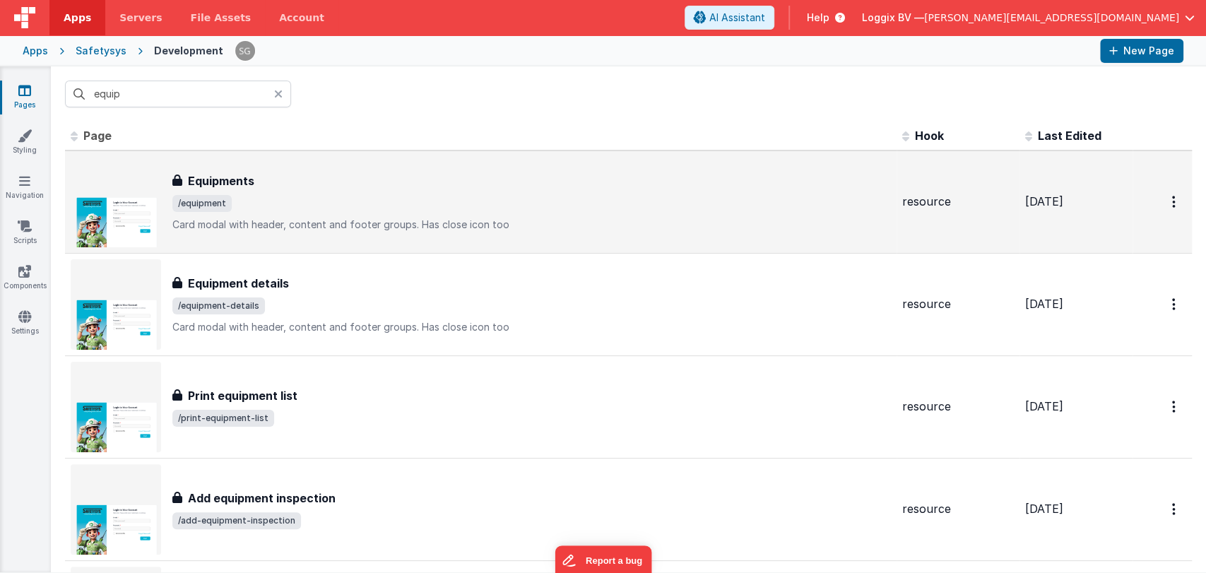
click at [232, 174] on h3 "Equipments" at bounding box center [221, 180] width 66 height 17
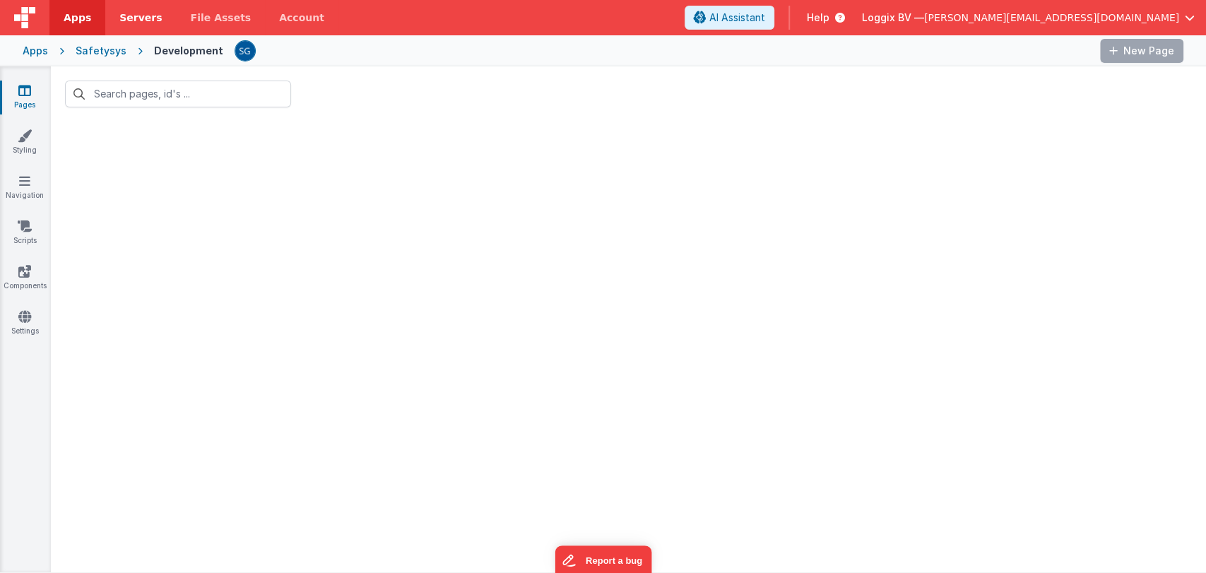
type input "equip"
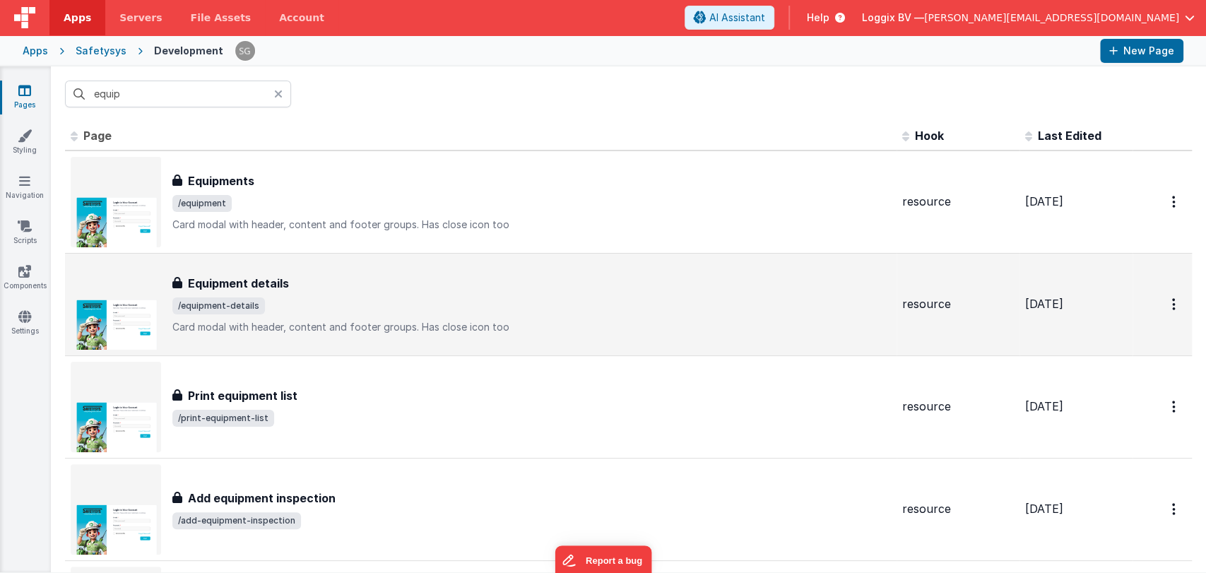
click at [320, 295] on div "Equipment details Equipment details /equipment-details Card modal with header, …" at bounding box center [531, 304] width 718 height 59
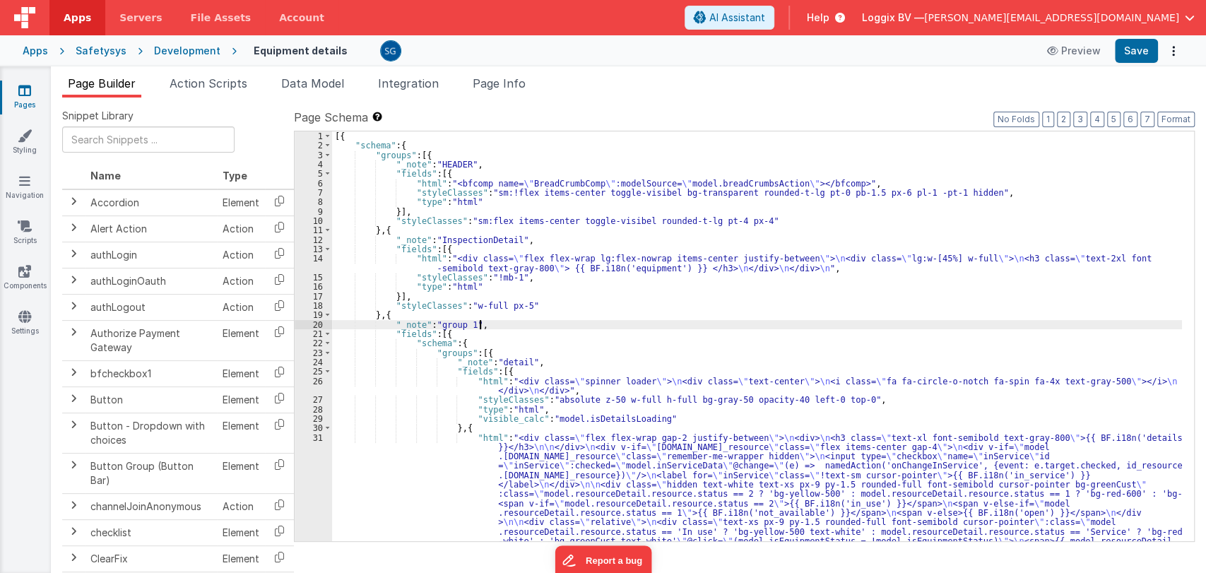
click at [703, 321] on div "[{ "schema" : { "groups" : [{ "_note" : "HEADER" , "fields" : [{ "html" : "<bfc…" at bounding box center [757, 496] width 850 height 730
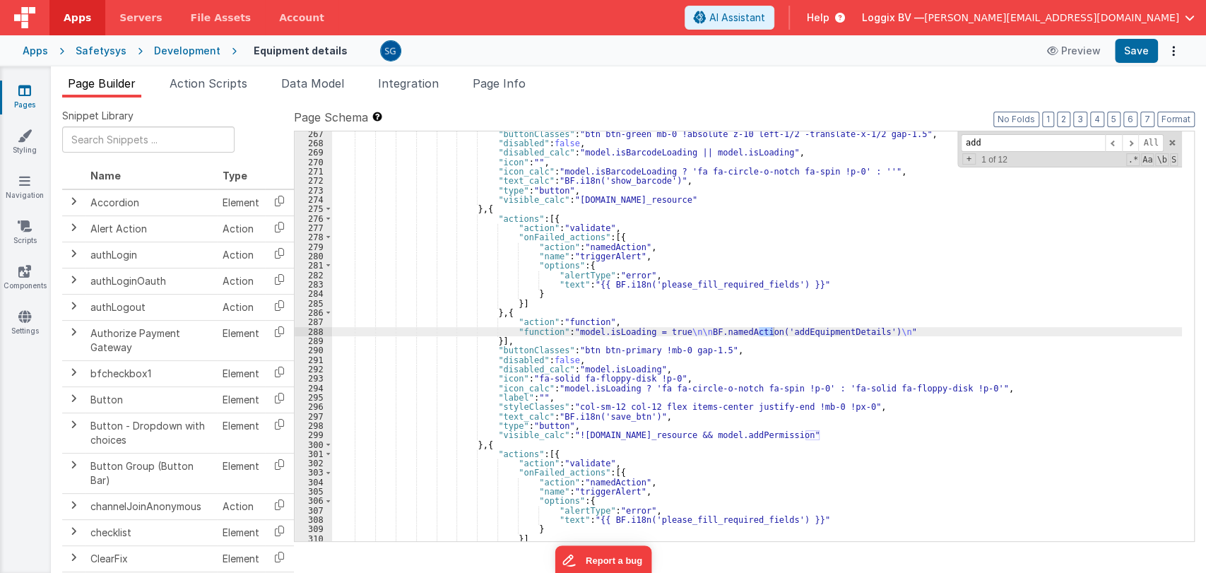
scroll to position [3016, 0]
type input "add"
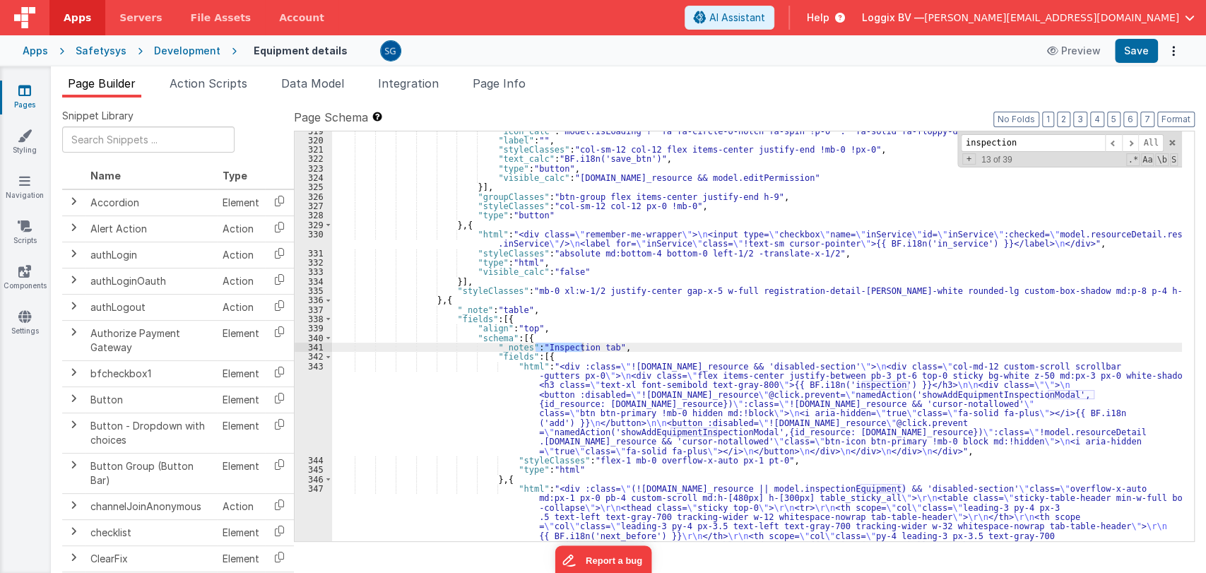
scroll to position [3547, 0]
type input "inspection"
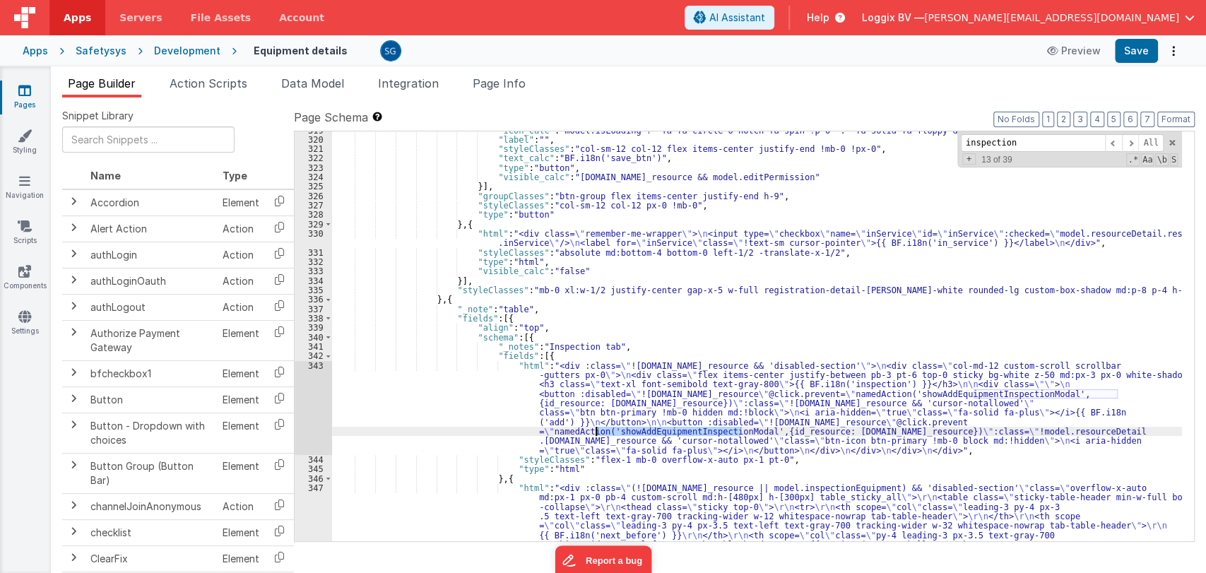
click at [208, 83] on span "Action Scripts" at bounding box center [209, 83] width 78 height 14
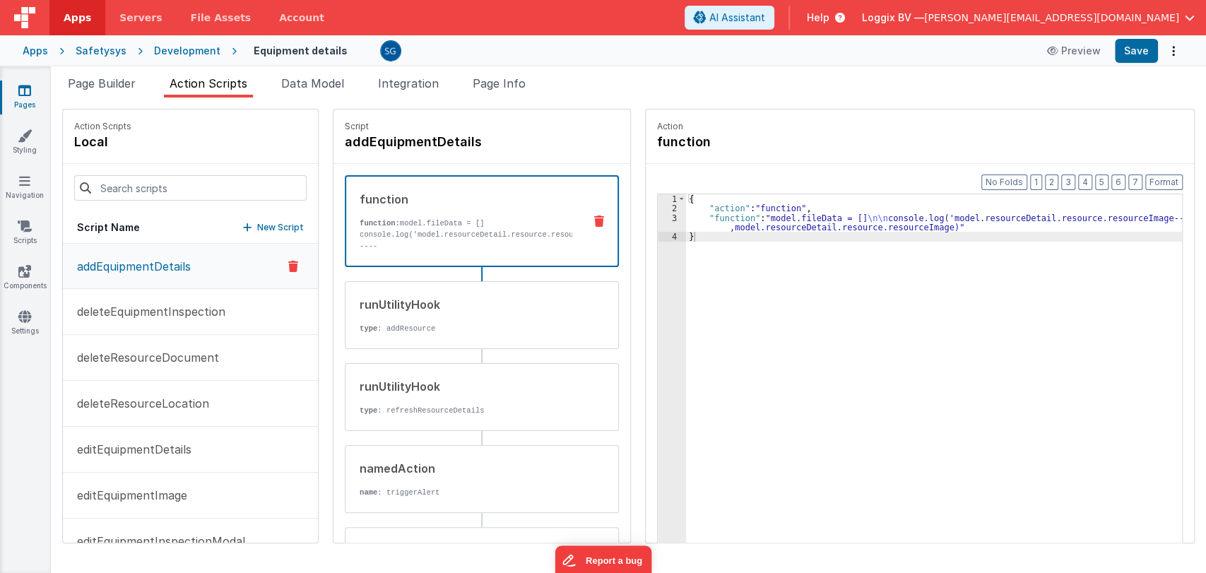
click at [207, 88] on span "Action Scripts" at bounding box center [209, 83] width 78 height 14
click at [192, 183] on input at bounding box center [190, 187] width 232 height 25
paste input "showAddEquipmentInspectionModal"
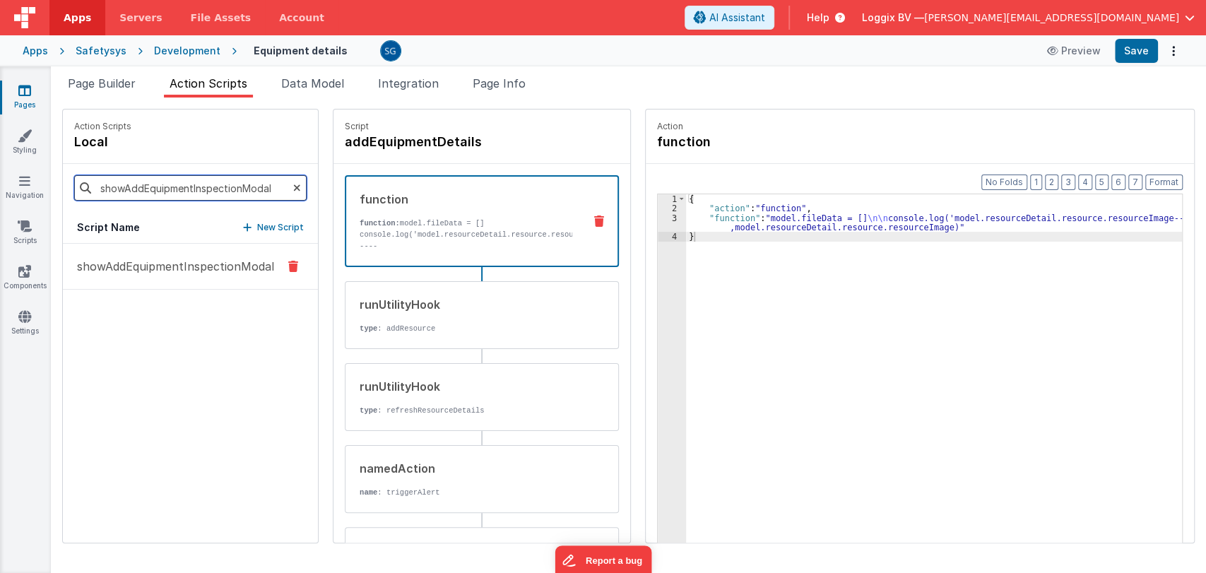
type input "showAddEquipmentInspectionModal"
click at [151, 255] on button "showAddEquipmentInspectionModal" at bounding box center [190, 267] width 255 height 46
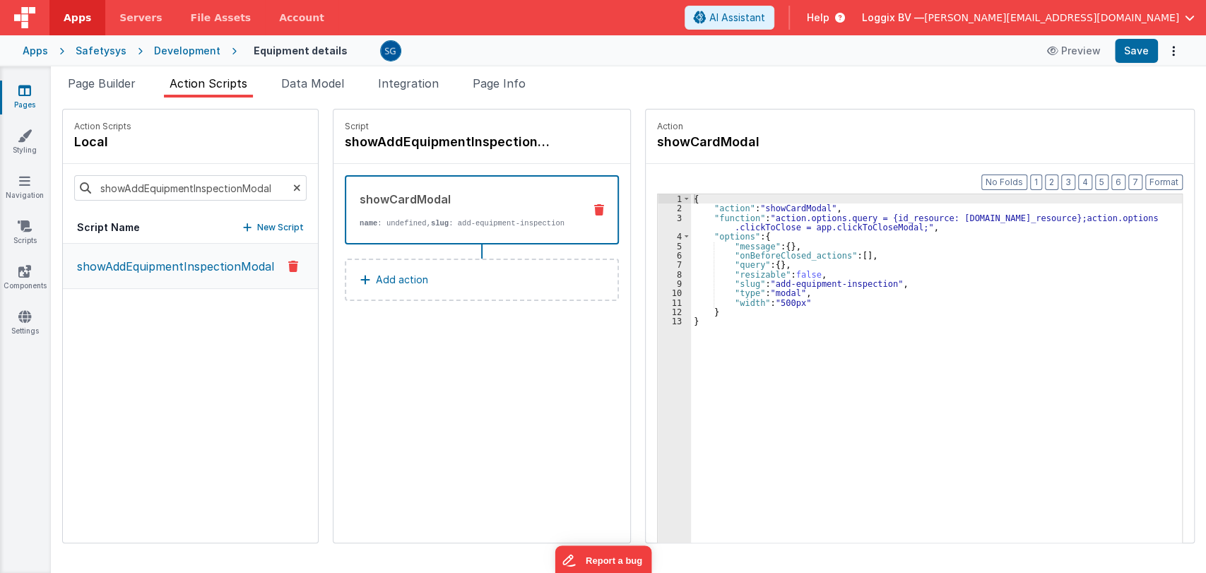
click at [30, 89] on icon at bounding box center [24, 90] width 13 height 14
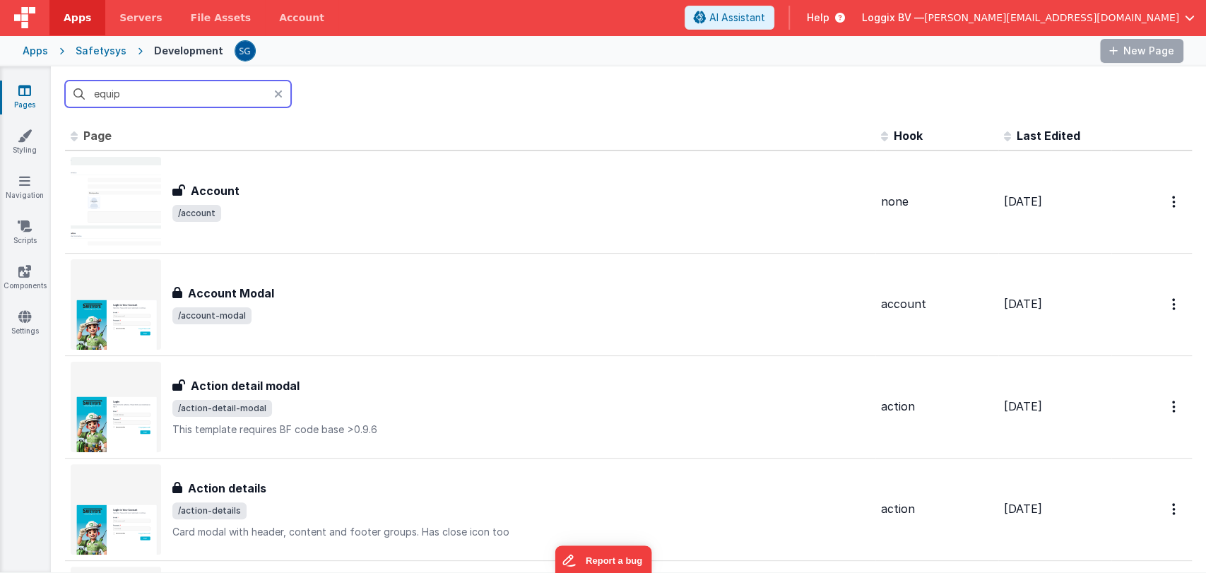
click at [198, 91] on input "equip" at bounding box center [178, 94] width 226 height 27
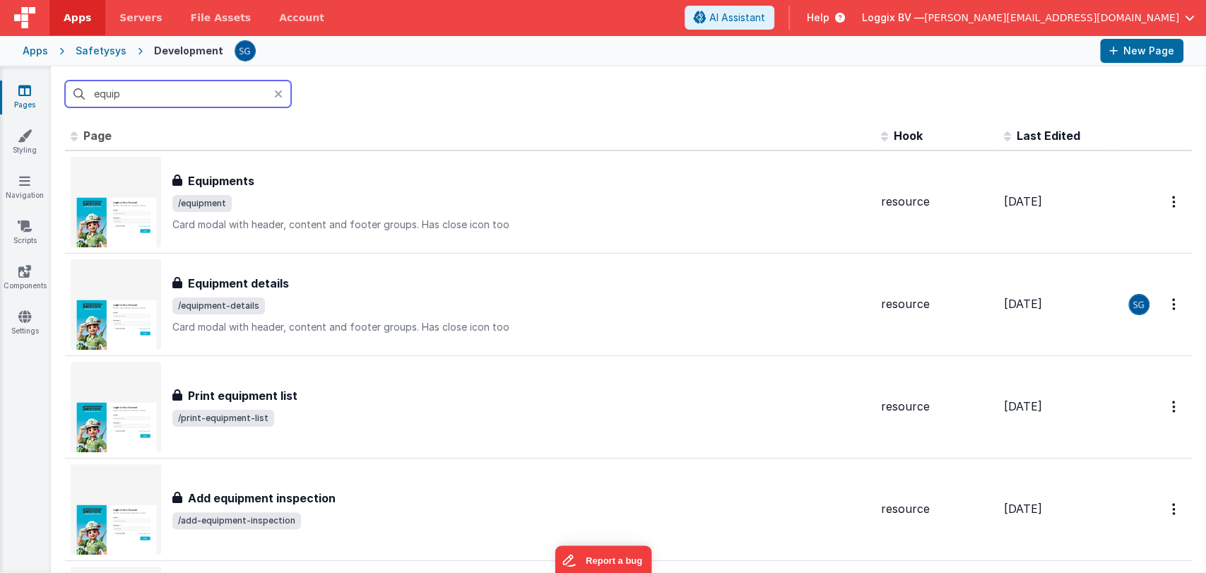
click at [198, 91] on input "equip" at bounding box center [178, 94] width 226 height 27
click at [198, 91] on input "text" at bounding box center [178, 94] width 226 height 27
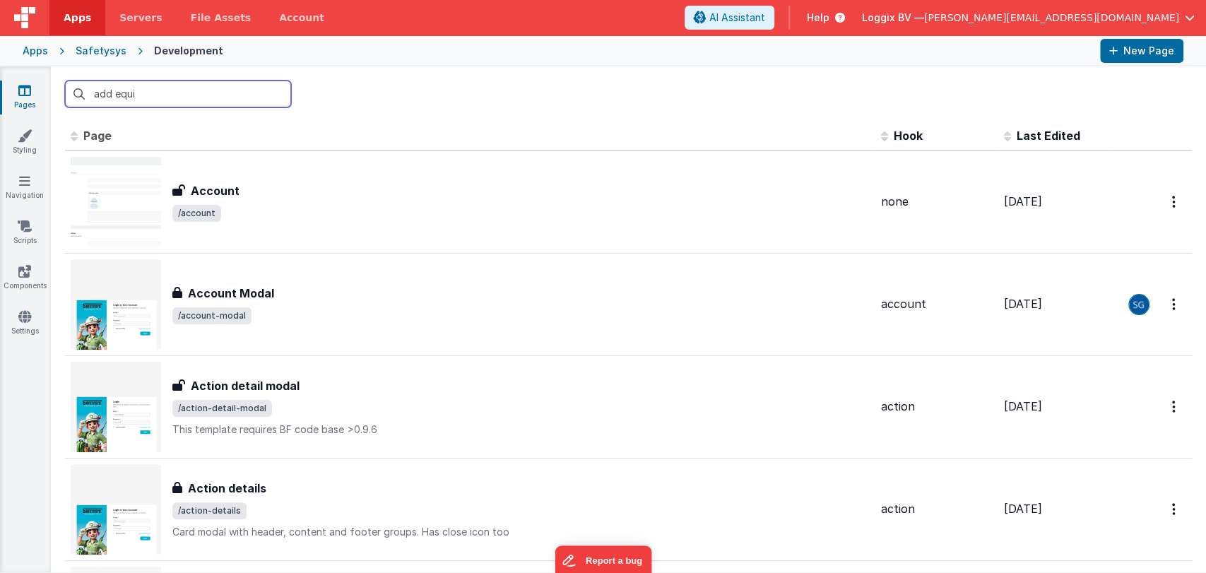
type input "add equip"
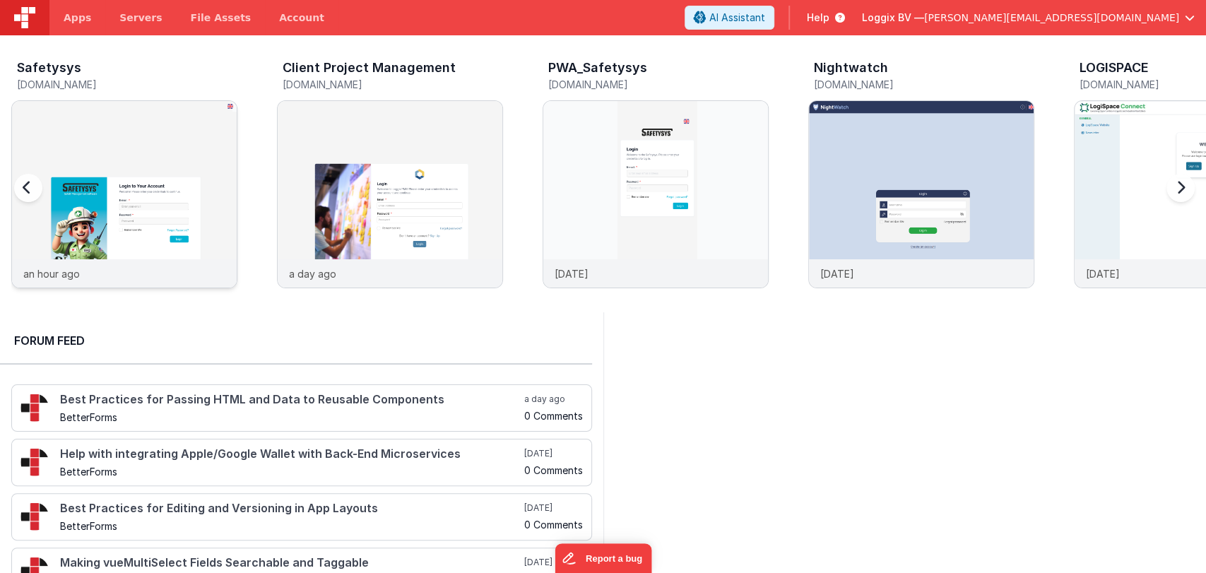
click at [183, 189] on div at bounding box center [124, 180] width 225 height 158
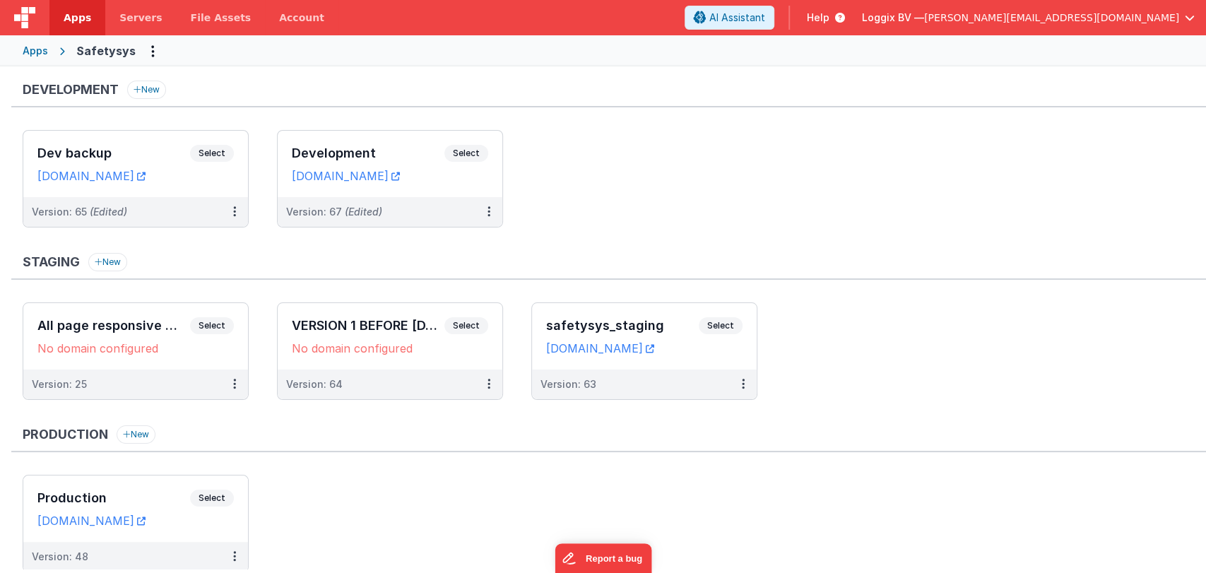
click at [889, 30] on header "Apps Servers File Assets Account Some FUTURE Slot AI Assistant Help Loggix BV —…" at bounding box center [603, 17] width 1206 height 35
click at [774, 25] on button "AI Assistant" at bounding box center [729, 18] width 90 height 24
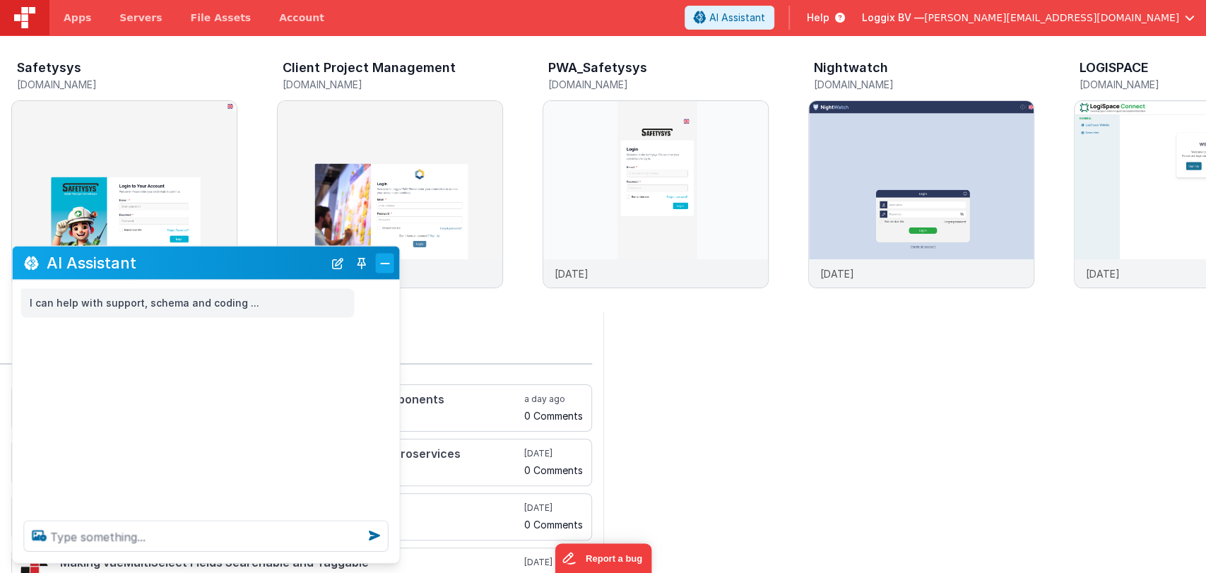
click at [388, 263] on button "Close" at bounding box center [385, 263] width 18 height 20
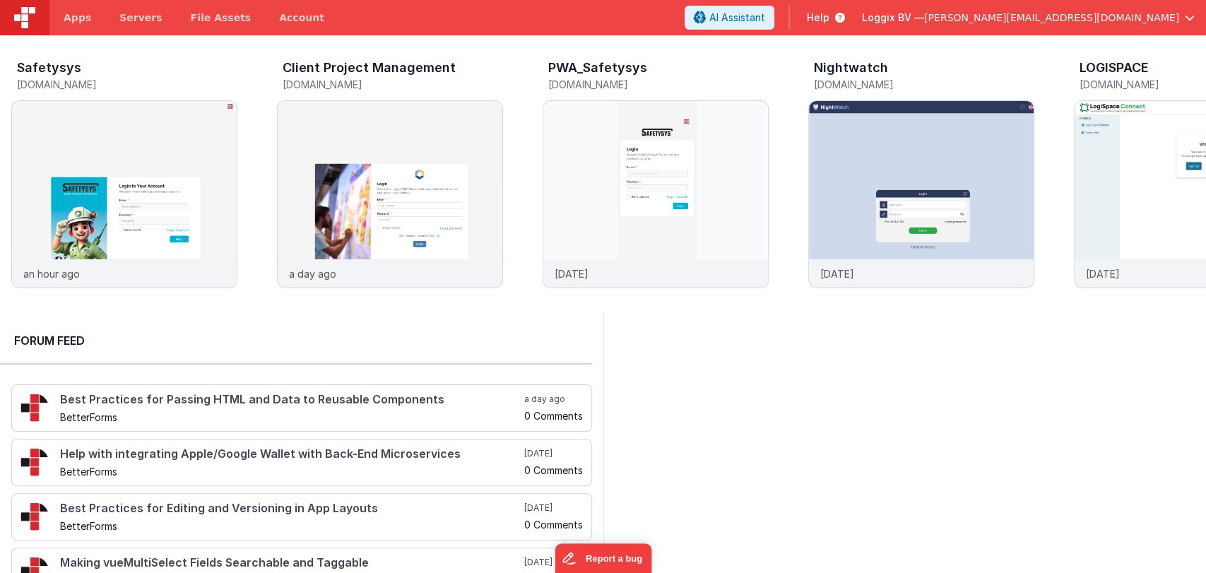
click at [845, 22] on icon at bounding box center [837, 18] width 16 height 14
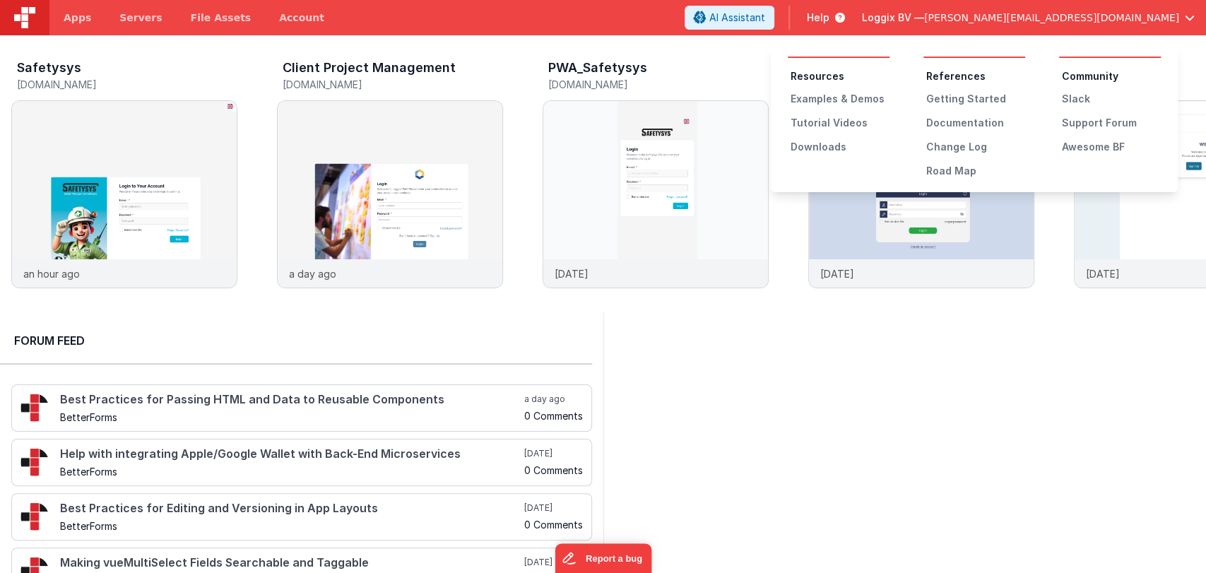
click at [997, 22] on button at bounding box center [603, 286] width 1206 height 573
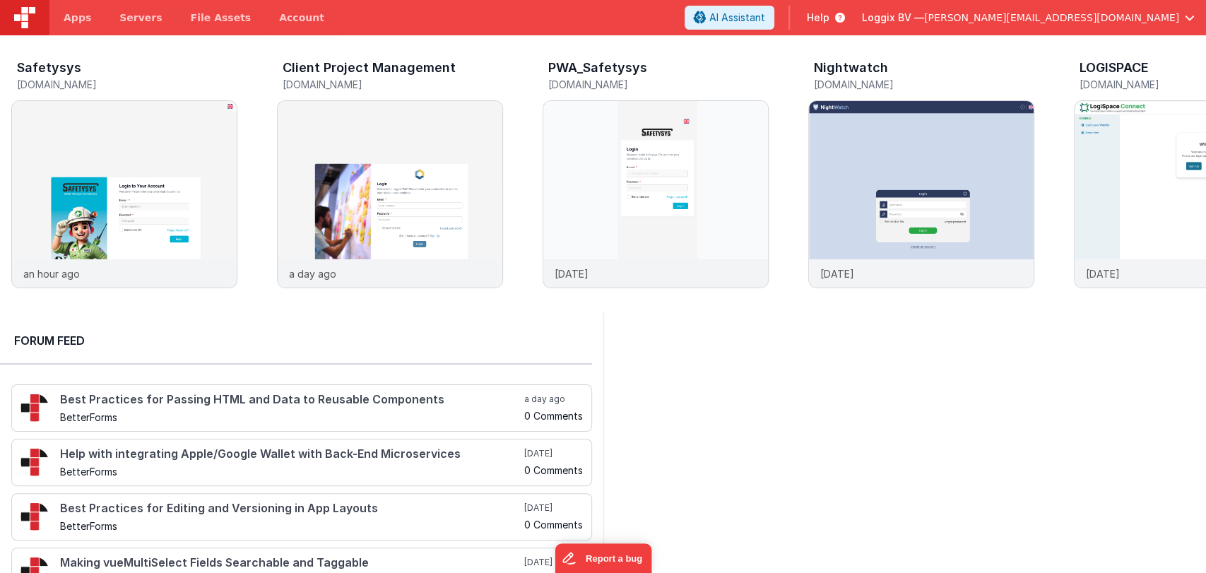
click at [845, 22] on icon at bounding box center [837, 18] width 16 height 14
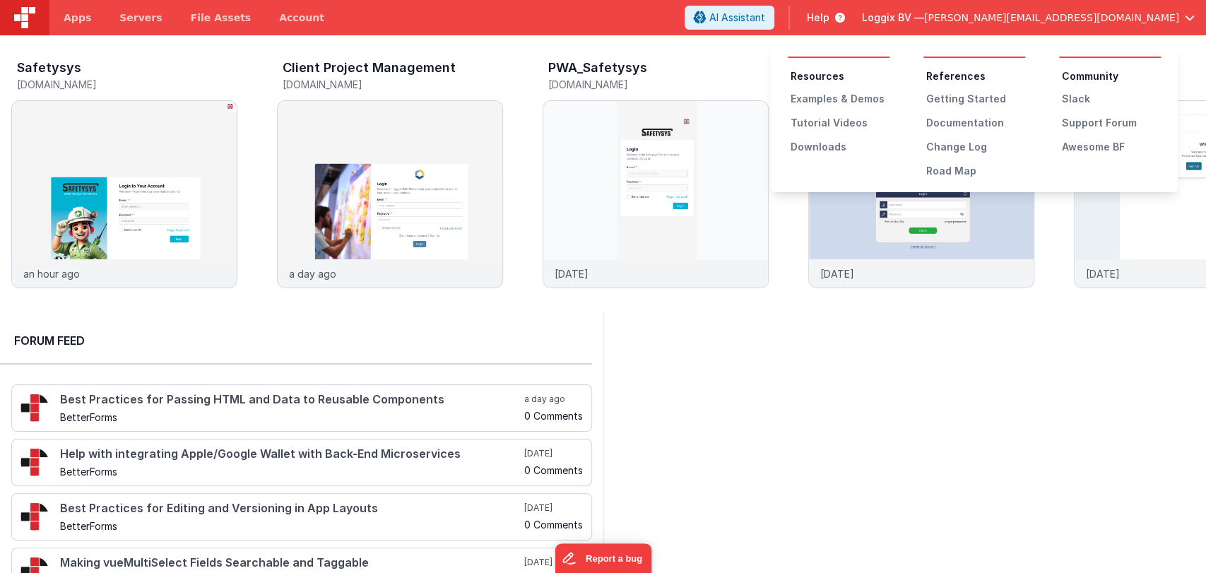
click at [830, 114] on ul "Resources Examples & Demos Tutorial Videos Downloads" at bounding box center [839, 111] width 102 height 85
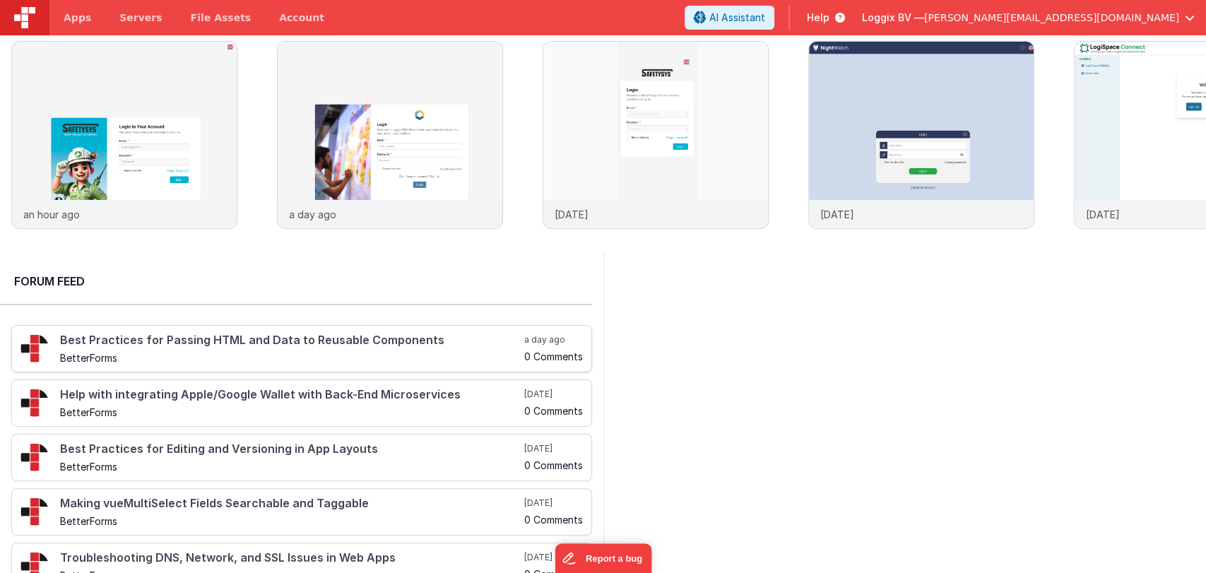
scroll to position [60, 0]
click at [385, 344] on h4 "Best Practices for Passing HTML and Data to Reusable Components" at bounding box center [290, 339] width 461 height 13
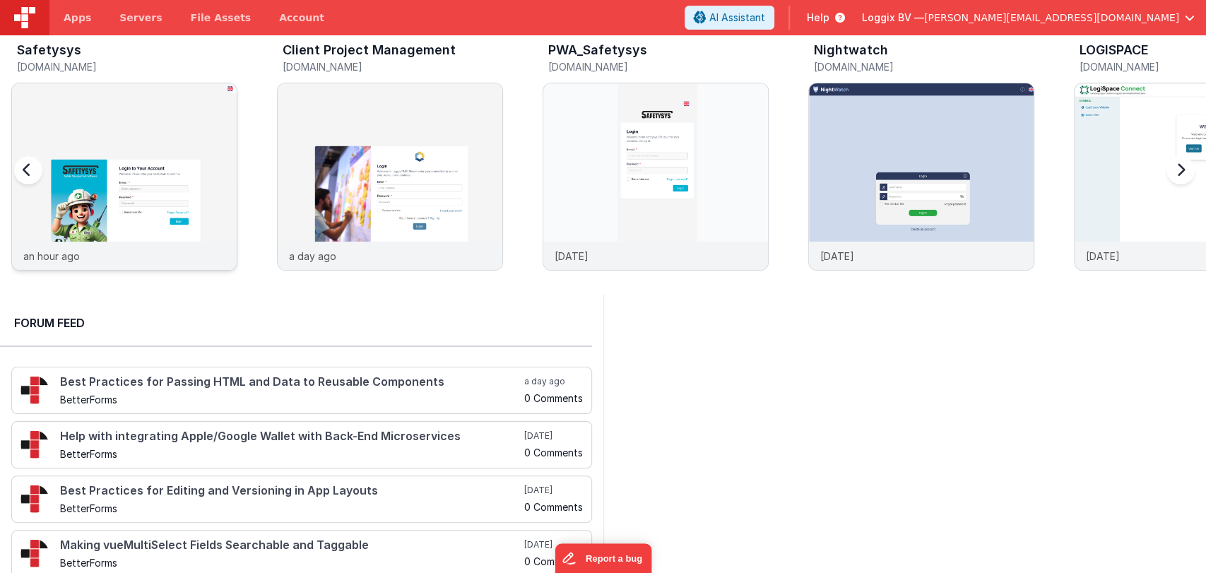
click at [146, 167] on img at bounding box center [124, 195] width 225 height 225
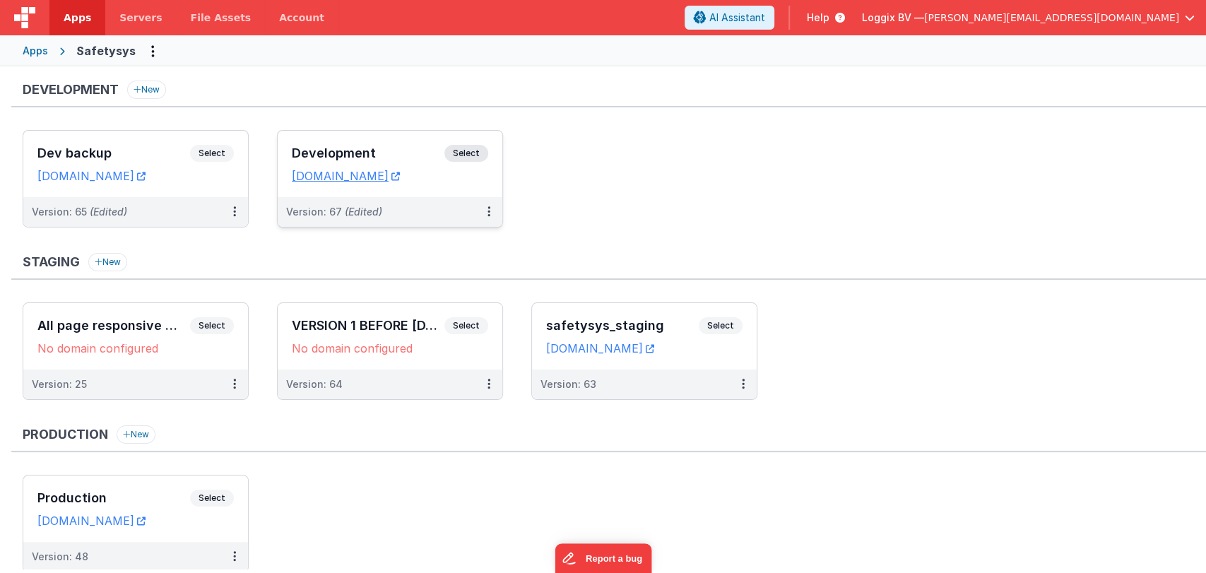
click at [305, 138] on div "Development Select URLs safetysystest.fmbetterforms.com" at bounding box center [390, 164] width 225 height 66
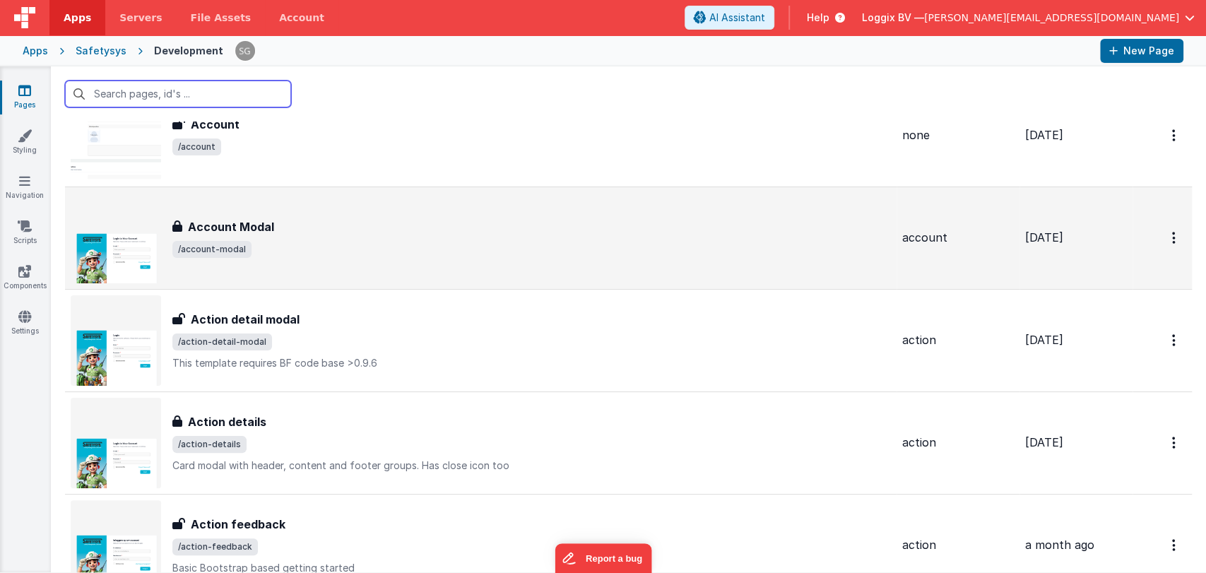
scroll to position [66, 0]
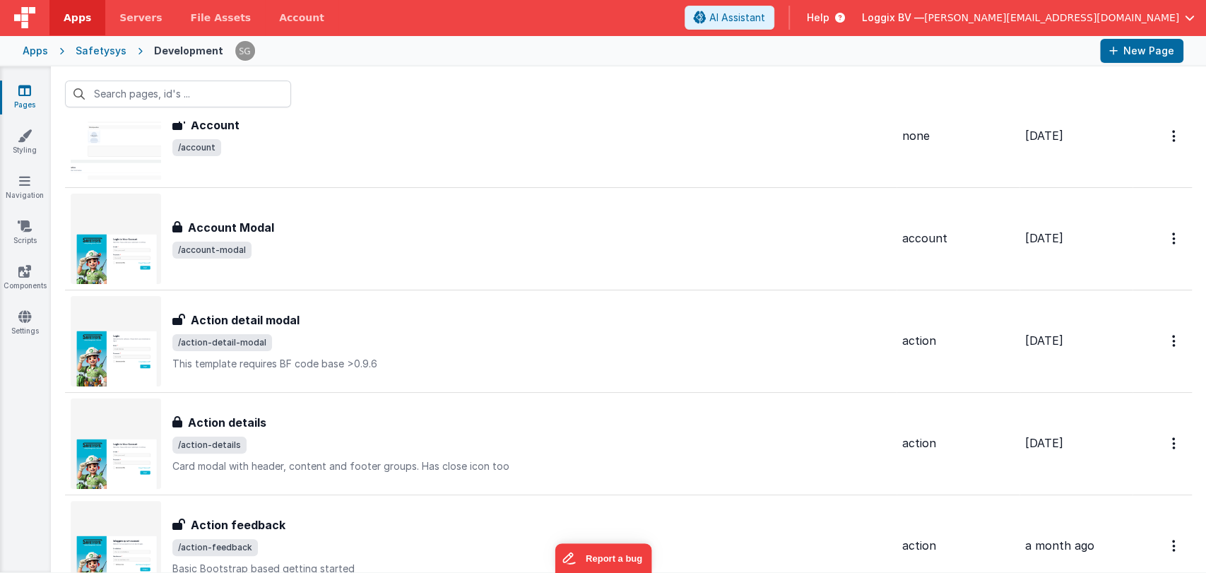
click at [26, 260] on div "Pages Styling Navigation Scripts Components Settings" at bounding box center [25, 319] width 51 height 506
click at [27, 273] on icon at bounding box center [24, 271] width 13 height 14
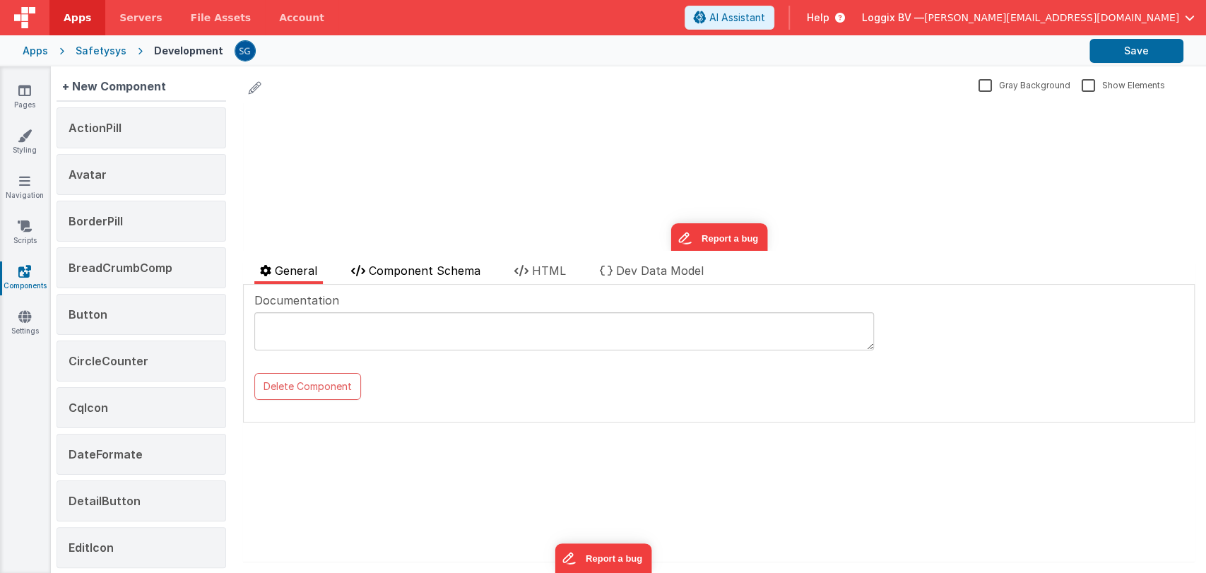
click at [398, 275] on span "Component Schema" at bounding box center [425, 270] width 112 height 14
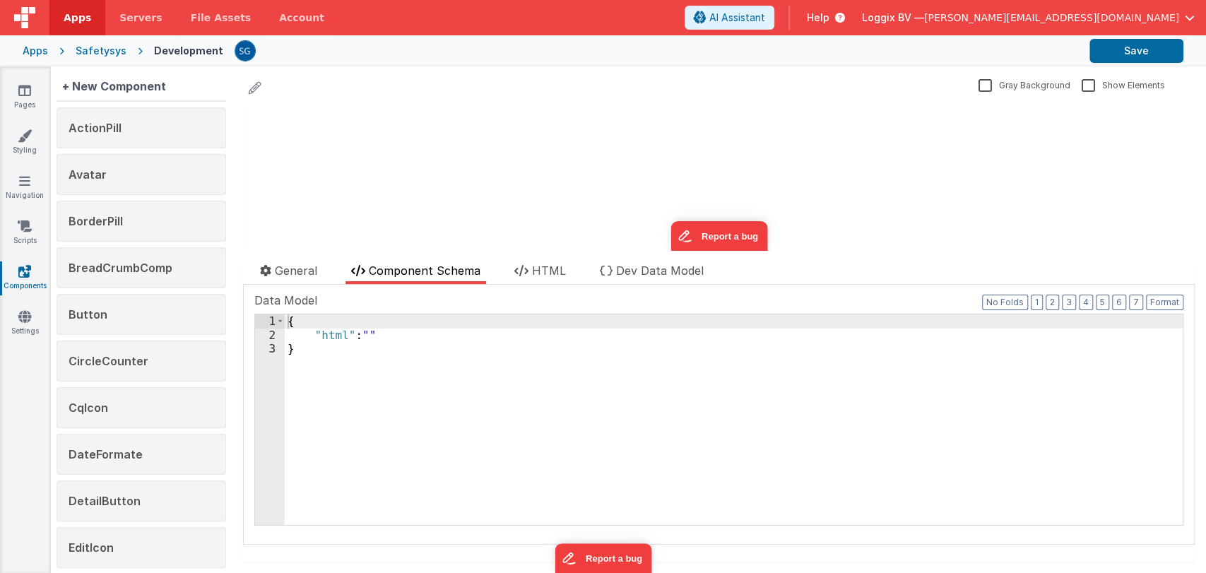
click at [579, 262] on ul "General Component Schema HTML Dev Data Model" at bounding box center [718, 273] width 951 height 23
click at [545, 268] on span "HTML" at bounding box center [549, 270] width 34 height 14
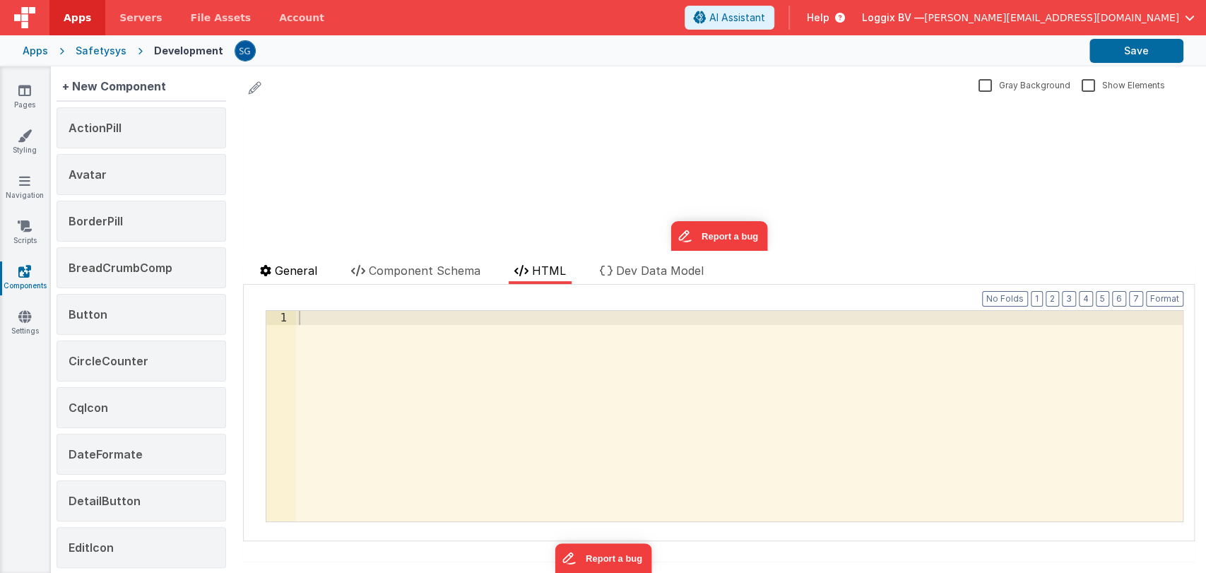
click at [302, 263] on span "General" at bounding box center [296, 270] width 42 height 14
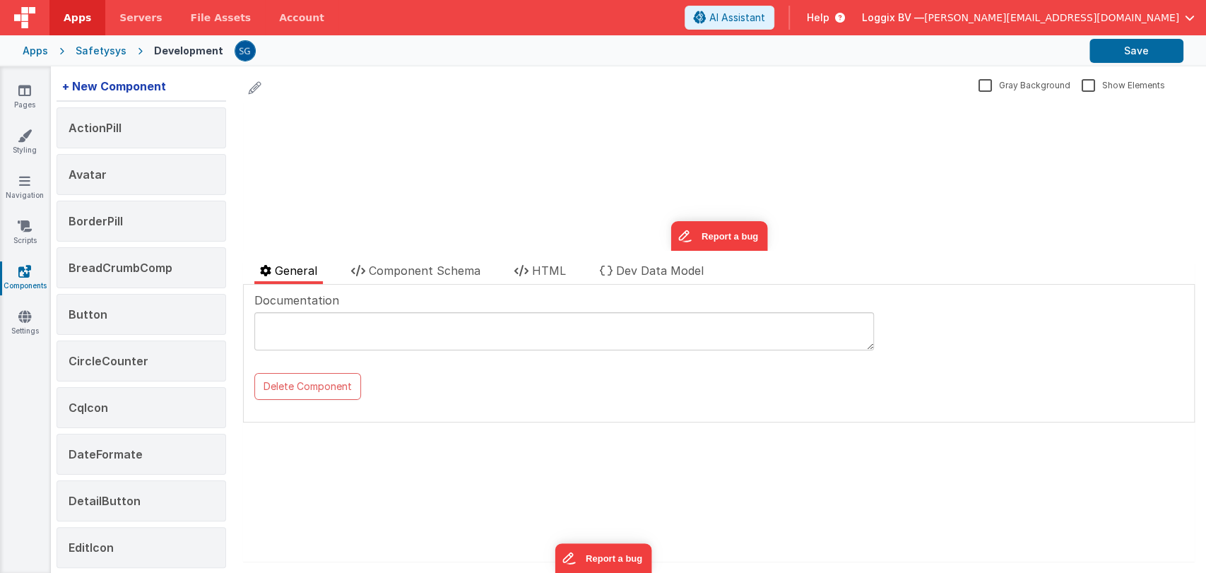
click at [93, 90] on div "+ New Component" at bounding box center [114, 86] width 115 height 28
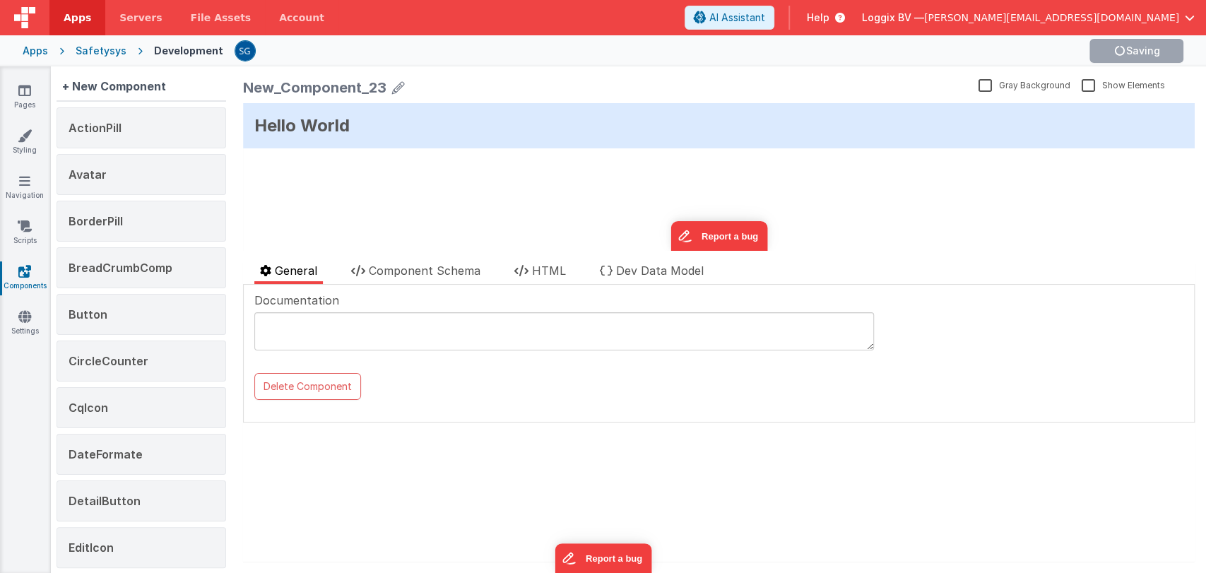
click at [287, 127] on div "Hello World" at bounding box center [718, 125] width 951 height 45
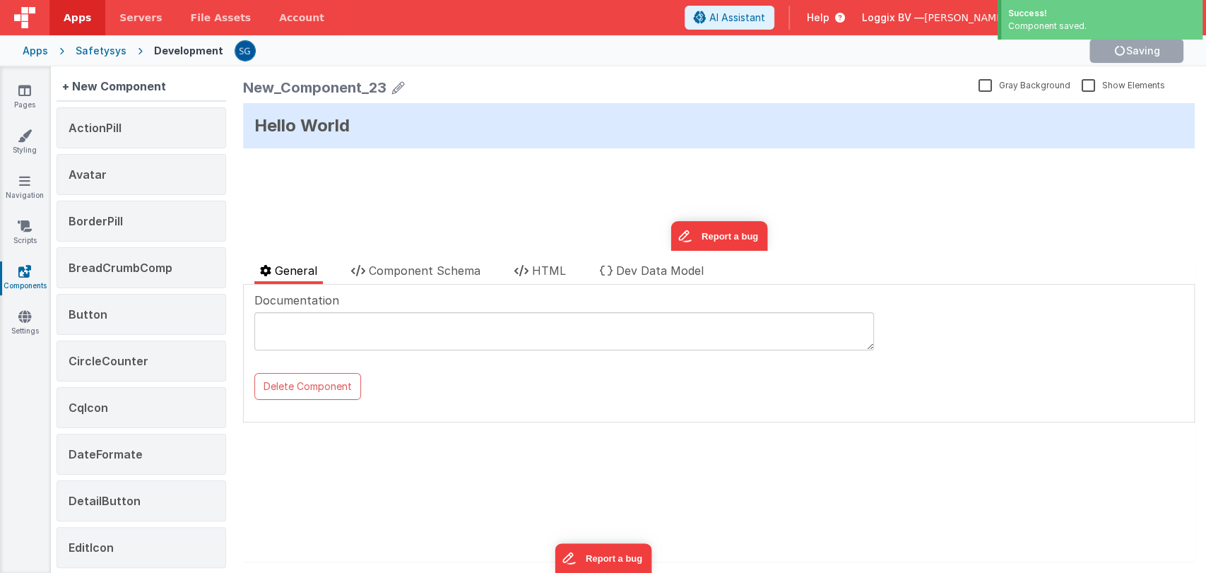
click at [412, 186] on div "Hello World update page model (See schema to hide after dev) { "component": { "…" at bounding box center [718, 177] width 951 height 148
click at [452, 263] on span "Component Schema" at bounding box center [425, 270] width 112 height 14
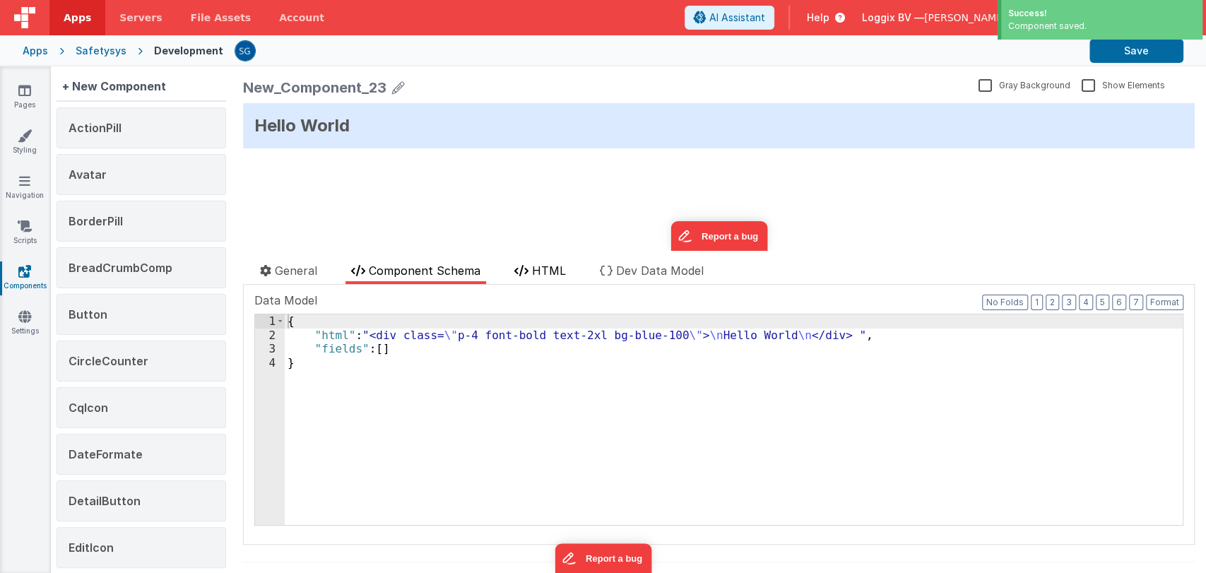
click at [541, 274] on span "HTML" at bounding box center [549, 270] width 34 height 14
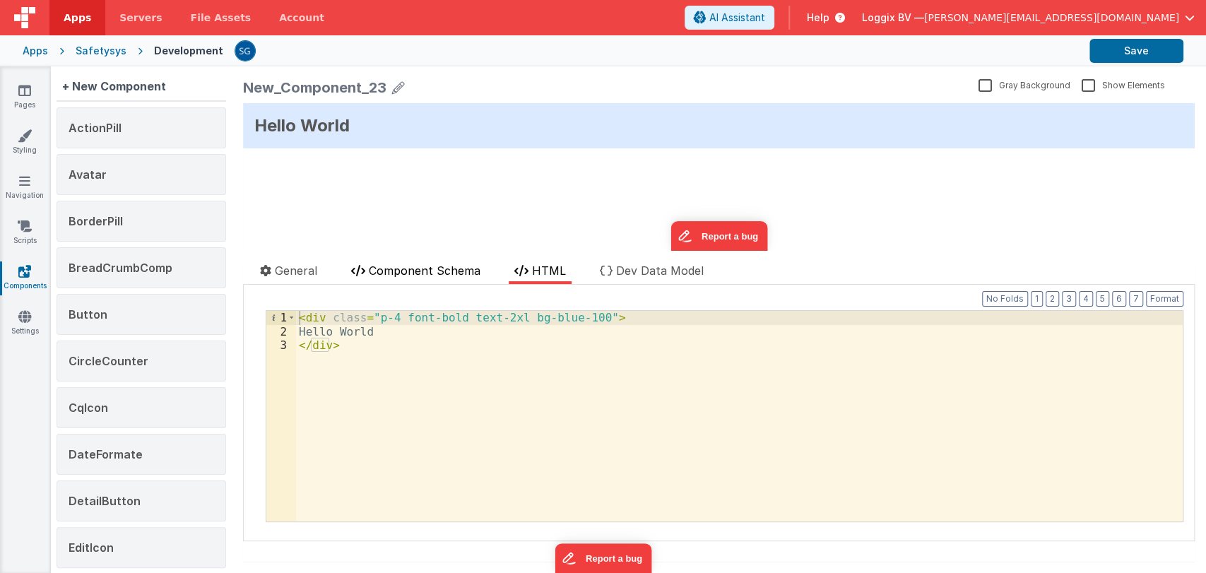
click at [438, 269] on span "Component Schema" at bounding box center [425, 270] width 112 height 14
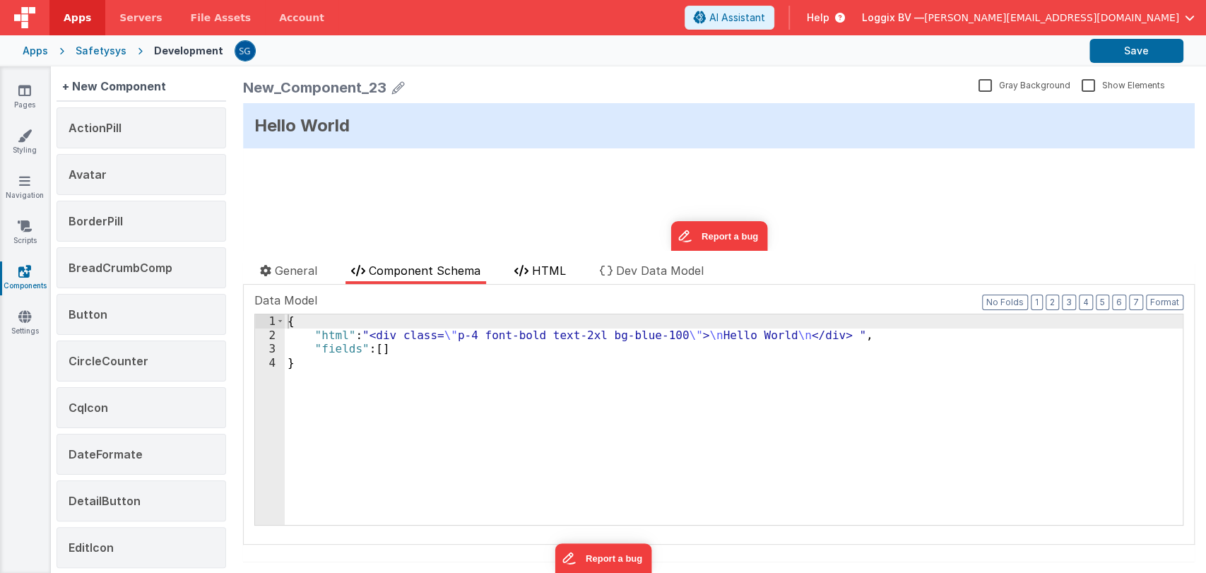
click at [524, 271] on icon at bounding box center [521, 270] width 14 height 11
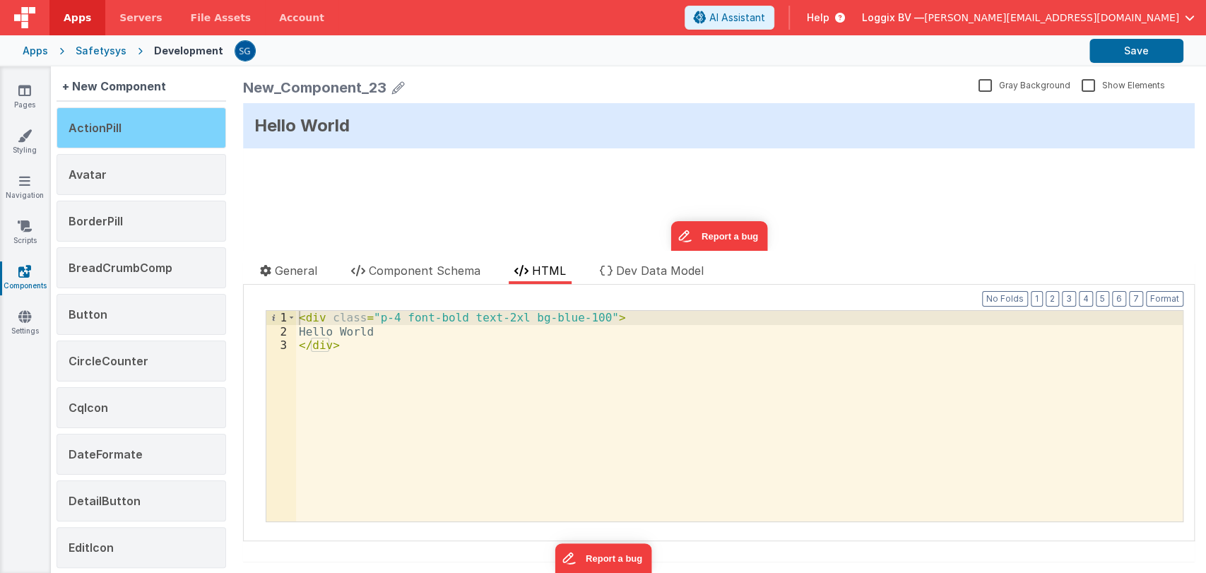
click at [120, 124] on div "ActionPill" at bounding box center [142, 127] width 170 height 41
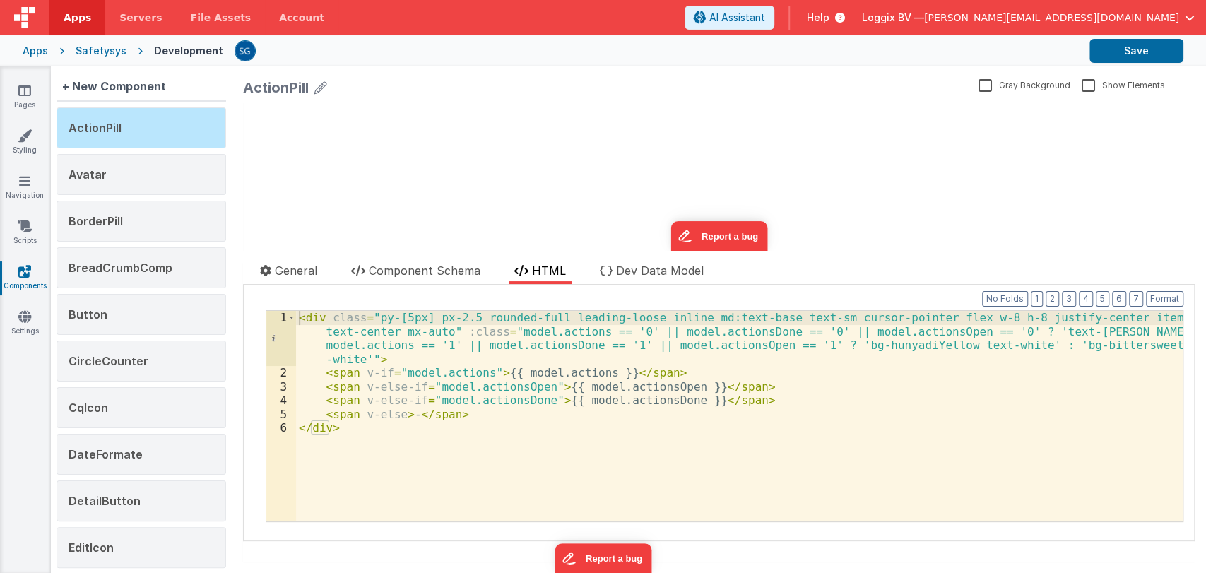
click at [319, 85] on icon at bounding box center [320, 88] width 13 height 20
click at [380, 138] on div "- update page model (See schema to hide after dev) showElements" at bounding box center [718, 182] width 951 height 138
click at [701, 95] on icon at bounding box center [704, 91] width 10 height 20
click at [130, 155] on div "Avatar" at bounding box center [142, 174] width 170 height 41
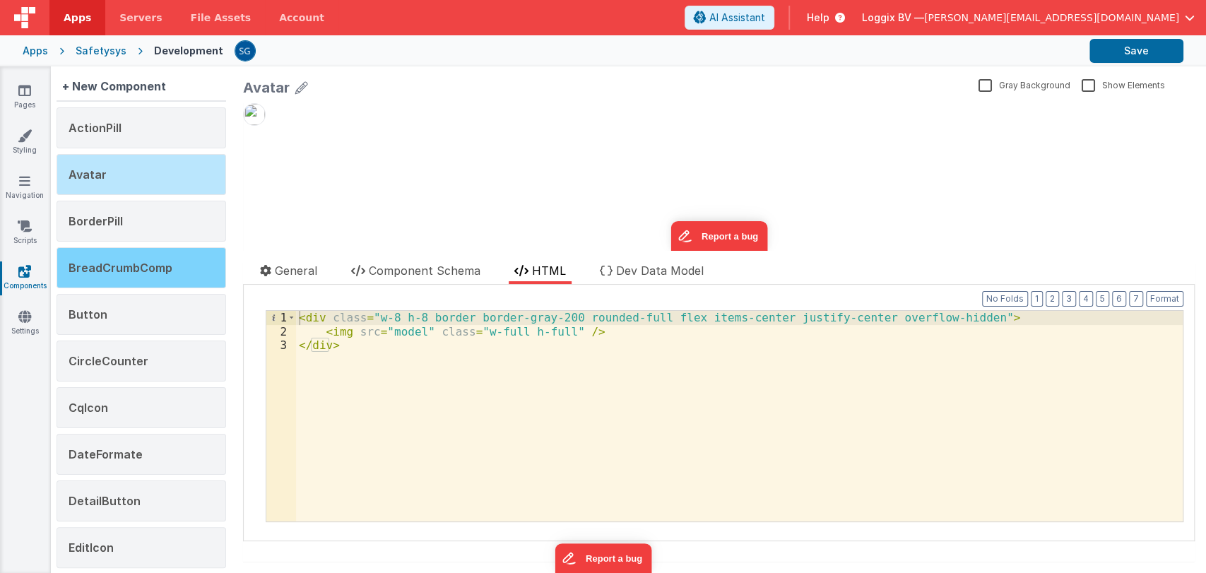
click at [131, 272] on span "BreadCrumbComp" at bounding box center [121, 268] width 104 height 14
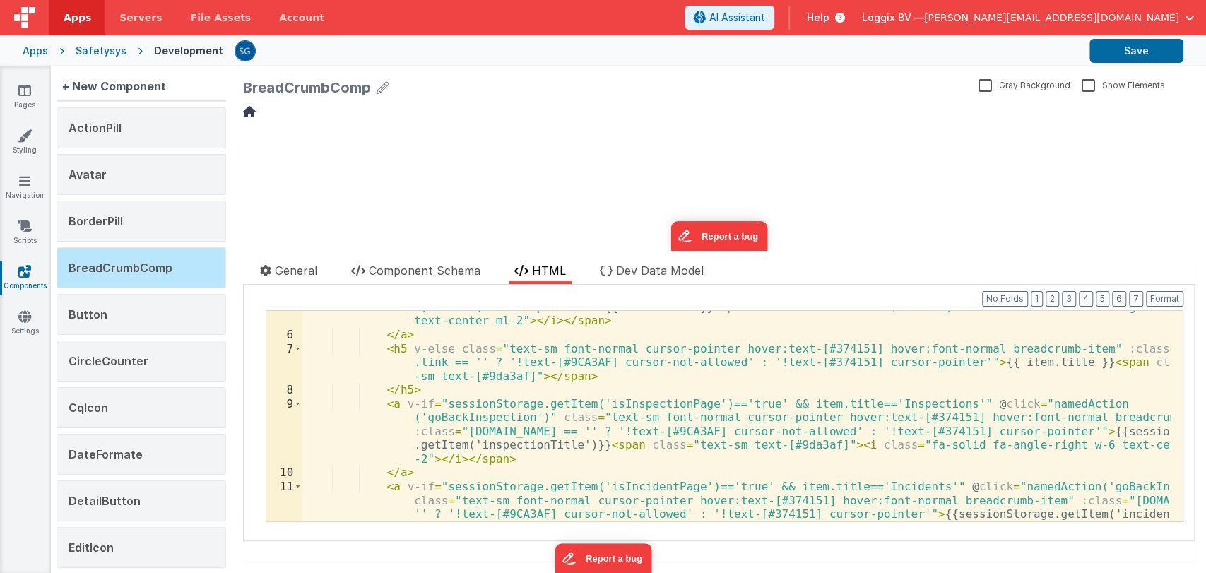
scroll to position [93, 0]
click at [678, 266] on span "Dev Data Model" at bounding box center [660, 270] width 88 height 14
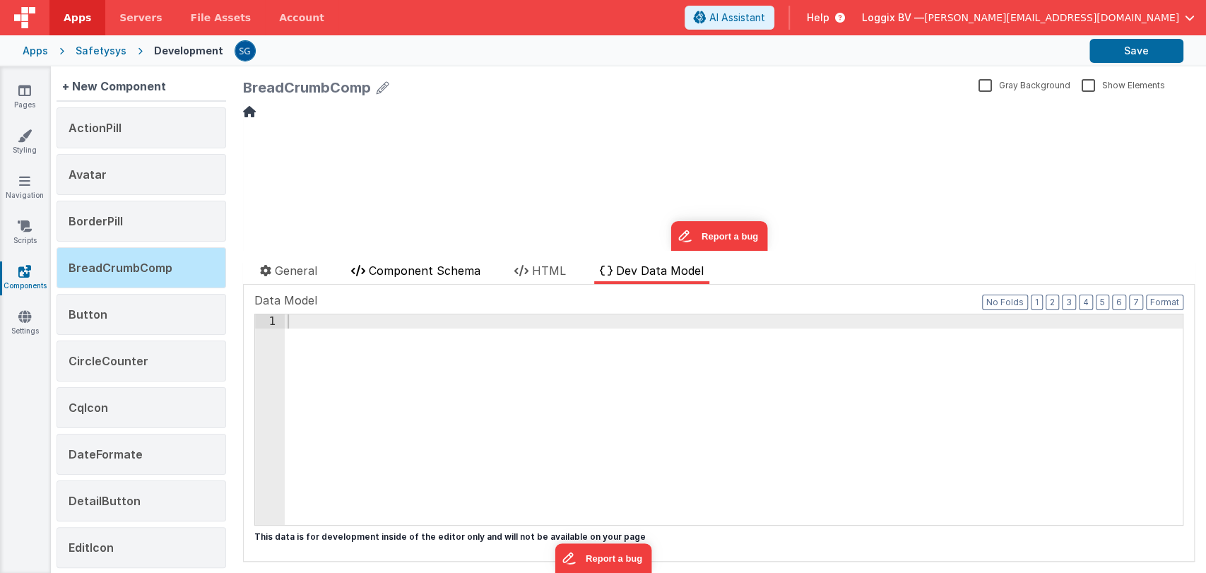
click at [445, 276] on li "Component Schema" at bounding box center [415, 273] width 141 height 22
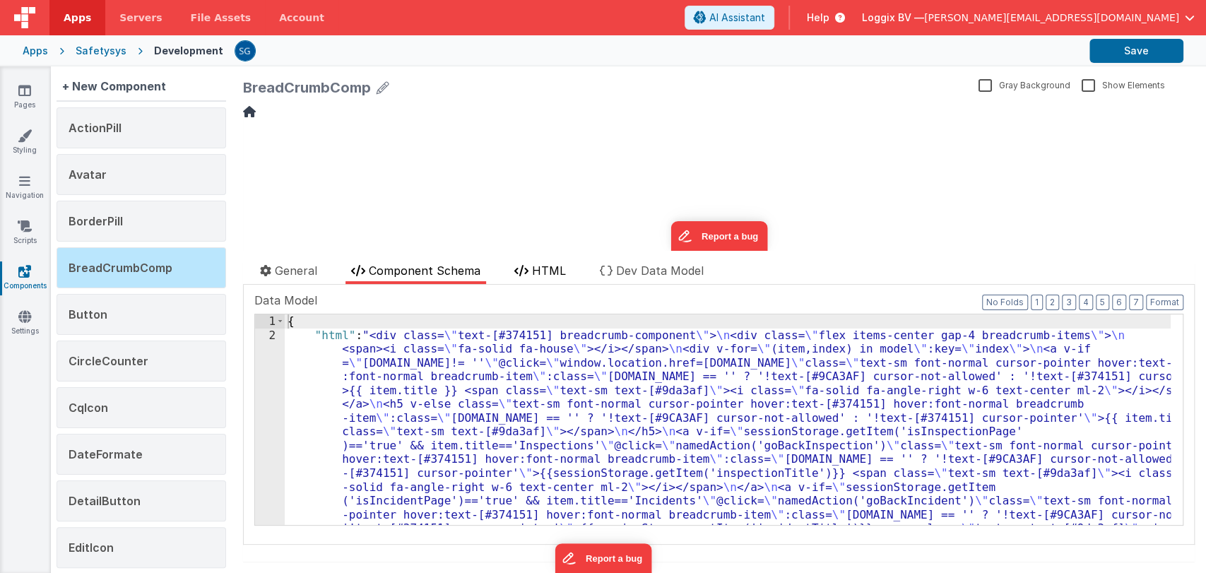
click at [562, 270] on span "HTML" at bounding box center [549, 270] width 34 height 14
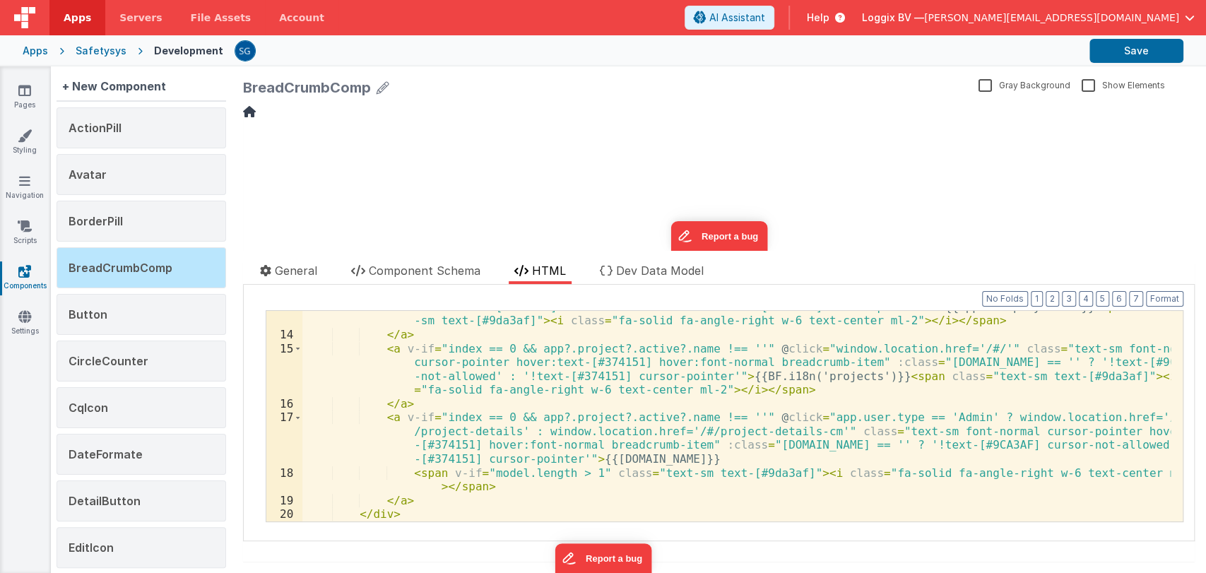
scroll to position [372, 0]
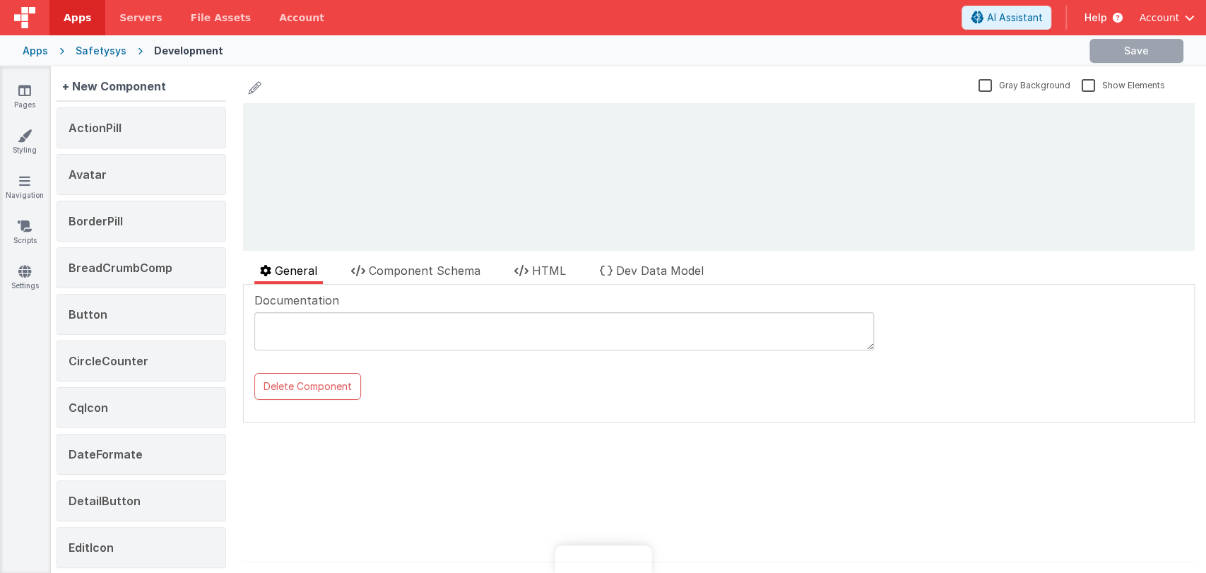
click at [78, 50] on div "Safetysys" at bounding box center [101, 51] width 51 height 14
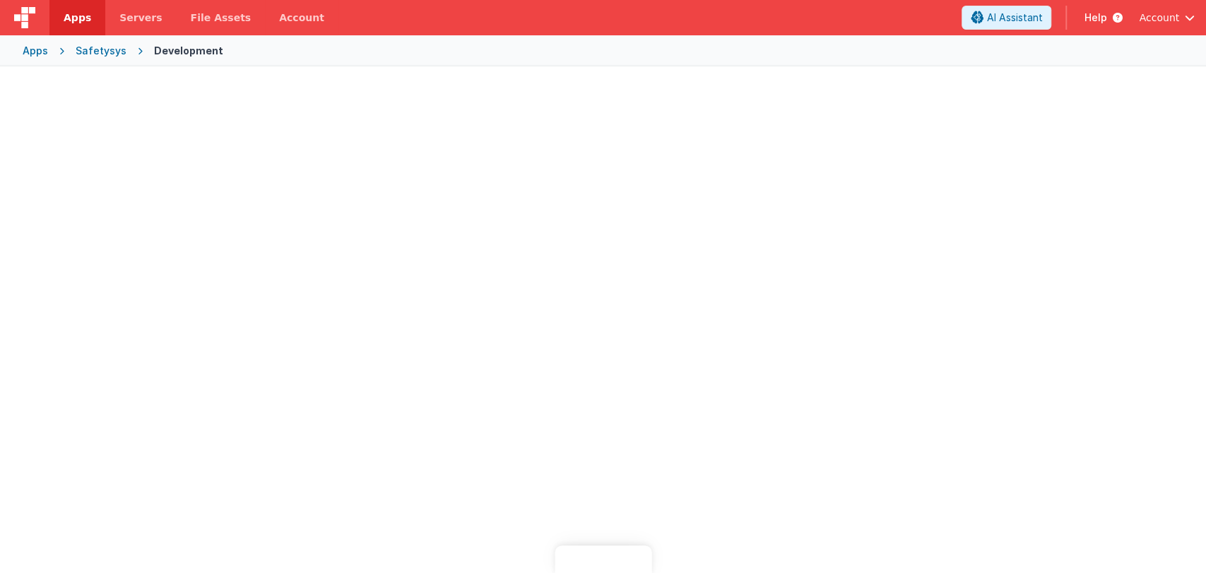
click at [78, 50] on div "Safetysys" at bounding box center [101, 51] width 51 height 14
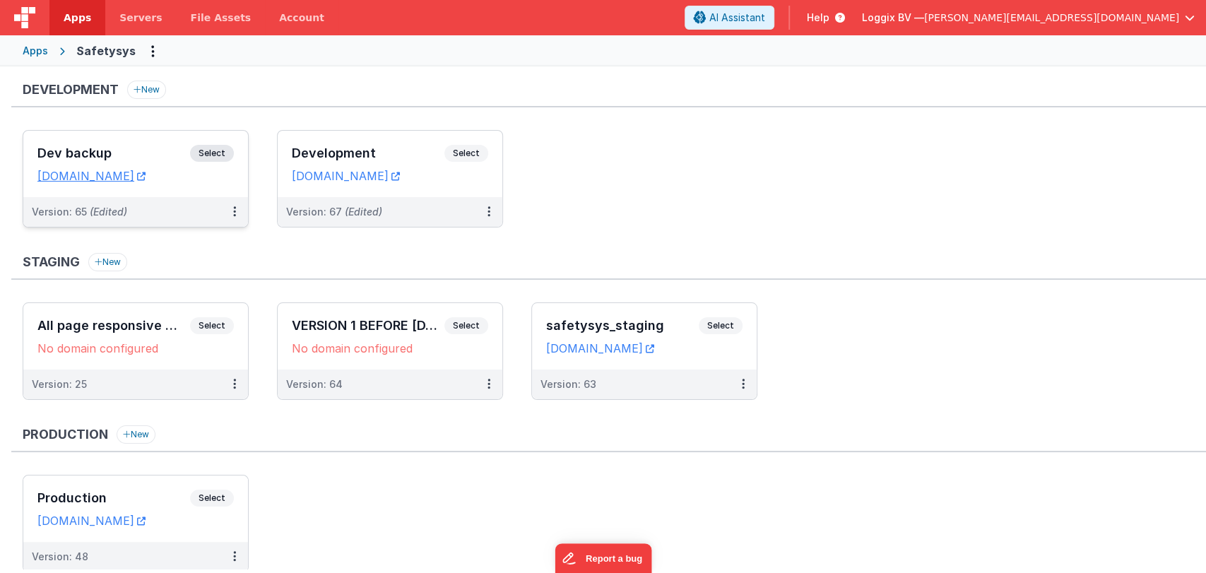
click at [145, 146] on h3 "Dev backup" at bounding box center [113, 153] width 153 height 14
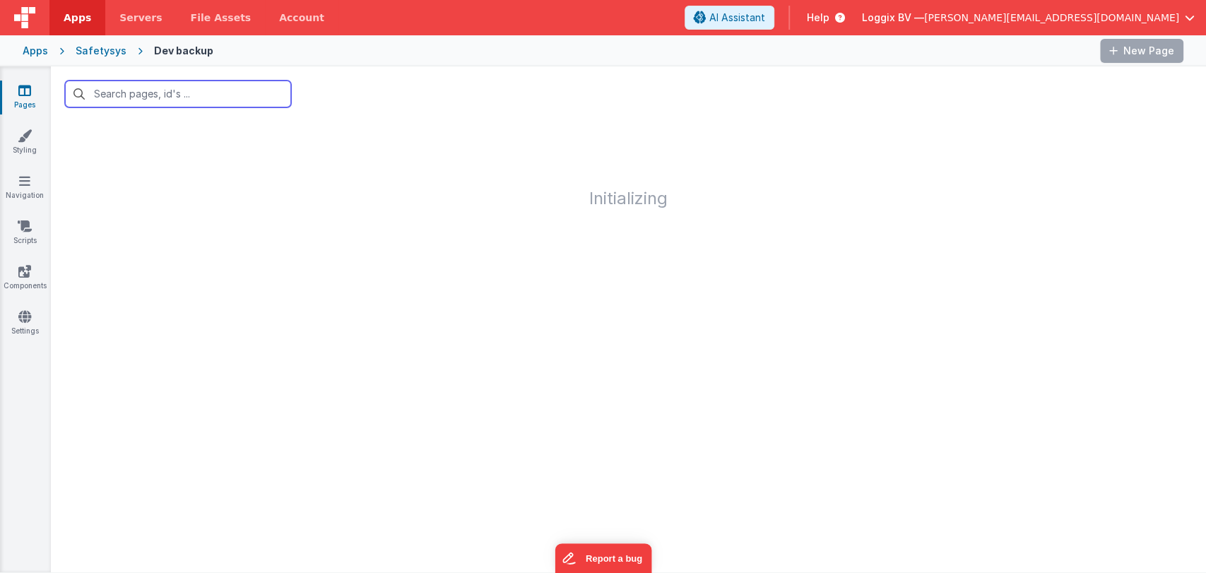
click at [195, 95] on input "text" at bounding box center [178, 94] width 226 height 27
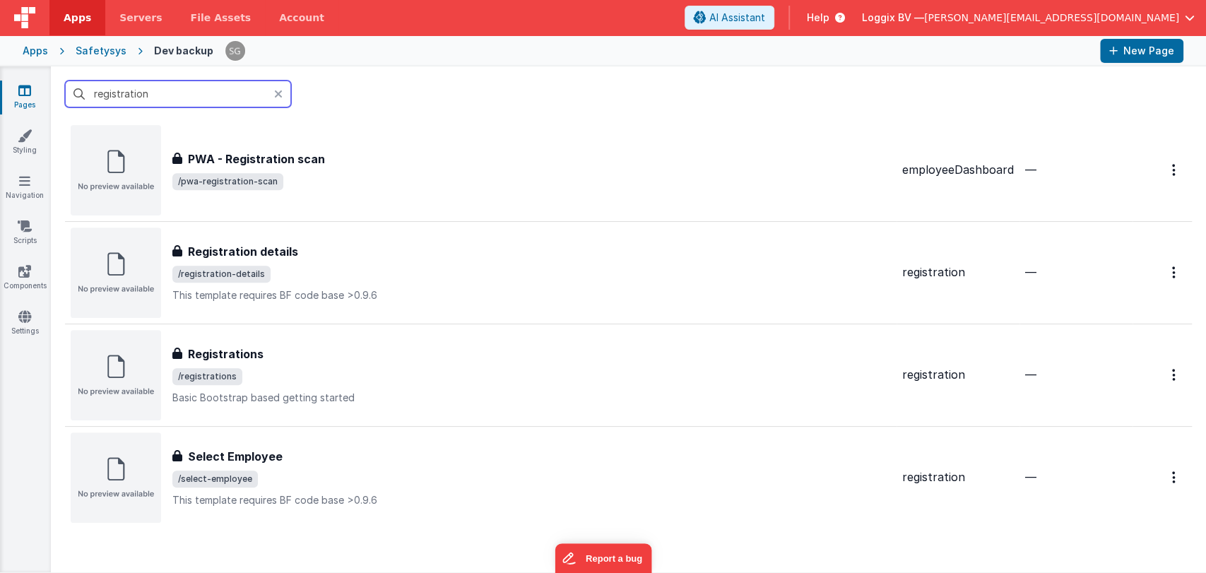
scroll to position [442, 0]
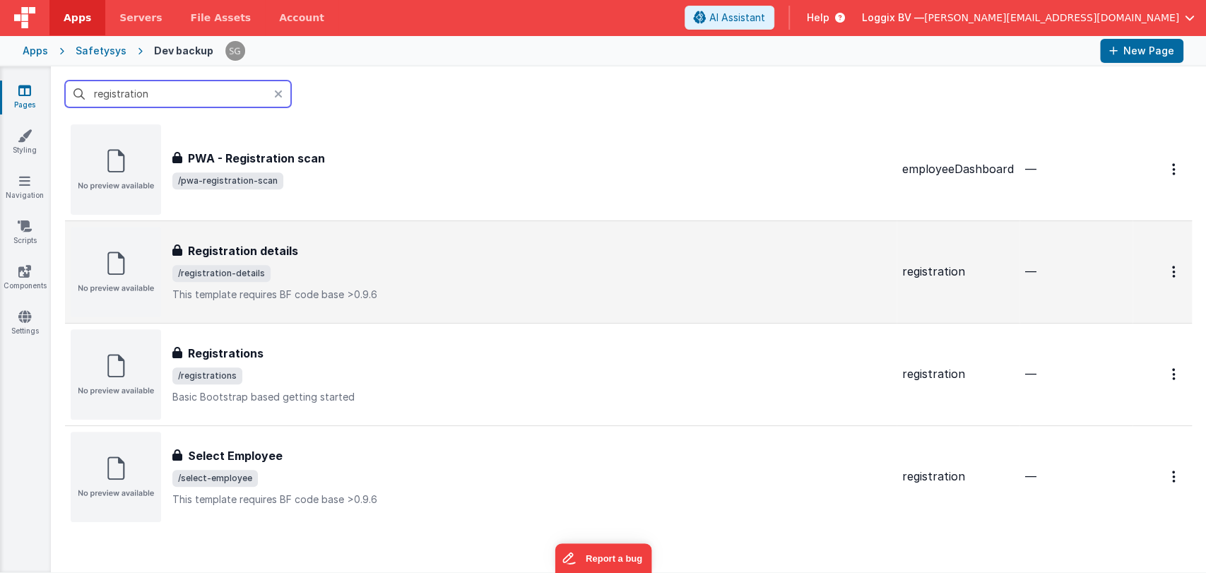
type input "registration"
click at [292, 270] on span "/registration-details" at bounding box center [531, 273] width 718 height 17
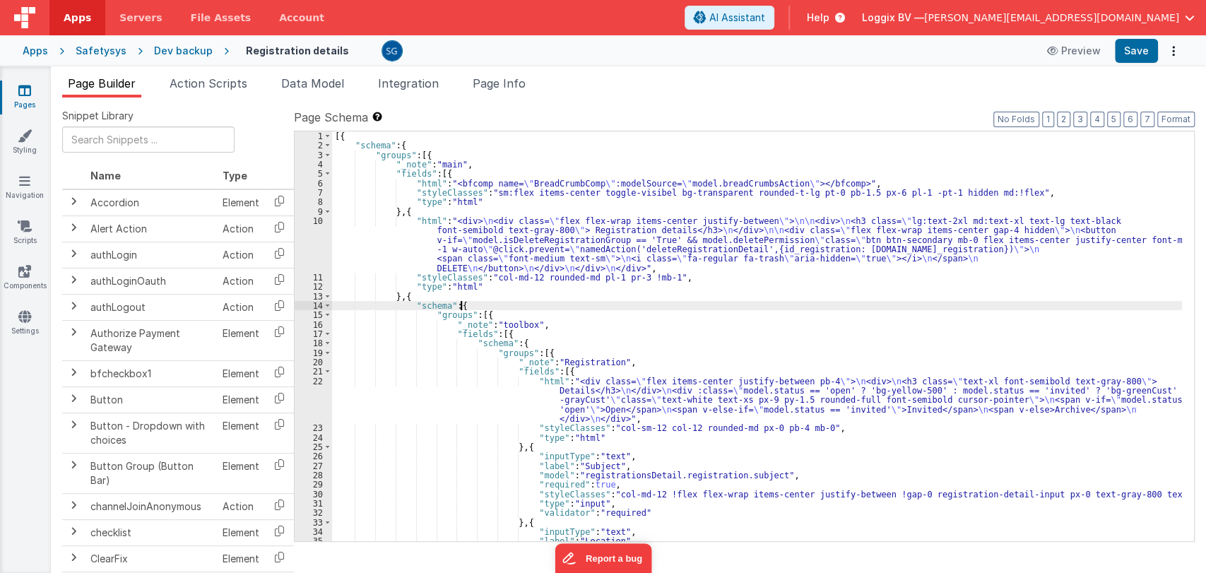
click at [643, 307] on div "[{ "schema" : { "groups" : [{ "_note" : "main" , "fields" : [{ "html" : "<bfcom…" at bounding box center [757, 345] width 850 height 429
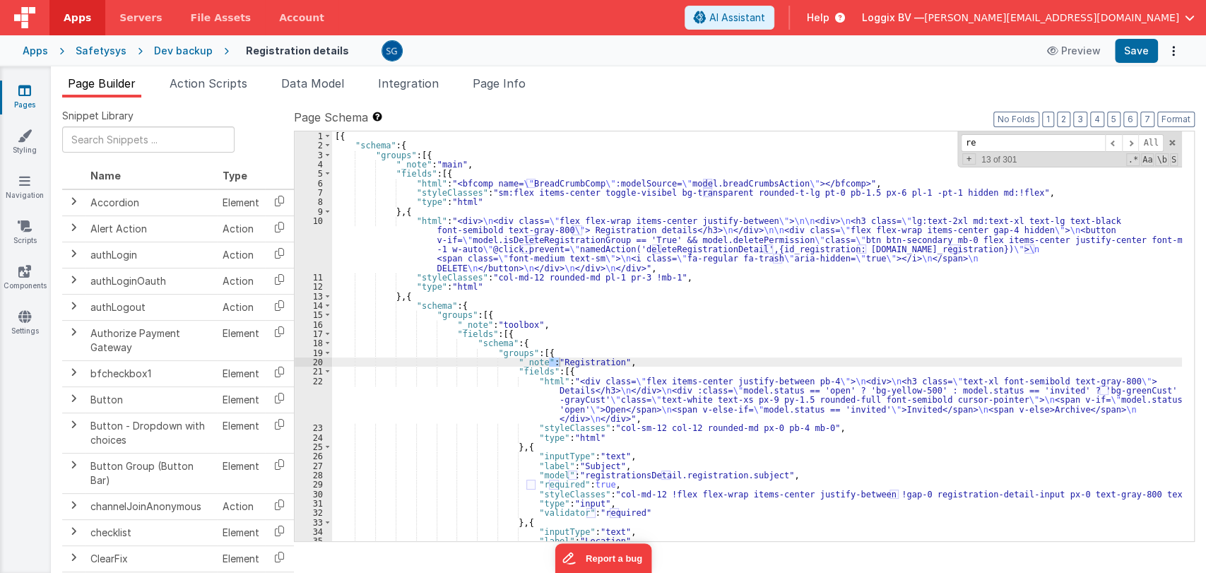
type input "r"
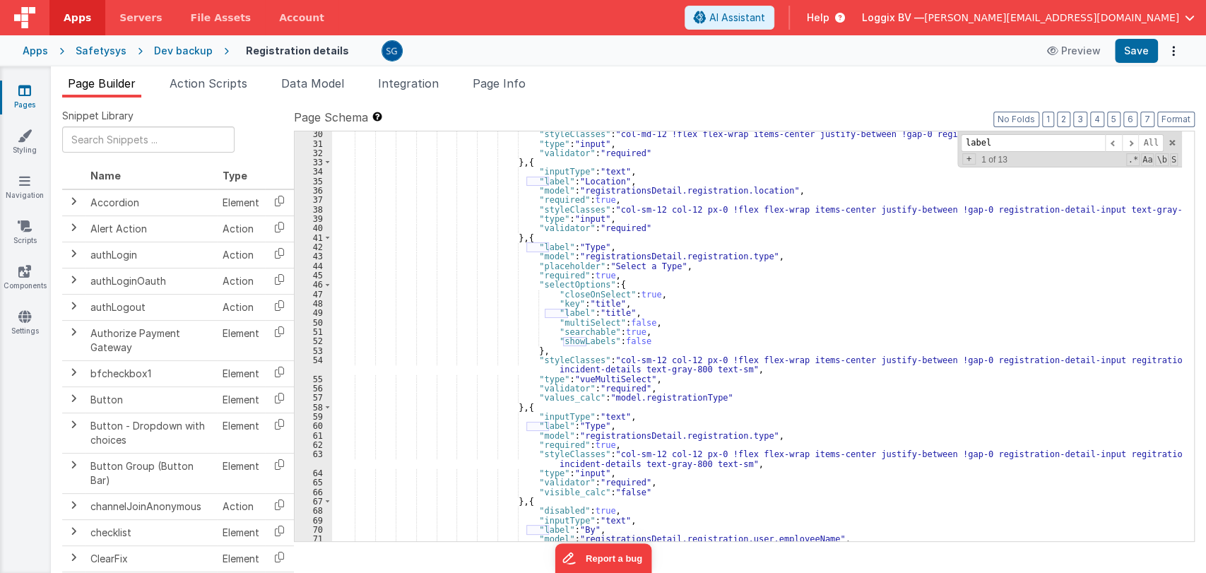
scroll to position [360, 0]
drag, startPoint x: 523, startPoint y: 250, endPoint x: 590, endPoint y: 245, distance: 67.3
click at [590, 245] on div ""styleClasses" : "col-md-12 !flex flex-wrap items-center justify-between !gap-0…" at bounding box center [757, 343] width 850 height 429
type input ""label": "Type""
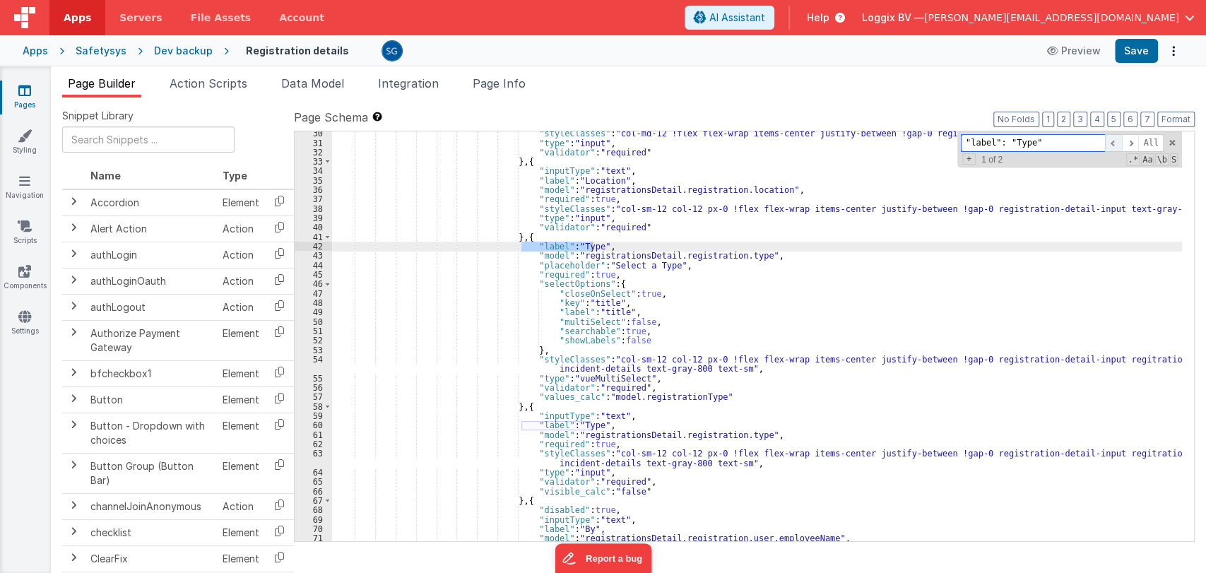
click at [1121, 141] on span at bounding box center [1113, 143] width 17 height 18
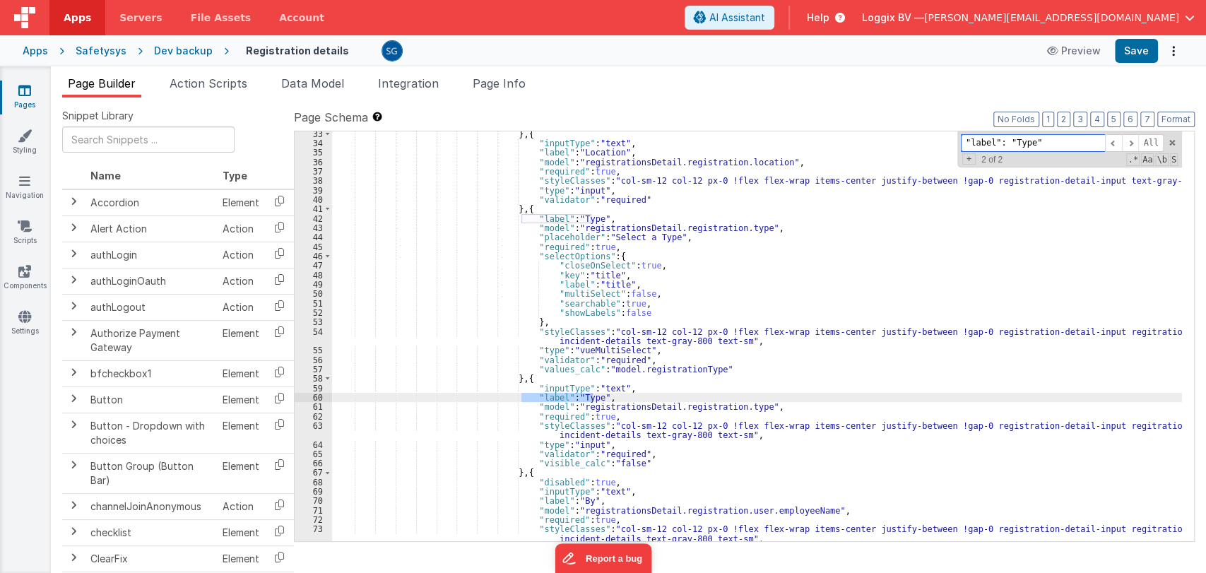
scroll to position [388, 0]
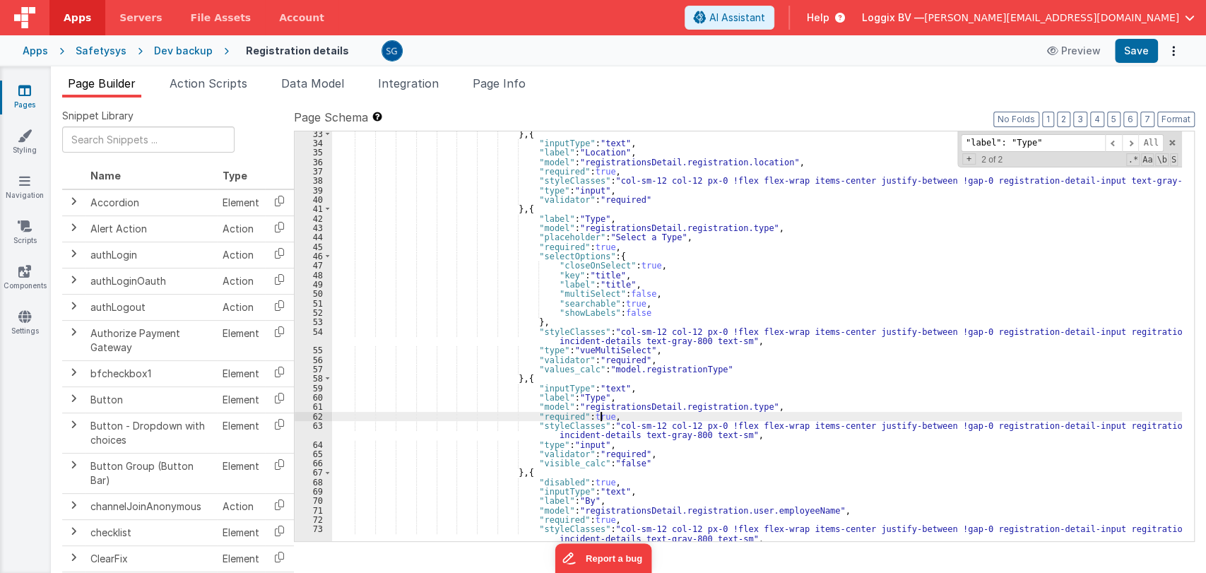
click at [598, 418] on div "} , { "inputType" : "text" , "label" : "Location" , "model" : "registrationsDet…" at bounding box center [757, 343] width 850 height 429
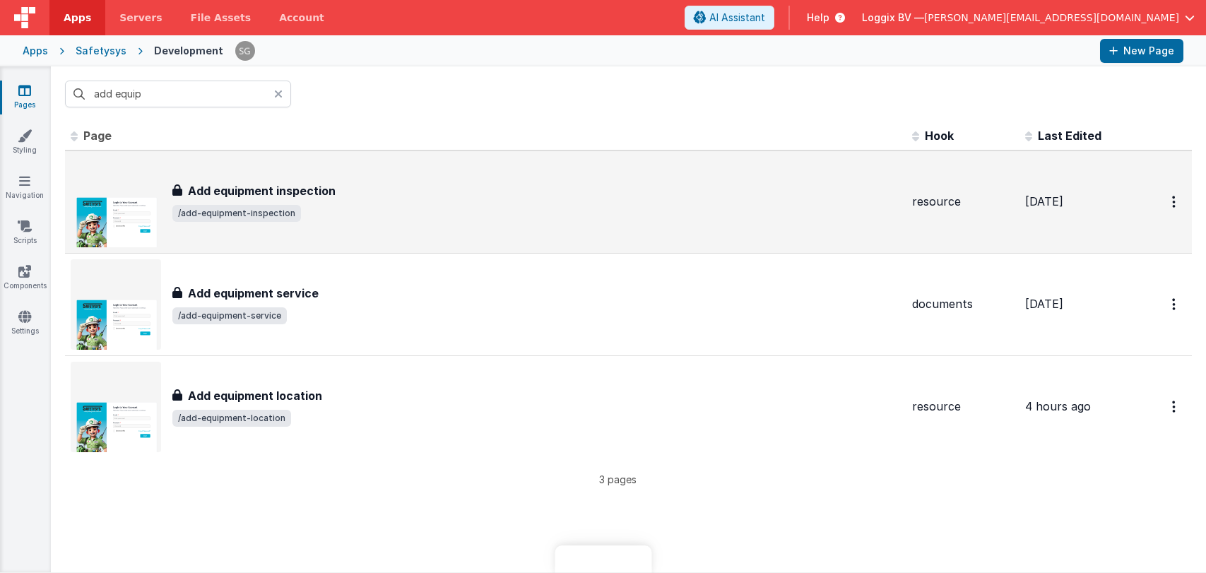
click at [380, 199] on div "Add equipment inspection Add equipment inspection /add-equipment-inspection" at bounding box center [536, 202] width 728 height 40
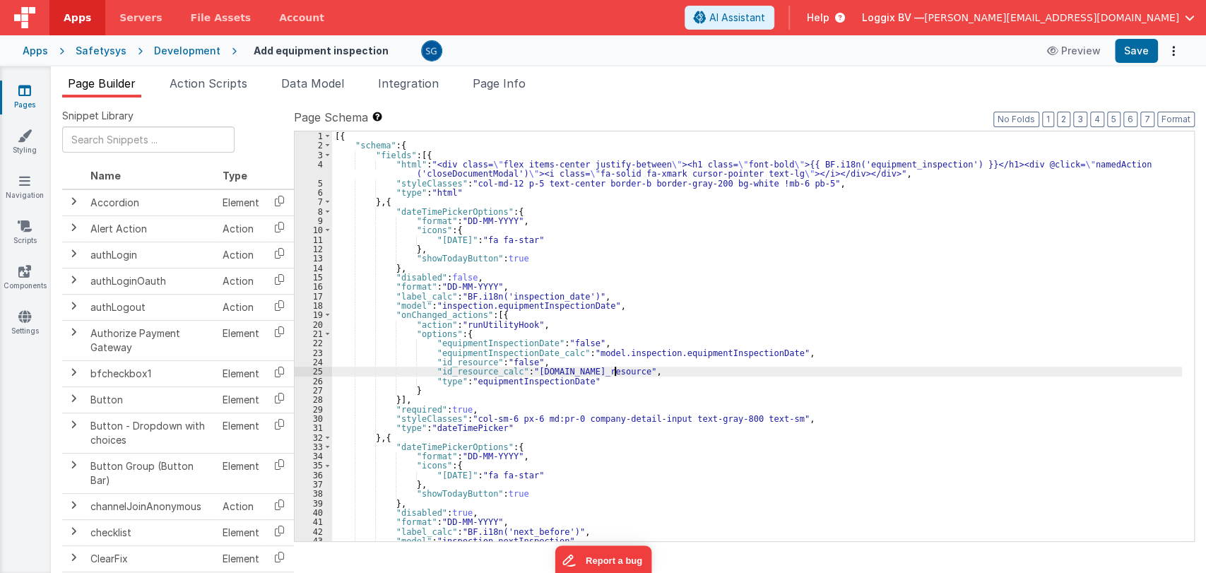
click at [983, 372] on div "[{ "schema" : { "fields" : [{ "html" : "<div class= \" flex items-center justif…" at bounding box center [757, 345] width 850 height 429
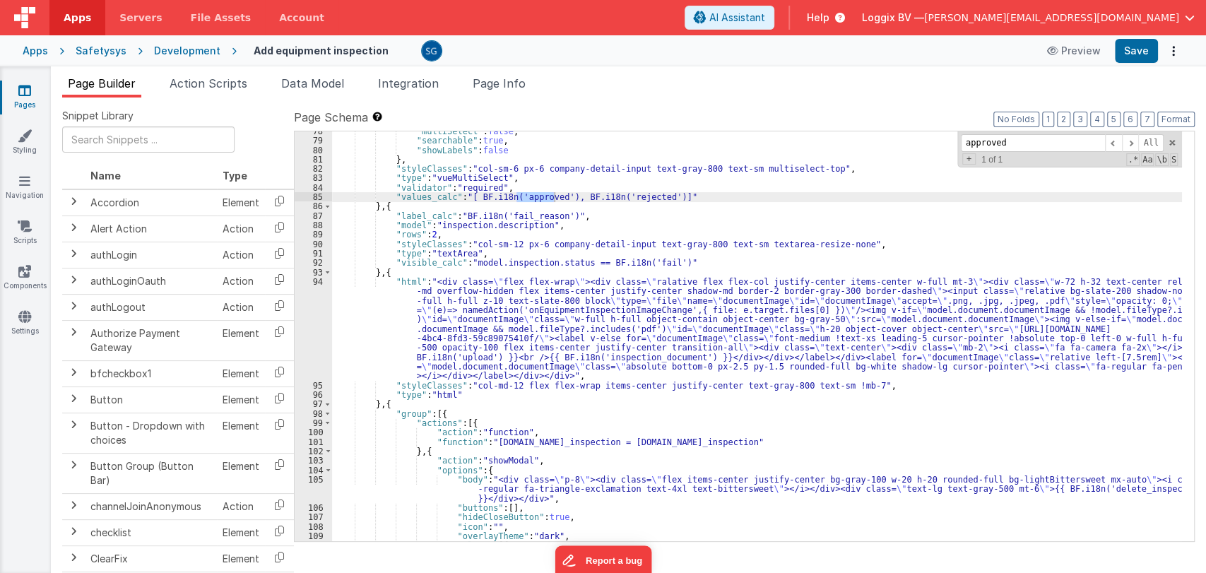
scroll to position [739, 0]
type input "approved"
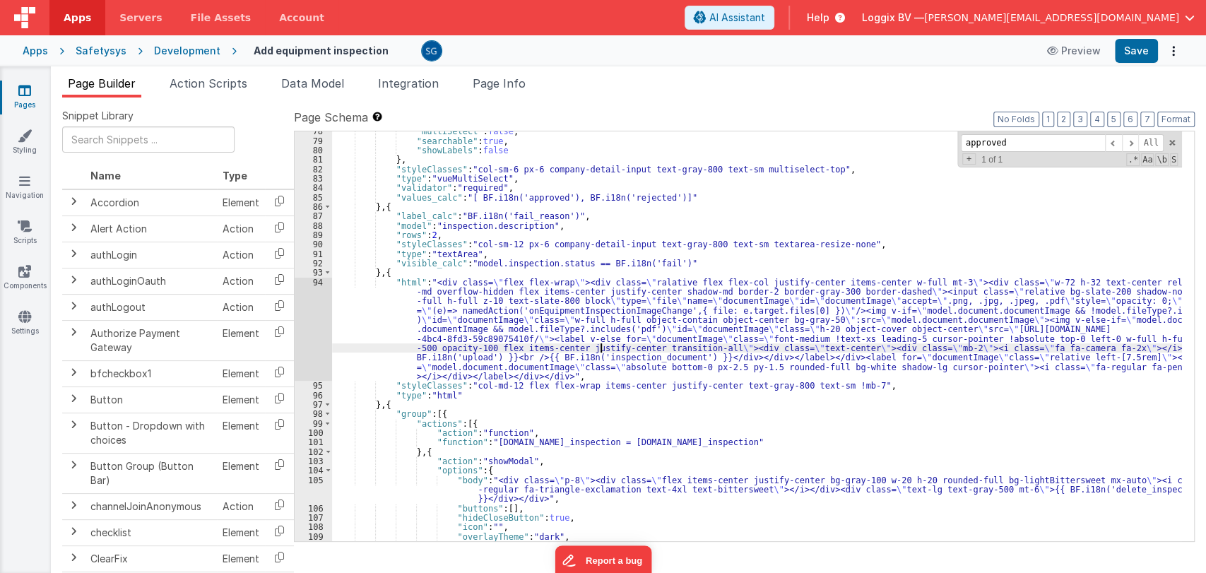
click at [599, 351] on div ""multiSelect" : false , "searchable" : true , "showLabels" : false } , "styleCl…" at bounding box center [757, 340] width 850 height 429
click at [1029, 142] on input "approved" at bounding box center [1033, 143] width 144 height 18
click at [763, 252] on div ""multiSelect" : false , "searchable" : true , "showLabels" : false } , "styleCl…" at bounding box center [757, 340] width 850 height 429
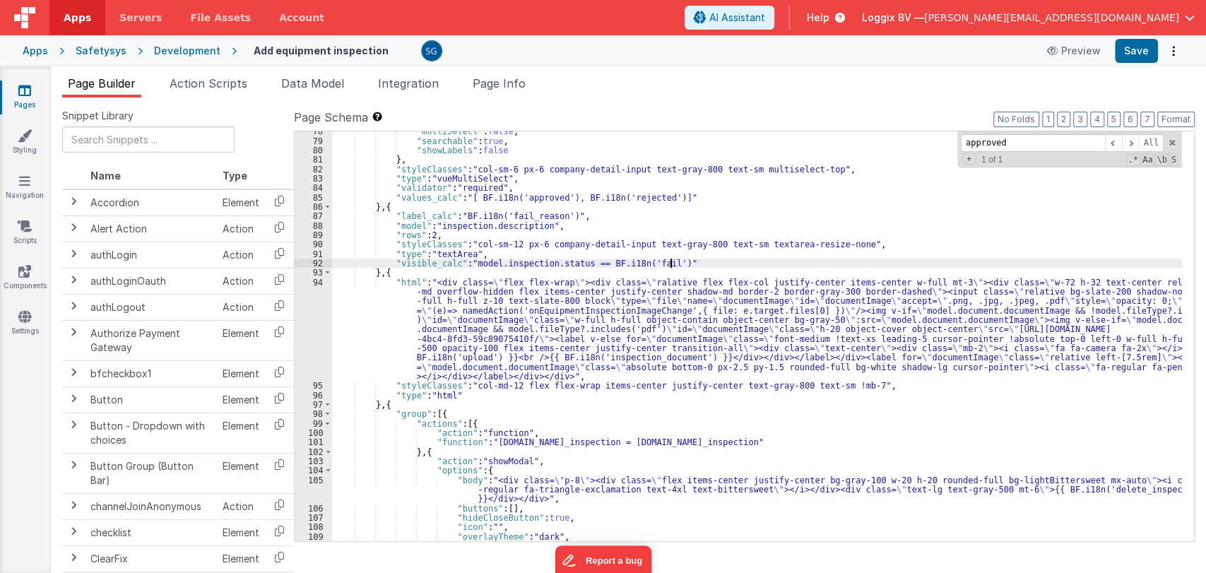
click at [752, 261] on div ""multiSelect" : false , "searchable" : true , "showLabels" : false } , "styleCl…" at bounding box center [757, 340] width 850 height 429
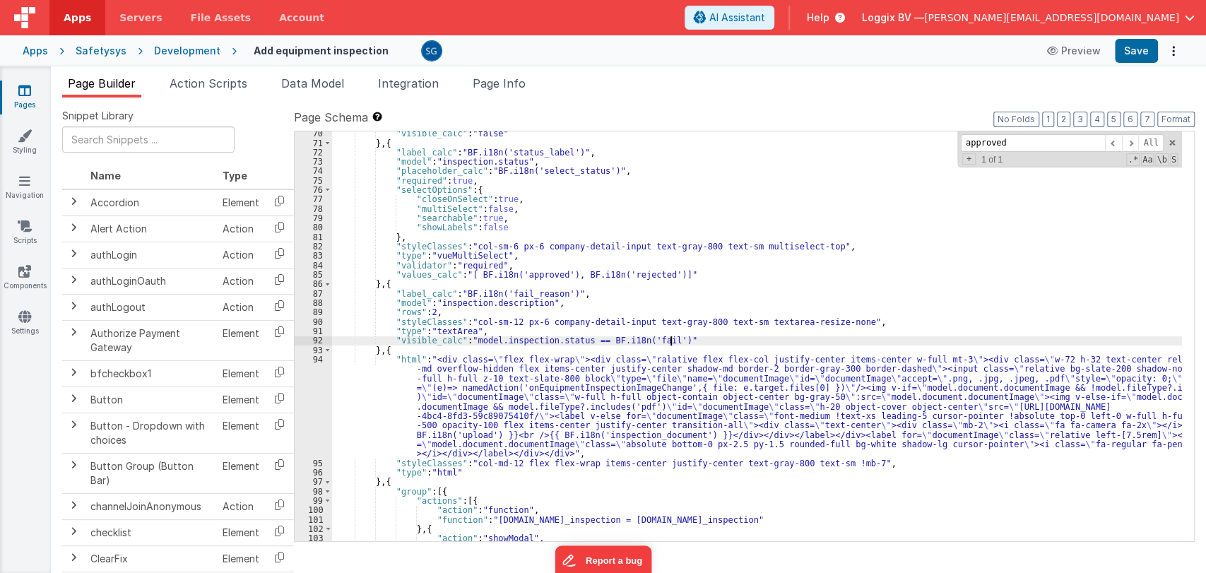
scroll to position [661, 0]
click at [885, 315] on div ""visible_calc" : "false" } , { "label_calc" : "BF.i18n('status_label')" , "mode…" at bounding box center [757, 343] width 850 height 429
click at [870, 326] on div ""visible_calc" : "false" } , { "label_calc" : "BF.i18n('status_label')" , "mode…" at bounding box center [757, 343] width 850 height 429
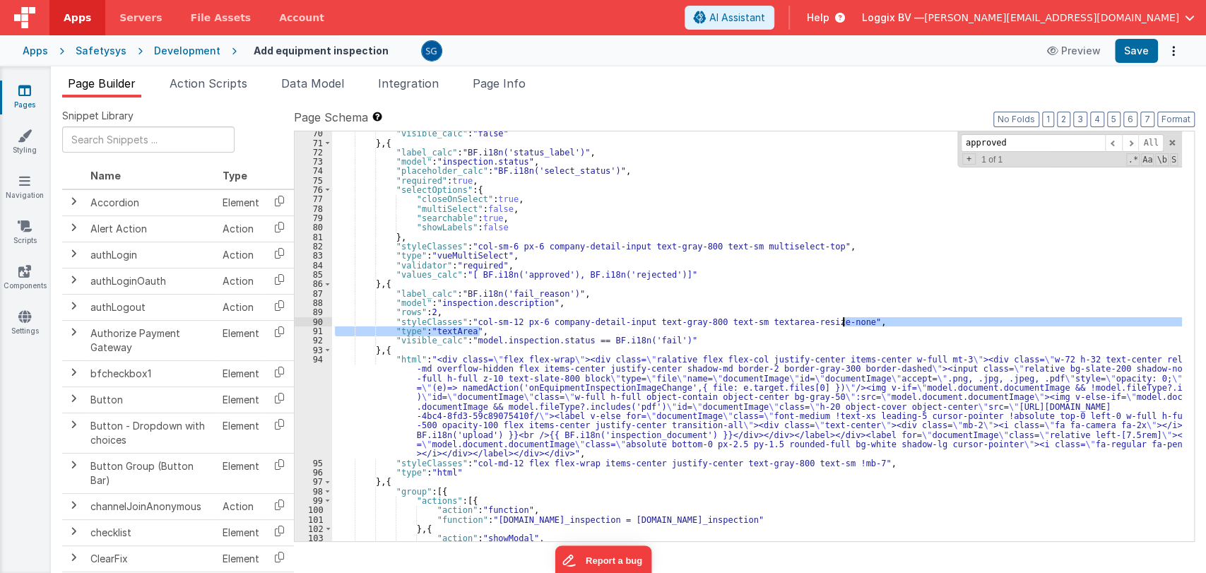
click at [874, 322] on div ""visible_calc" : "false" } , { "label_calc" : "BF.i18n('status_label')" , "mode…" at bounding box center [757, 336] width 850 height 410
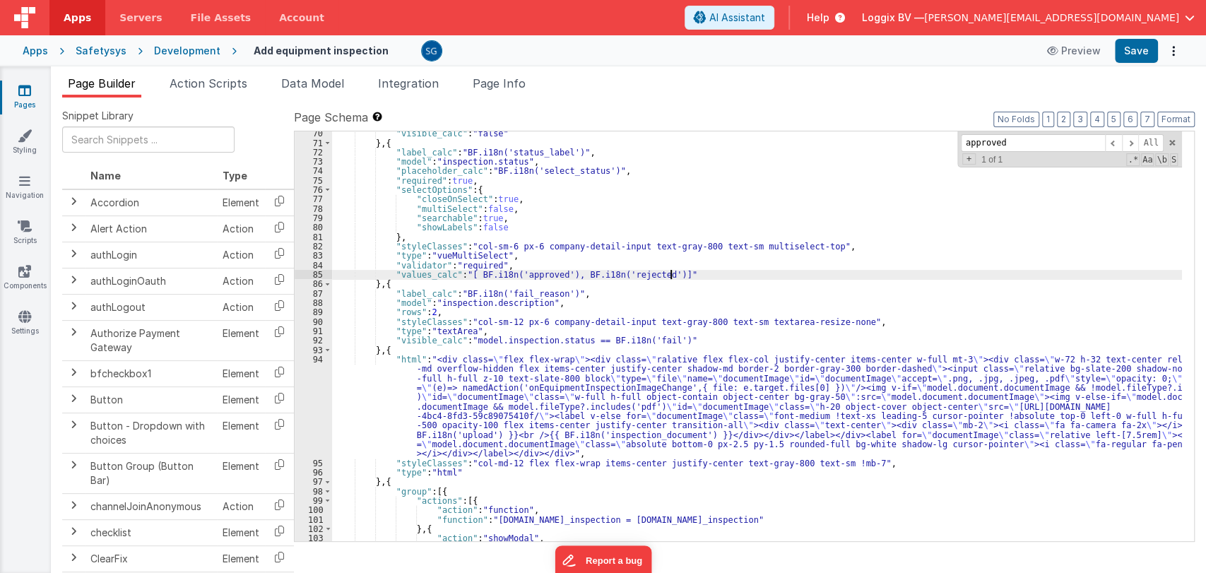
click at [691, 273] on div ""visible_calc" : "false" } , { "label_calc" : "BF.i18n('status_label')" , "mode…" at bounding box center [757, 343] width 850 height 429
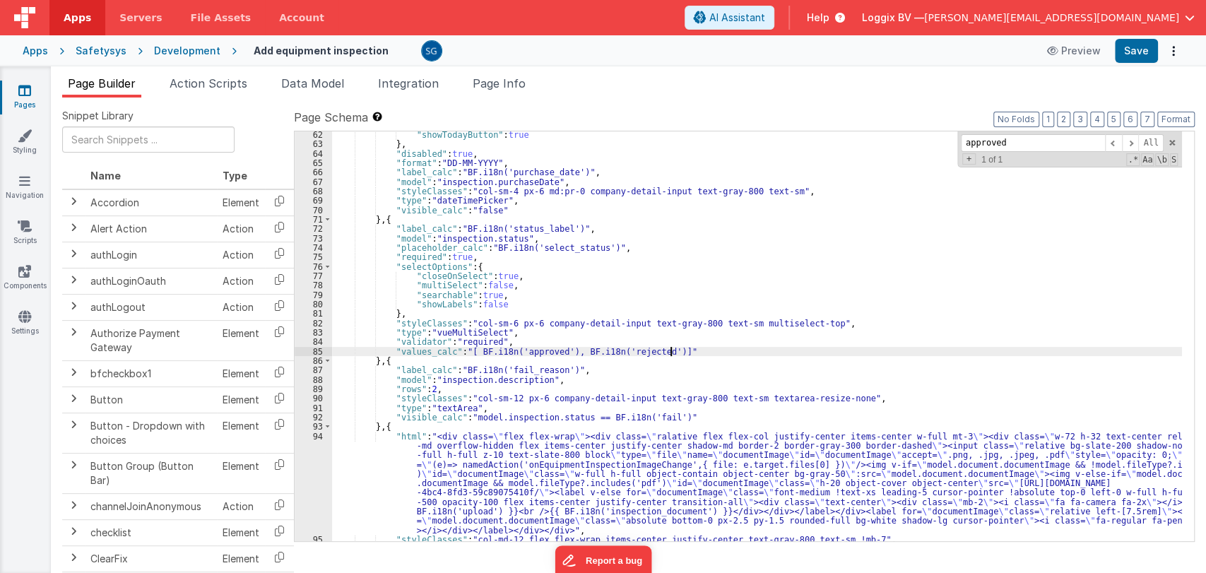
scroll to position [585, 0]
click at [677, 352] on div ""showTodayButton" : true } , "disabled" : true , "format" : "DD-MM-YYYY" , "lab…" at bounding box center [757, 344] width 850 height 429
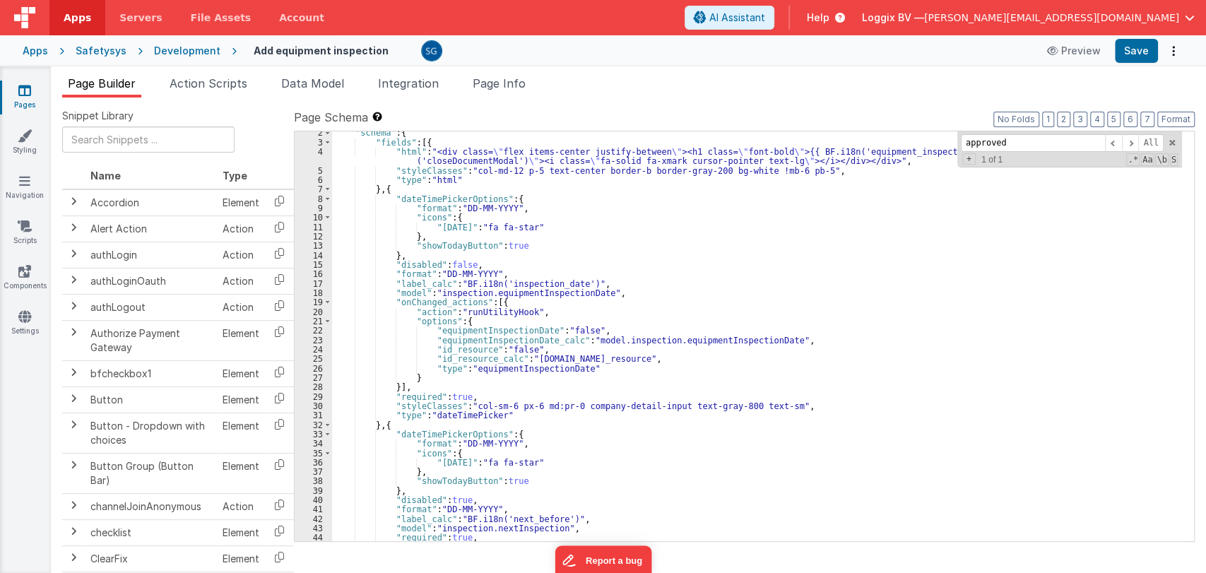
scroll to position [15, 0]
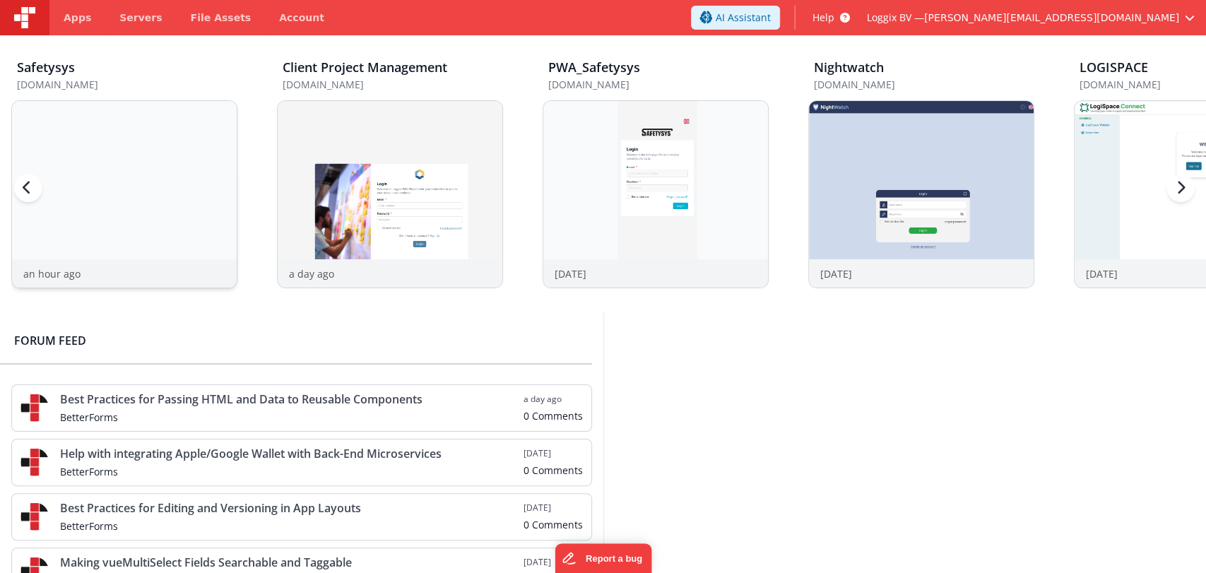
click at [203, 179] on img at bounding box center [124, 213] width 225 height 225
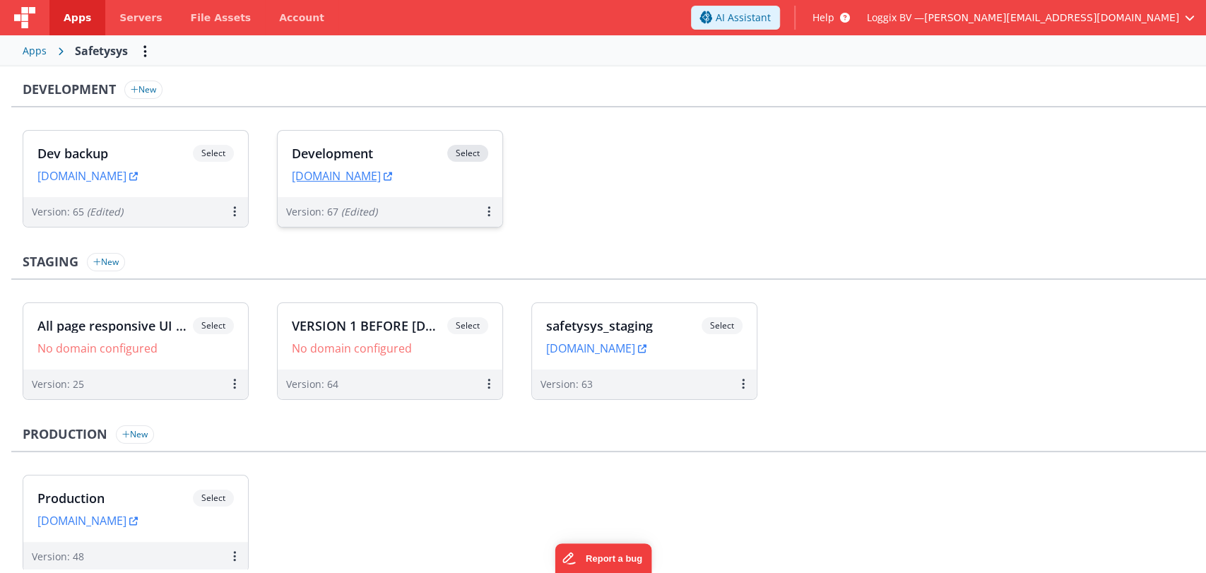
click at [328, 138] on div "Development Select URLs [DOMAIN_NAME]" at bounding box center [390, 164] width 225 height 66
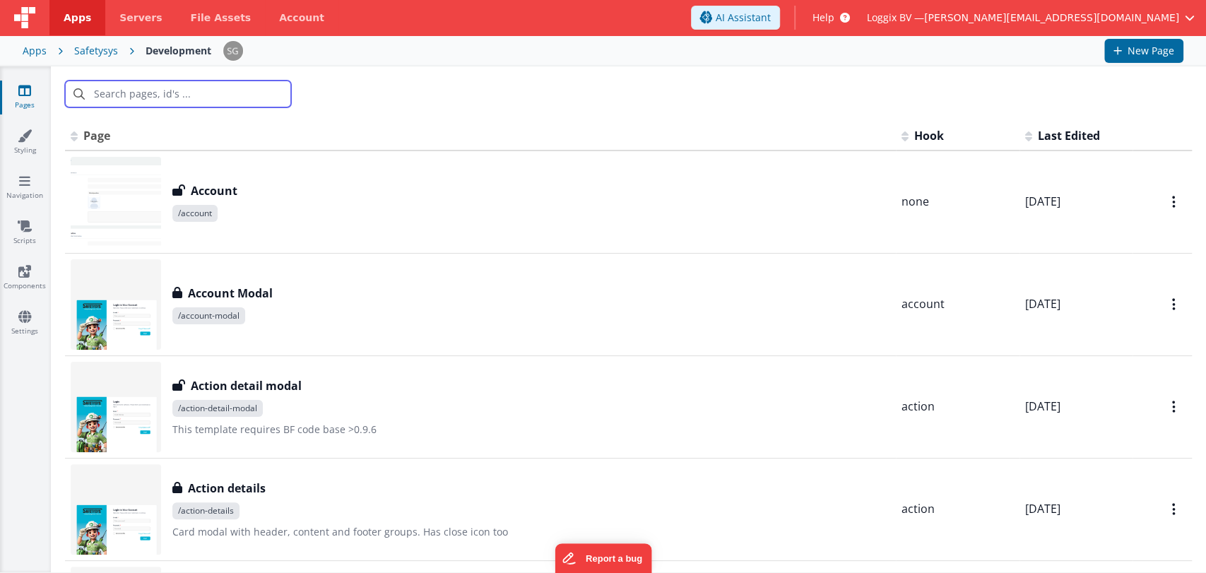
click at [153, 93] on input "text" at bounding box center [178, 94] width 226 height 27
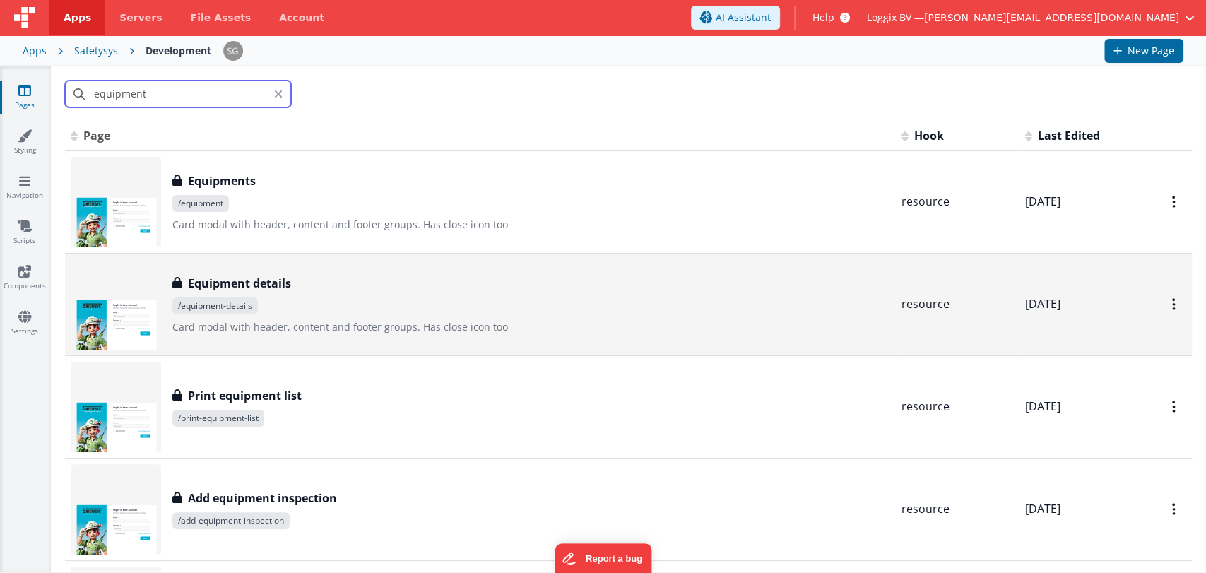
type input "equipment"
click at [276, 302] on span "/equipment-details" at bounding box center [531, 305] width 718 height 17
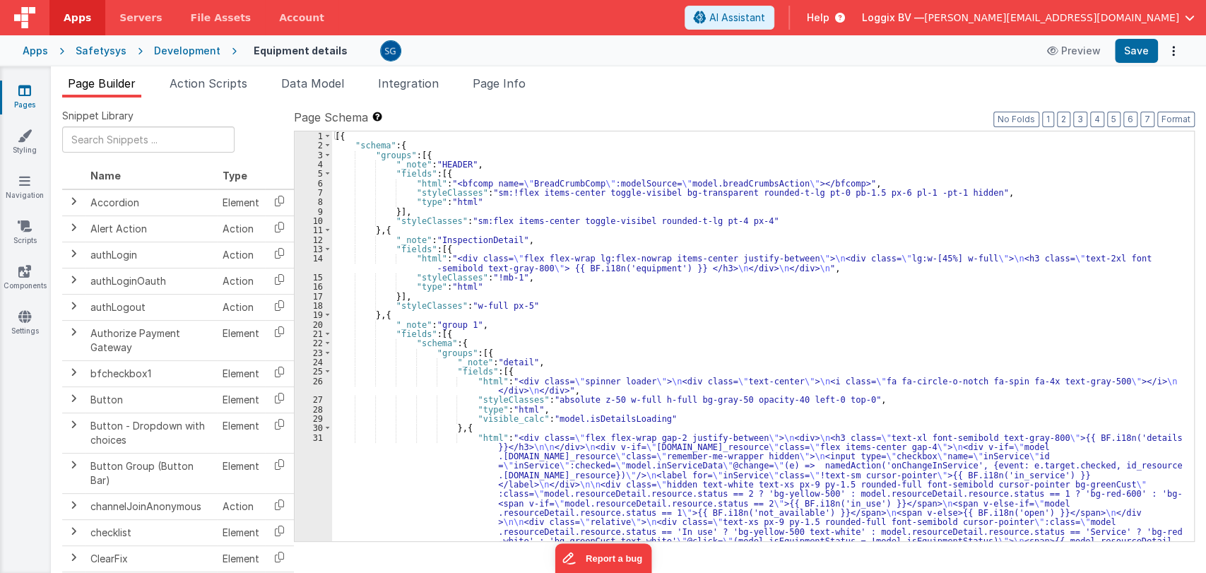
click at [608, 329] on div "[{ "schema" : { "groups" : [{ "_note" : "HEADER" , "fields" : [{ "html" : "<bfc…" at bounding box center [757, 496] width 850 height 730
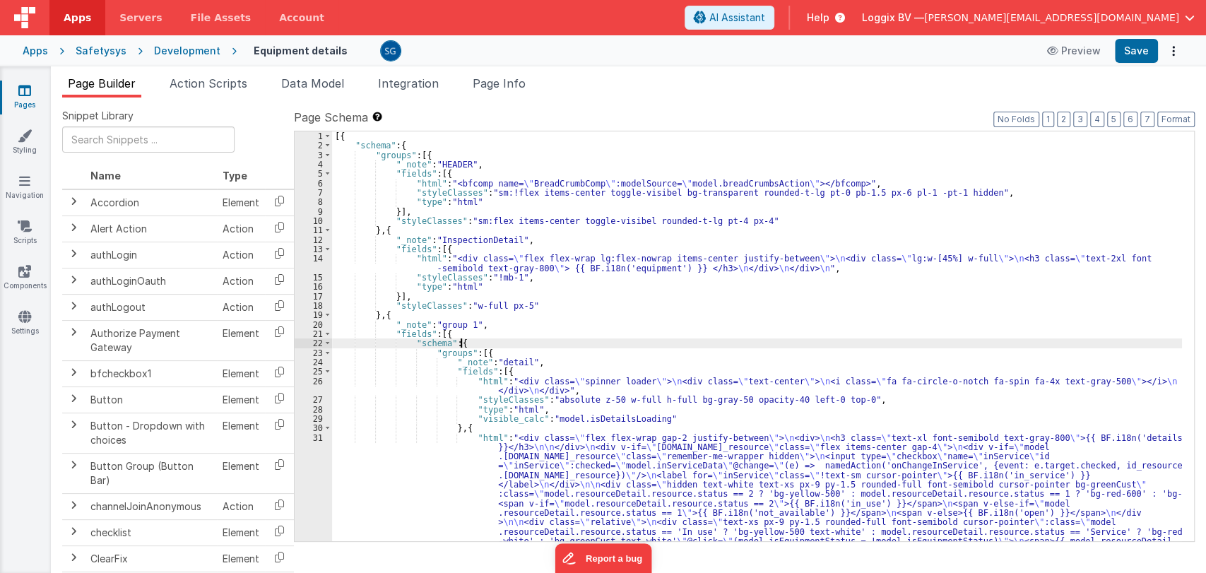
click at [630, 342] on div "[{ "schema" : { "groups" : [{ "_note" : "HEADER" , "fields" : [{ "html" : "<bfc…" at bounding box center [757, 496] width 850 height 730
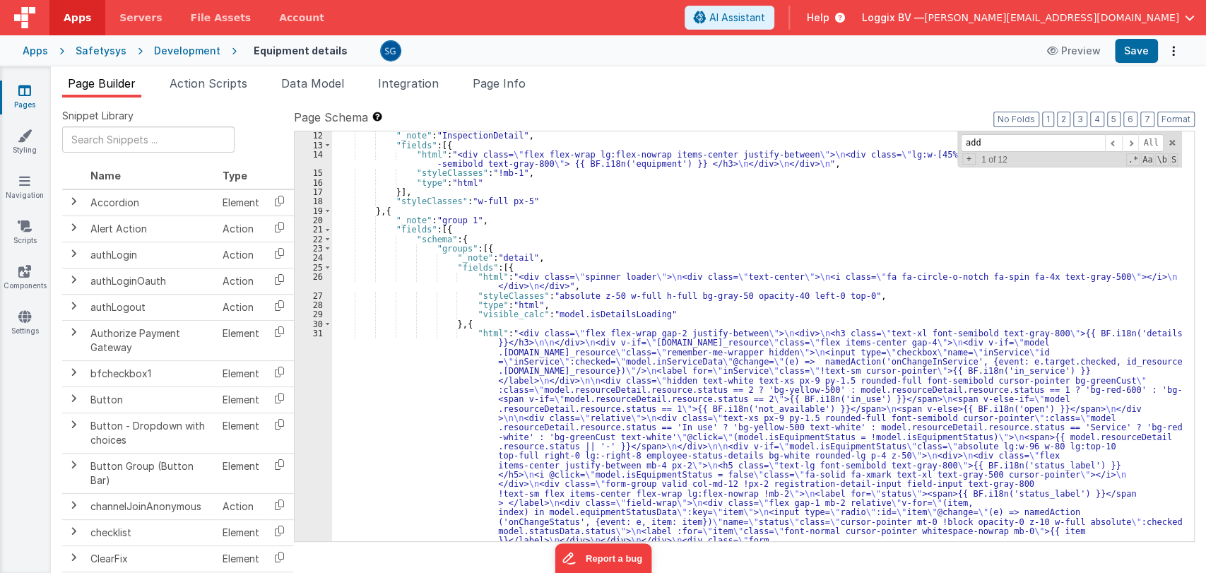
scroll to position [104, 0]
type input "add"
click at [997, 145] on input "add" at bounding box center [1033, 143] width 144 height 18
click at [997, 146] on input "add" at bounding box center [1033, 143] width 144 height 18
click at [1131, 136] on span at bounding box center [1130, 143] width 17 height 18
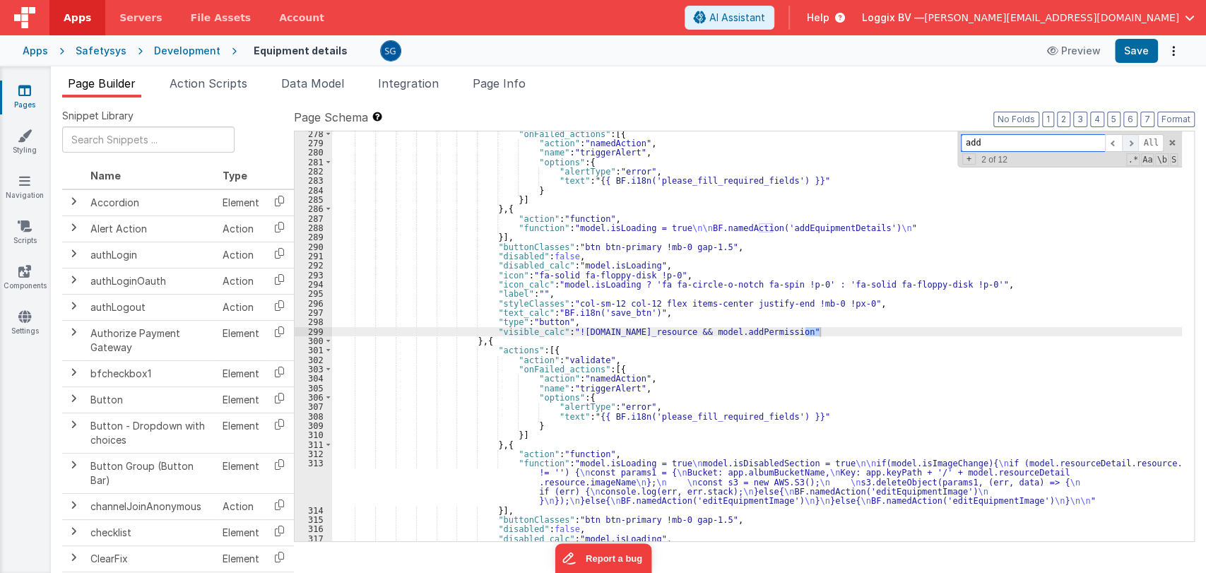
scroll to position [3119, 0]
click at [1115, 140] on span at bounding box center [1113, 143] width 17 height 18
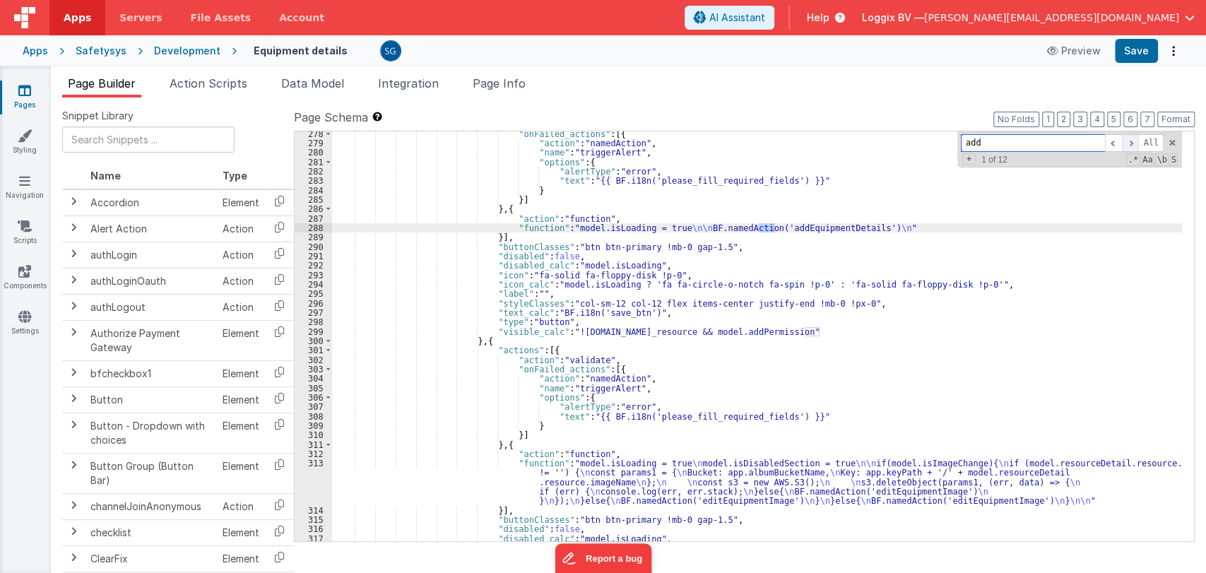
click at [1135, 143] on span at bounding box center [1130, 143] width 17 height 18
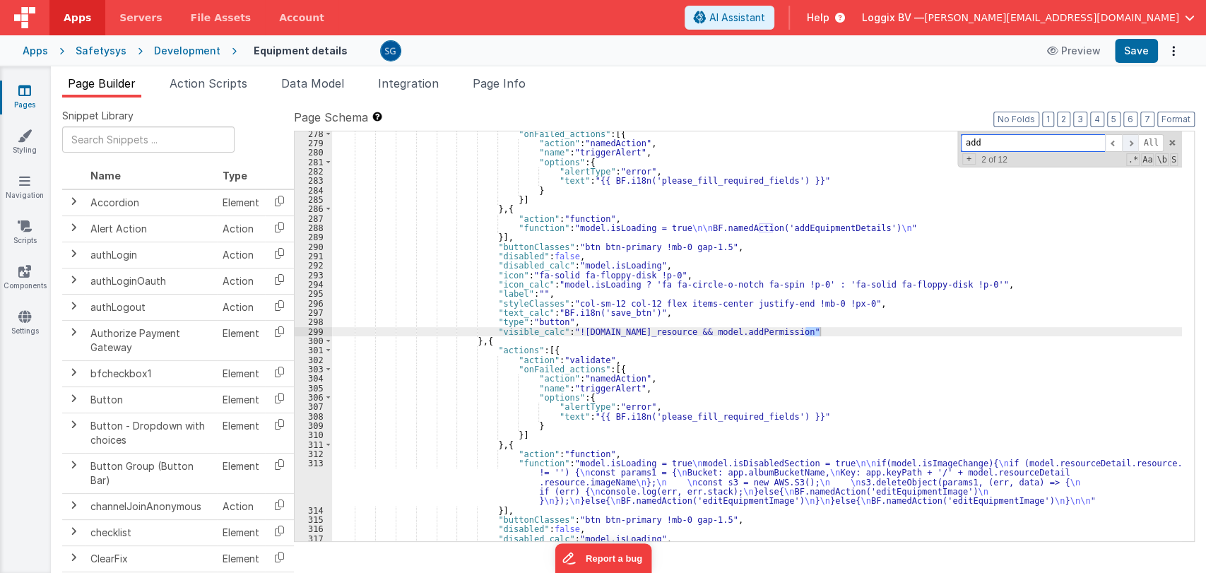
click at [1135, 143] on span at bounding box center [1130, 143] width 17 height 18
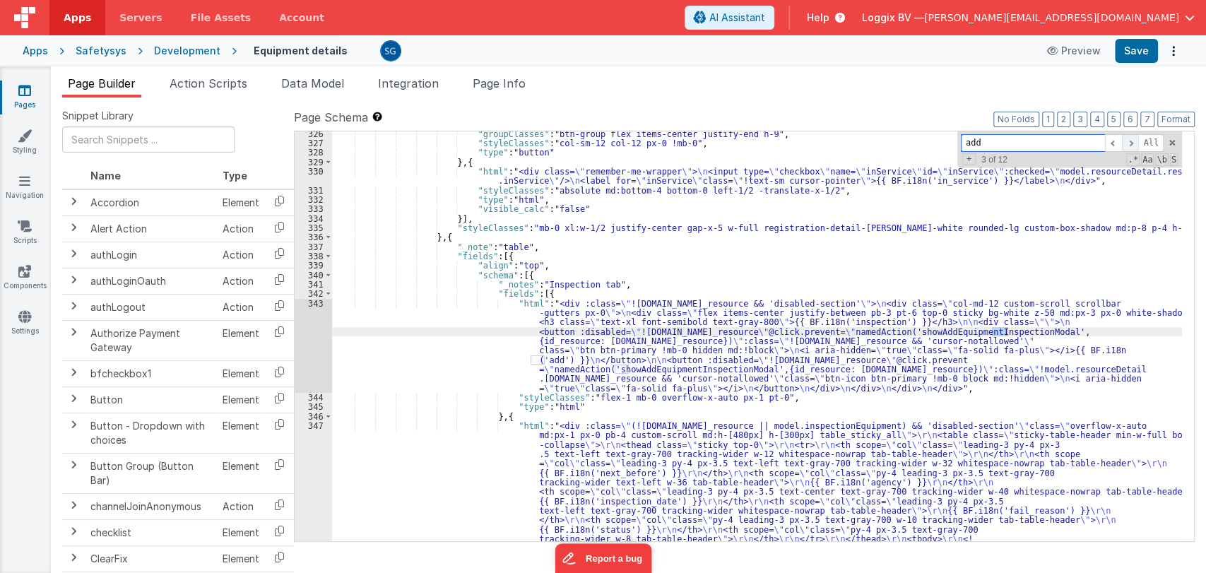
click at [1135, 143] on span at bounding box center [1130, 143] width 17 height 18
click at [1134, 141] on span at bounding box center [1130, 143] width 17 height 18
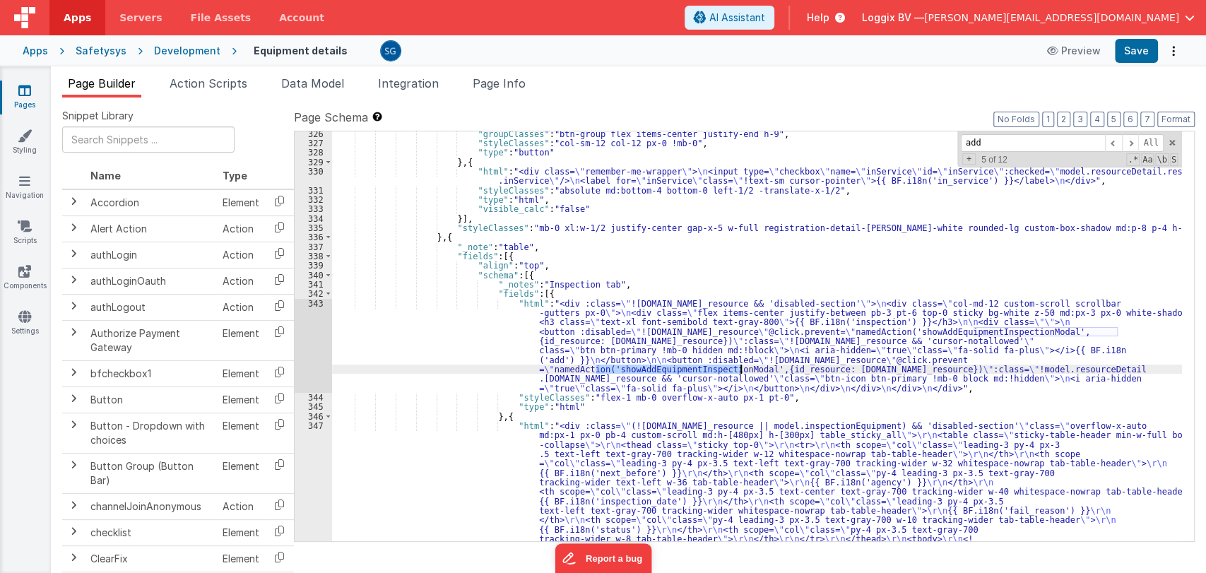
click at [316, 307] on div "343" at bounding box center [313, 346] width 37 height 94
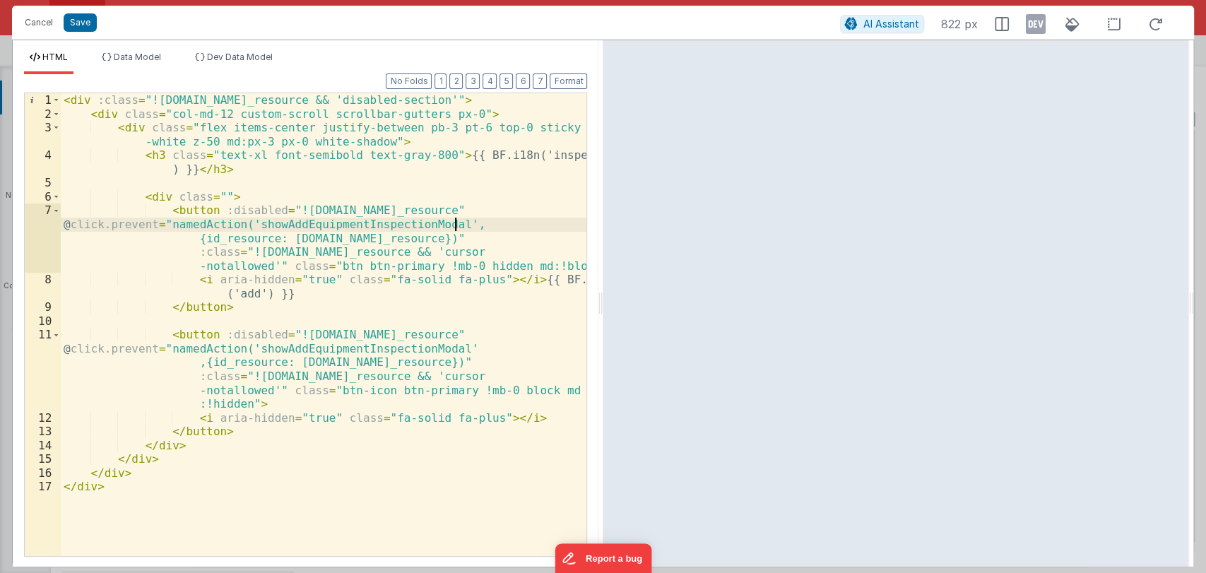
click at [453, 224] on div "< div :class = "![DOMAIN_NAME]_resource && 'disabled-section'" > < div class = …" at bounding box center [324, 338] width 526 height 490
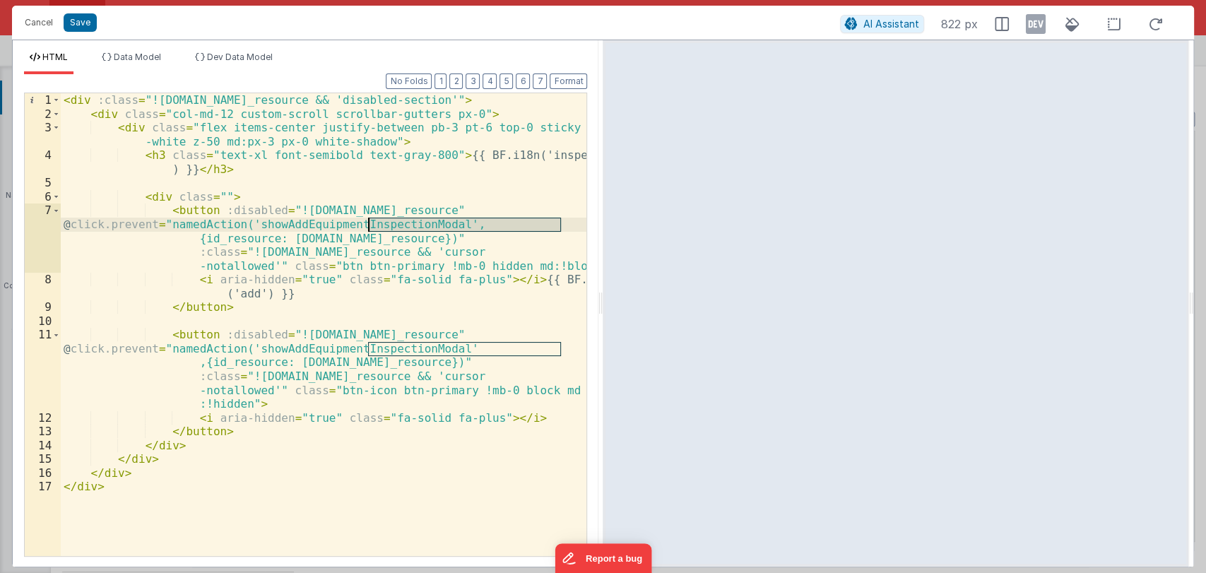
click at [453, 224] on div "< div :class = "![DOMAIN_NAME]_resource && 'disabled-section'" > < div class = …" at bounding box center [324, 338] width 526 height 490
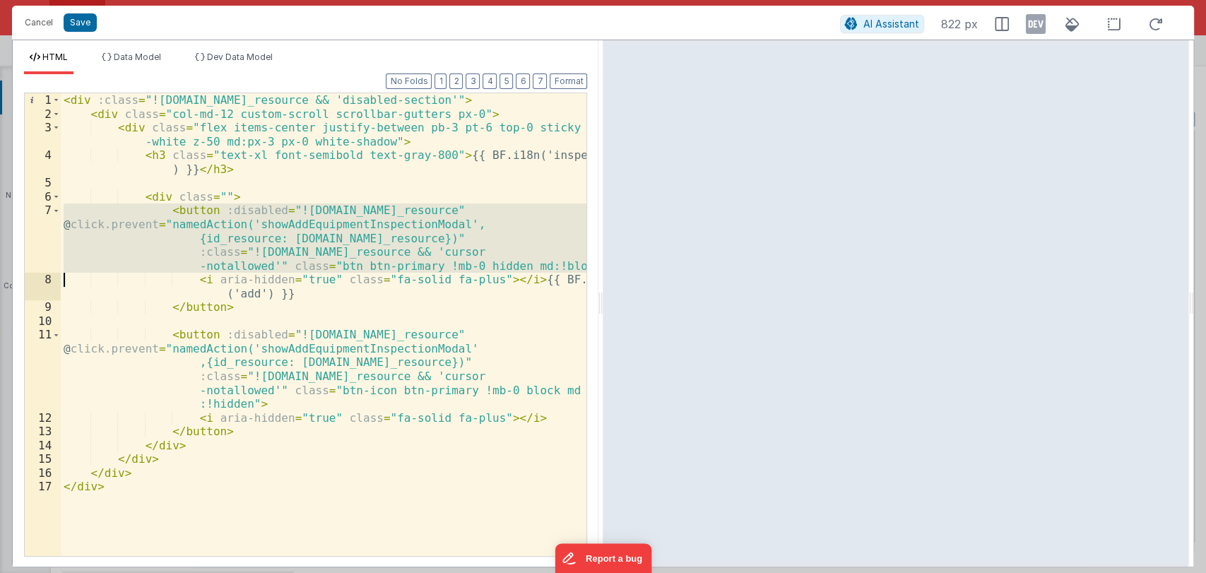
click at [453, 224] on div "< div :class = "![DOMAIN_NAME]_resource && 'disabled-section'" > < div class = …" at bounding box center [323, 324] width 525 height 463
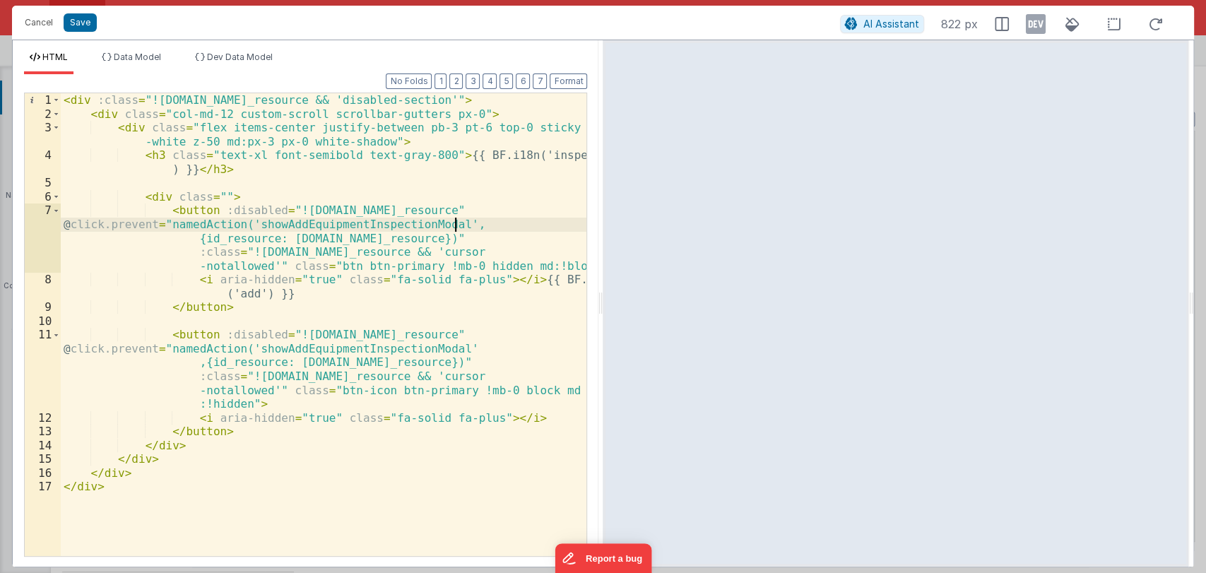
click at [453, 224] on div "< div :class = "![DOMAIN_NAME]_resource && 'disabled-section'" > < div class = …" at bounding box center [324, 338] width 526 height 490
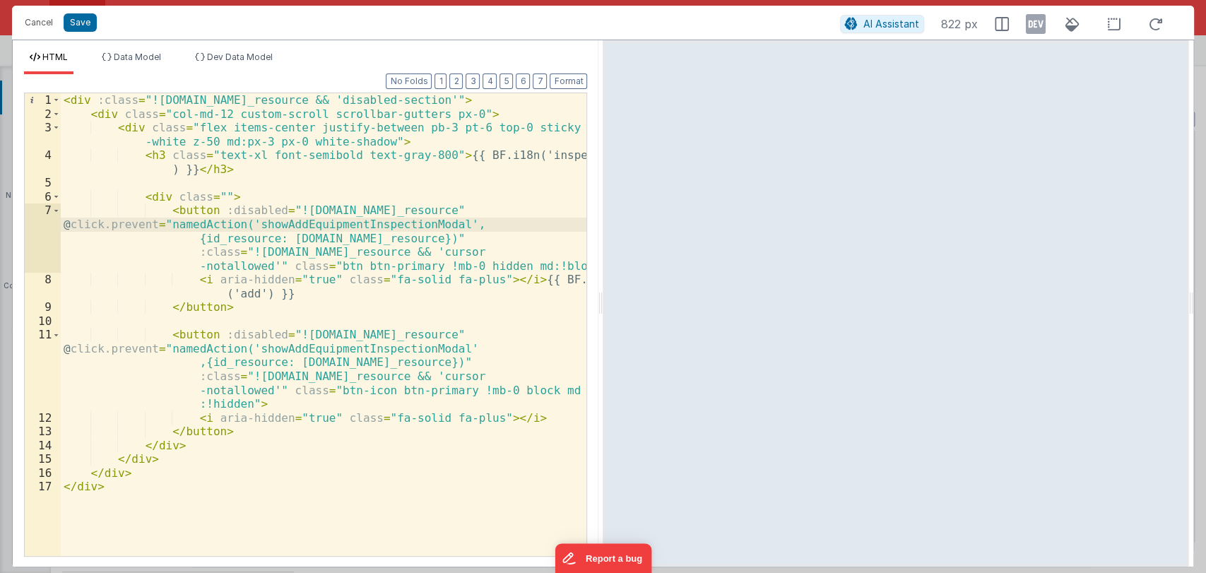
click at [453, 224] on div "< div :class = "![DOMAIN_NAME]_resource && 'disabled-section'" > < div class = …" at bounding box center [324, 338] width 526 height 490
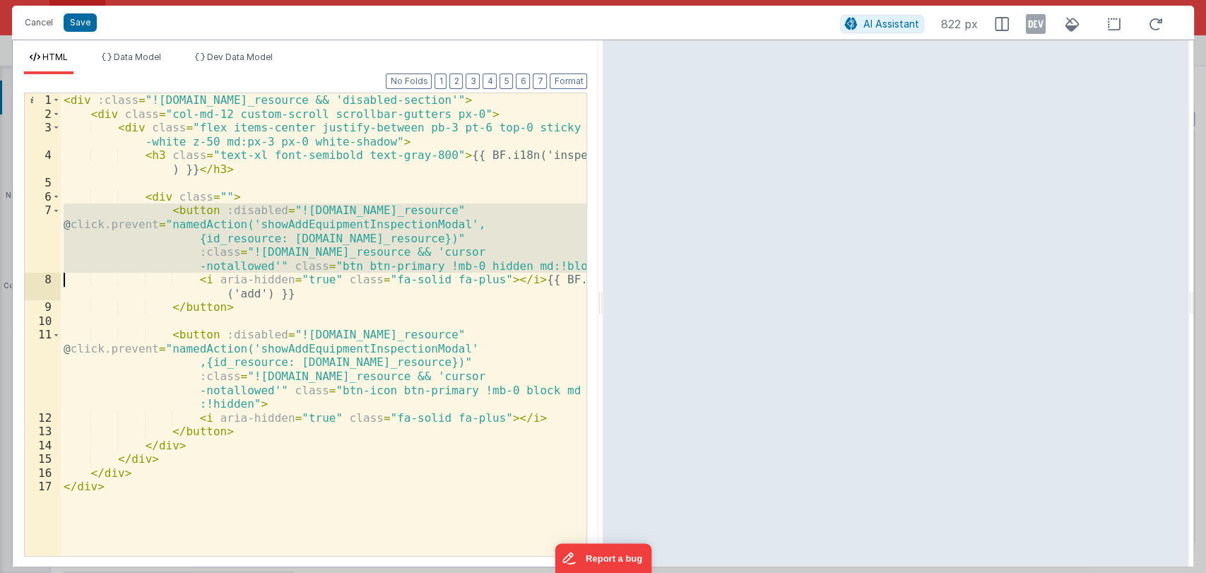
click at [453, 224] on div "< div :class = "![DOMAIN_NAME]_resource && 'disabled-section'" > < div class = …" at bounding box center [324, 338] width 526 height 490
click at [453, 224] on div "< div :class = "![DOMAIN_NAME]_resource && 'disabled-section'" > < div class = …" at bounding box center [323, 324] width 525 height 463
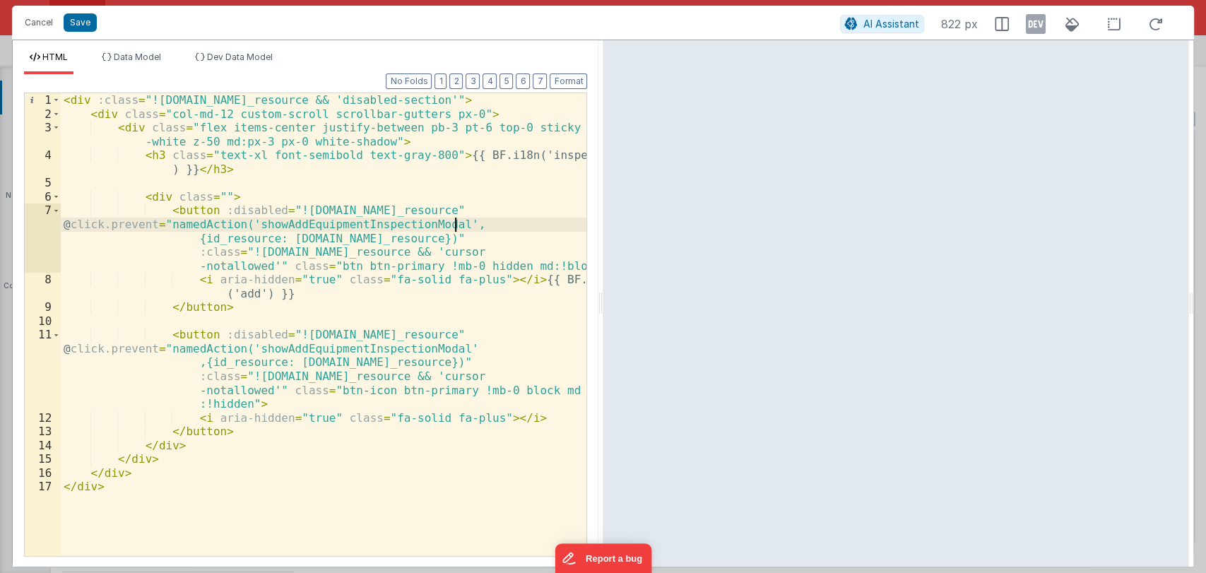
click at [453, 224] on div "< div :class = "![DOMAIN_NAME]_resource && 'disabled-section'" > < div class = …" at bounding box center [324, 338] width 526 height 490
click at [44, 17] on button "Cancel" at bounding box center [39, 23] width 42 height 20
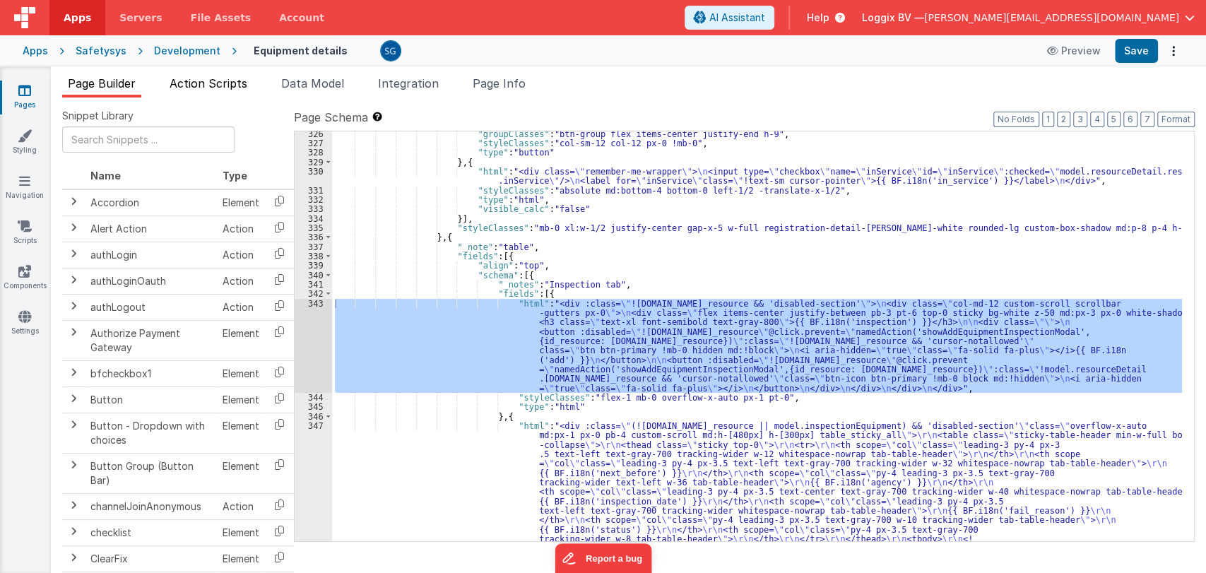
click at [212, 75] on li "Action Scripts" at bounding box center [208, 86] width 89 height 23
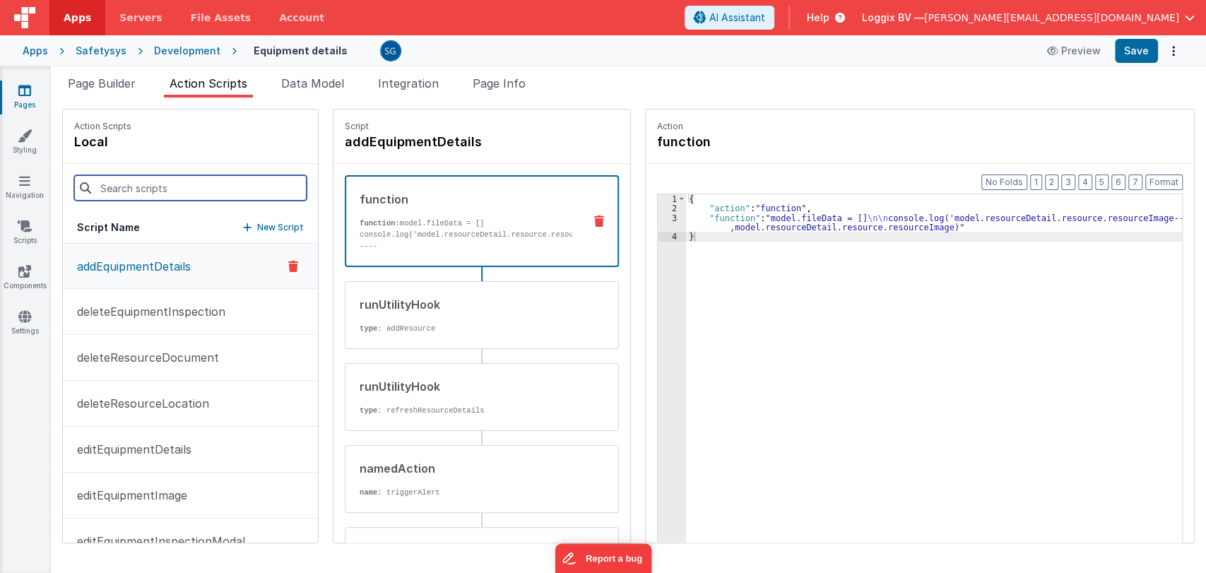
click at [207, 190] on input at bounding box center [190, 187] width 232 height 25
paste input "showAddEquipmentInspectionModal"
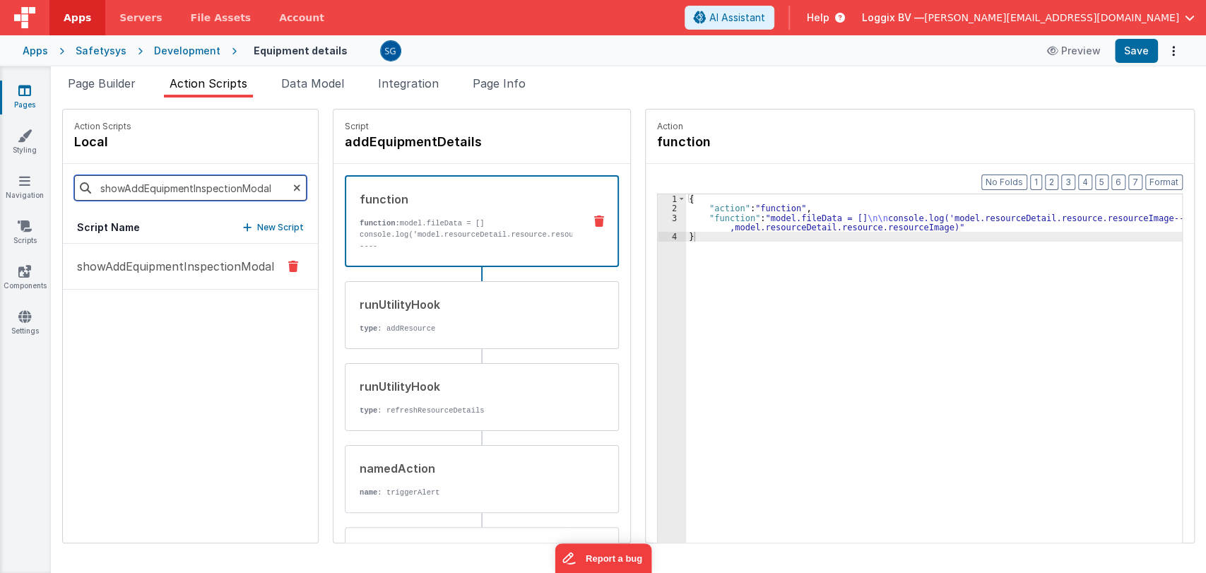
type input "showAddEquipmentInspectionModal"
click at [181, 264] on p "showAddEquipmentInspectionModal" at bounding box center [172, 266] width 206 height 17
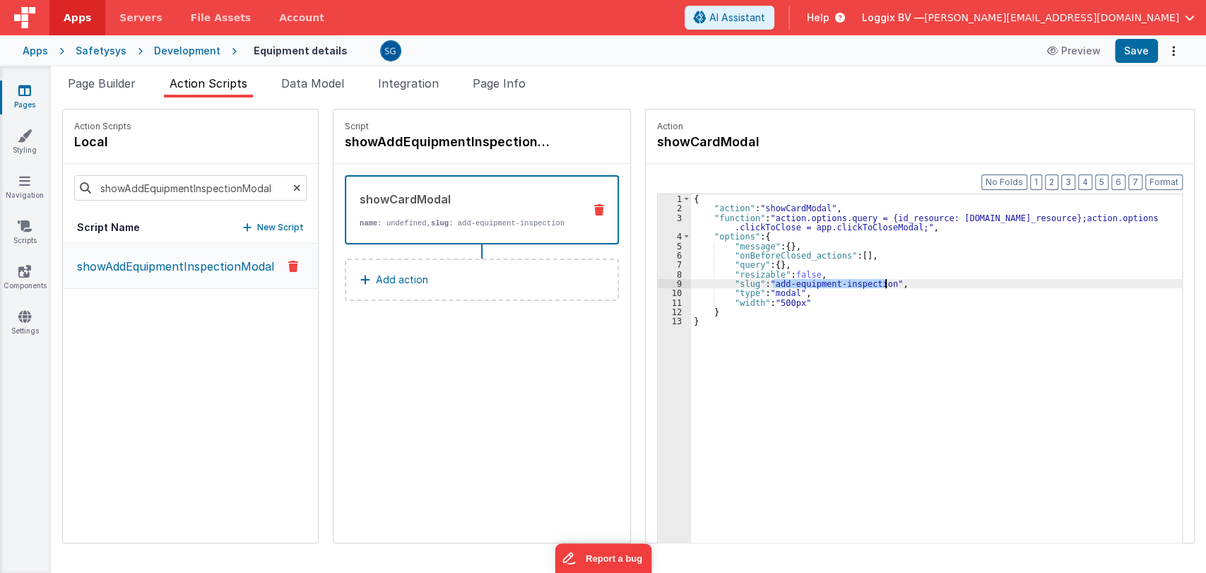
drag, startPoint x: 770, startPoint y: 284, endPoint x: 881, endPoint y: 284, distance: 111.6
click at [881, 284] on div "{ "action" : "showCardModal" , "function" : "action.options.query = {id_resourc…" at bounding box center [938, 399] width 494 height 411
click at [29, 177] on icon at bounding box center [24, 181] width 11 height 14
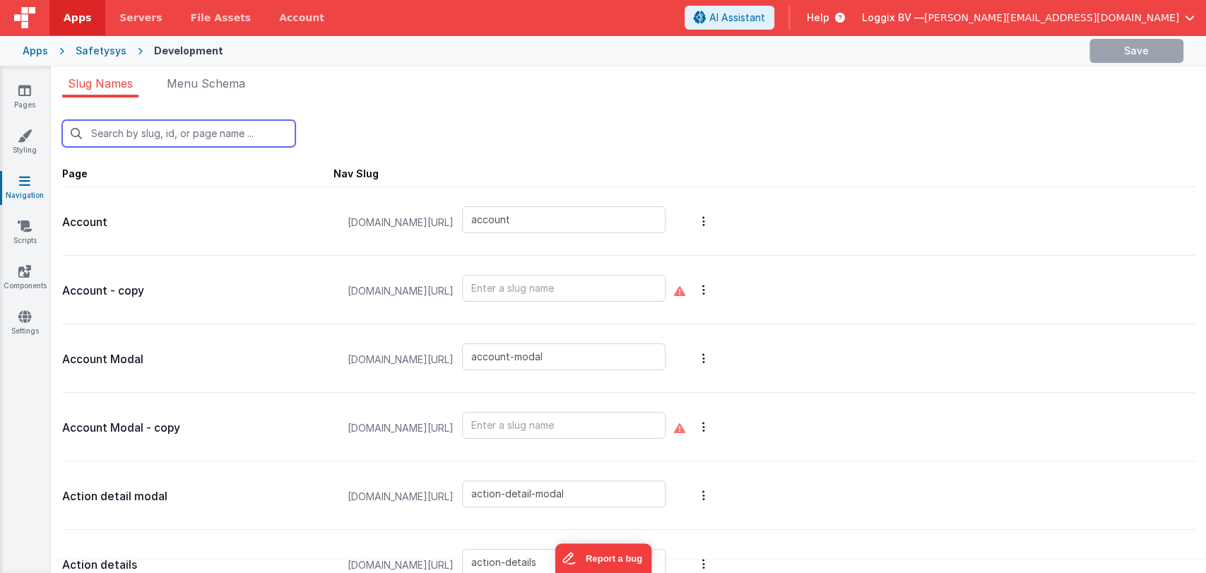
click at [181, 133] on input "text" at bounding box center [178, 133] width 233 height 27
paste input "add-equipment-inspection"
type input "add-equipment-inspection"
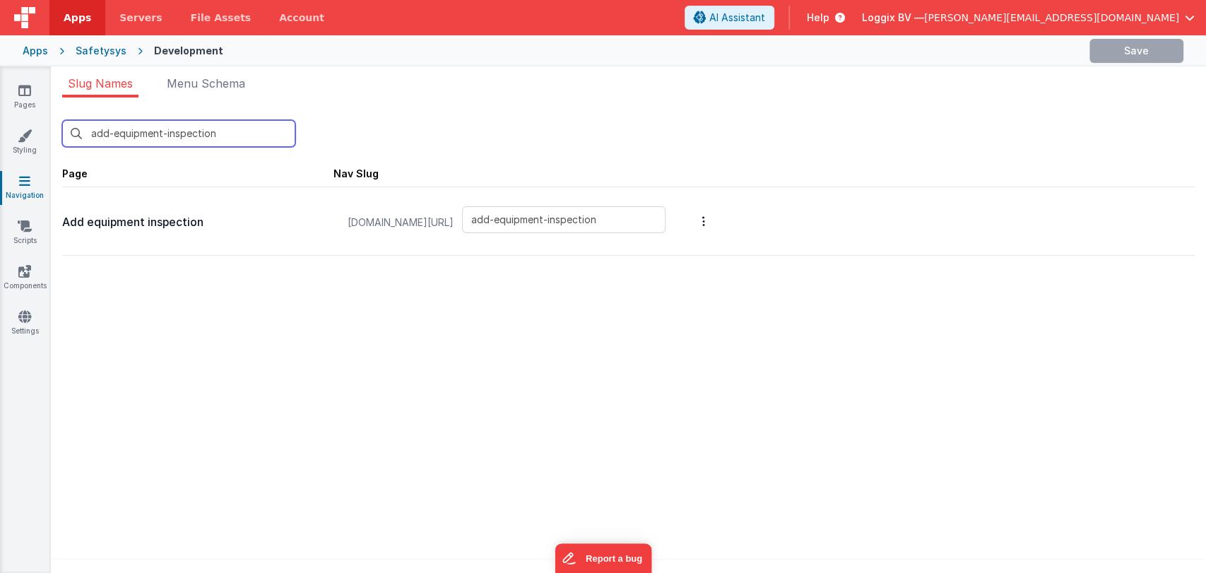
type input "add-equipment-inspection"
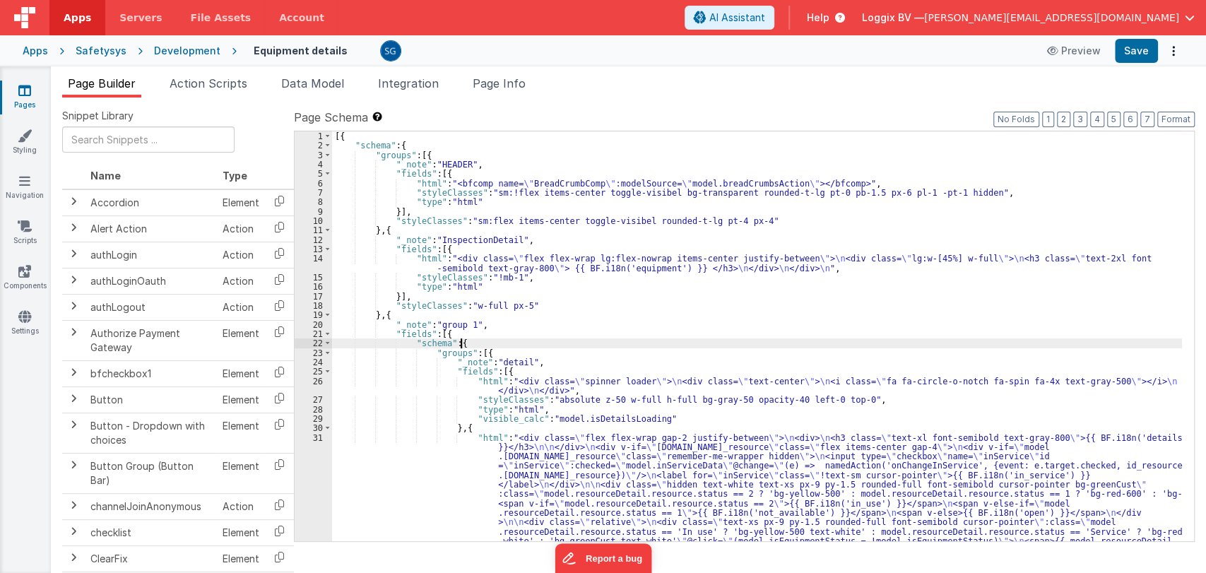
click at [775, 341] on div "[{ "schema" : { "groups" : [{ "_note" : "HEADER" , "fields" : [{ "html" : "<bfc…" at bounding box center [757, 496] width 850 height 730
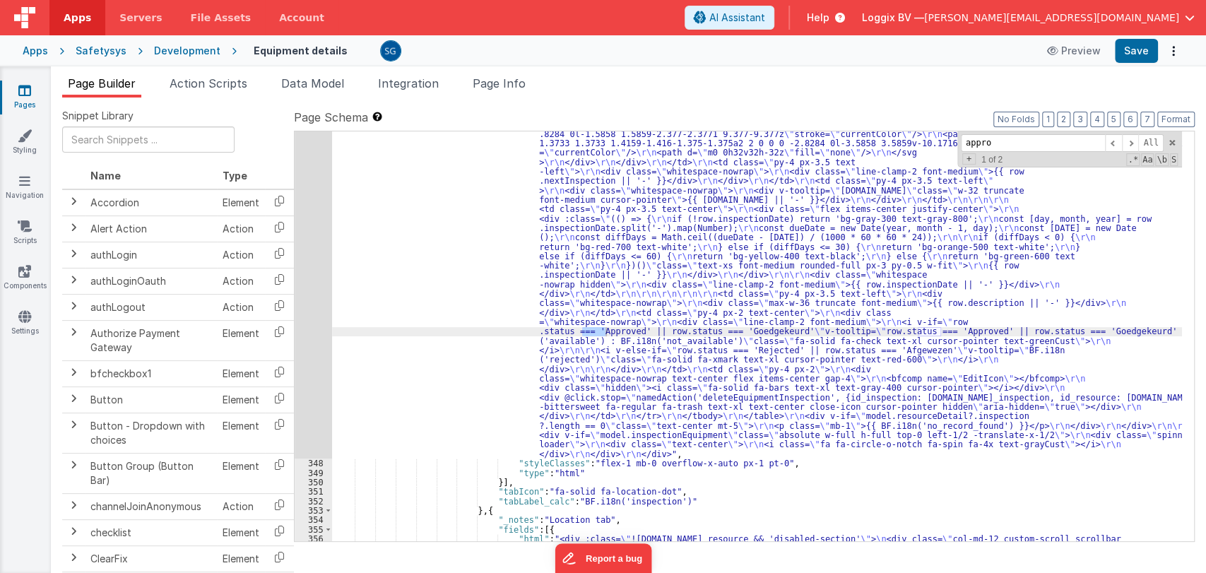
scroll to position [4108, 0]
type input "approved"
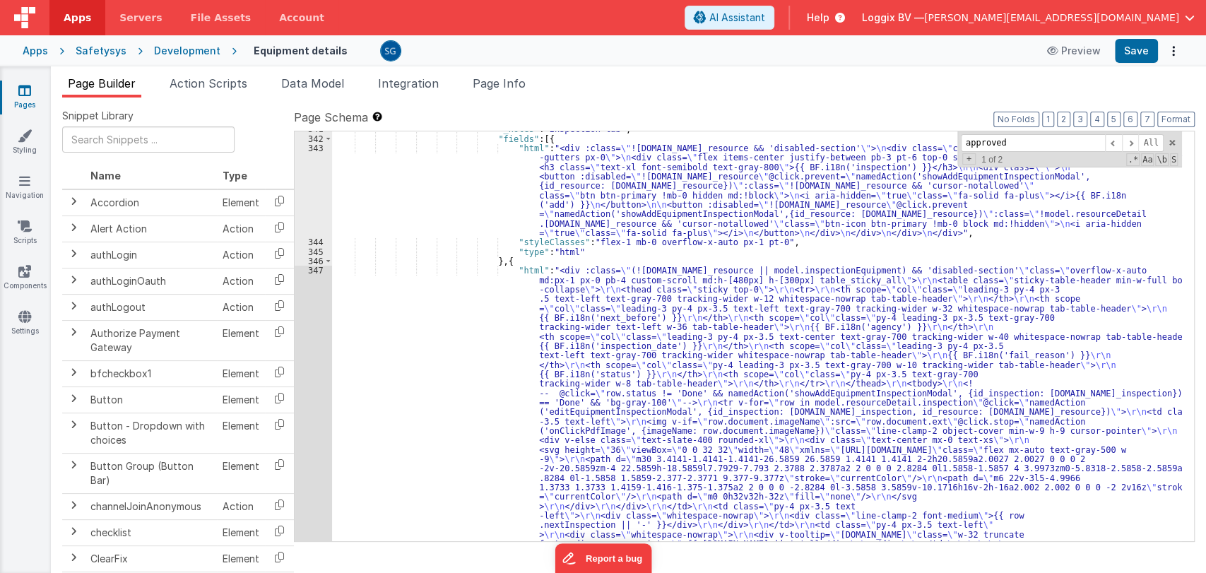
scroll to position [3758, 0]
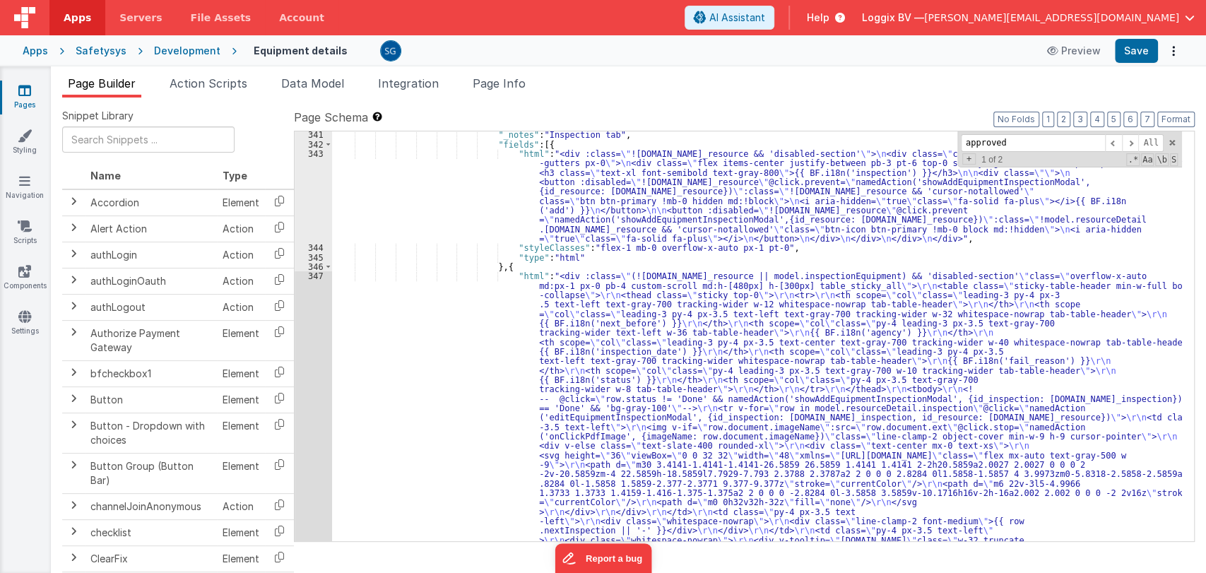
click at [311, 278] on div "347" at bounding box center [313, 539] width 37 height 537
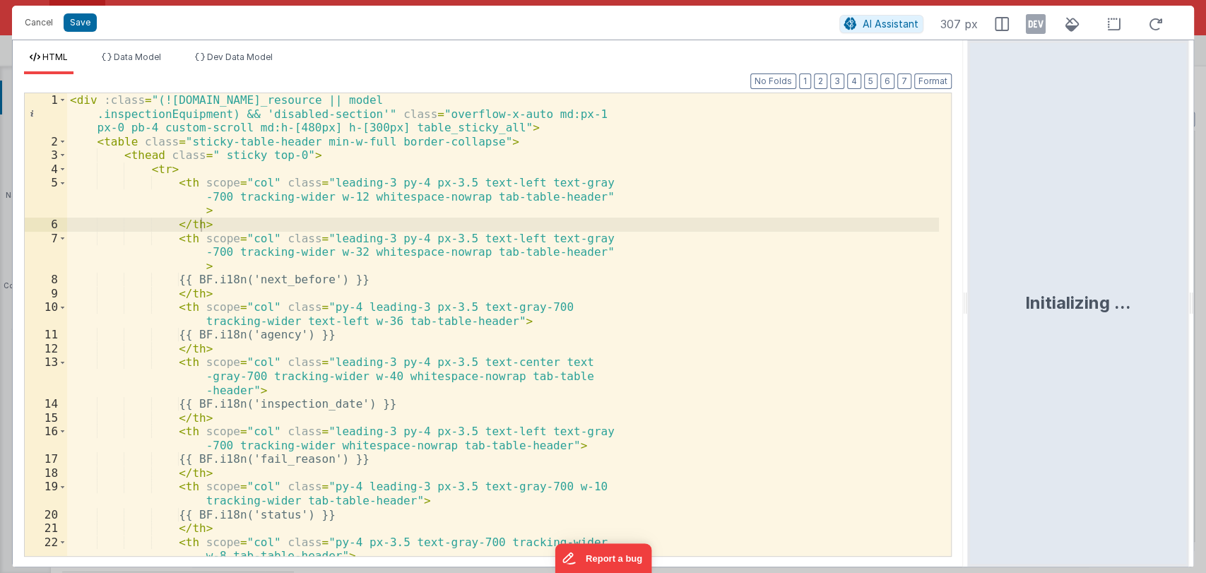
drag, startPoint x: 601, startPoint y: 302, endPoint x: 969, endPoint y: 333, distance: 369.3
click at [969, 333] on html "Cancel Save AI Assistant 307 px HTML Data Model Dev Data Model Format 7 6 5 4 3…" at bounding box center [603, 286] width 1206 height 573
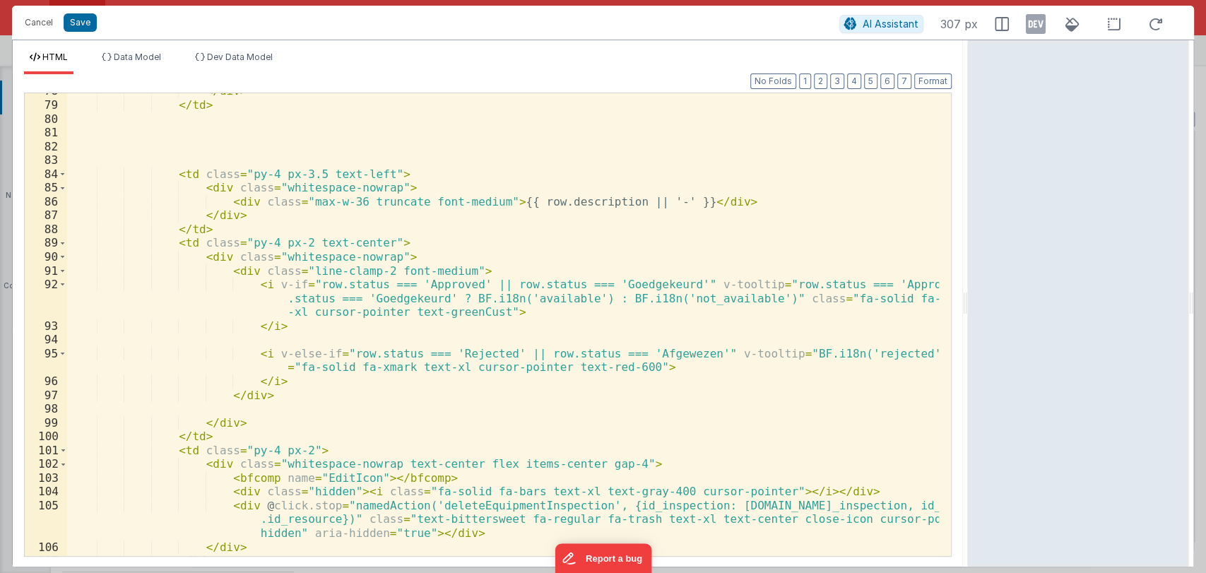
scroll to position [1247, 0]
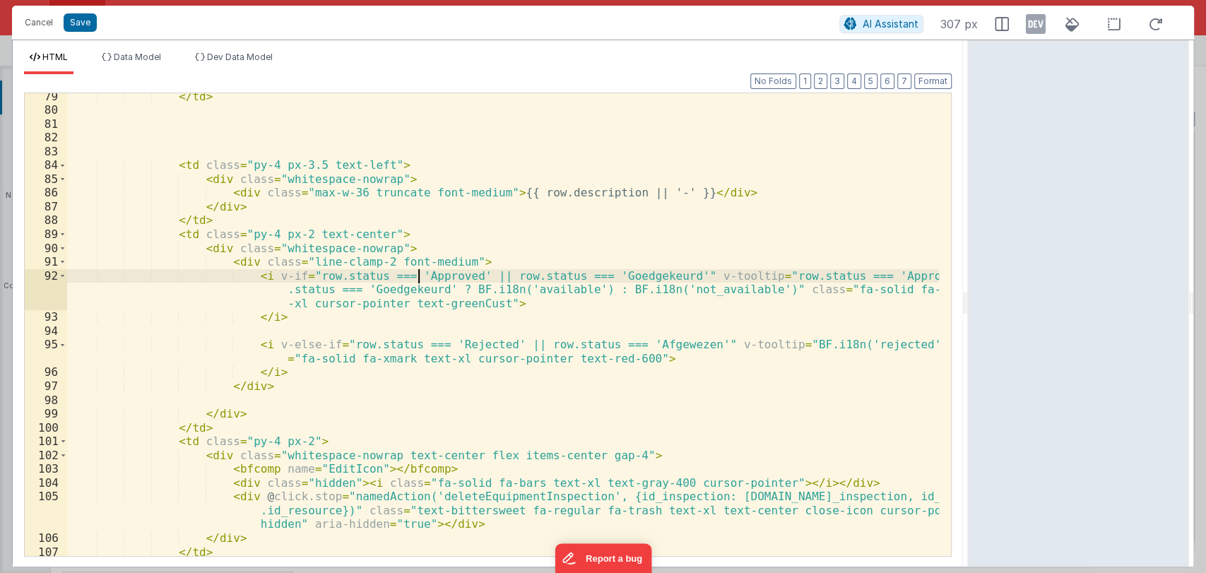
click at [415, 274] on div "</ td > < td class = "py-4 px-3.5 text-left" > < div class = "whitespace-nowrap…" at bounding box center [503, 335] width 872 height 490
click at [436, 274] on div "</ td > < td class = "py-4 px-3.5 text-left" > < div class = "whitespace-nowrap…" at bounding box center [503, 335] width 872 height 490
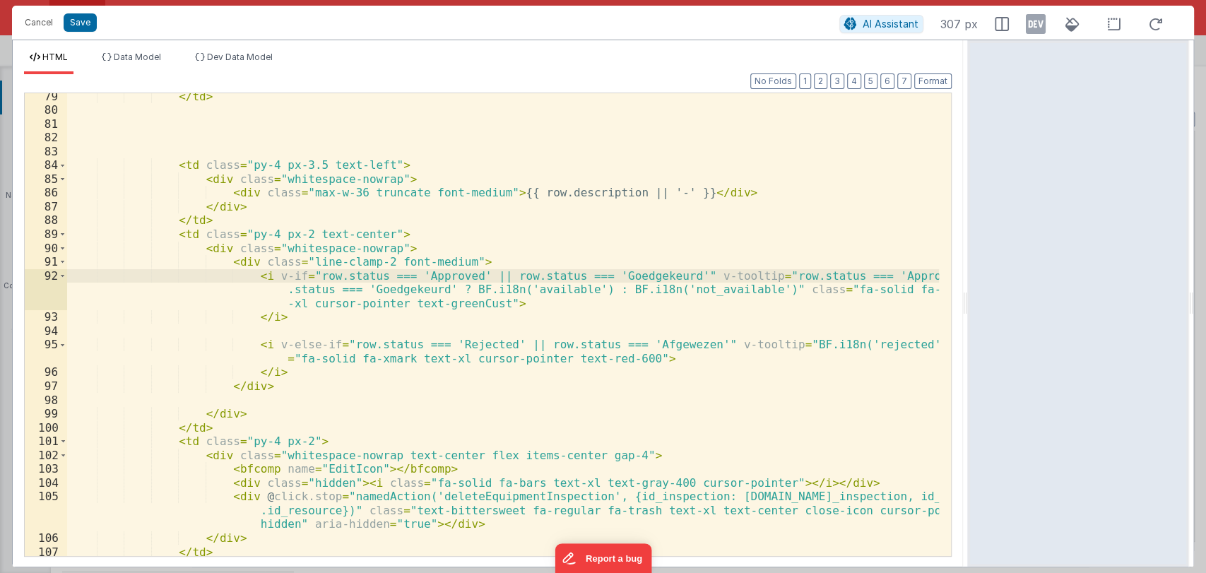
click at [436, 274] on div "</ td > < td class = "py-4 px-3.5 text-left" > < div class = "whitespace-nowrap…" at bounding box center [503, 335] width 872 height 490
click at [617, 278] on div "</ td > < td class = "py-4 px-3.5 text-left" > < div class = "whitespace-nowrap…" at bounding box center [503, 335] width 872 height 490
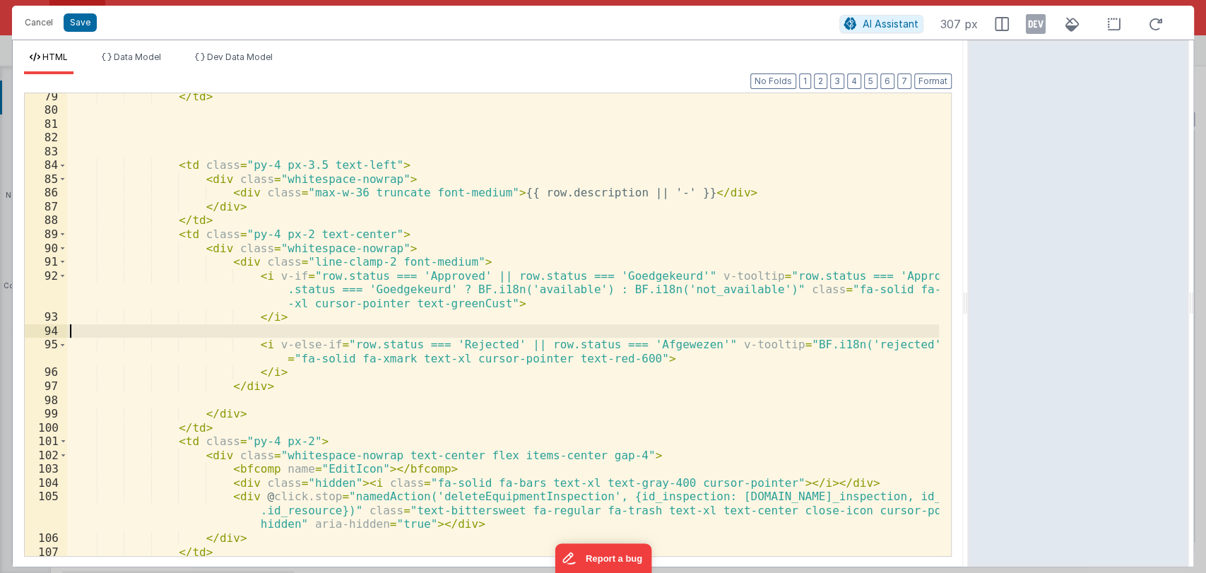
click at [682, 328] on div "</ td > < td class = "py-4 px-3.5 text-left" > < div class = "whitespace-nowrap…" at bounding box center [503, 335] width 872 height 490
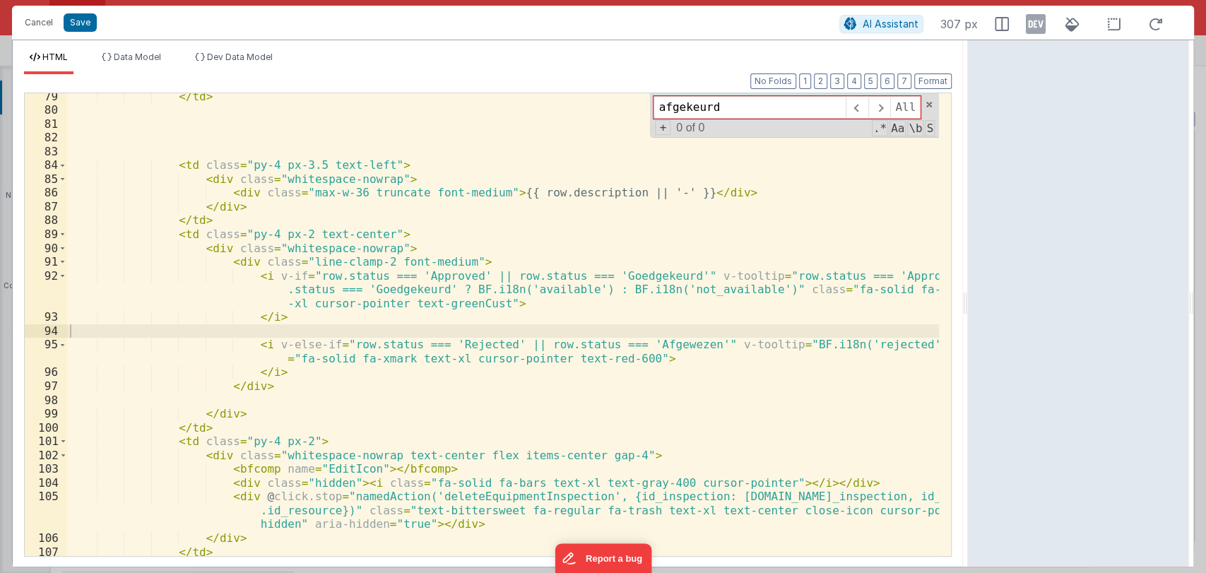
click at [689, 319] on div "</ td > < td class = "py-4 px-3.5 text-left" > < div class = "whitespace-nowrap…" at bounding box center [503, 335] width 872 height 490
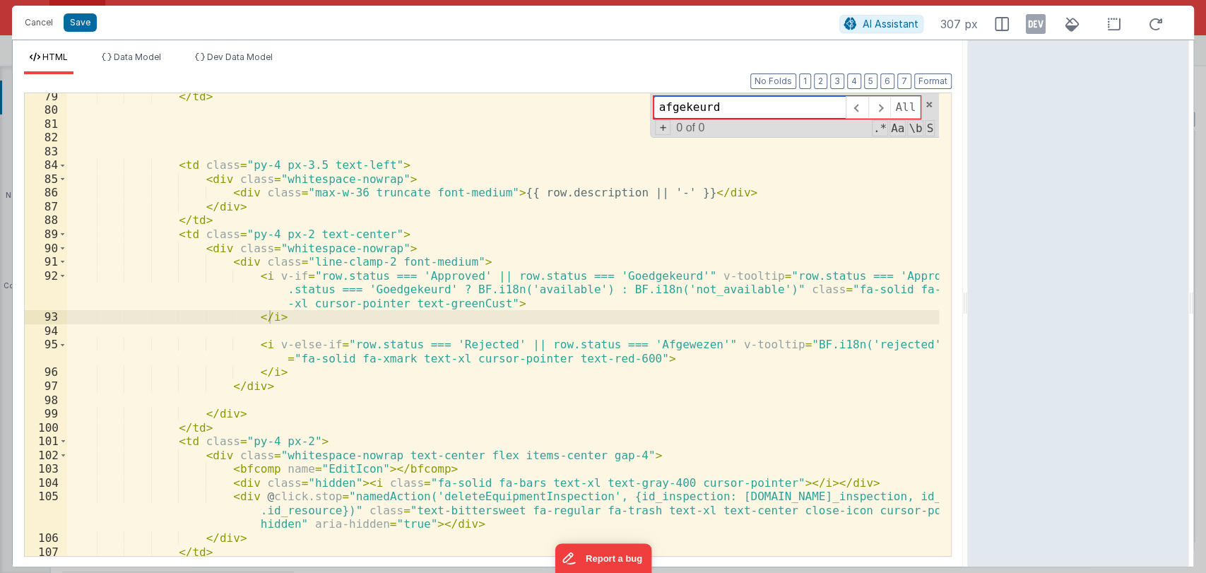
paste input "goed"
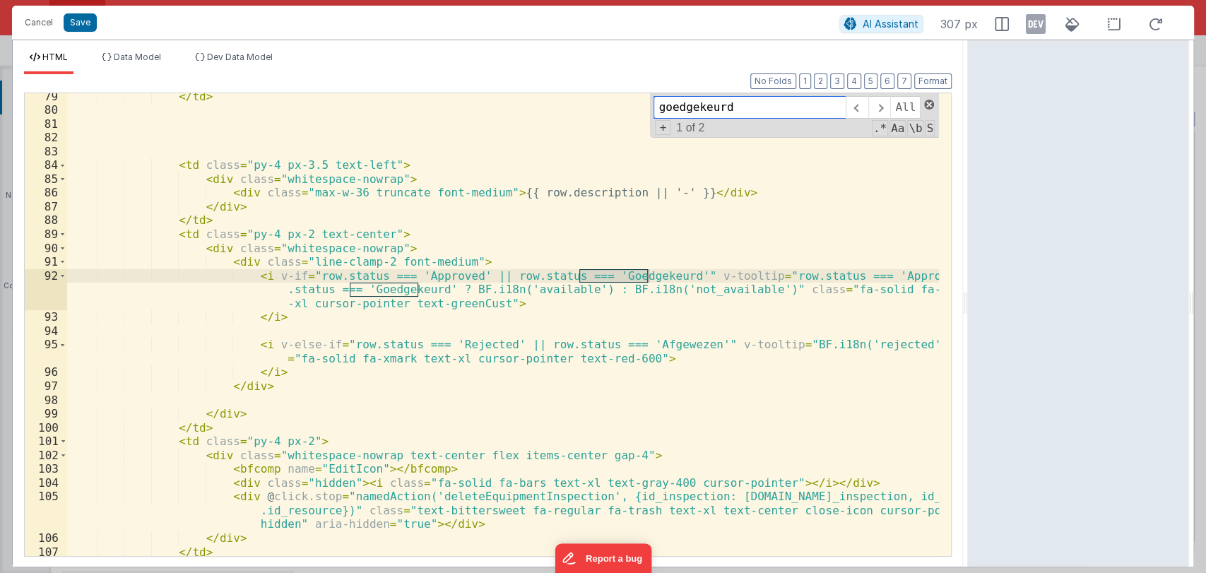
type input "goedgekeurd"
click at [930, 107] on span at bounding box center [929, 105] width 10 height 10
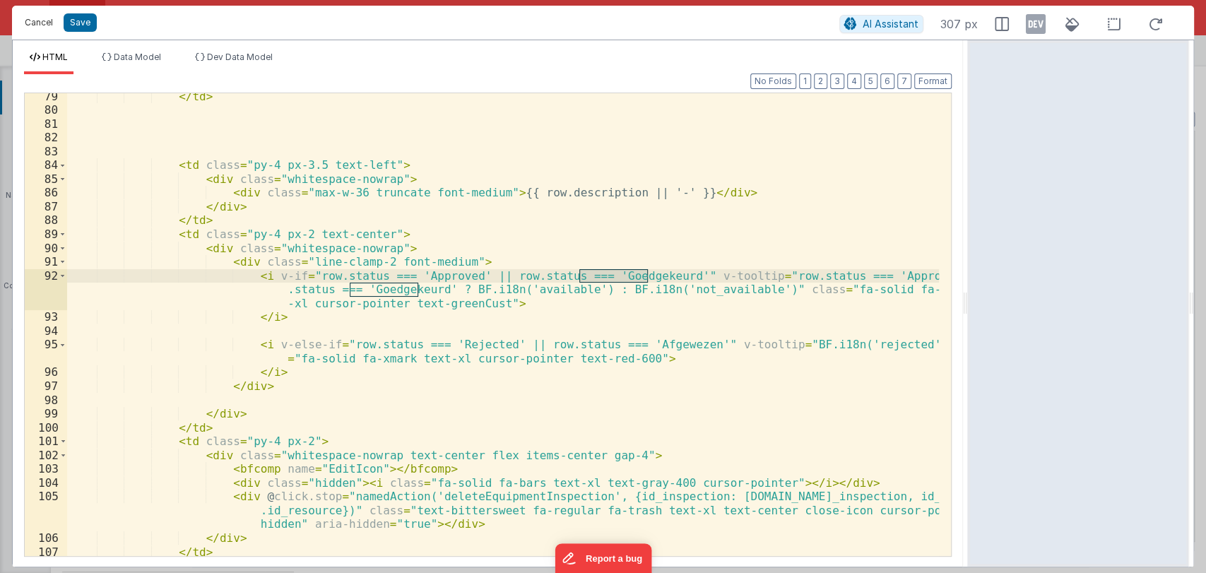
drag, startPoint x: 48, startPoint y: 21, endPoint x: 83, endPoint y: 1, distance: 40.2
click at [48, 20] on button "Cancel" at bounding box center [39, 23] width 42 height 20
